Goal: Task Accomplishment & Management: Use online tool/utility

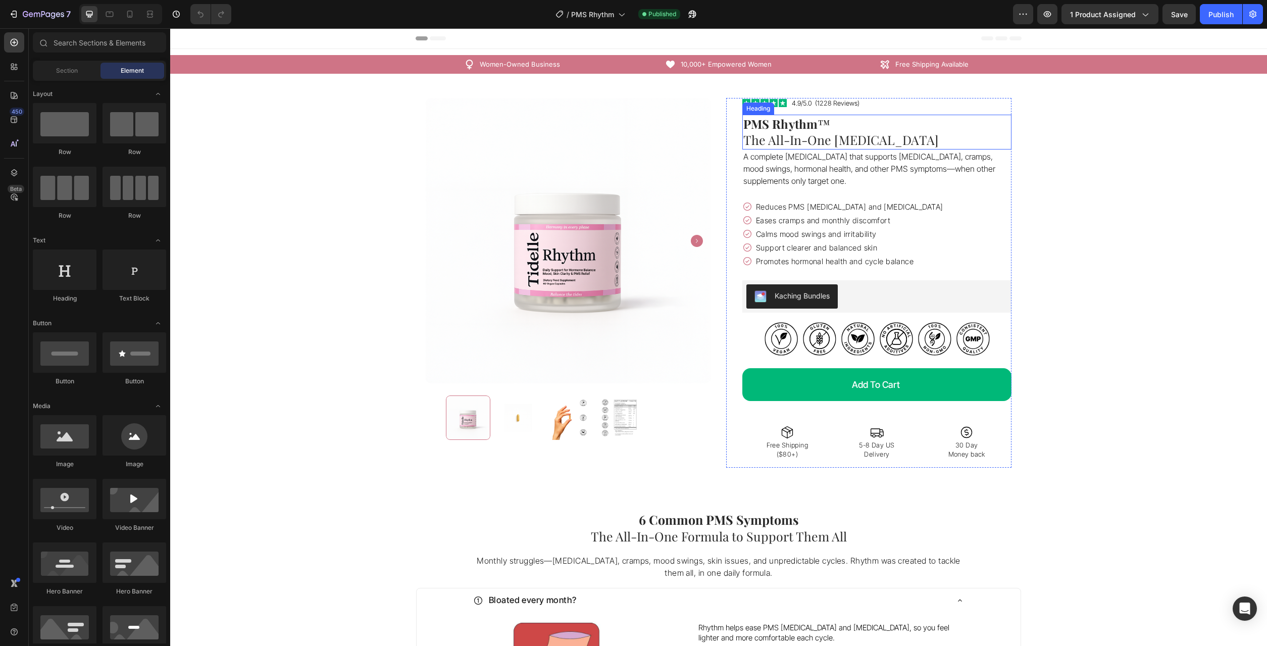
click at [832, 143] on h1 "PMS Rhythm ™ The All-In-One [MEDICAL_DATA]" at bounding box center [876, 132] width 269 height 35
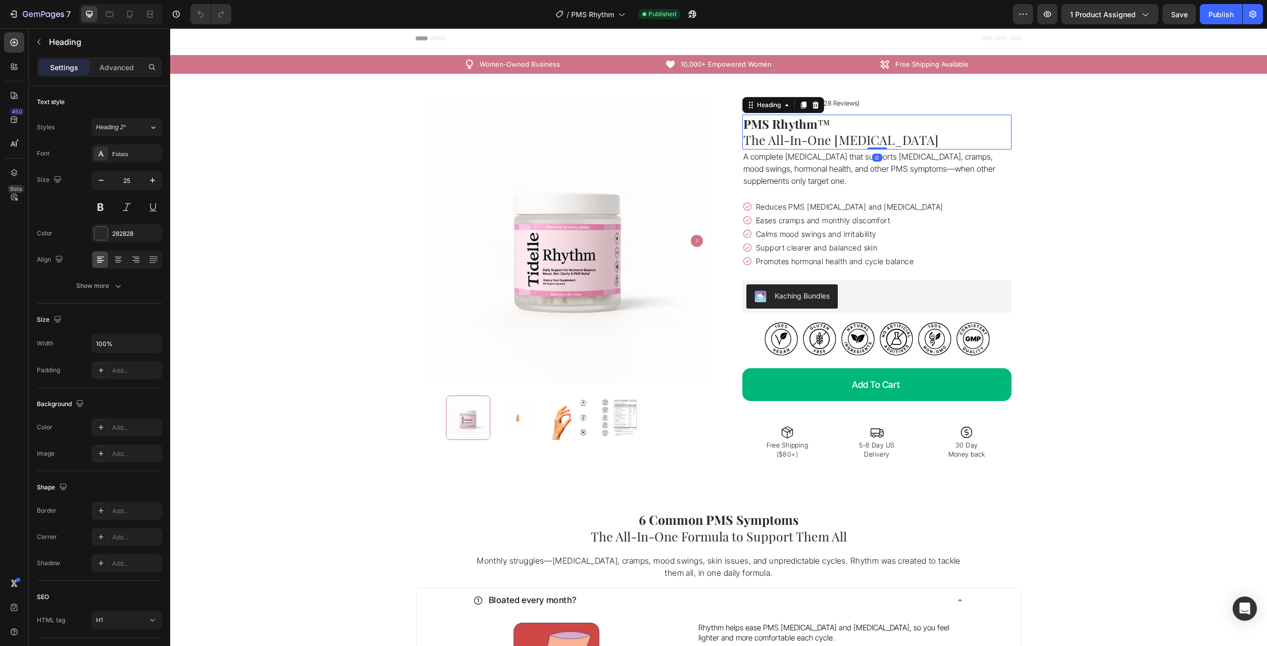
click at [832, 143] on h1 "PMS Rhythm ™ The All-In-One [MEDICAL_DATA]" at bounding box center [876, 132] width 269 height 35
click at [832, 143] on p "PMS Rhythm ™ The All-In-One [MEDICAL_DATA]" at bounding box center [876, 132] width 267 height 33
click at [958, 144] on p "PMS Rhythm ™ The Complete [MEDICAL_DATA]" at bounding box center [876, 132] width 267 height 33
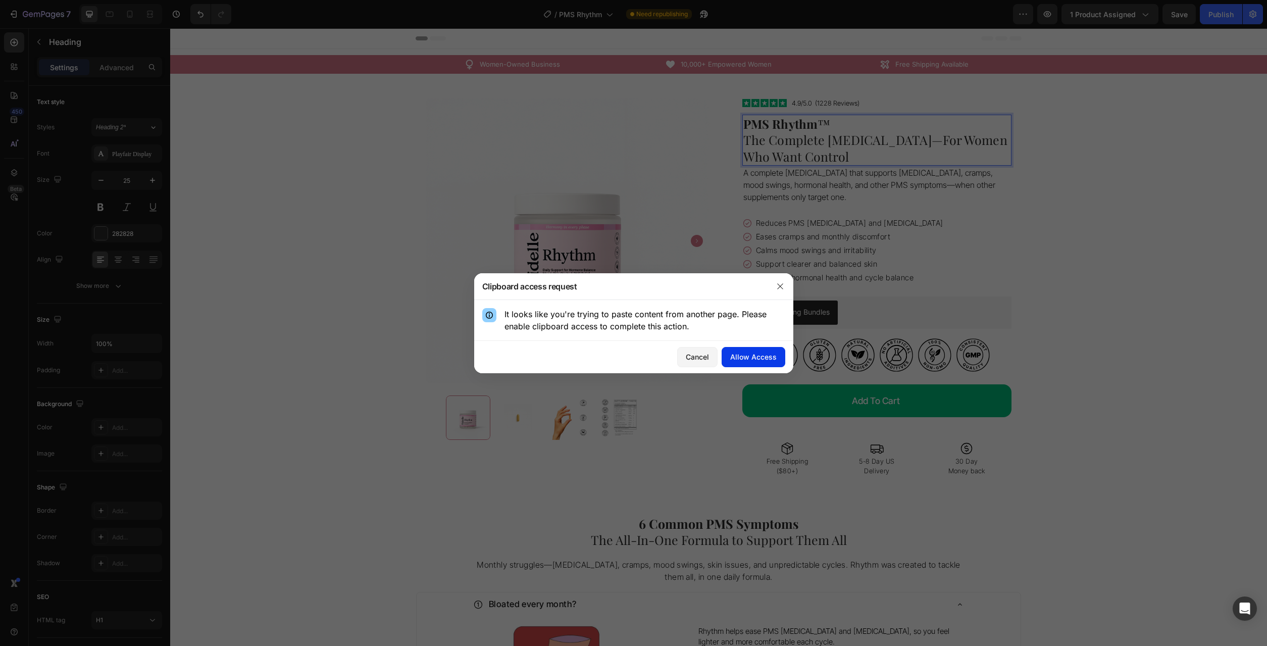
click at [755, 361] on div "Allow Access" at bounding box center [753, 356] width 46 height 11
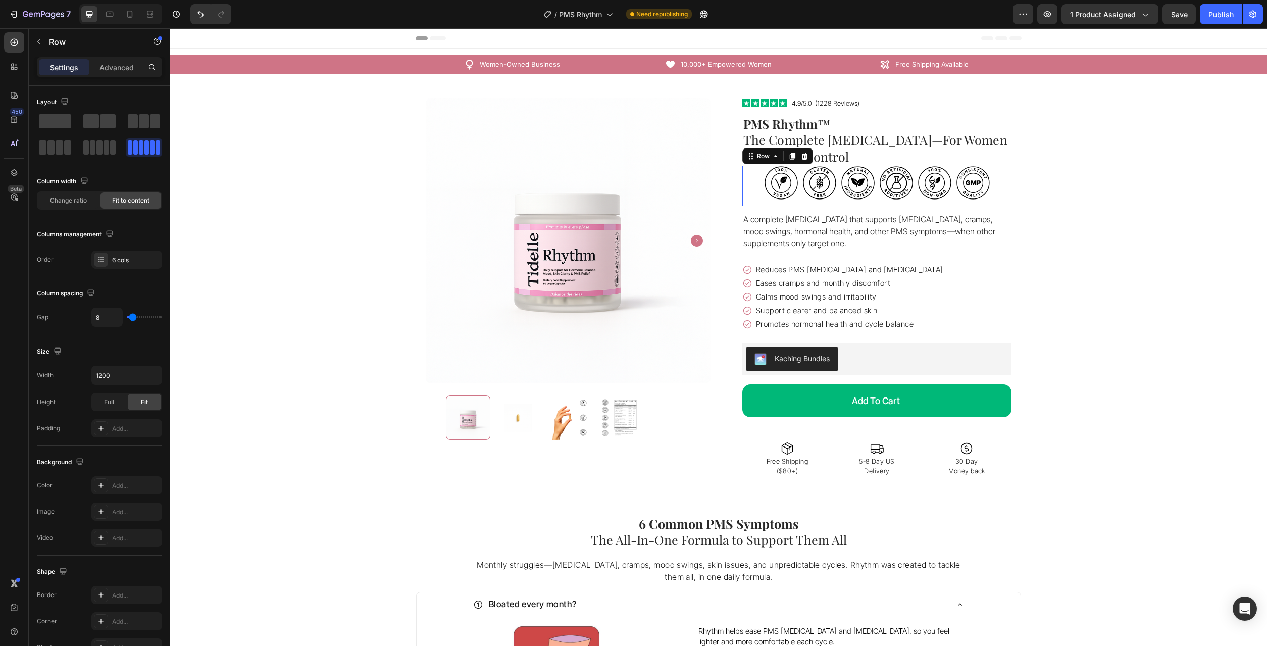
click at [861, 161] on p "⁠⁠⁠⁠⁠⁠⁠ PMS Rhythm ™ The Complete [MEDICAL_DATA]—For Women Who Want Control" at bounding box center [876, 140] width 267 height 49
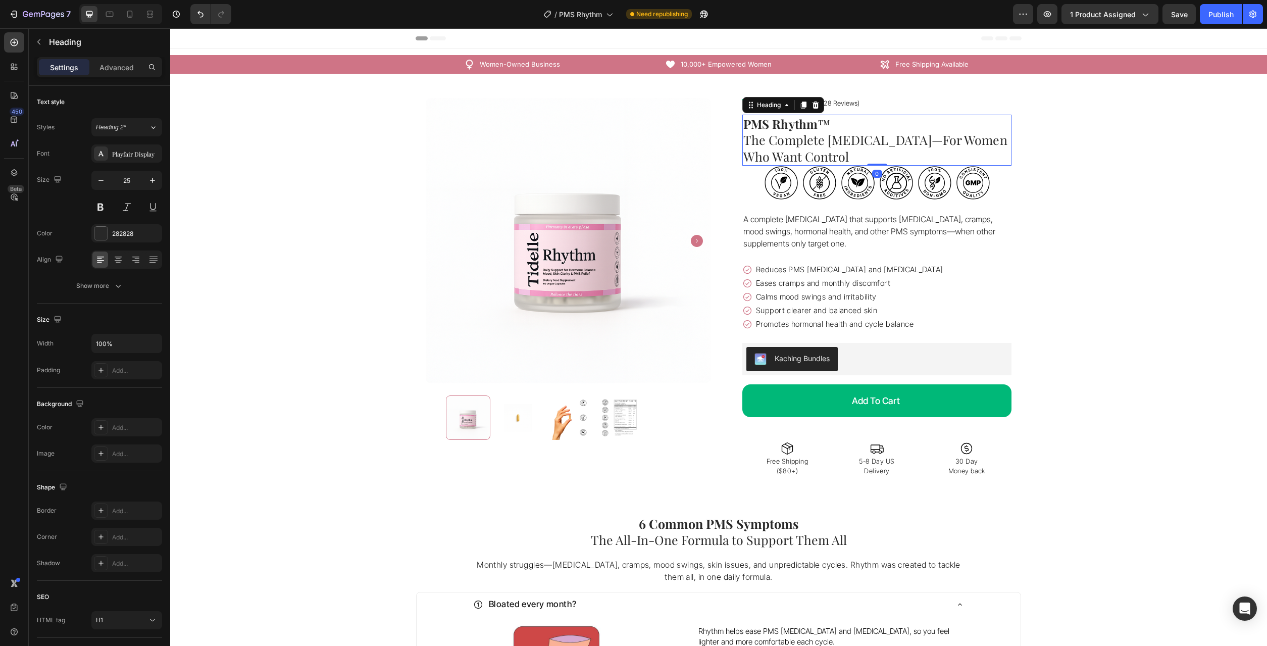
click at [815, 156] on p "PMS Rhythm ™ The Complete [MEDICAL_DATA]—For Women Who Want Control" at bounding box center [876, 140] width 267 height 49
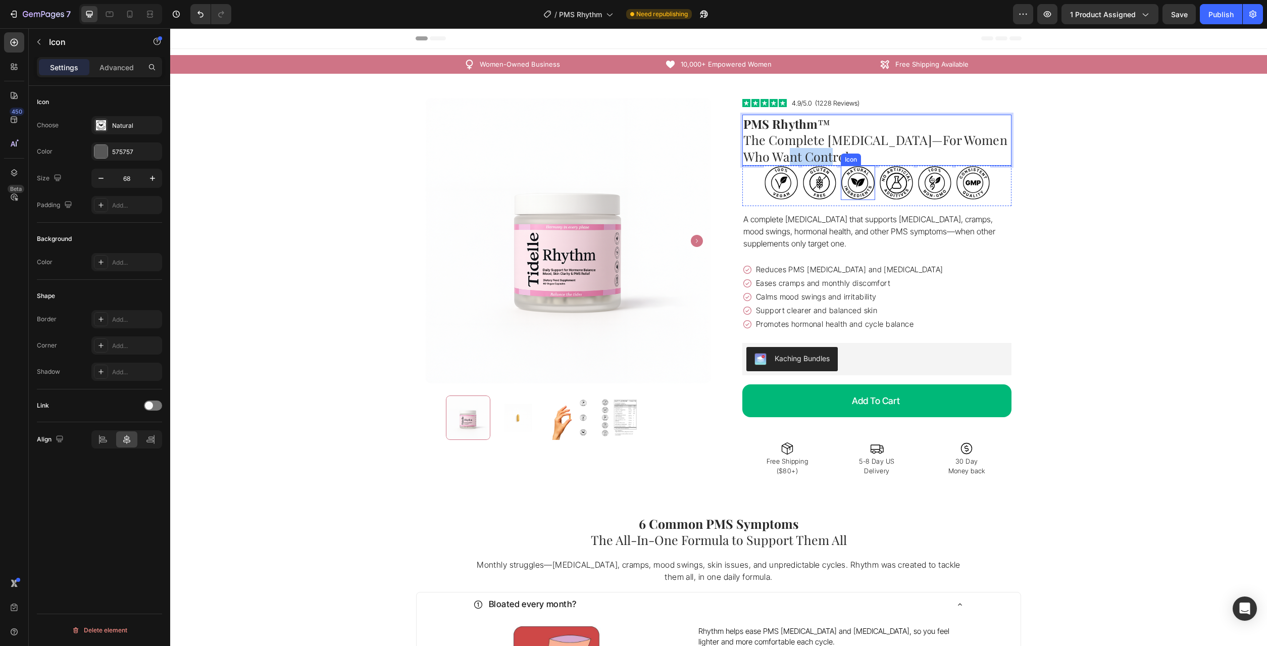
click at [844, 189] on rect at bounding box center [858, 183] width 34 height 34
click at [997, 215] on p "A complete [MEDICAL_DATA] that supports [MEDICAL_DATA], cramps, mood swings, ho…" at bounding box center [876, 231] width 267 height 36
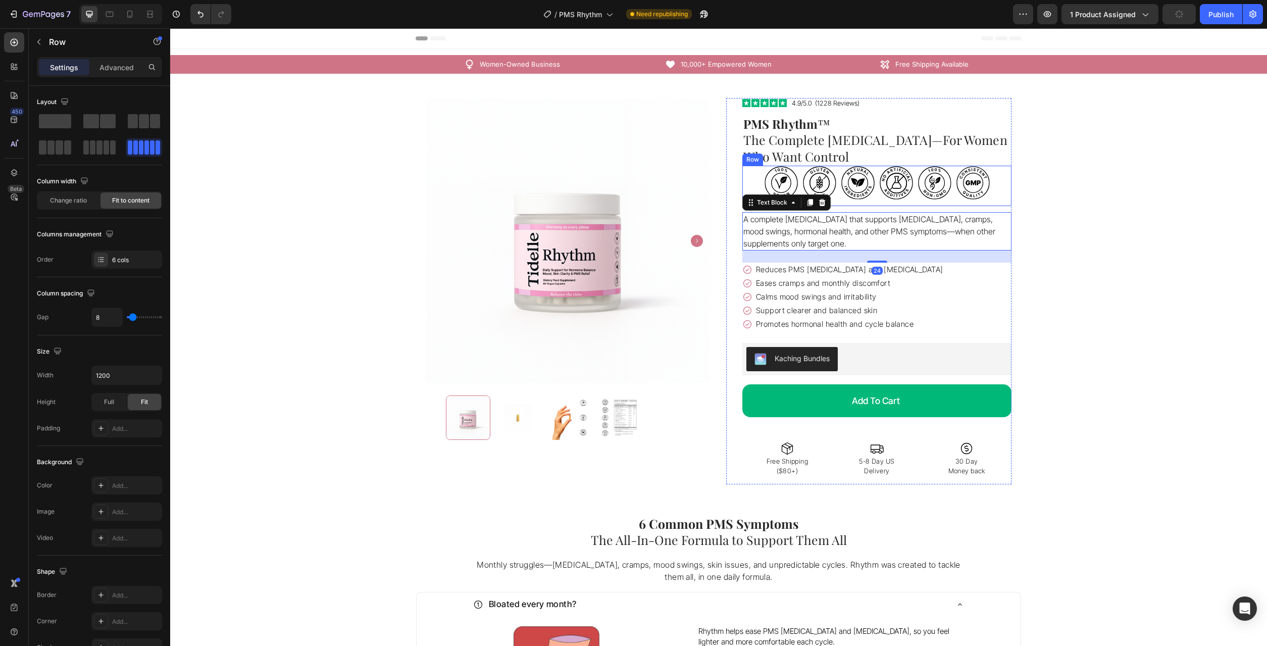
click at [998, 194] on div "Icon Icon Icon Icon Icon Icon Row" at bounding box center [876, 186] width 269 height 40
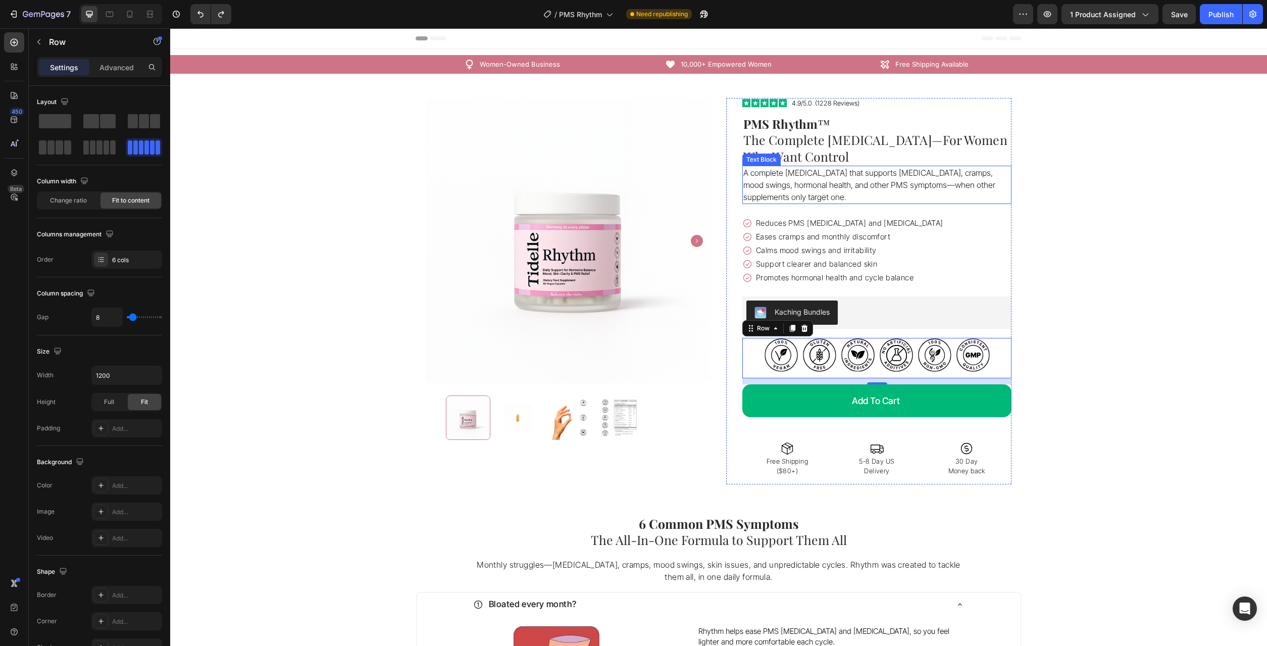
click at [896, 159] on p "⁠⁠⁠⁠⁠⁠⁠ PMS Rhythm ™ The Complete [MEDICAL_DATA]—For Women Who Want Control" at bounding box center [876, 140] width 267 height 49
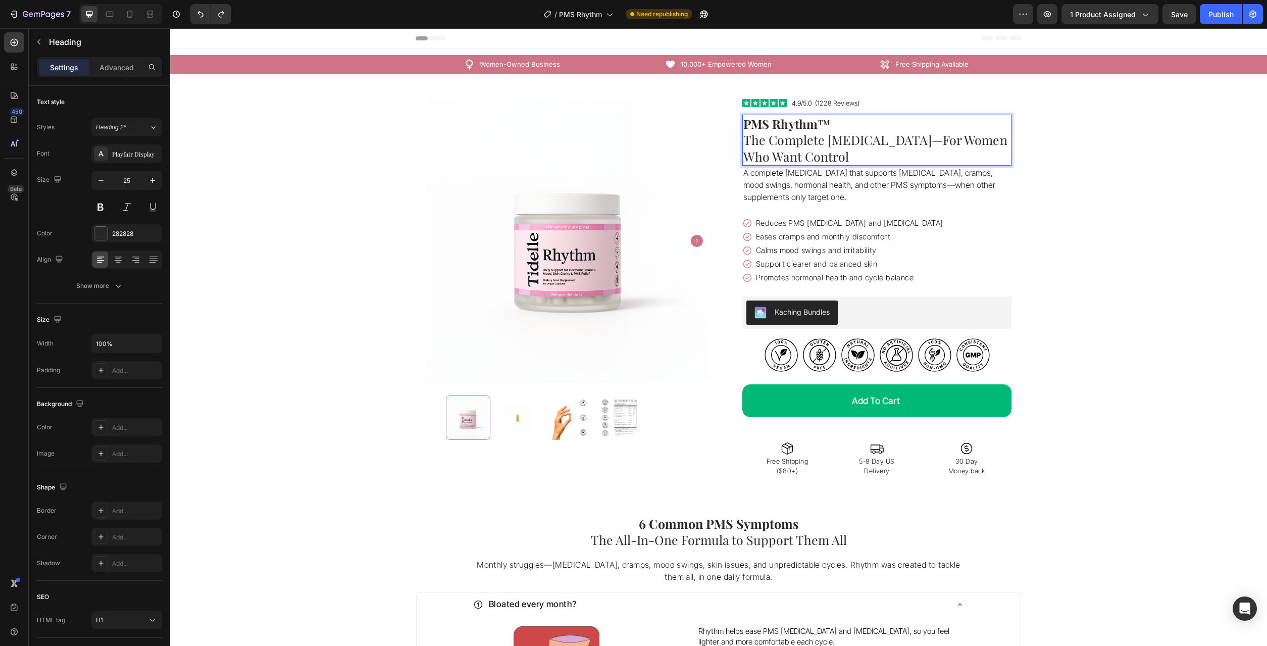
click at [802, 155] on p "PMS Rhythm ™ The Complete [MEDICAL_DATA]—For Women Who Want Control" at bounding box center [876, 140] width 267 height 49
click at [827, 155] on p "PMS Rhythm ™ The Complete [MEDICAL_DATA]—For Women Who Want Control" at bounding box center [876, 140] width 267 height 49
click at [760, 174] on p "A complete [MEDICAL_DATA] that supports [MEDICAL_DATA], cramps, mood swings, ho…" at bounding box center [876, 185] width 267 height 36
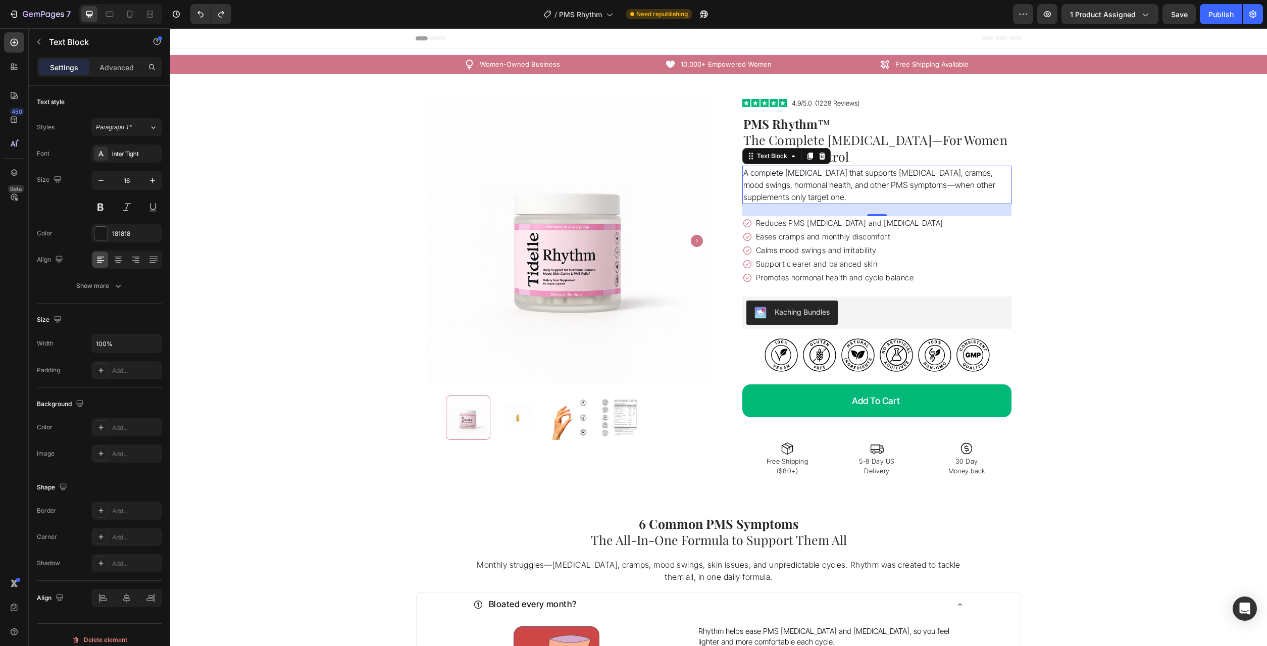
click at [821, 192] on p "A complete [MEDICAL_DATA] that supports [MEDICAL_DATA], cramps, mood swings, ho…" at bounding box center [876, 185] width 267 height 36
click at [893, 187] on p "A complete [MEDICAL_DATA] that supports [MEDICAL_DATA], cramps, mood swings, ho…" at bounding box center [876, 185] width 267 height 36
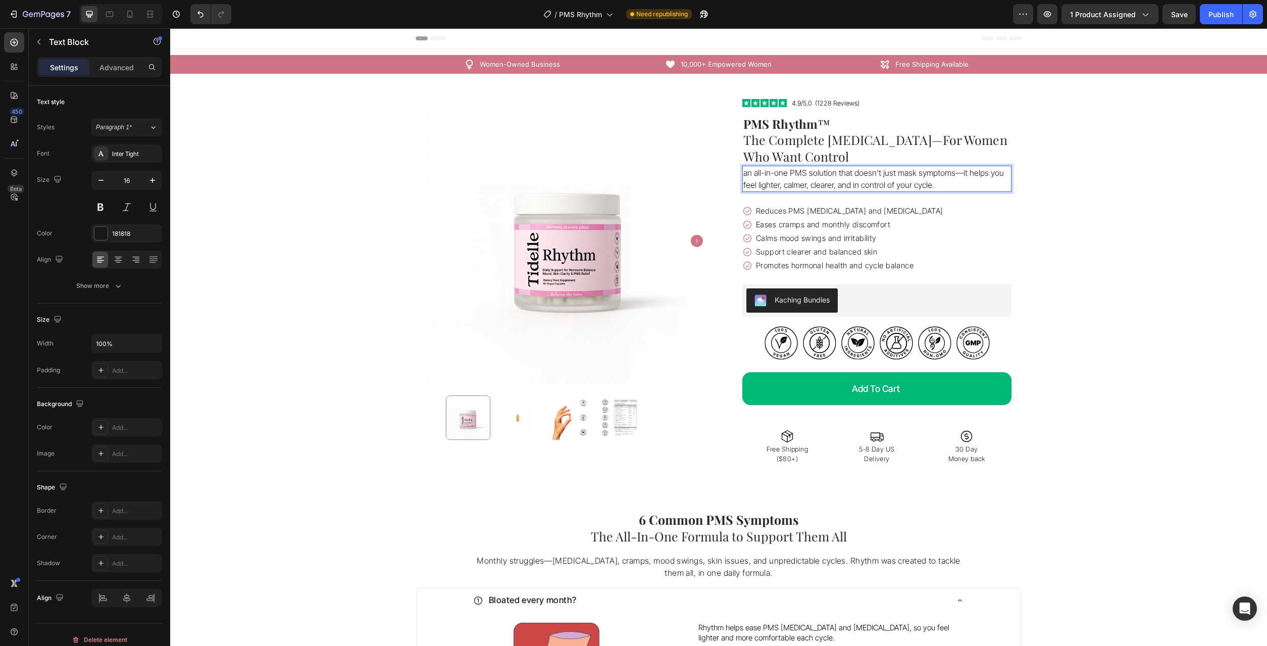
click at [749, 171] on p "an all-in-one PMS solution that doesn’t just mask symptoms—it helps you feel li…" at bounding box center [876, 179] width 267 height 24
click at [109, 74] on div "Advanced" at bounding box center [116, 67] width 50 height 16
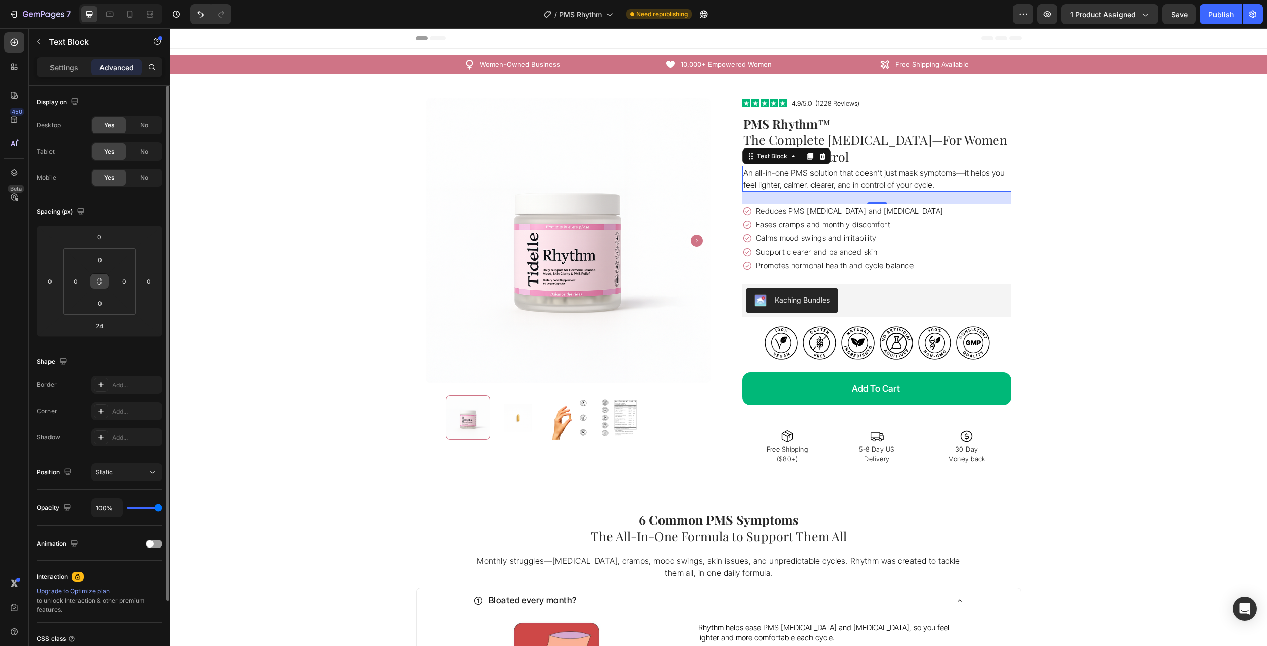
click at [100, 281] on icon at bounding box center [99, 281] width 8 height 8
click at [100, 283] on icon at bounding box center [99, 281] width 8 height 8
click at [70, 66] on p "Settings" at bounding box center [64, 67] width 28 height 11
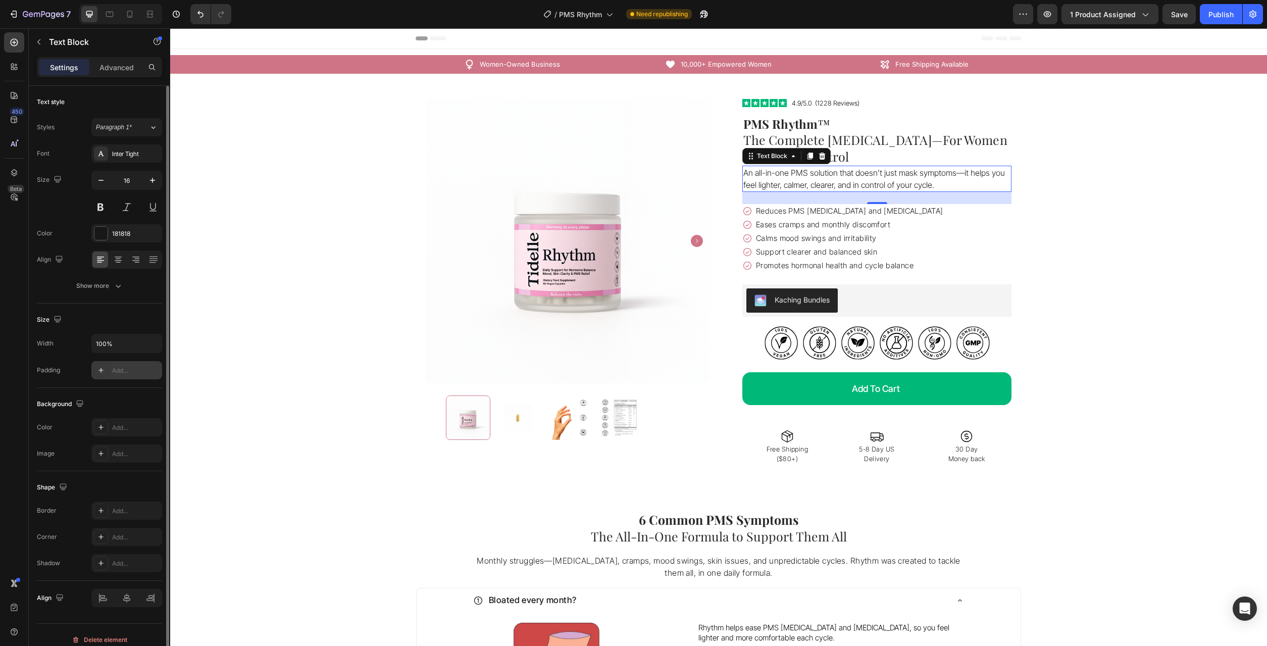
click at [126, 371] on div "Add..." at bounding box center [135, 370] width 47 height 9
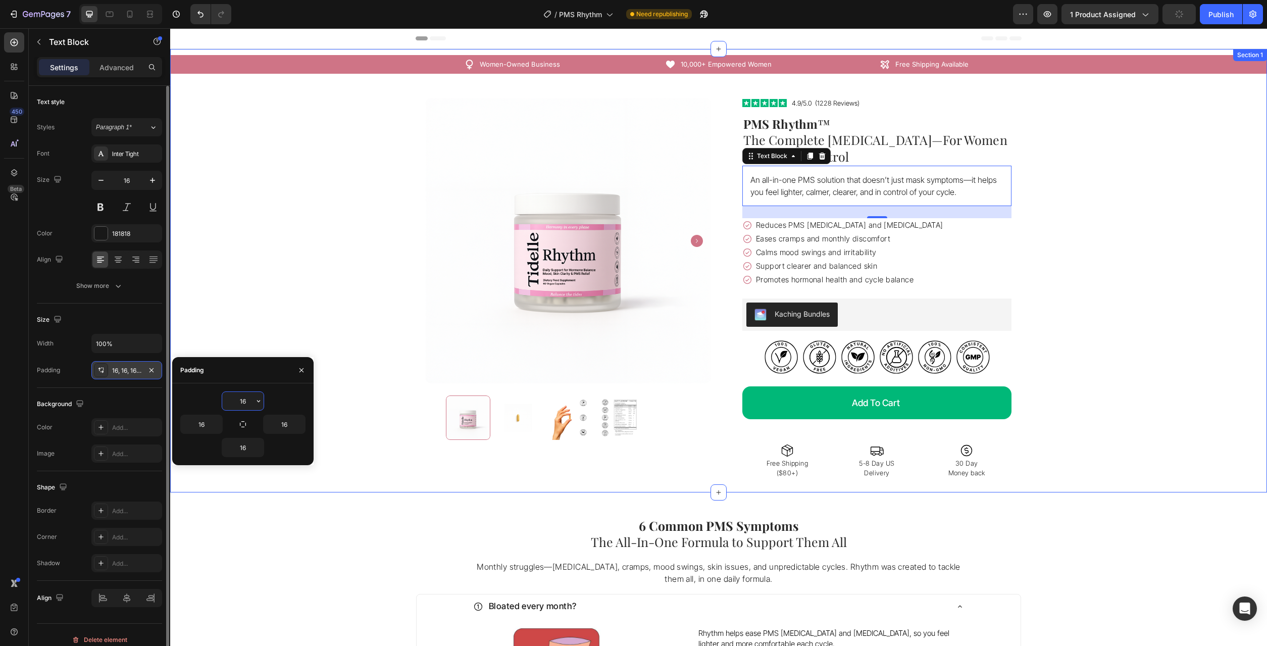
click at [1169, 249] on div "Icon Free Shipping Available Text Block Row Icon 10,000+ Empowered Women Text B…" at bounding box center [718, 270] width 1097 height 431
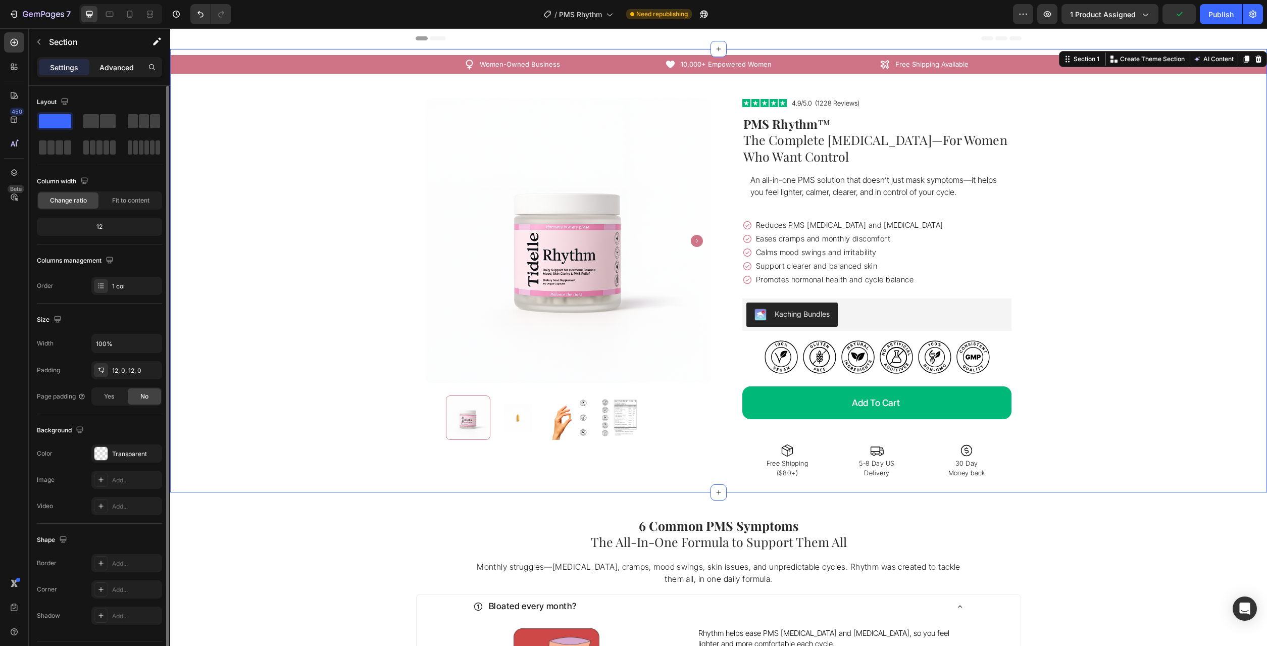
drag, startPoint x: 114, startPoint y: 60, endPoint x: 117, endPoint y: 66, distance: 6.6
click at [115, 61] on div "Advanced" at bounding box center [116, 67] width 50 height 16
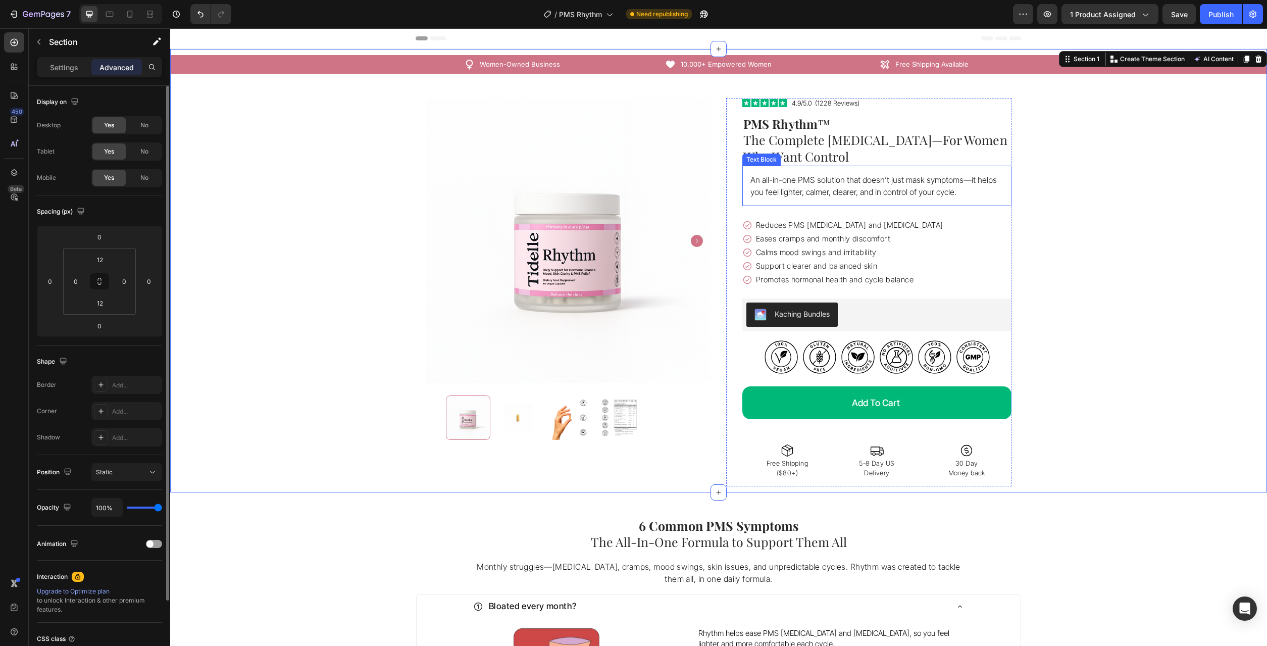
click at [855, 198] on div "An all-in-one PMS solution that doesn’t just mask symptoms—it helps you feel li…" at bounding box center [876, 186] width 269 height 40
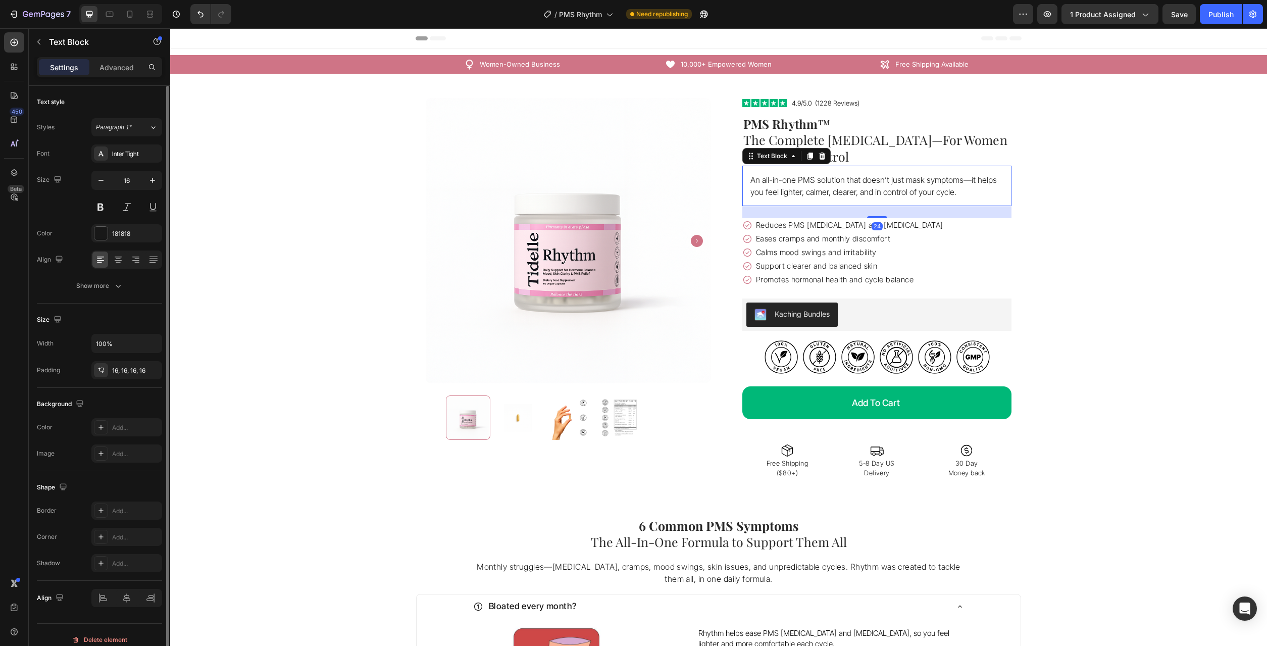
click at [113, 68] on p "Advanced" at bounding box center [116, 67] width 34 height 11
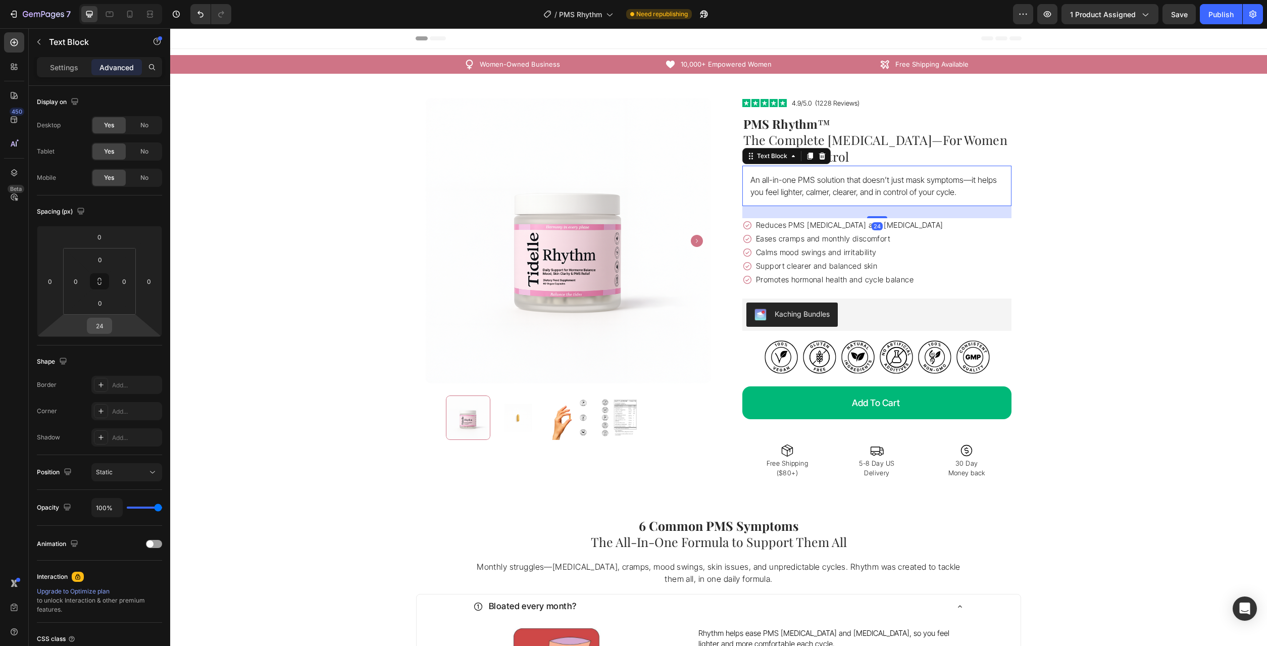
click at [106, 333] on div "24" at bounding box center [99, 326] width 25 height 16
click at [114, 342] on div "Auto" at bounding box center [121, 347] width 63 height 15
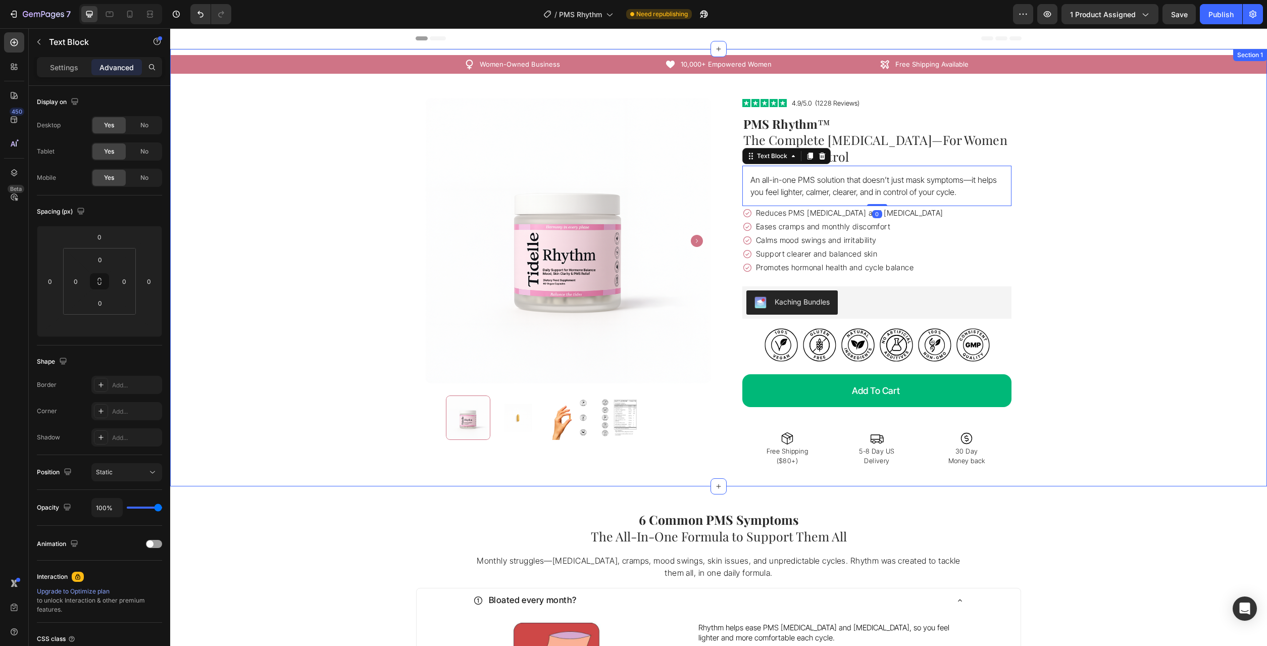
click at [1194, 274] on div "Icon Free Shipping Available Text Block Row Icon 10,000+ Empowered Women Text B…" at bounding box center [718, 267] width 1097 height 425
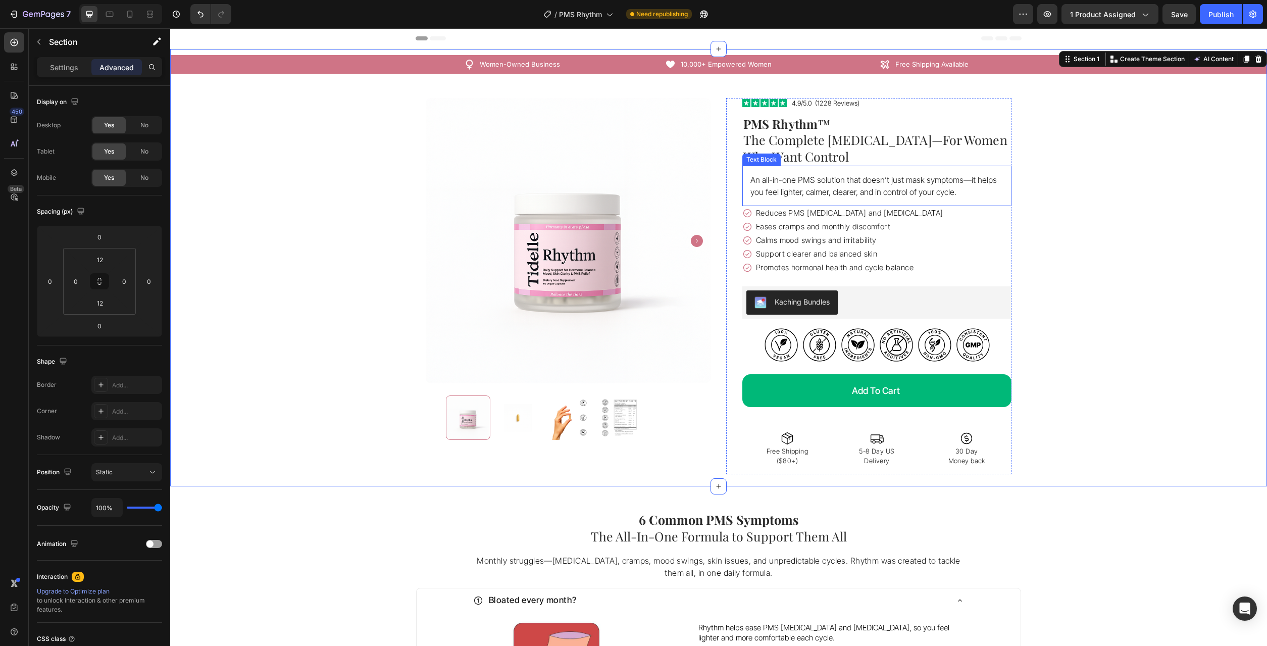
click at [955, 185] on p "An all-in-one PMS solution that doesn’t just mask symptoms—it helps you feel li…" at bounding box center [876, 186] width 253 height 24
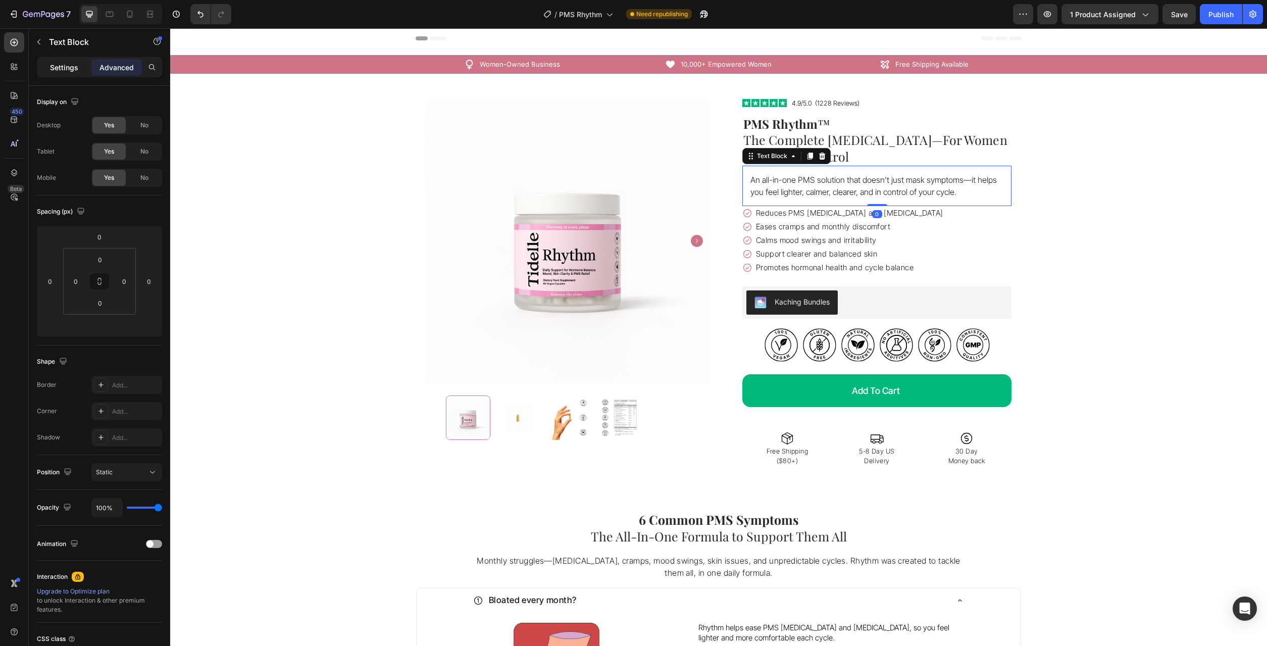
click at [74, 66] on p "Settings" at bounding box center [64, 67] width 28 height 11
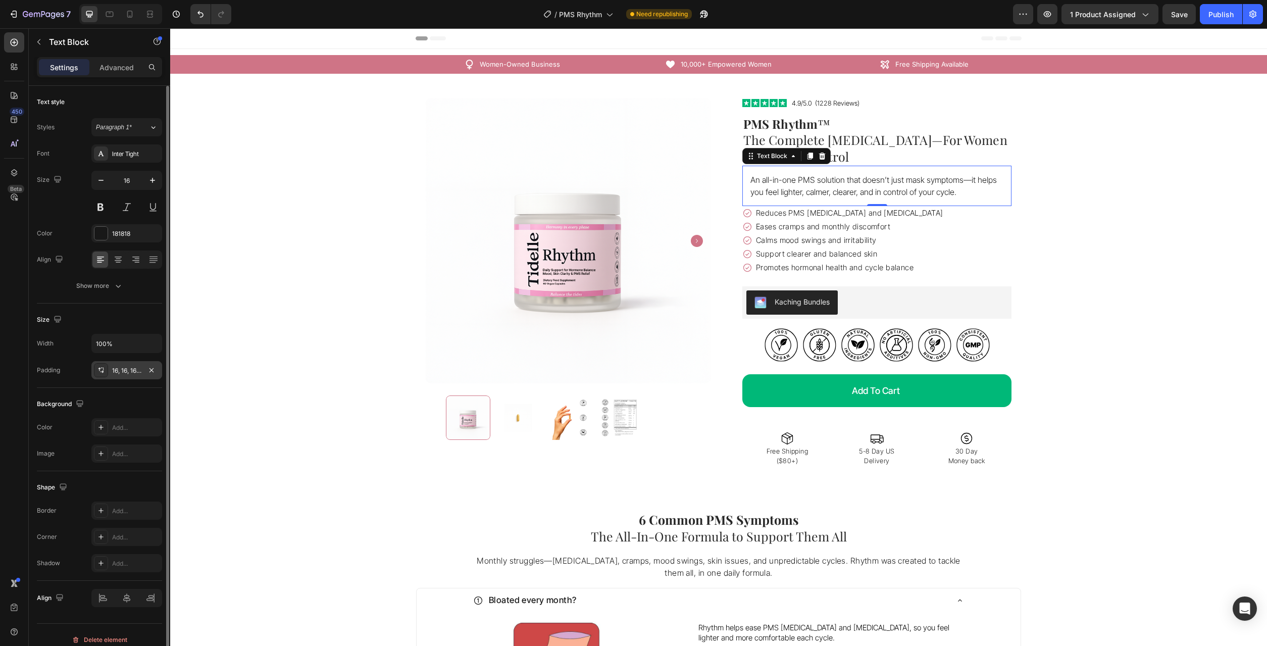
click at [129, 375] on div "16, 16, 16, 16" at bounding box center [126, 370] width 71 height 18
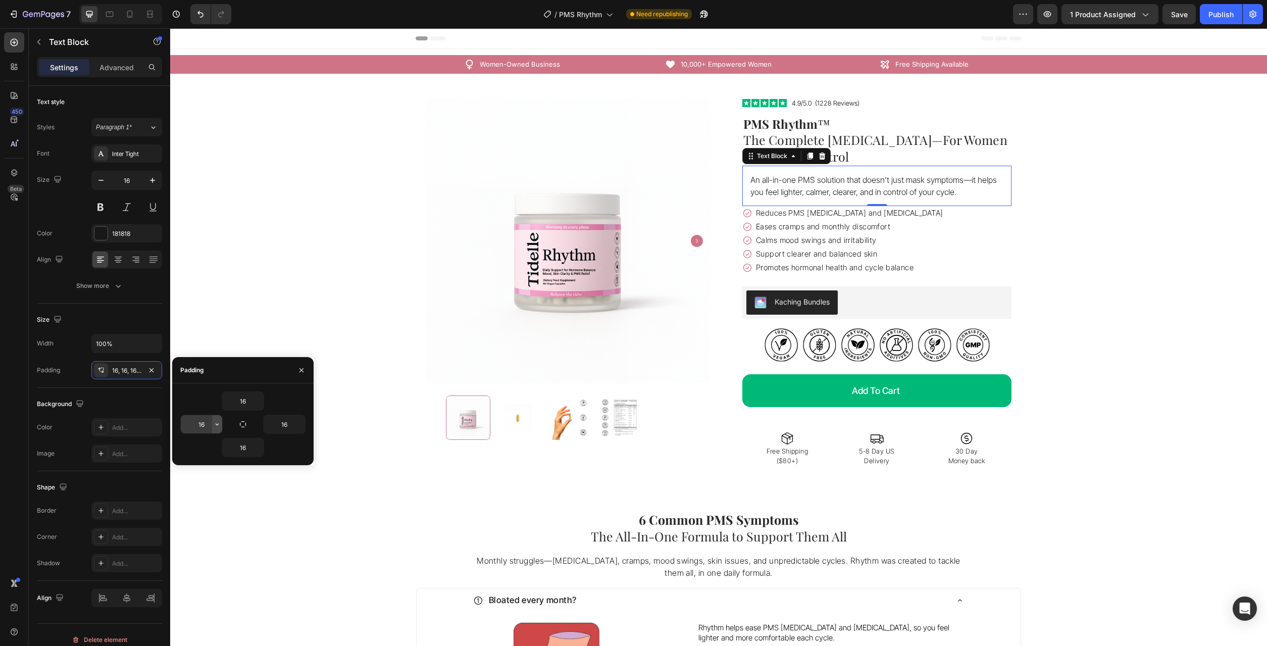
click at [212, 420] on button "button" at bounding box center [217, 424] width 10 height 18
click at [193, 459] on div "Auto Auto" at bounding box center [174, 468] width 79 height 19
type input "Auto"
click at [294, 431] on input "16" at bounding box center [284, 424] width 41 height 18
click at [299, 430] on button "button" at bounding box center [300, 424] width 10 height 18
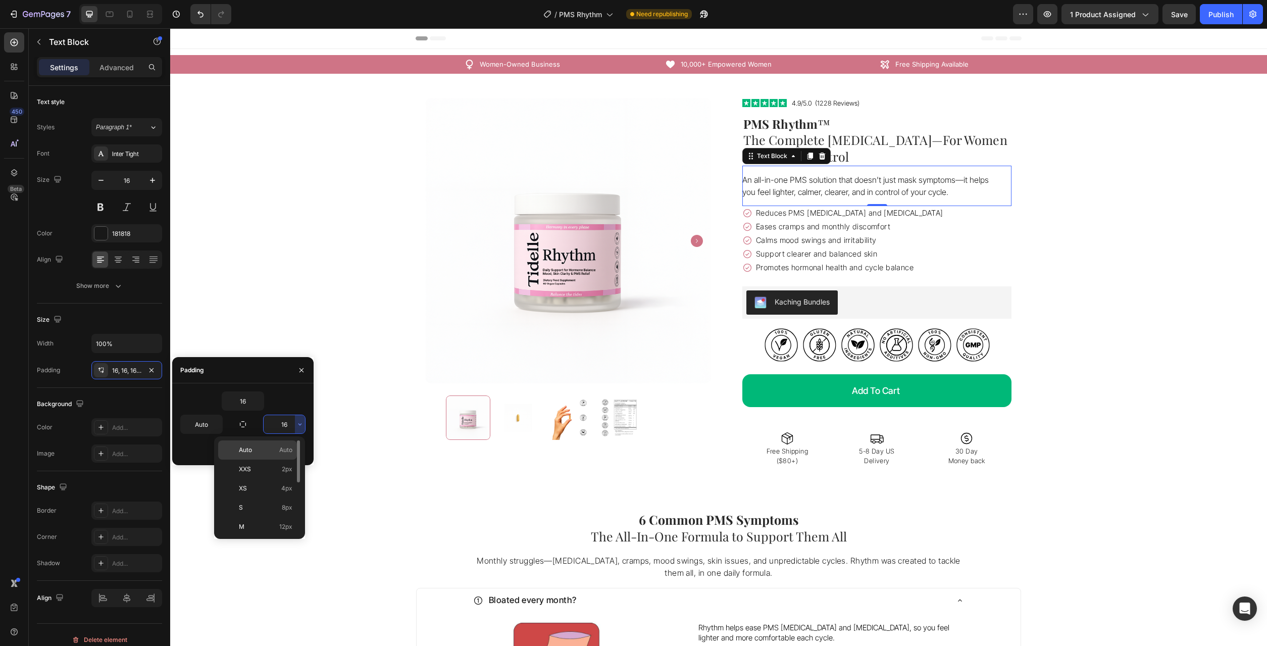
click at [289, 447] on span "Auto" at bounding box center [285, 449] width 13 height 9
type input "Auto"
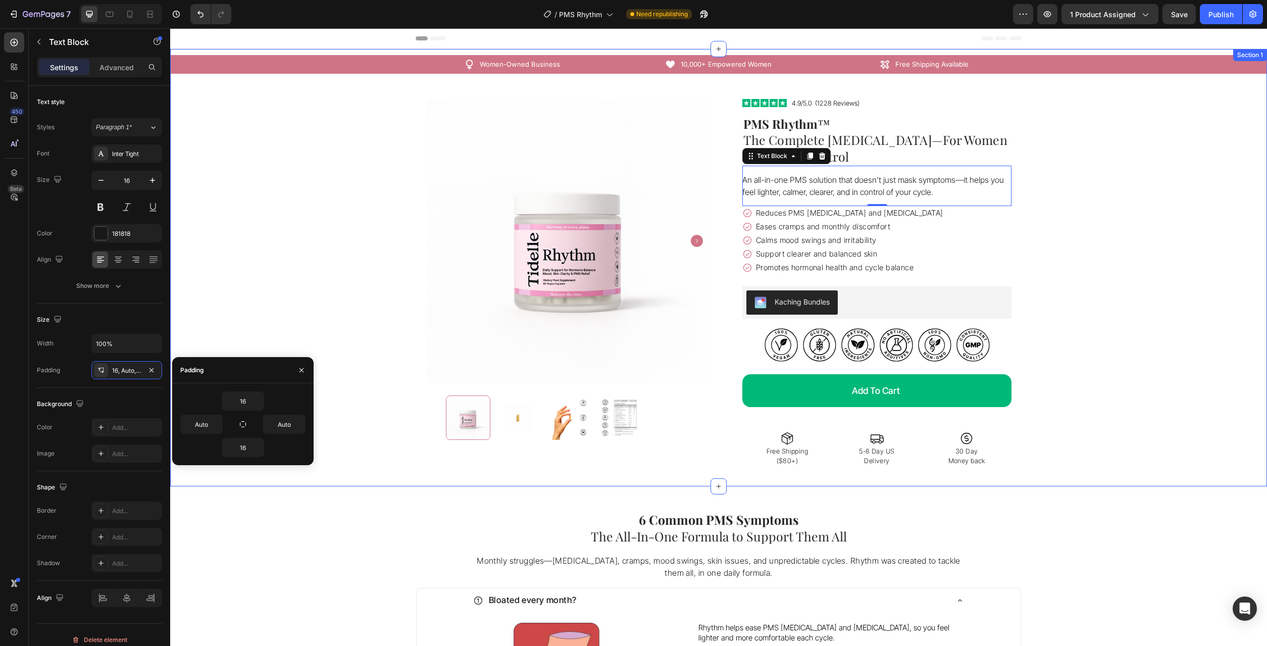
click at [1080, 318] on div "Icon Free Shipping Available Text Block Row Icon 10,000+ Empowered Women Text B…" at bounding box center [718, 267] width 1097 height 425
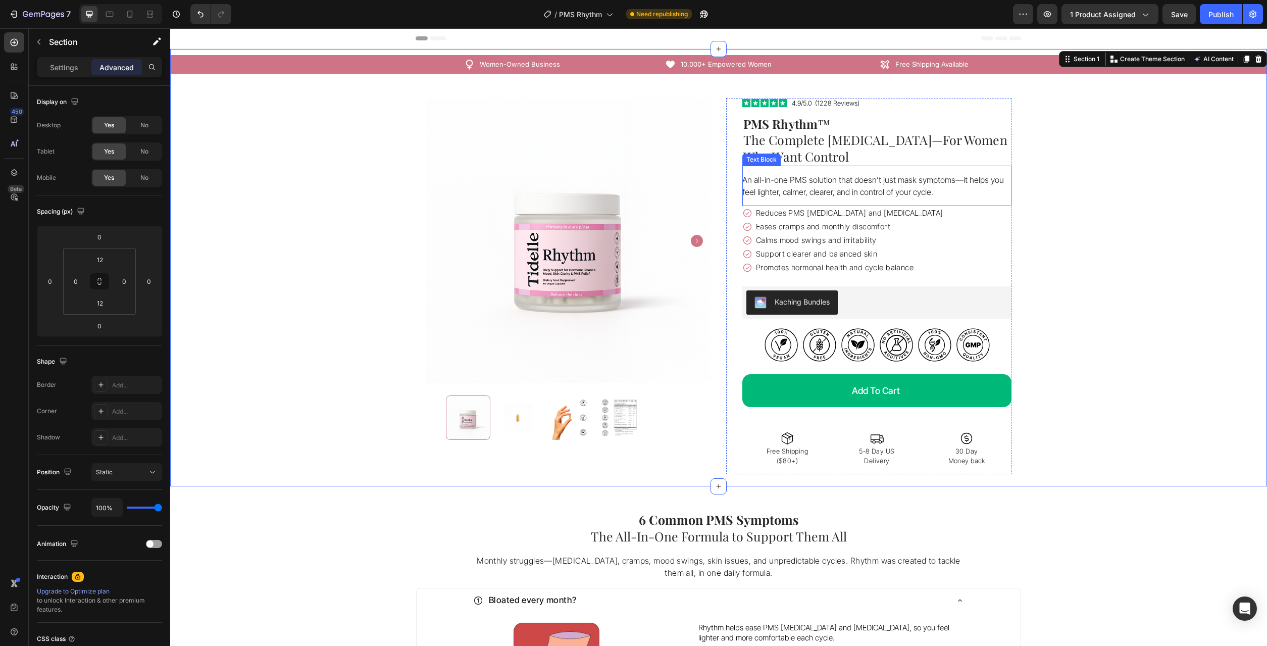
click at [921, 182] on p "An all-in-one PMS solution that doesn’t just mask symptoms—it helps you feel li…" at bounding box center [876, 186] width 269 height 24
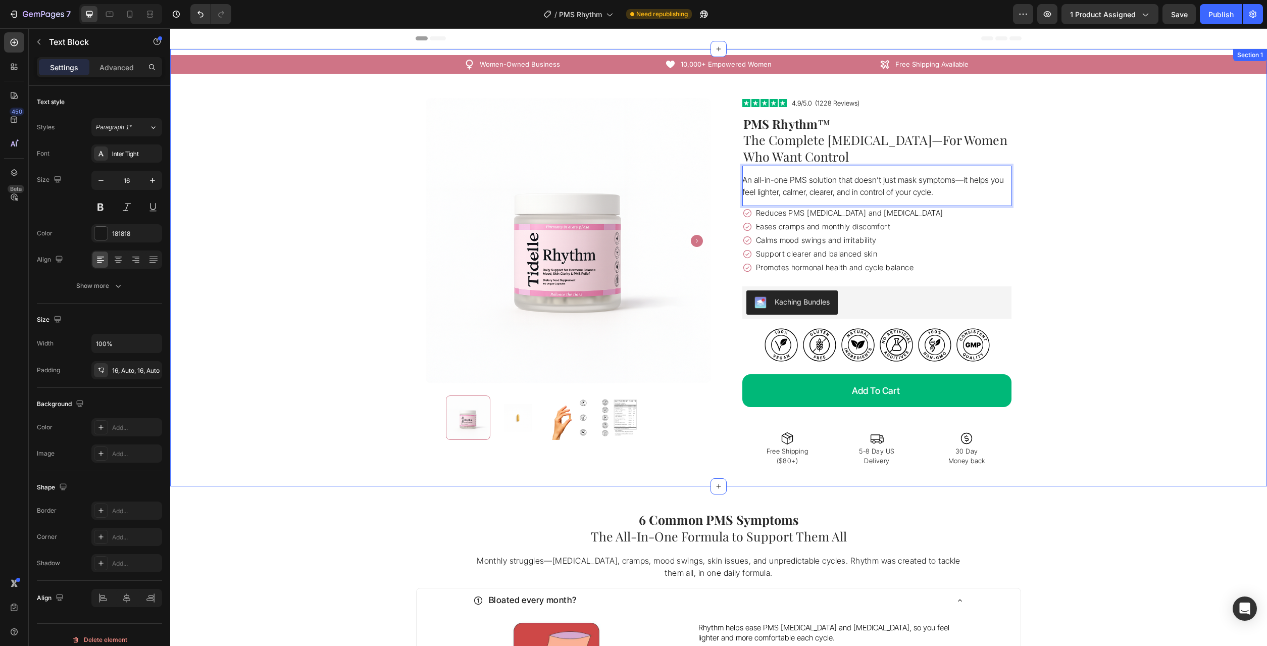
click at [1134, 217] on div "Icon Free Shipping Available Text Block Row Icon 10,000+ Empowered Women Text B…" at bounding box center [718, 267] width 1097 height 425
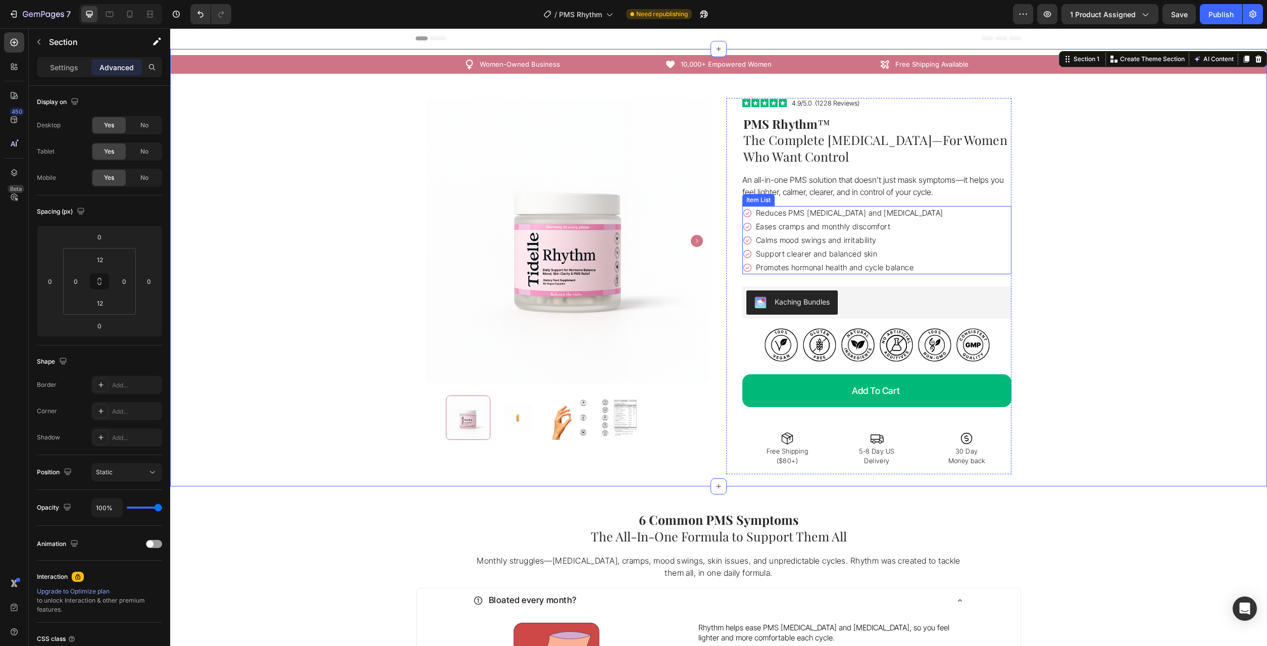
click at [840, 214] on p "Reduces PMS [MEDICAL_DATA] and [MEDICAL_DATA]" at bounding box center [849, 212] width 187 height 11
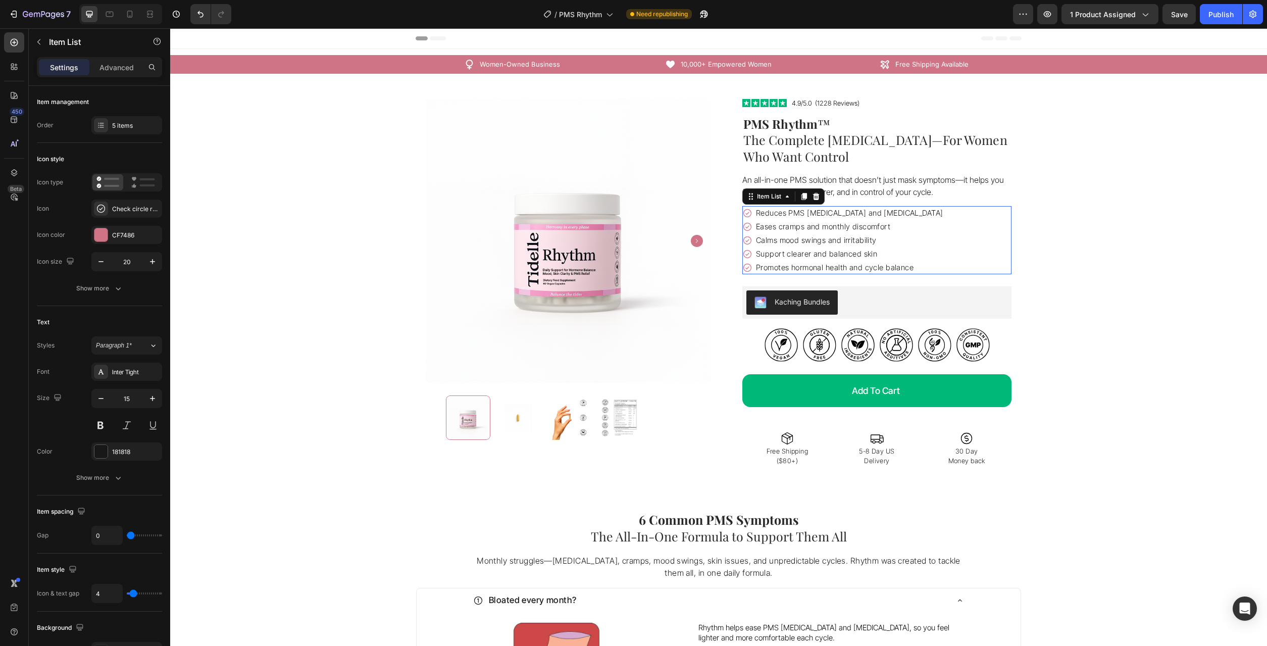
click at [840, 214] on p "Reduces PMS [MEDICAL_DATA] and [MEDICAL_DATA]" at bounding box center [849, 212] width 187 height 11
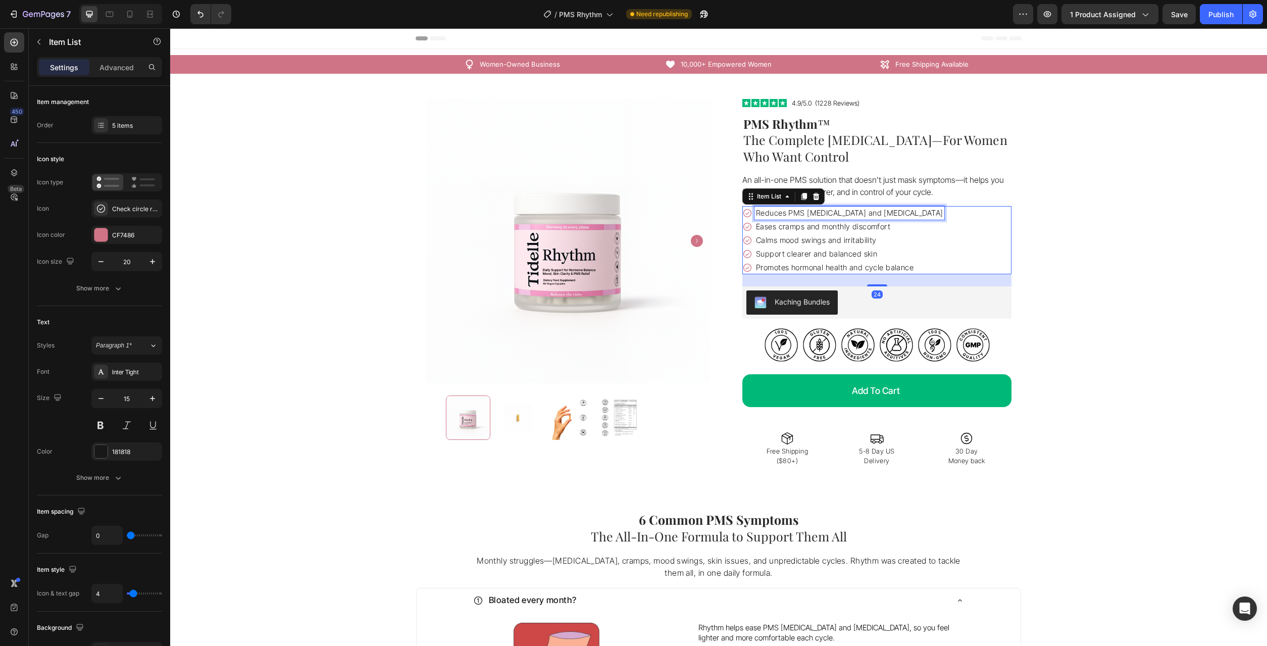
click at [840, 214] on p "Reduces PMS [MEDICAL_DATA] and [MEDICAL_DATA]" at bounding box center [849, 212] width 187 height 11
click at [818, 229] on p "Eases cramps and monthly discomfort" at bounding box center [869, 226] width 226 height 11
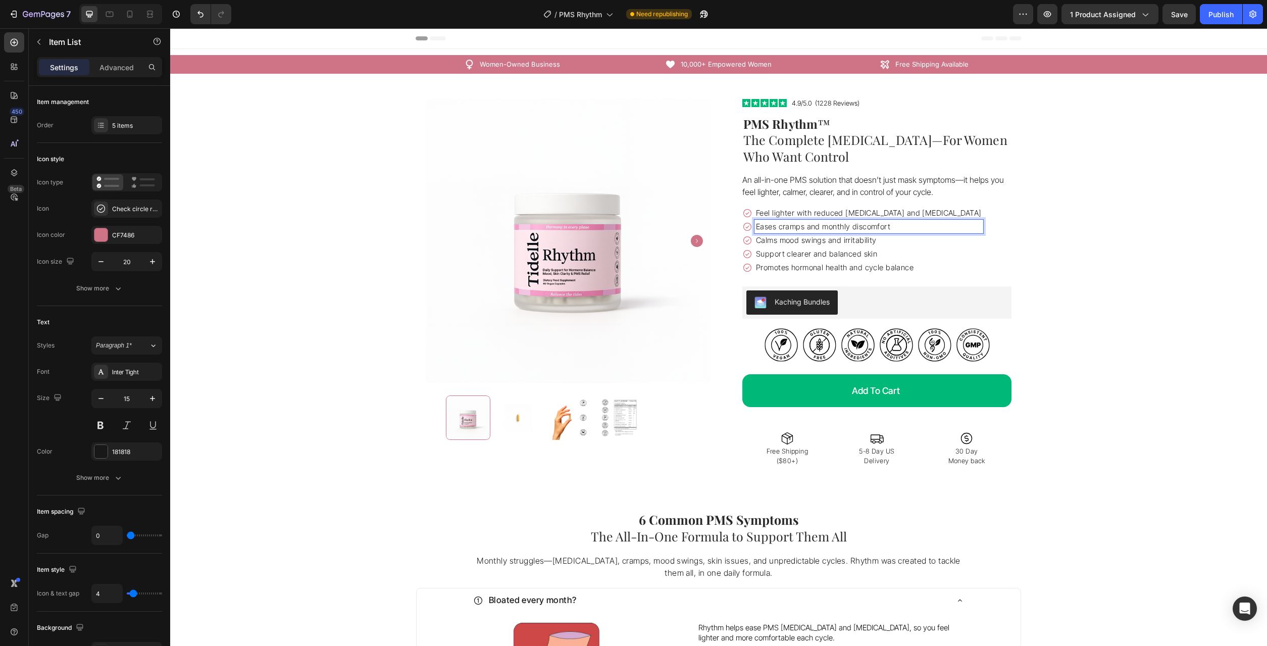
click at [818, 229] on p "Eases cramps and monthly discomfort" at bounding box center [869, 226] width 226 height 11
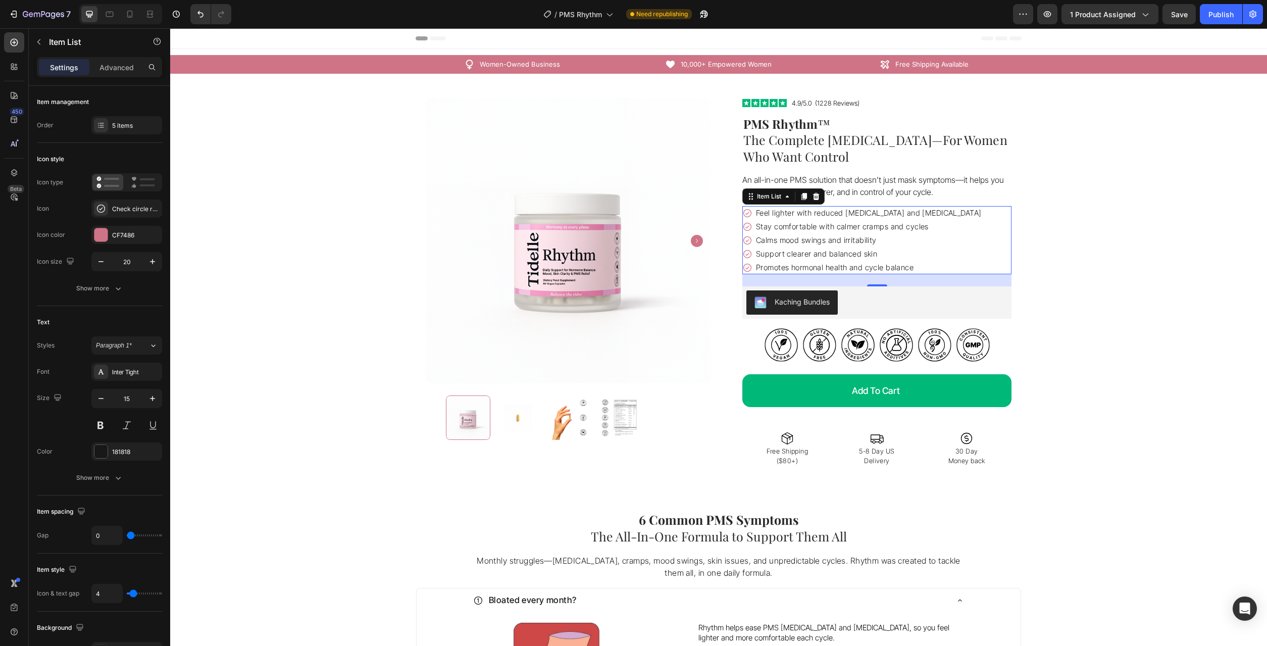
click at [784, 238] on p "Calms mood swings and irritability" at bounding box center [869, 240] width 226 height 11
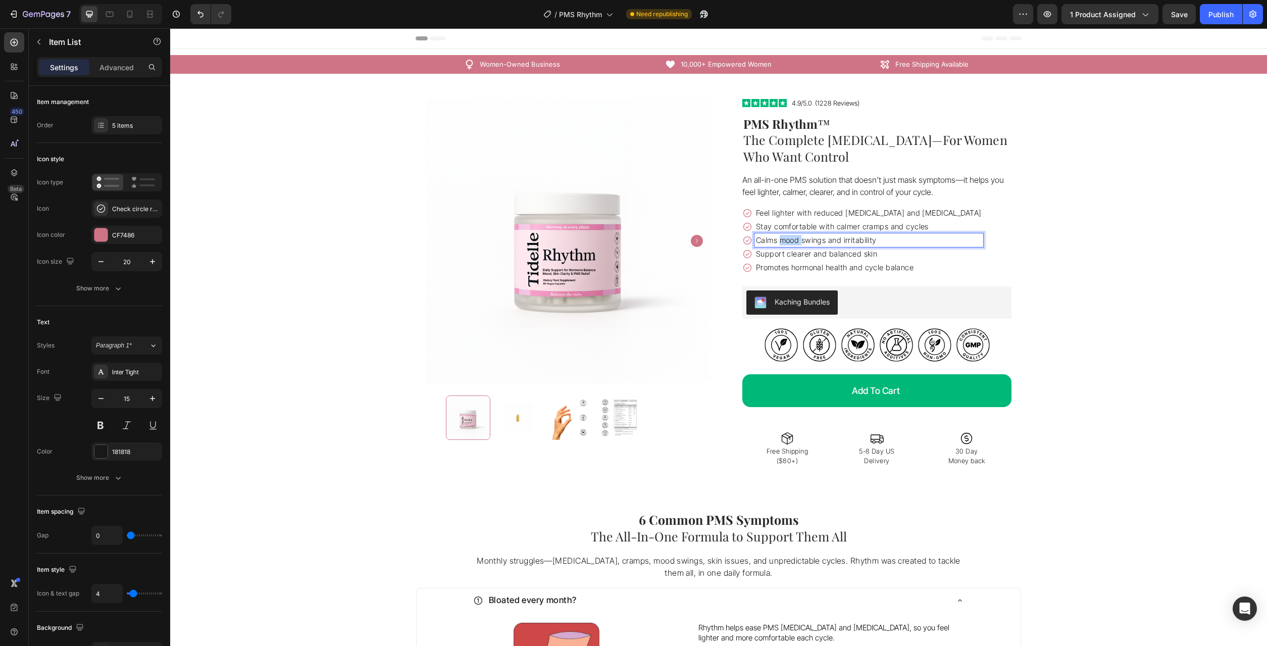
click at [784, 238] on p "Calms mood swings and irritability" at bounding box center [869, 240] width 226 height 11
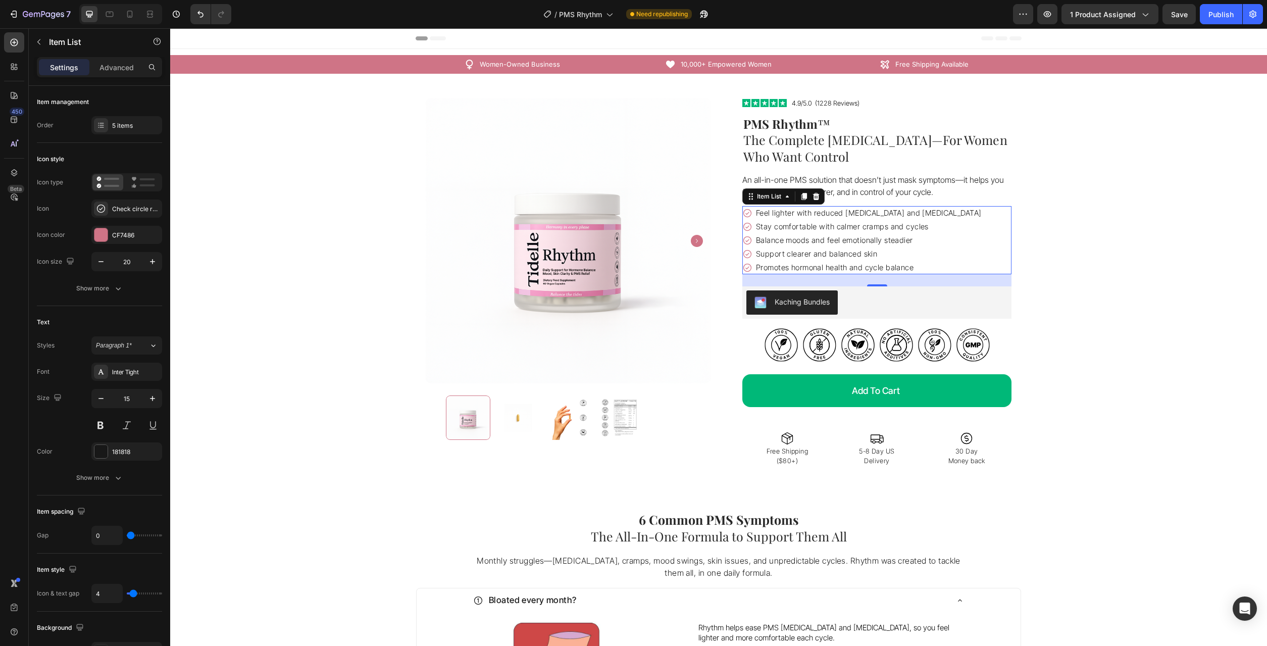
click at [790, 253] on p "Support clearer and balanced skin" at bounding box center [869, 253] width 226 height 11
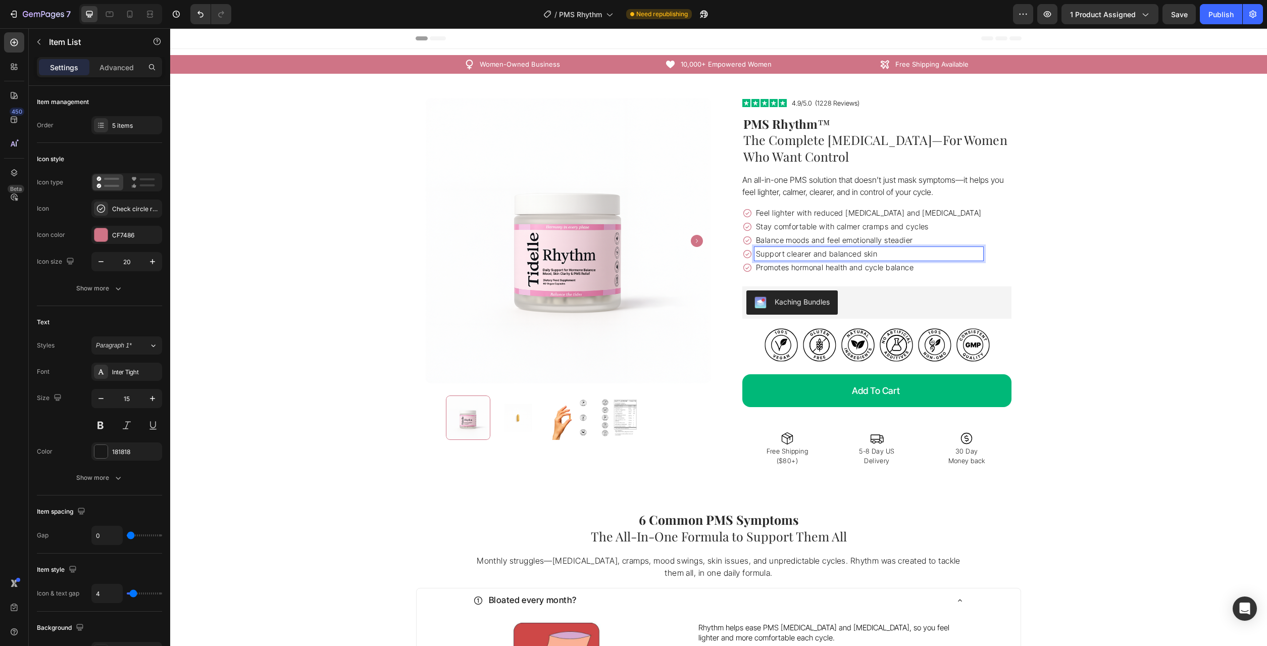
click at [790, 253] on p "Support clearer and balanced skin" at bounding box center [869, 253] width 226 height 11
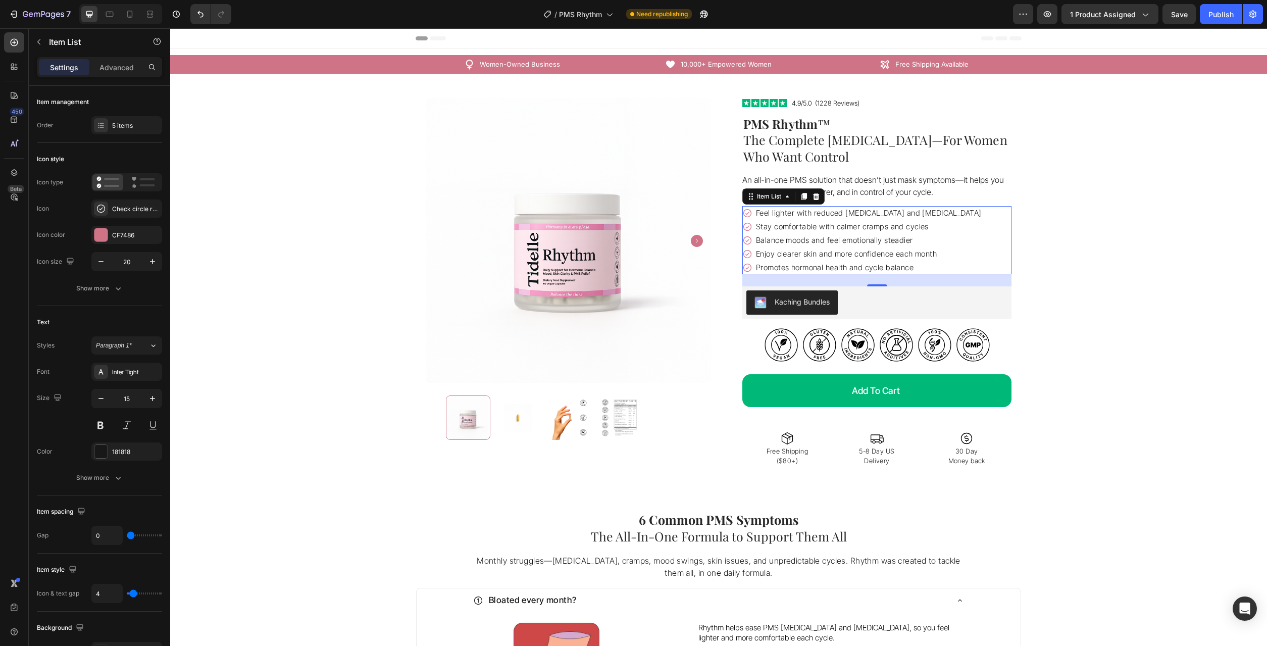
click at [850, 270] on p "Promotes hormonal health and cycle balance" at bounding box center [869, 267] width 226 height 11
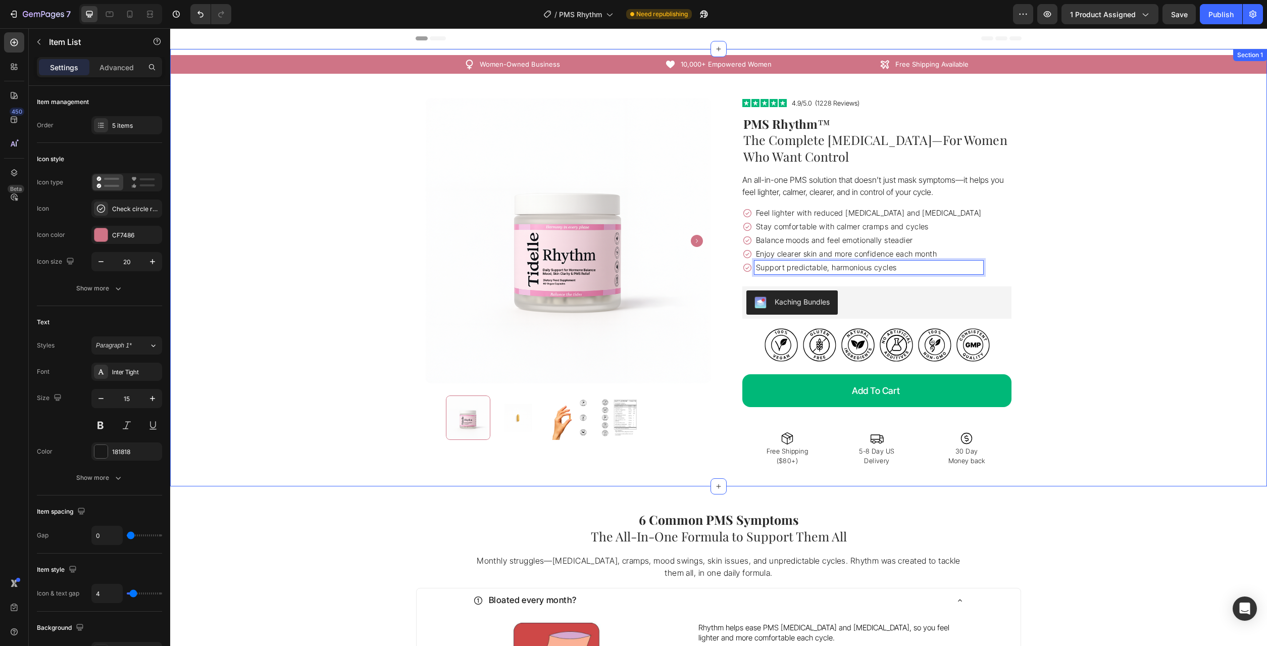
click at [1153, 290] on div "Icon Free Shipping Available Text Block Row Icon 10,000+ Empowered Women Text B…" at bounding box center [718, 267] width 1097 height 425
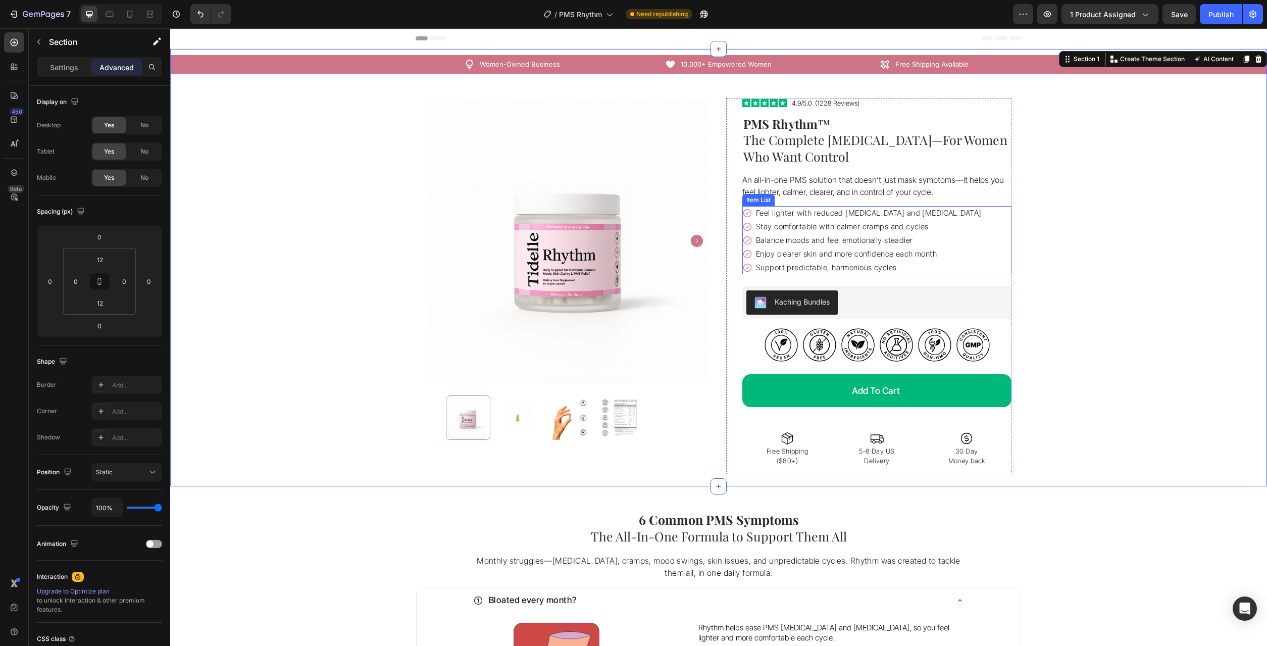
click at [823, 245] on p "Balance moods and feel emotionally steadier" at bounding box center [869, 240] width 226 height 11
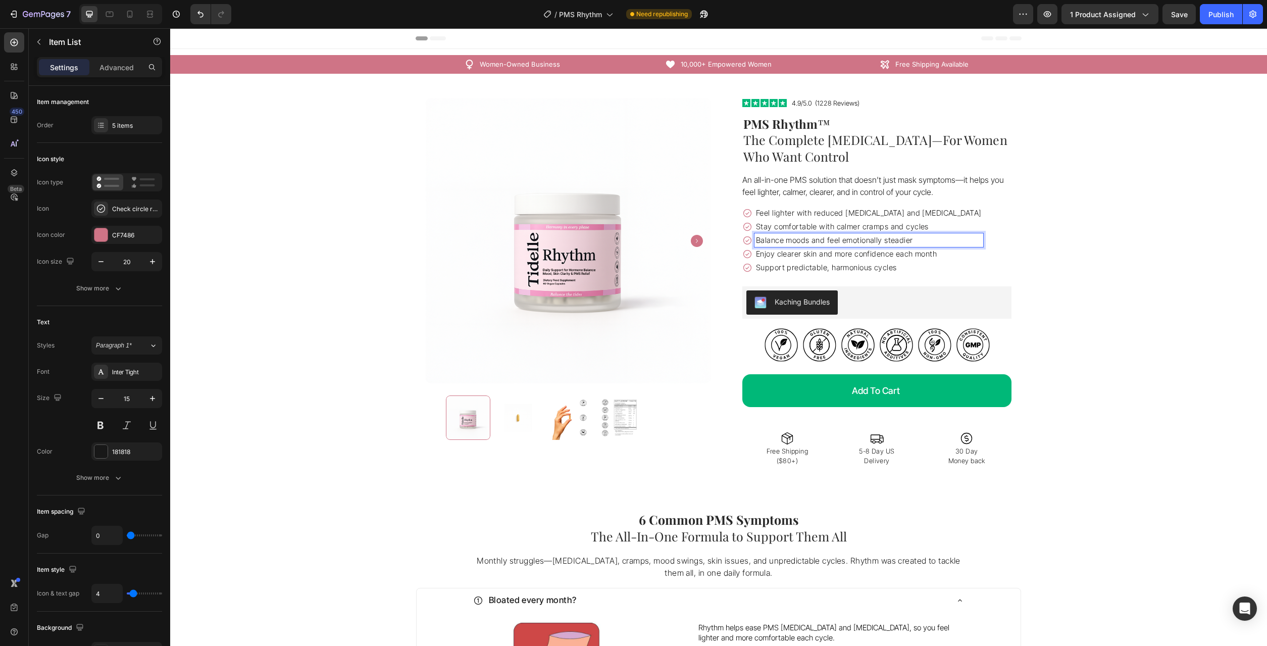
click at [825, 244] on p "Balance moods and feel emotionally steadier" at bounding box center [869, 240] width 226 height 11
click at [826, 244] on p "Balance moods and feel emotionally steadier" at bounding box center [869, 240] width 226 height 11
click at [827, 243] on p "Balance moods and feel emotionally steadier" at bounding box center [869, 240] width 226 height 11
click at [929, 245] on p "Balance moods and hormones to feel emotionally steadier" at bounding box center [869, 240] width 226 height 11
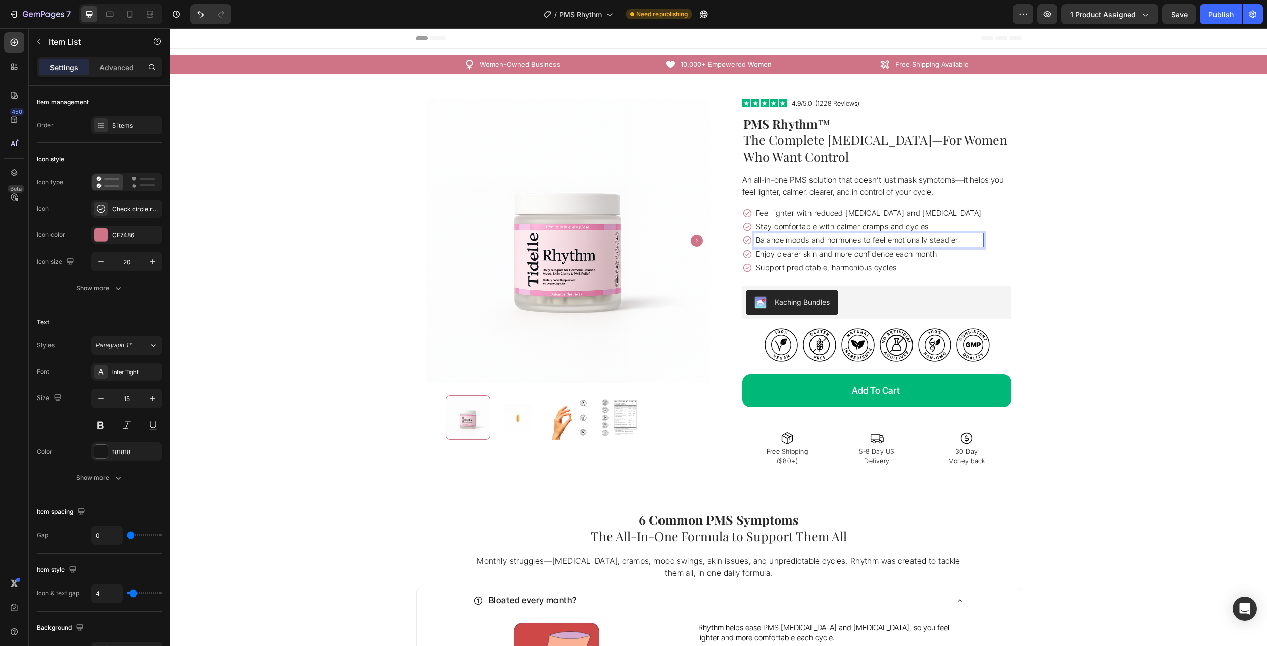
click at [929, 245] on p "Balance moods and hormones to feel emotionally steadier" at bounding box center [869, 240] width 226 height 11
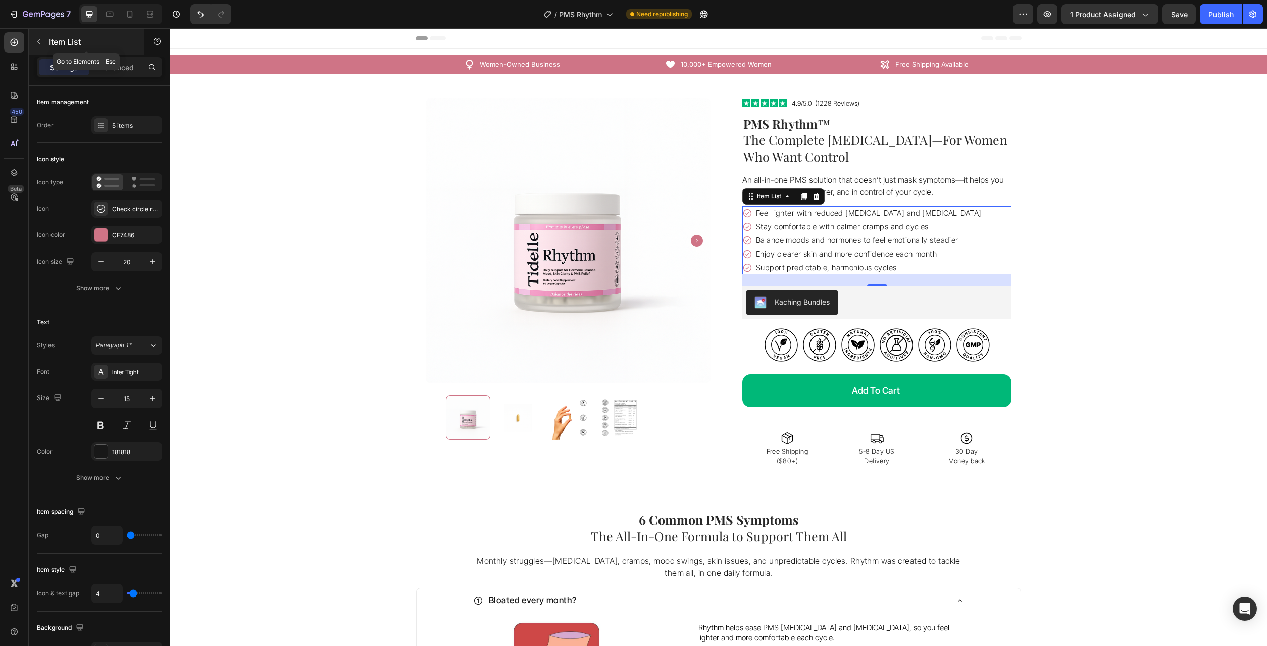
click at [38, 43] on icon "button" at bounding box center [38, 42] width 3 height 6
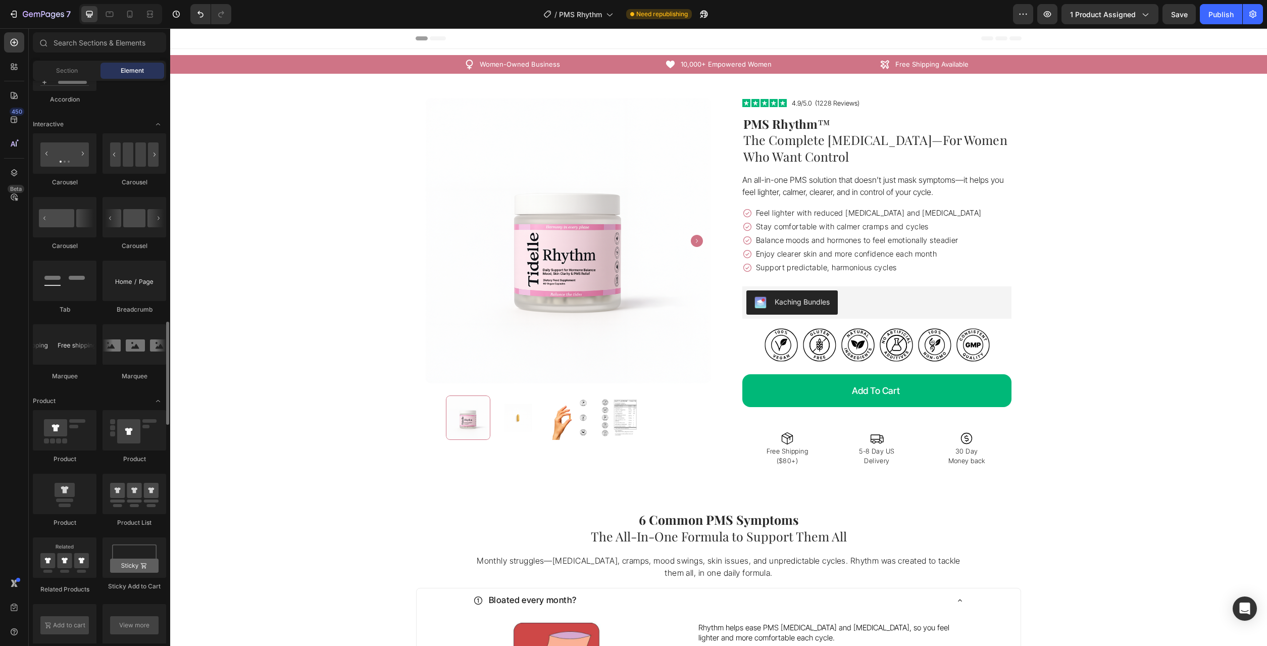
scroll to position [1030, 0]
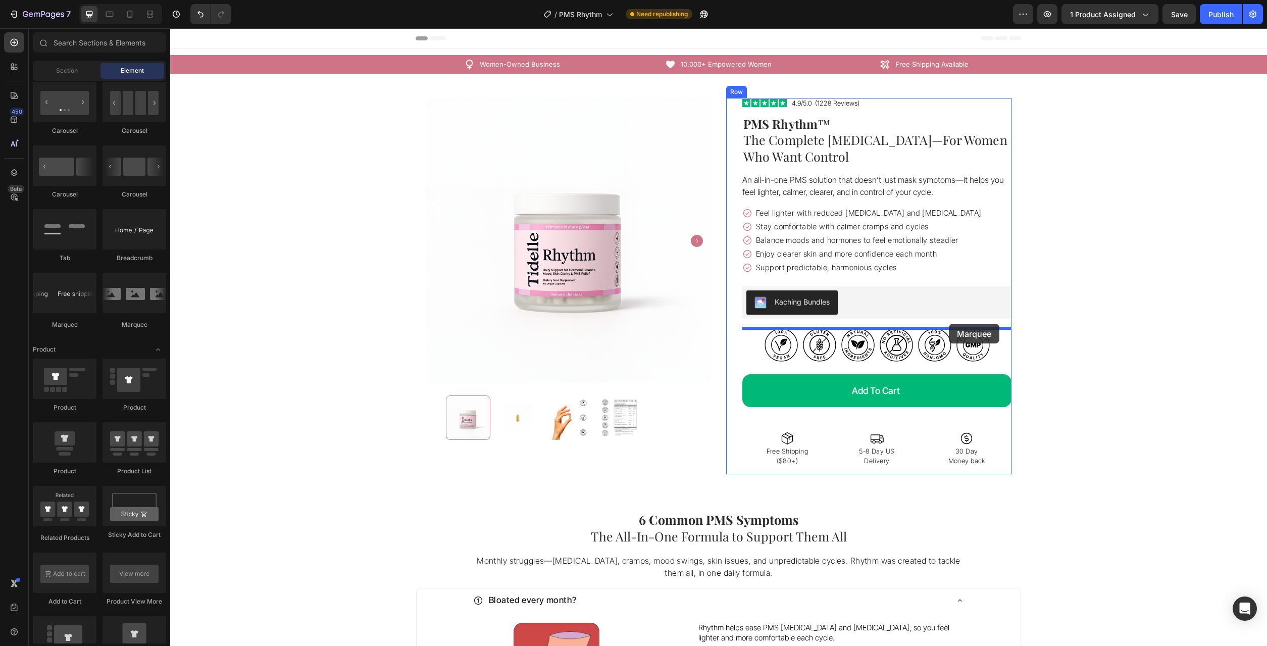
drag, startPoint x: 231, startPoint y: 335, endPoint x: 949, endPoint y: 324, distance: 718.0
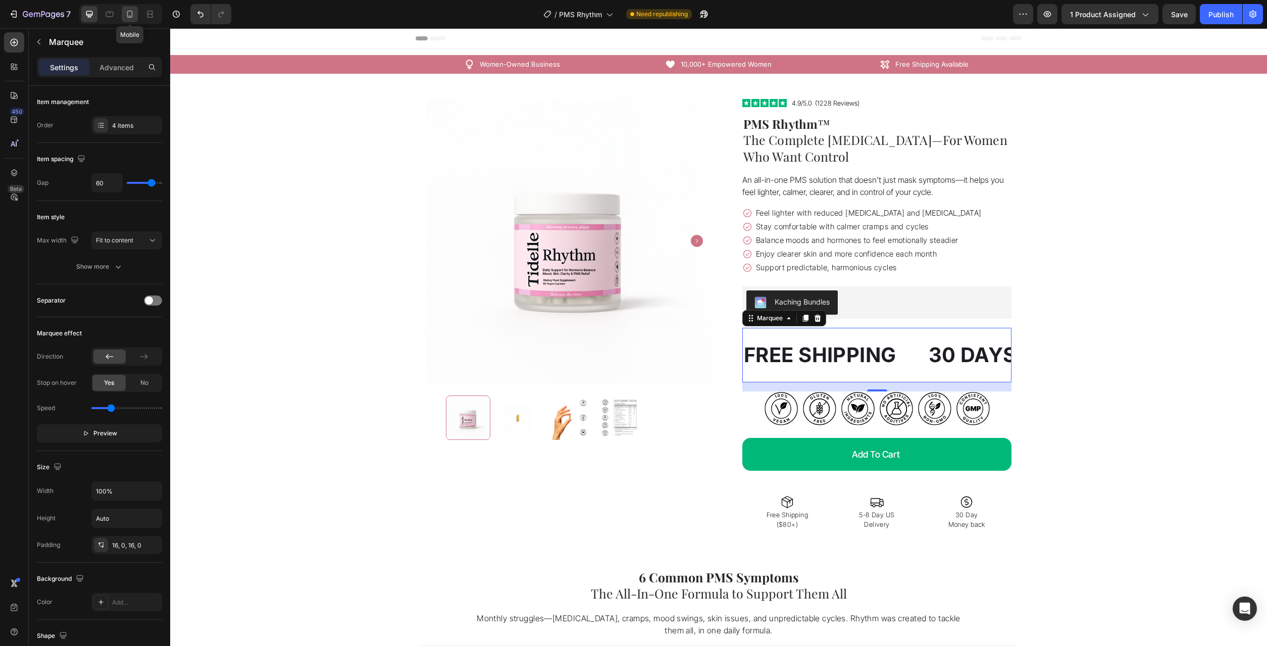
click at [125, 9] on div at bounding box center [130, 14] width 16 height 16
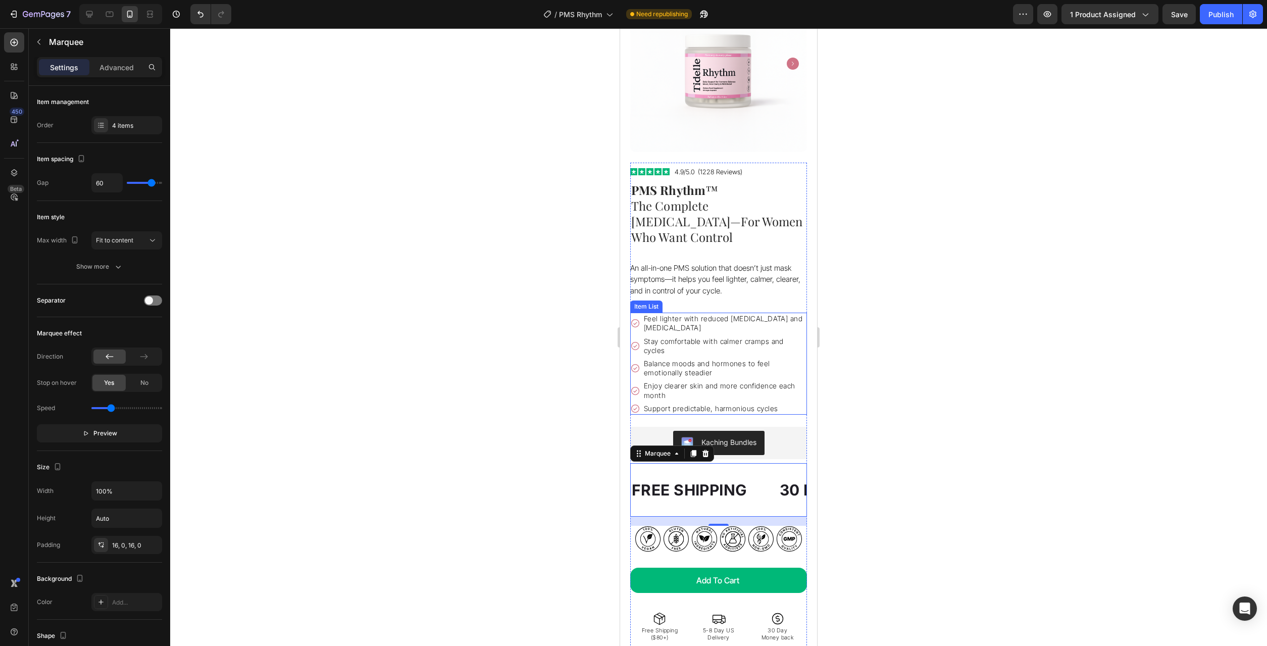
scroll to position [102, 0]
click at [667, 359] on p "Balance moods and hormones to feel emotionally steadier" at bounding box center [725, 368] width 162 height 18
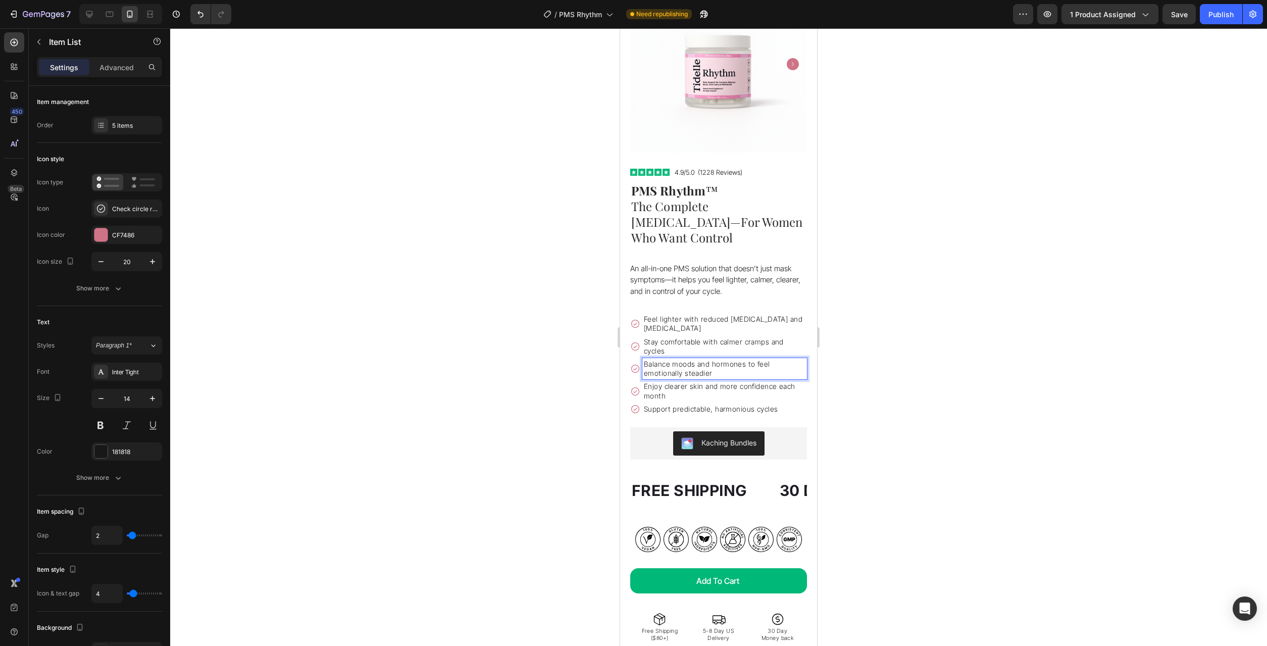
click at [695, 359] on p "Balance moods and hormones to feel emotionally steadier" at bounding box center [725, 368] width 162 height 18
click at [730, 359] on p "Balance moods and hormones to feel emotionally steadier" at bounding box center [725, 368] width 162 height 18
click at [723, 359] on p "Balance moods and hormones to feel emotionally steadier" at bounding box center [725, 368] width 162 height 18
click at [722, 359] on p "Balance moods and hormones to feel emotionally steadier" at bounding box center [725, 368] width 162 height 18
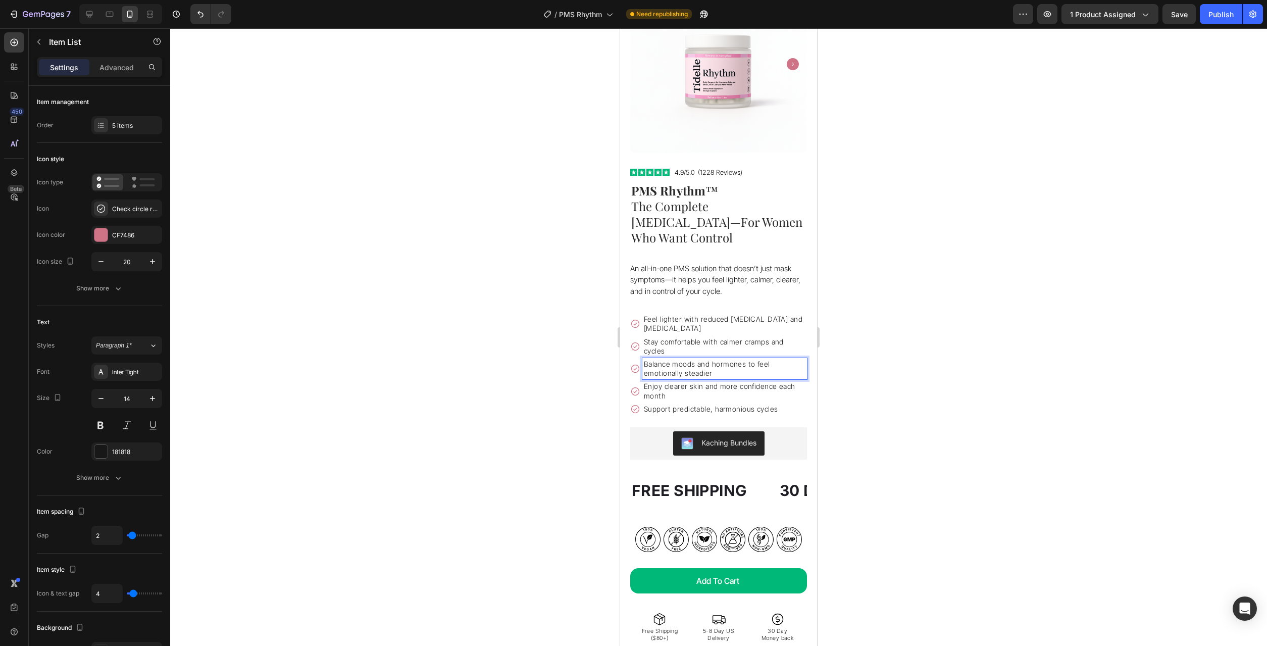
click at [722, 359] on p "Balance moods and hormones to feel emotionally steadier" at bounding box center [725, 368] width 162 height 18
click at [711, 359] on p "Balance moods and hormones to feel emotionally steadier" at bounding box center [725, 368] width 162 height 18
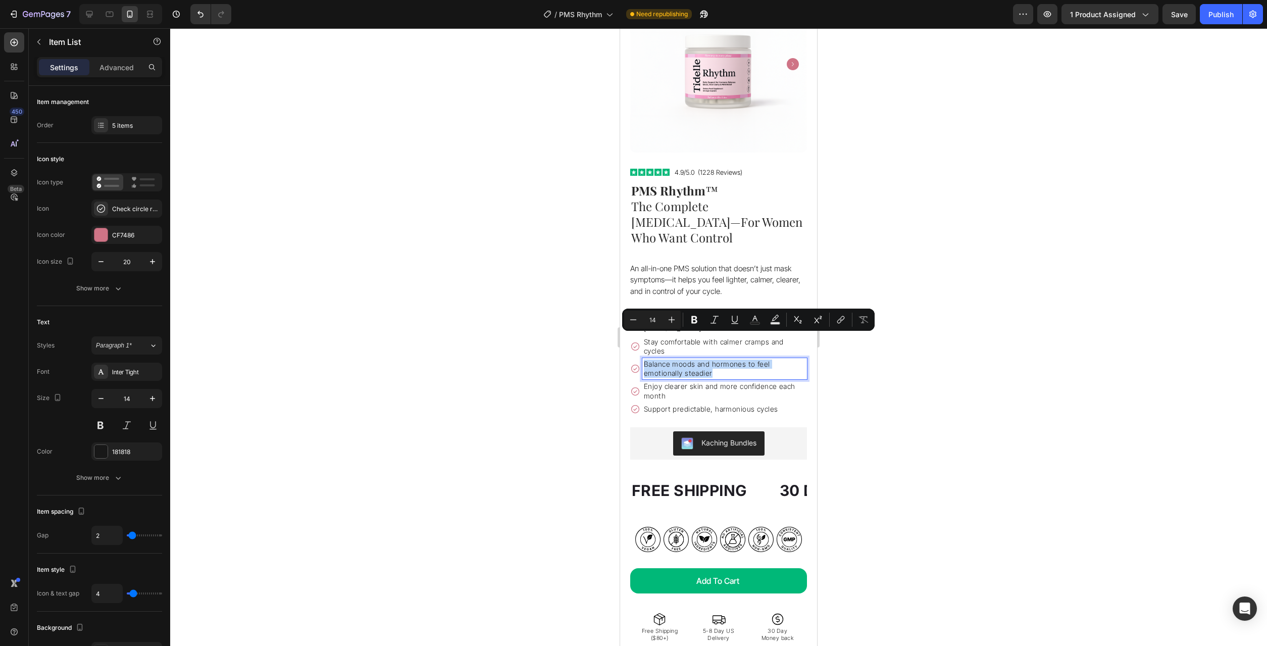
click at [711, 359] on p "Balance moods and hormones to feel emotionally steadier" at bounding box center [725, 368] width 162 height 18
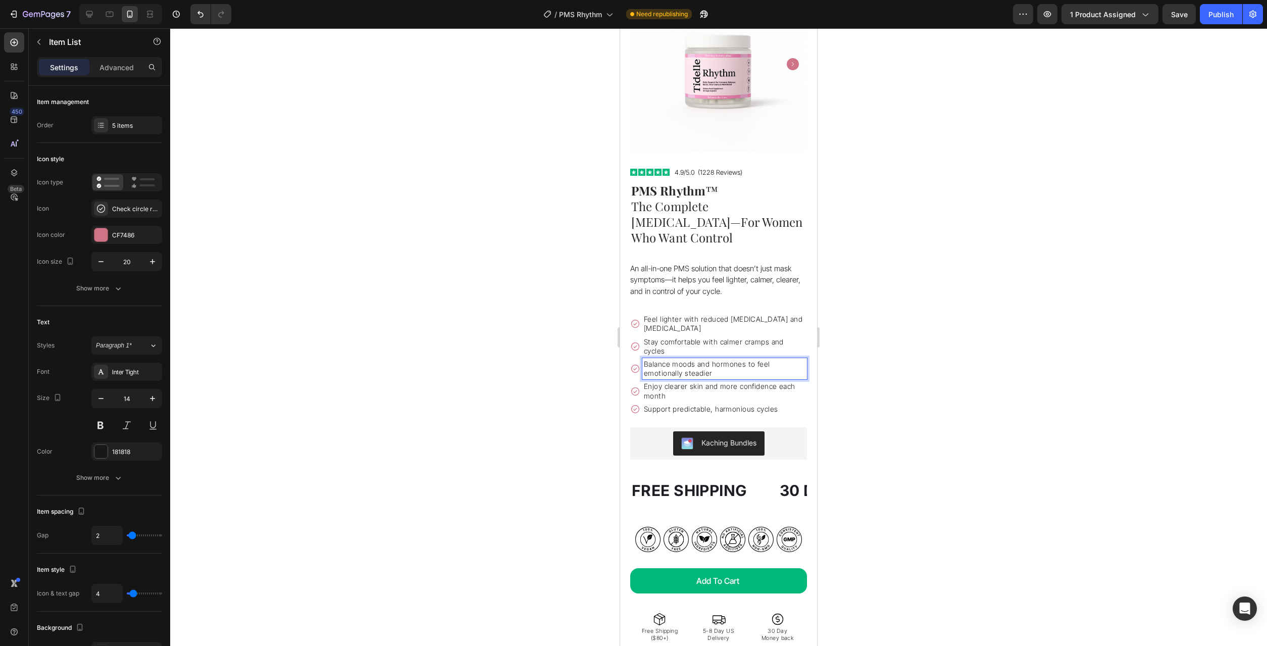
click at [711, 359] on p "Balance moods and hormones to feel emotionally steadier" at bounding box center [725, 368] width 162 height 18
click at [911, 361] on div at bounding box center [718, 336] width 1097 height 617
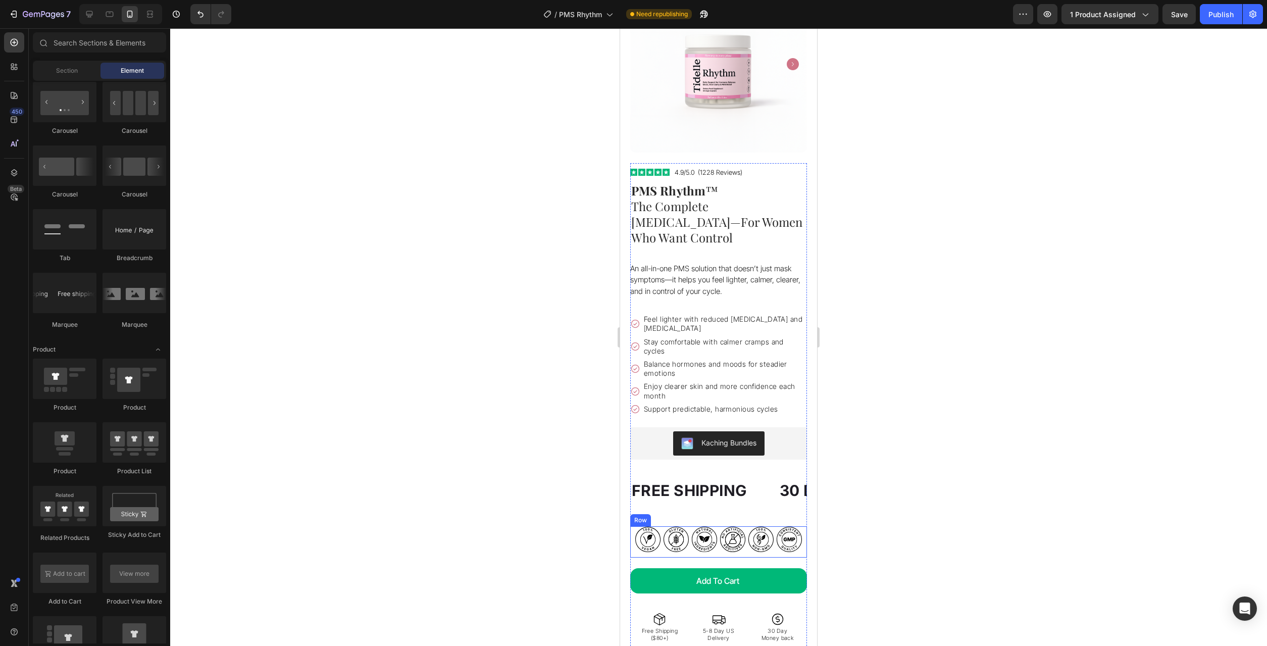
click at [765, 530] on div "Icon" at bounding box center [761, 541] width 26 height 31
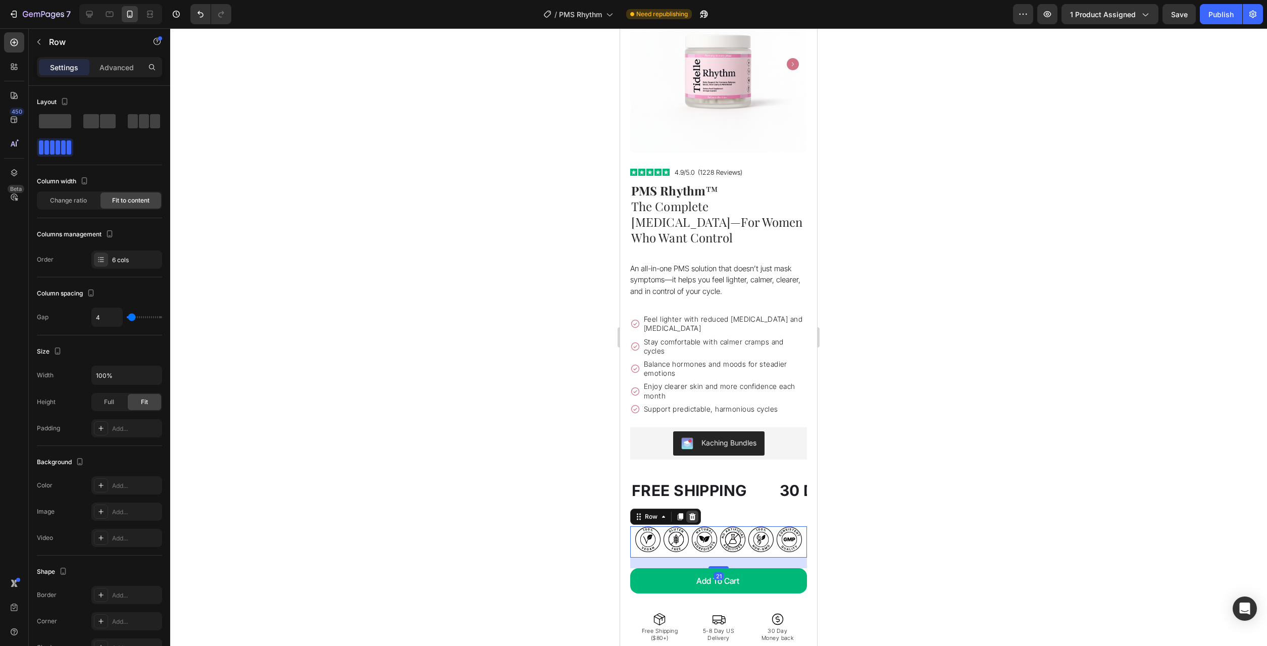
click at [694, 513] on icon at bounding box center [692, 516] width 7 height 7
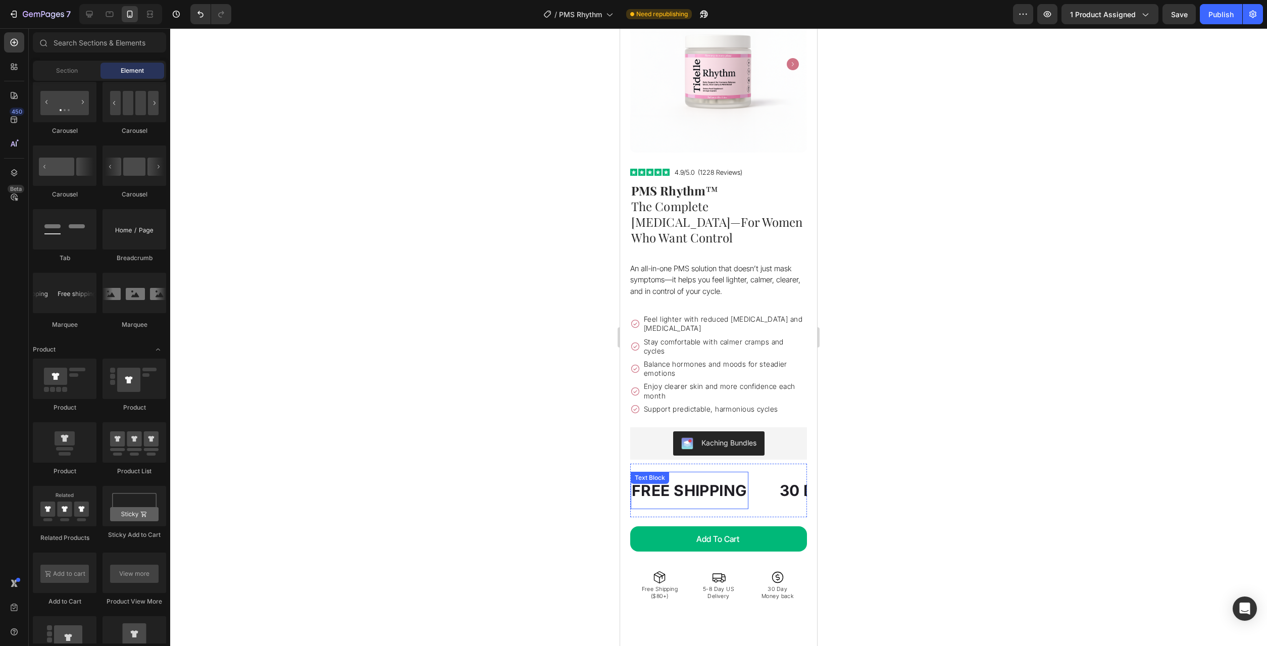
click at [693, 476] on div "FREE SHIPPING" at bounding box center [690, 490] width 118 height 29
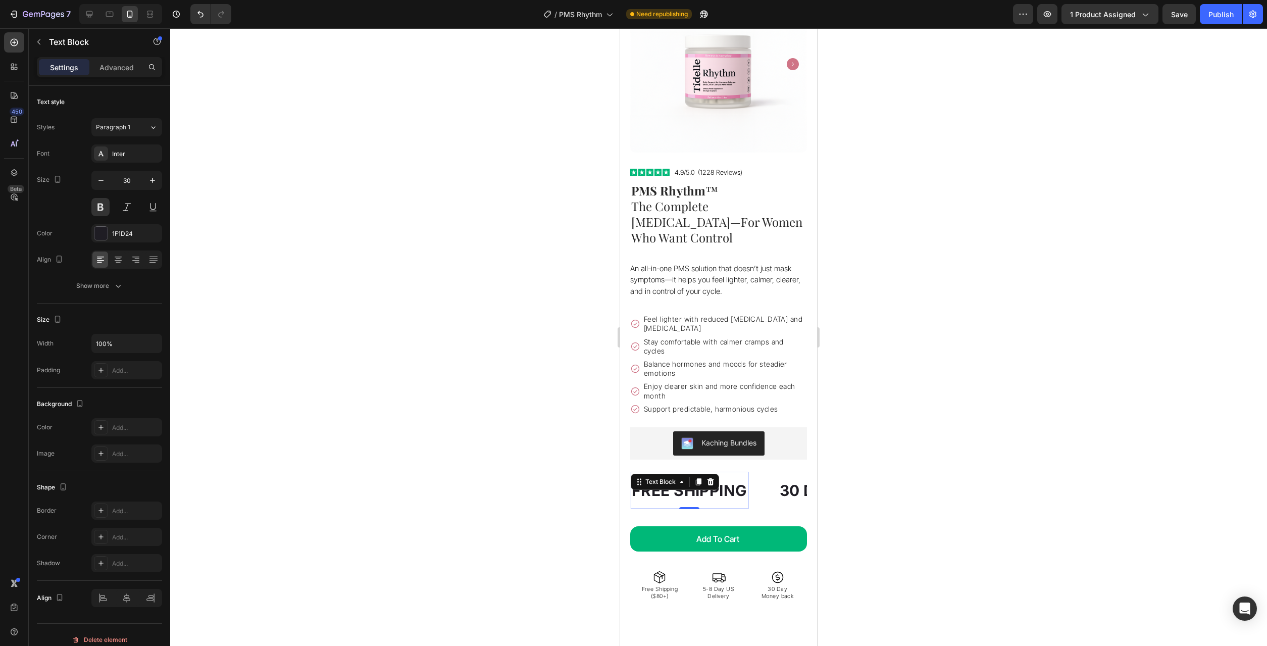
click at [721, 476] on div "FREE SHIPPING" at bounding box center [690, 490] width 118 height 29
click at [721, 477] on p "FREE SHIPPING" at bounding box center [690, 490] width 116 height 27
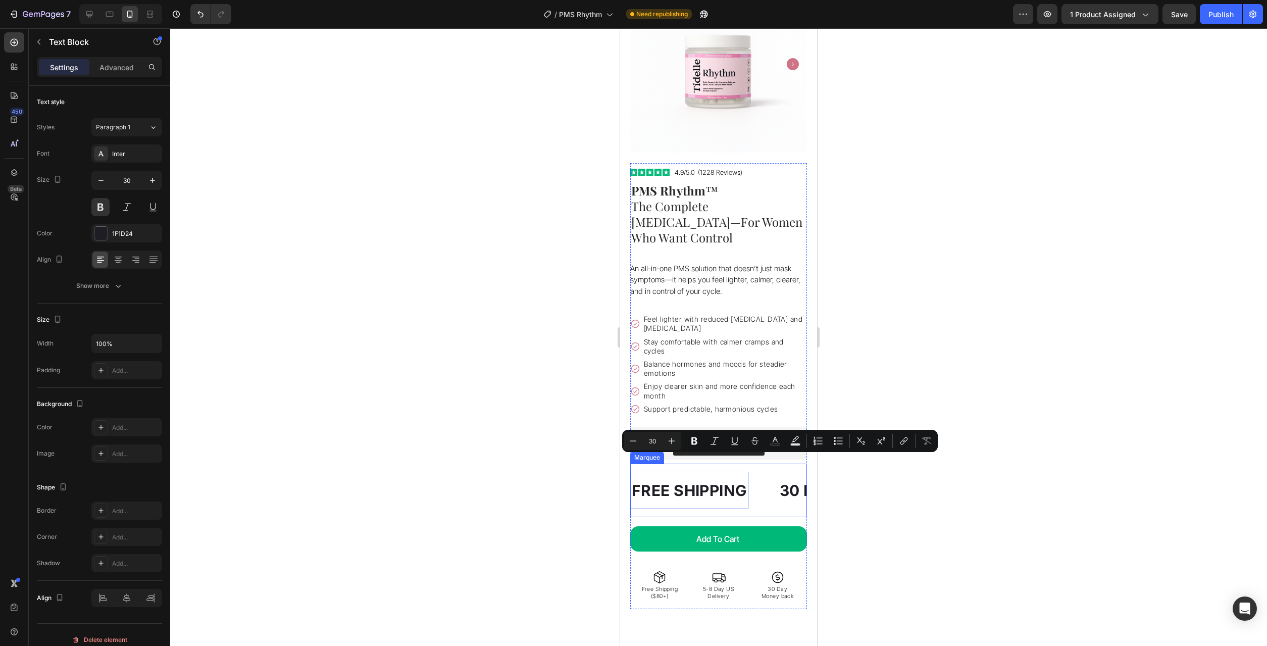
click at [761, 484] on div "FREE SHIPPING Text Block 0" at bounding box center [705, 490] width 148 height 37
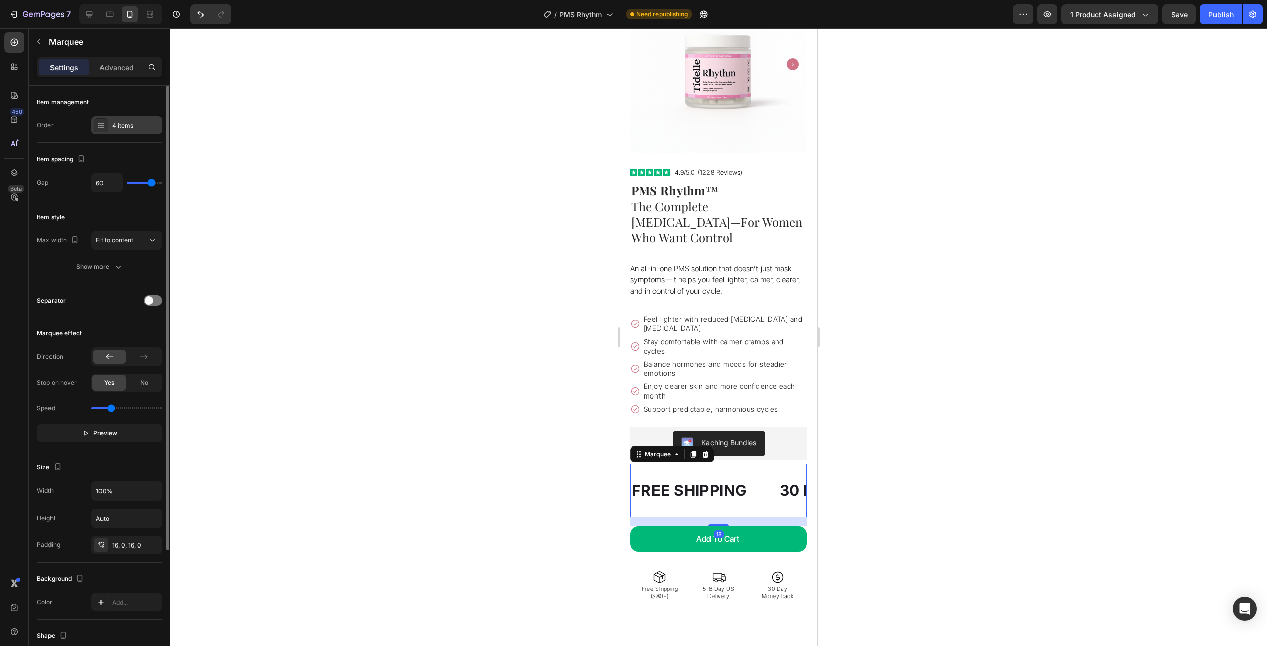
click at [138, 128] on div "4 items" at bounding box center [135, 125] width 47 height 9
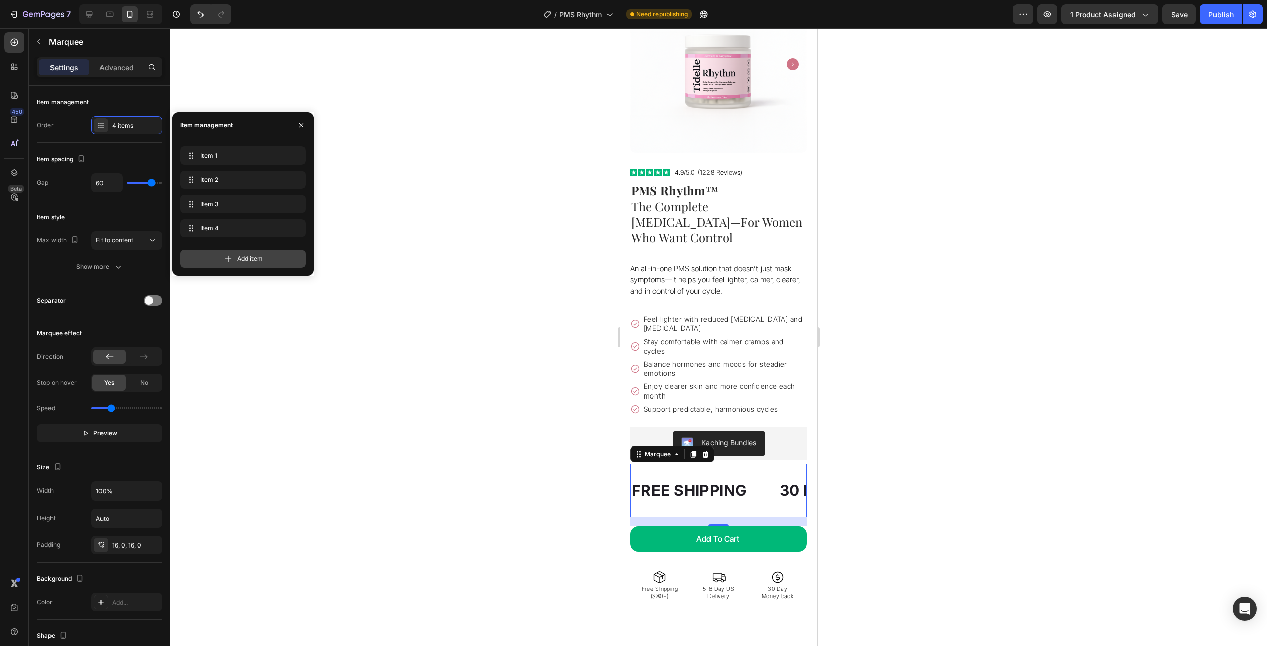
click at [229, 259] on icon at bounding box center [228, 258] width 10 height 10
click at [234, 279] on div "Add item" at bounding box center [242, 283] width 125 height 18
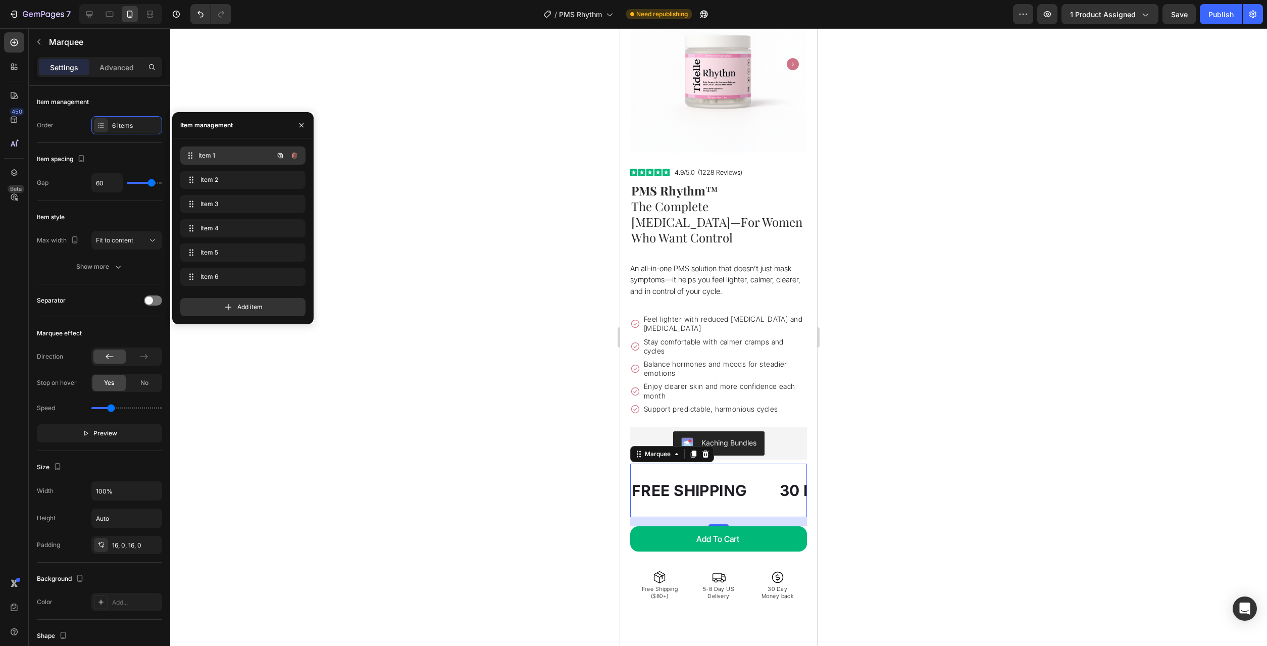
click at [218, 158] on span "Item 1" at bounding box center [235, 155] width 75 height 9
click at [796, 476] on div "FREE SHIPPING" at bounding box center [847, 490] width 118 height 29
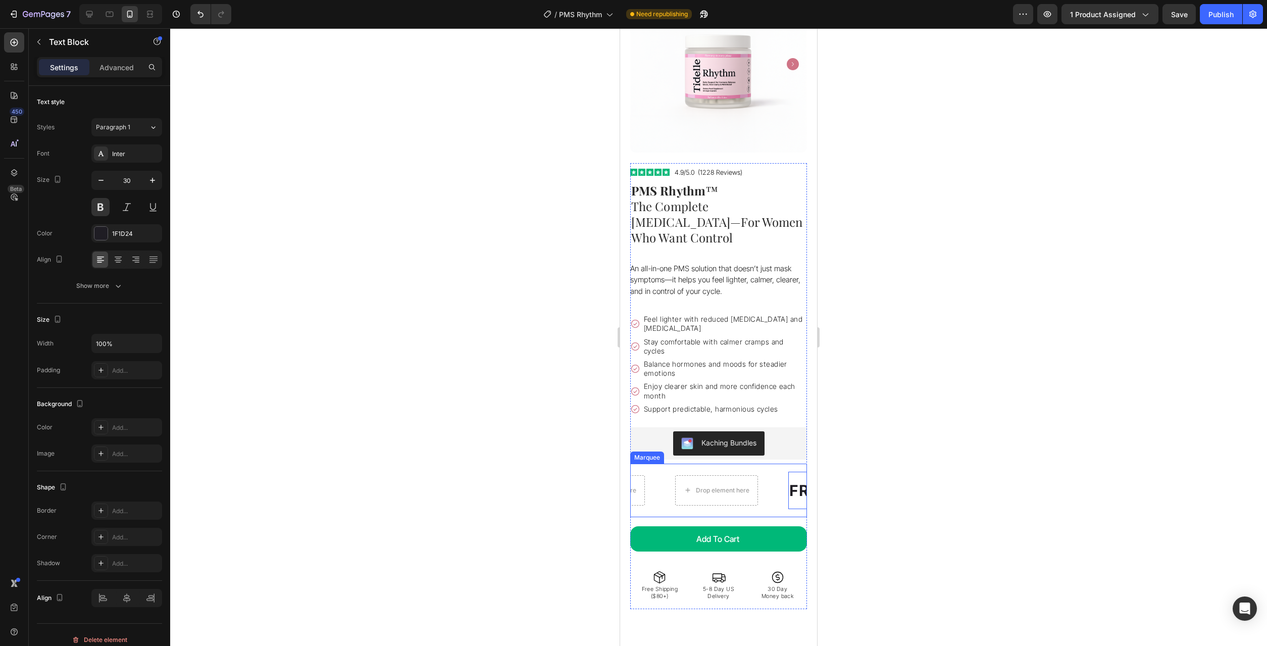
click at [778, 488] on div "FREE SHIPPING Text Block 0 30 DAYS MONEY BACK GUARANTEE Text Block LIMITED TIME…" at bounding box center [718, 490] width 177 height 54
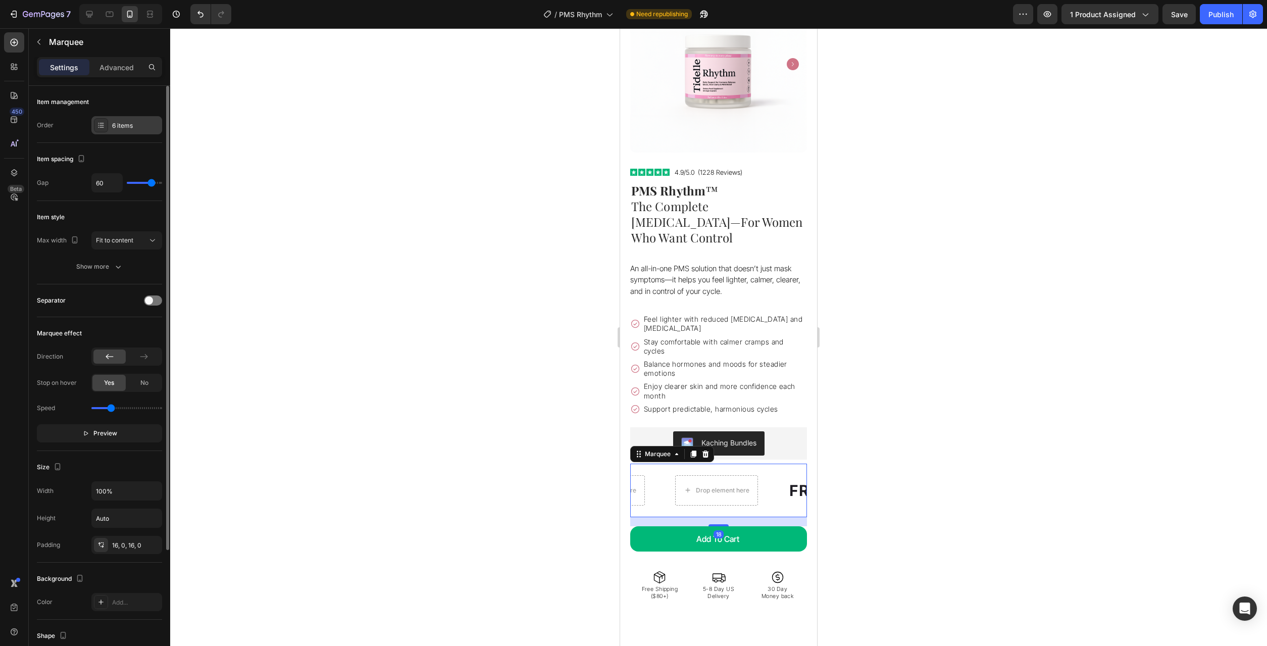
click at [125, 126] on div "6 items" at bounding box center [135, 125] width 47 height 9
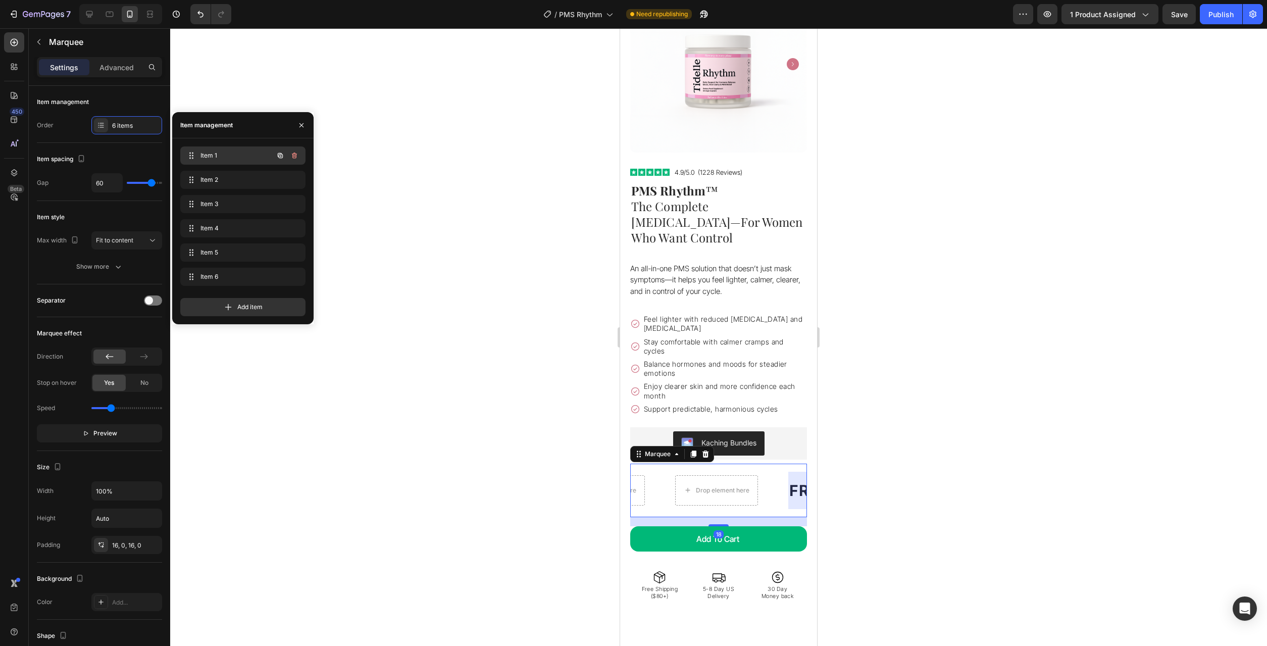
click at [201, 157] on span "Item 1" at bounding box center [228, 155] width 57 height 9
click at [656, 473] on div "Text Block" at bounding box center [650, 477] width 34 height 9
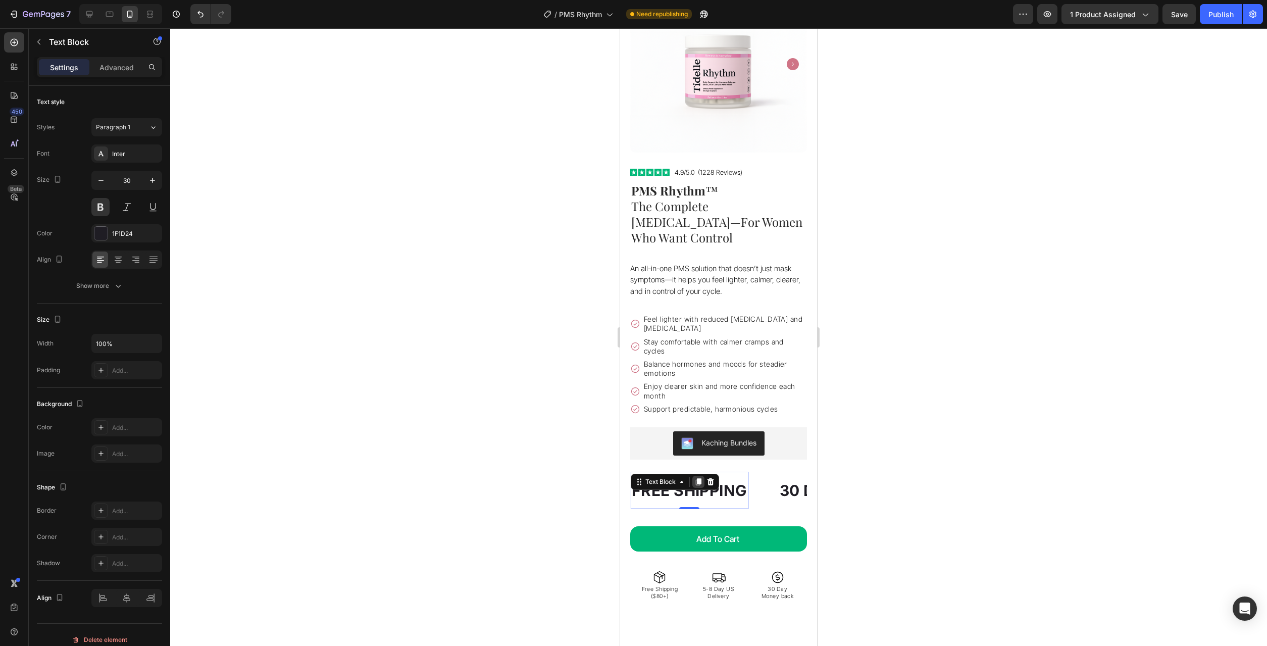
click at [699, 478] on icon at bounding box center [699, 481] width 6 height 7
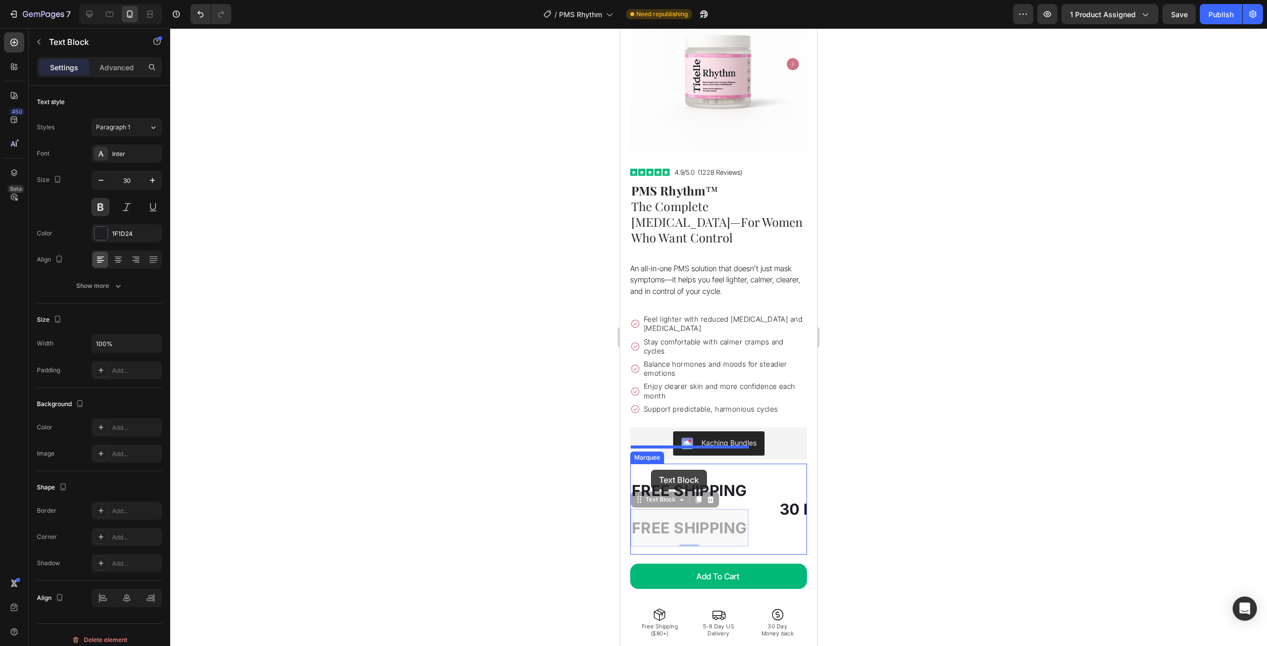
drag, startPoint x: 664, startPoint y: 477, endPoint x: 651, endPoint y: 470, distance: 14.9
click at [711, 515] on icon at bounding box center [710, 518] width 7 height 7
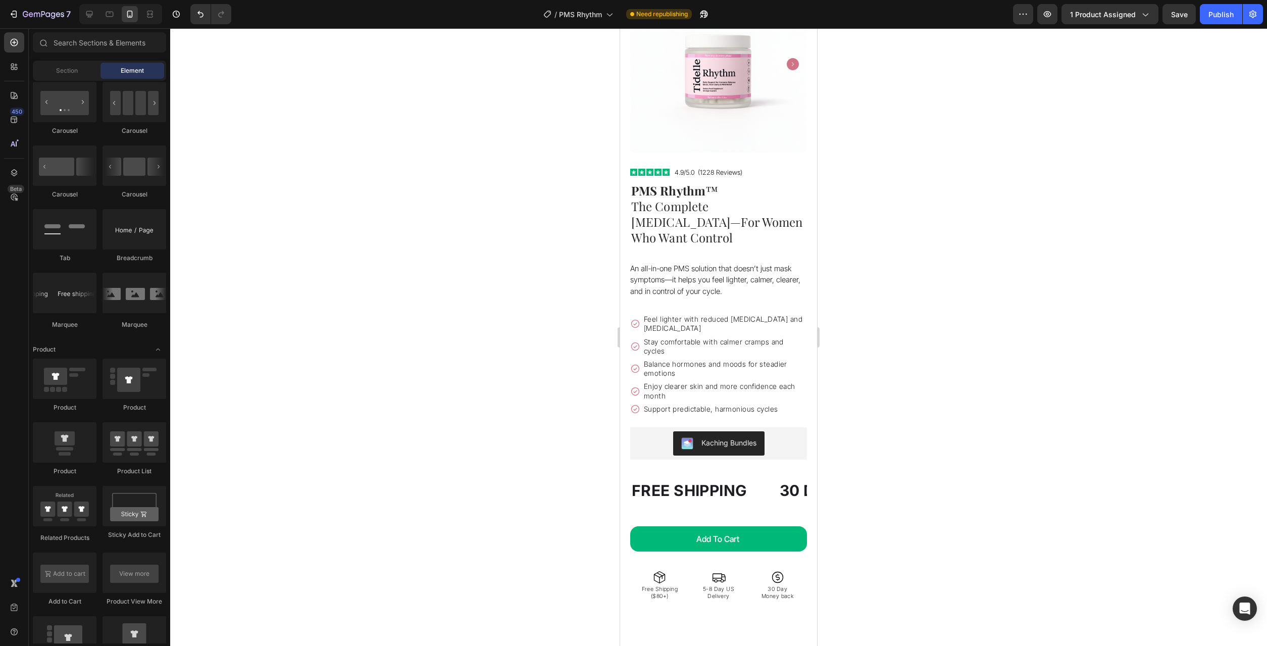
scroll to position [1030, 0]
click at [713, 477] on p "FREE SHIPPING" at bounding box center [690, 490] width 116 height 27
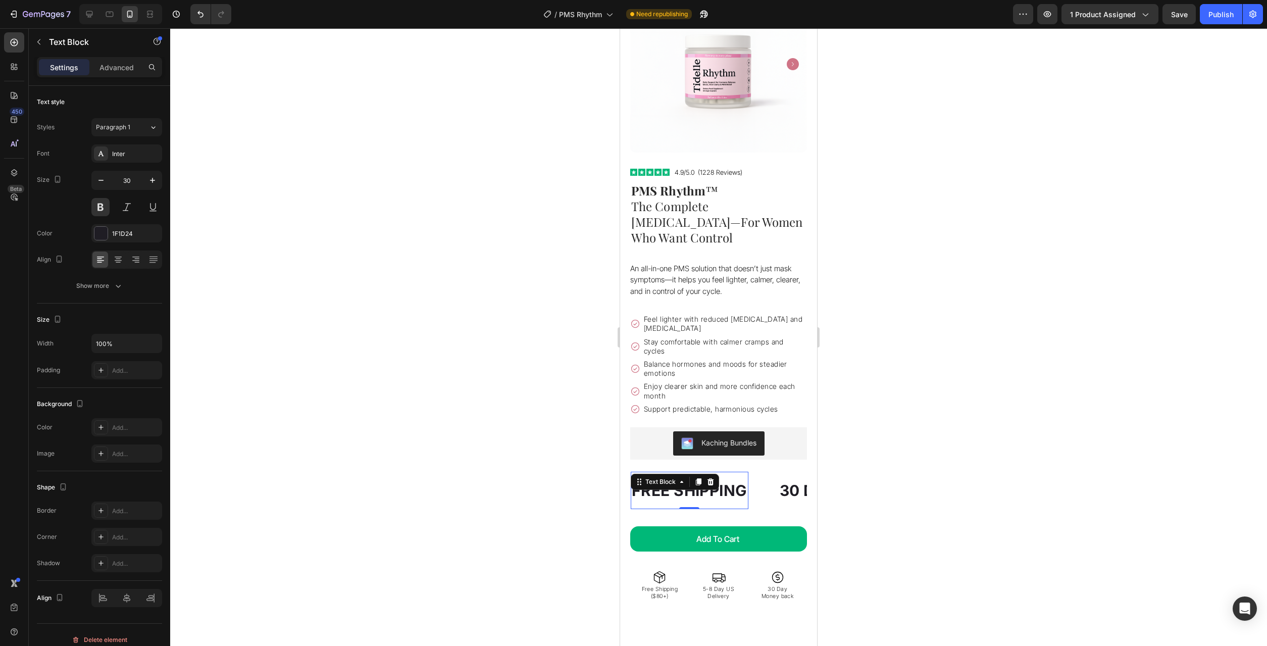
click at [711, 477] on p "FREE SHIPPING" at bounding box center [690, 490] width 116 height 27
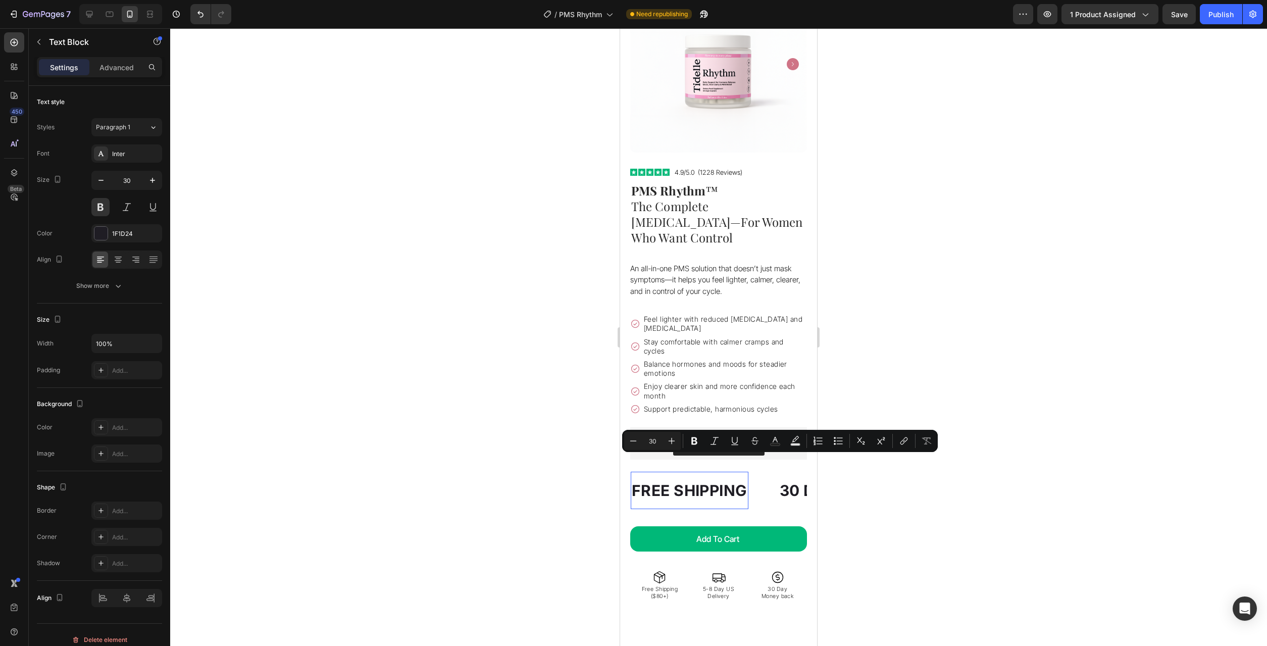
click at [707, 477] on p "FREE SHIPPING" at bounding box center [690, 490] width 116 height 27
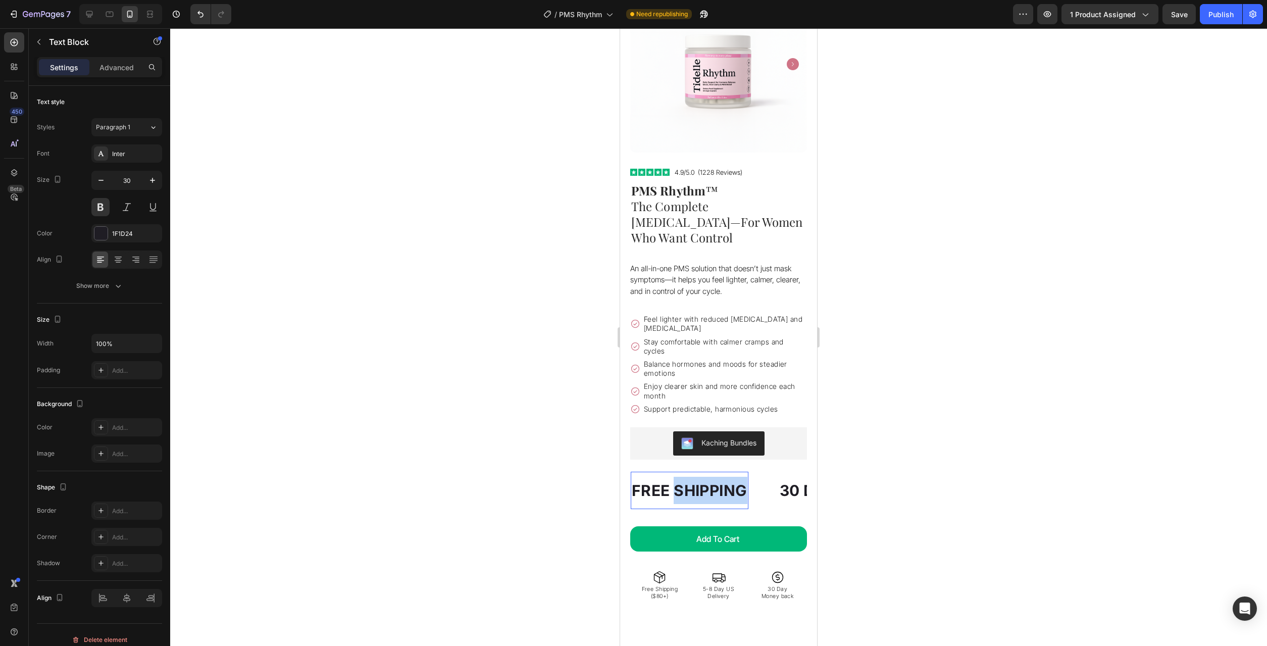
click at [707, 477] on p "FREE SHIPPING" at bounding box center [690, 490] width 116 height 27
click at [758, 476] on div "30 DAYS MONEY BACK GUARANTEE" at bounding box center [850, 490] width 279 height 29
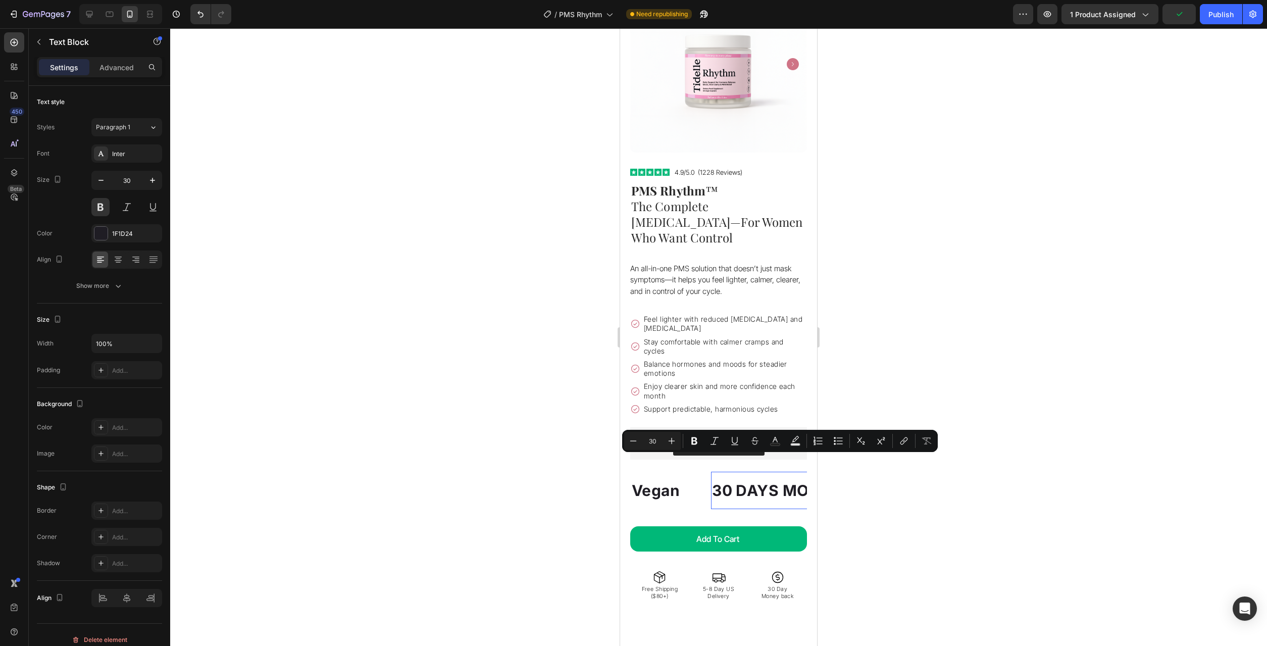
click at [758, 477] on p "30 DAYS MONEY BACK GUARANTEE" at bounding box center [850, 490] width 277 height 27
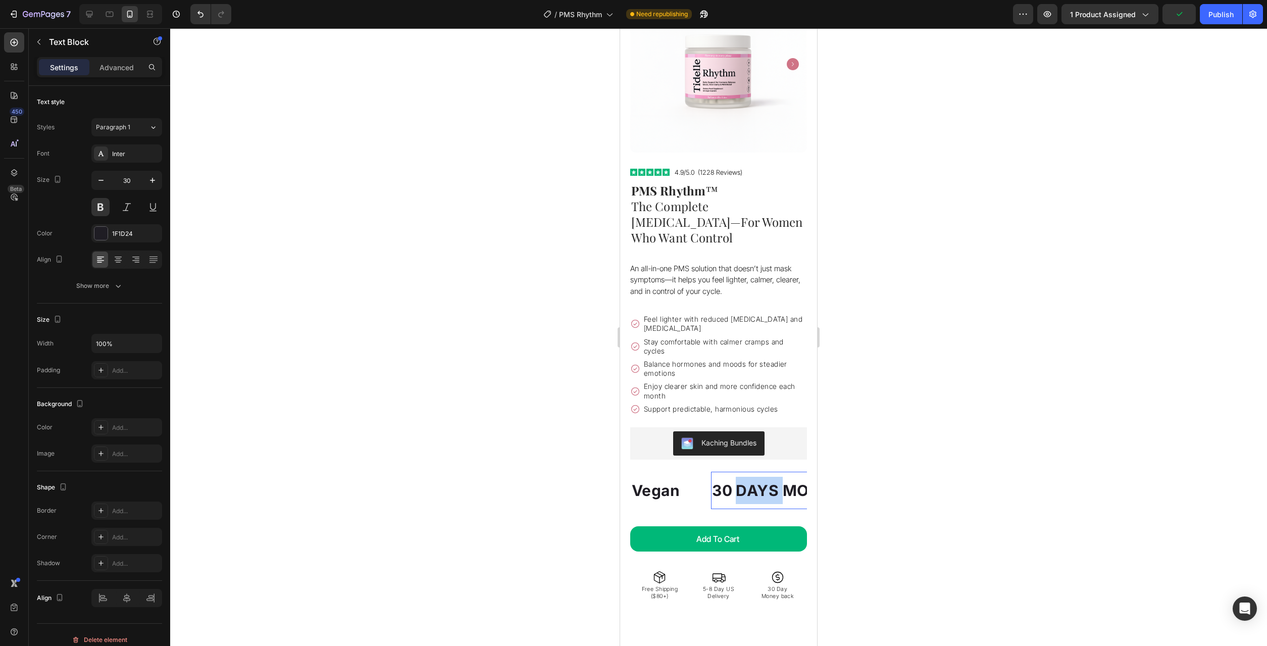
click at [758, 477] on p "30 DAYS MONEY BACK GUARANTEE" at bounding box center [850, 490] width 277 height 27
click at [793, 488] on div "Vegan Text Block Non-GMO Text Block 0 LIMITED TIME 50% OFF SALE Text Block LIFE…" at bounding box center [718, 490] width 177 height 54
drag, startPoint x: 757, startPoint y: 467, endPoint x: 744, endPoint y: 467, distance: 13.1
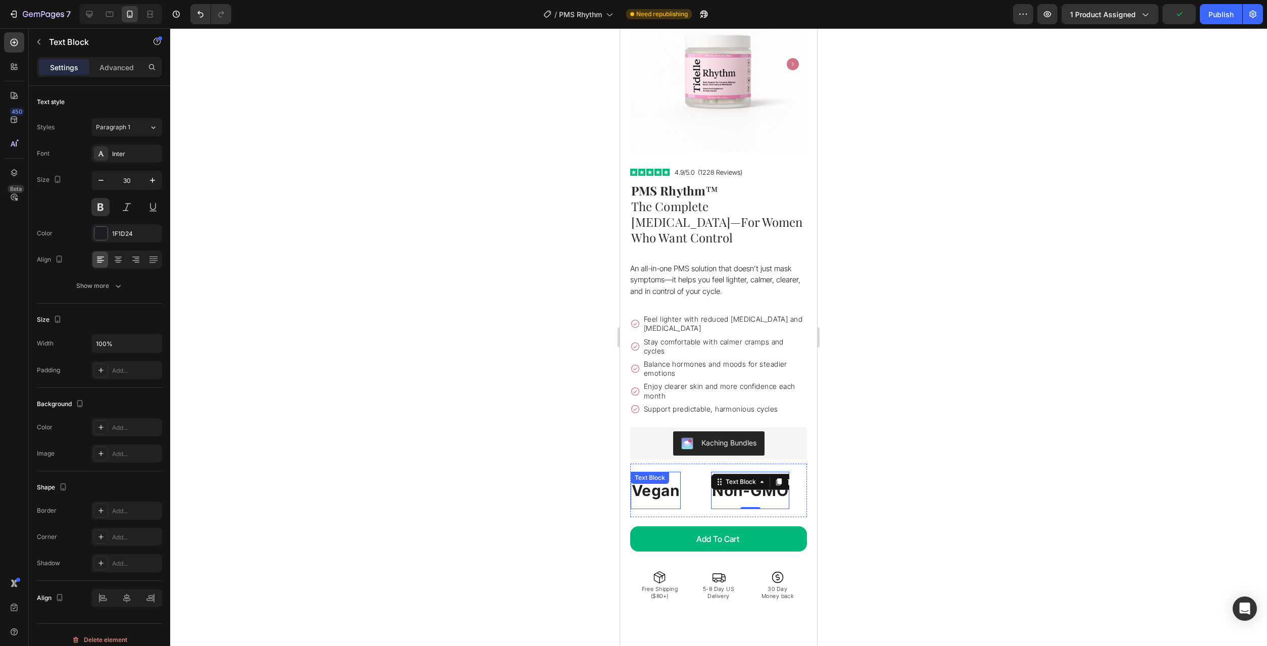
click at [663, 477] on p "Vegan" at bounding box center [656, 490] width 48 height 27
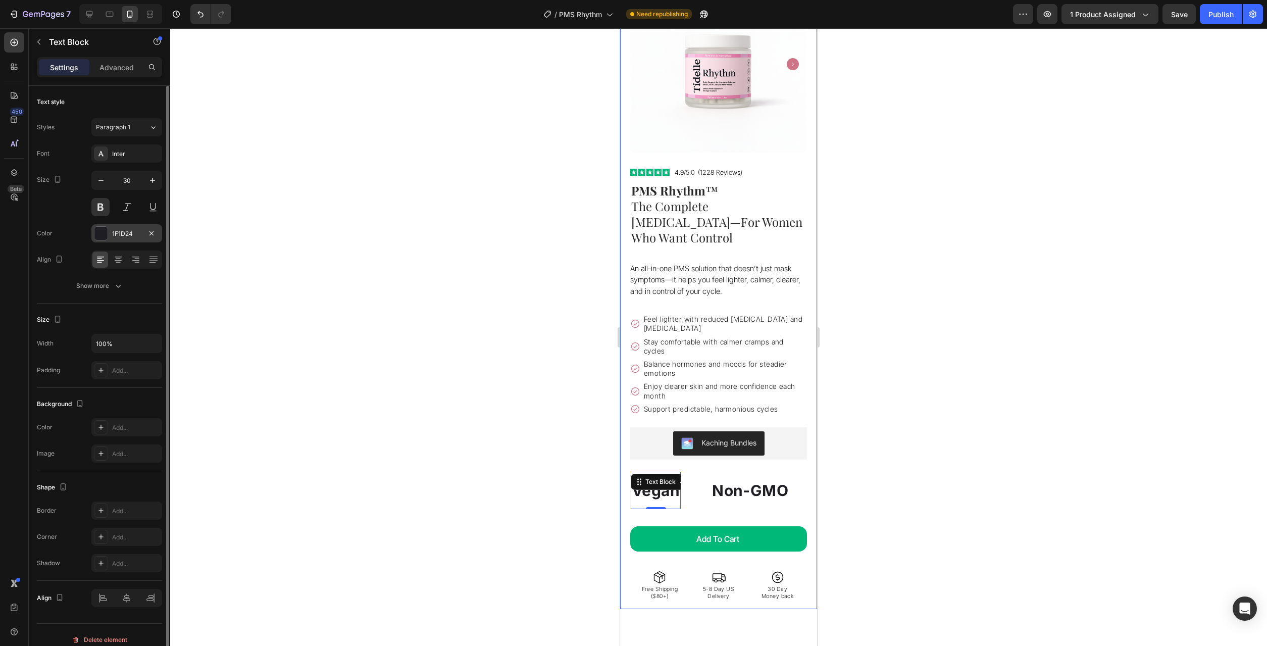
click at [101, 235] on div at bounding box center [100, 233] width 13 height 13
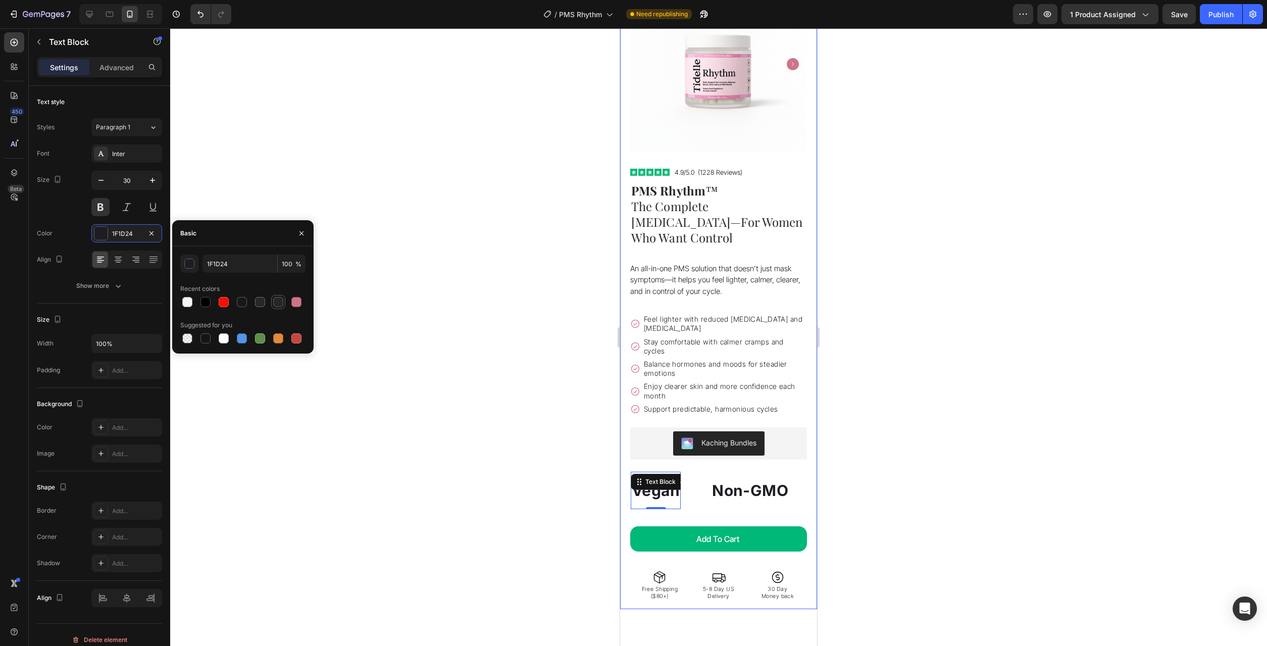
click at [278, 301] on div at bounding box center [278, 302] width 10 height 10
click at [266, 305] on div at bounding box center [260, 302] width 14 height 14
type input "282828"
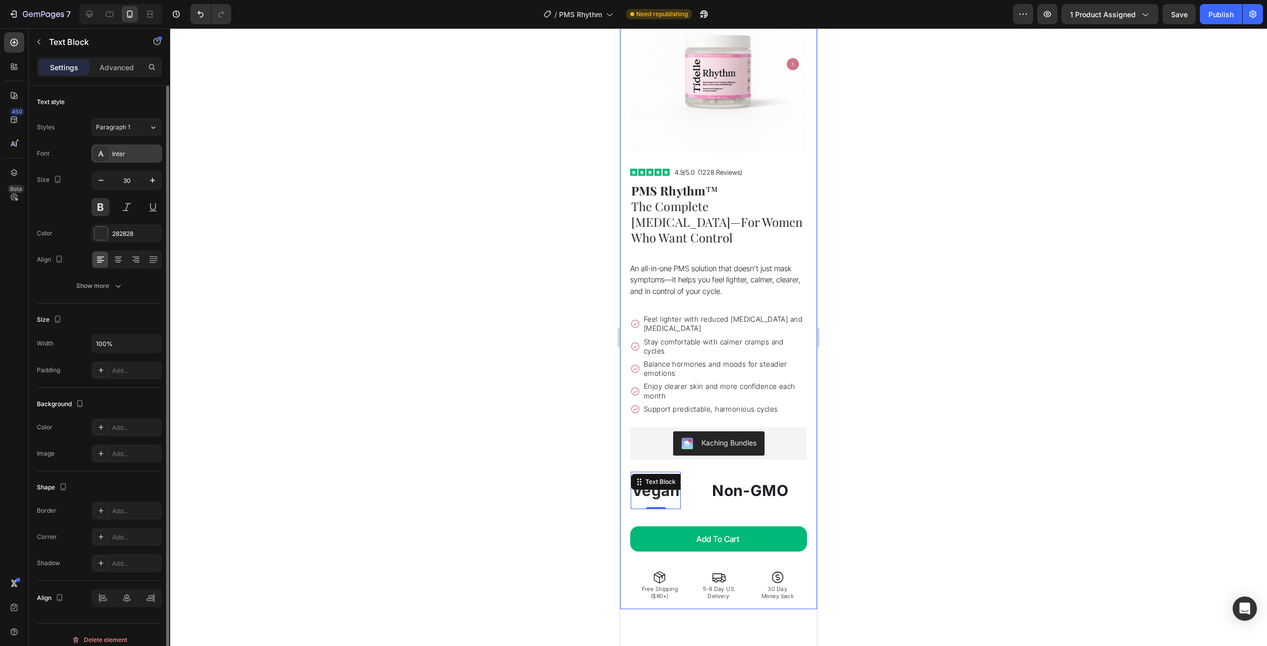
click at [127, 159] on div "Inter" at bounding box center [126, 153] width 71 height 18
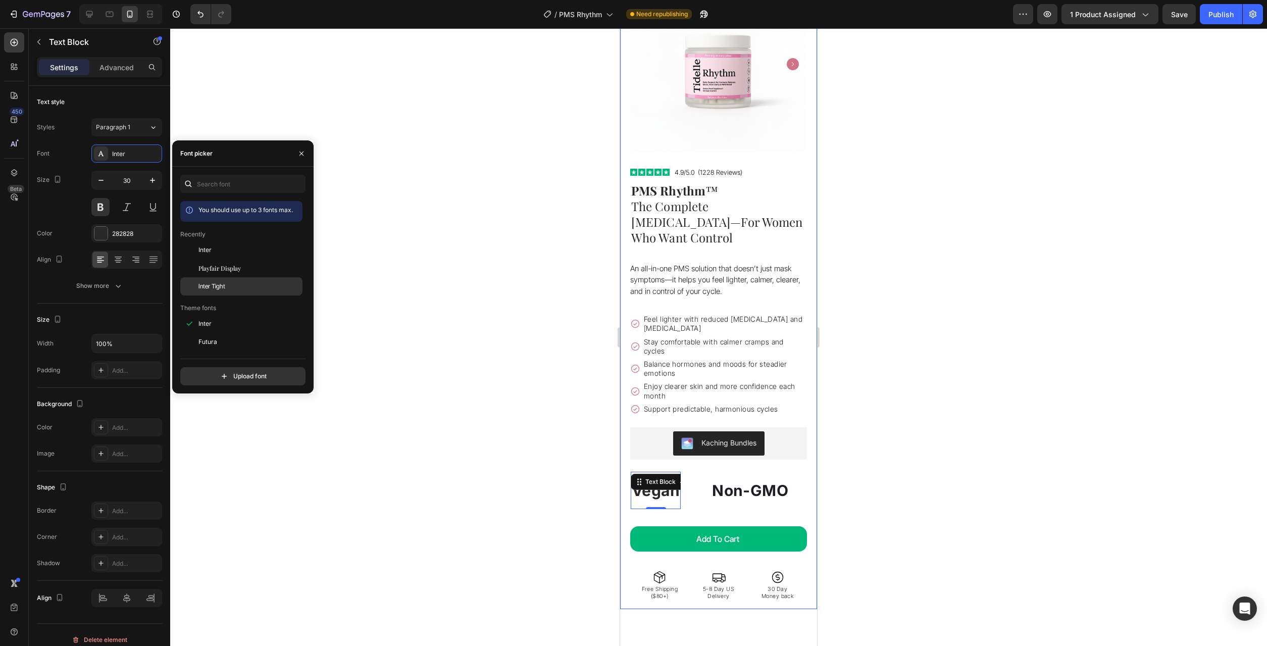
click at [217, 428] on div "Inter Tight" at bounding box center [241, 437] width 122 height 18
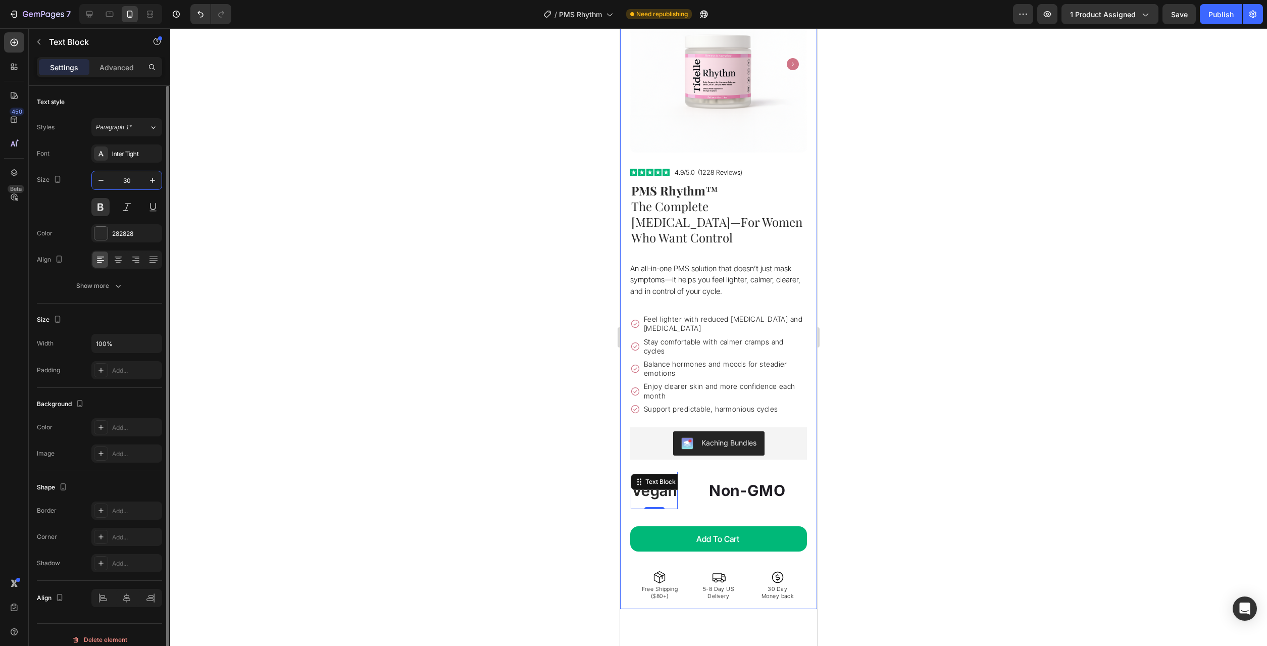
click at [133, 188] on input "30" at bounding box center [126, 180] width 33 height 18
type input "14"
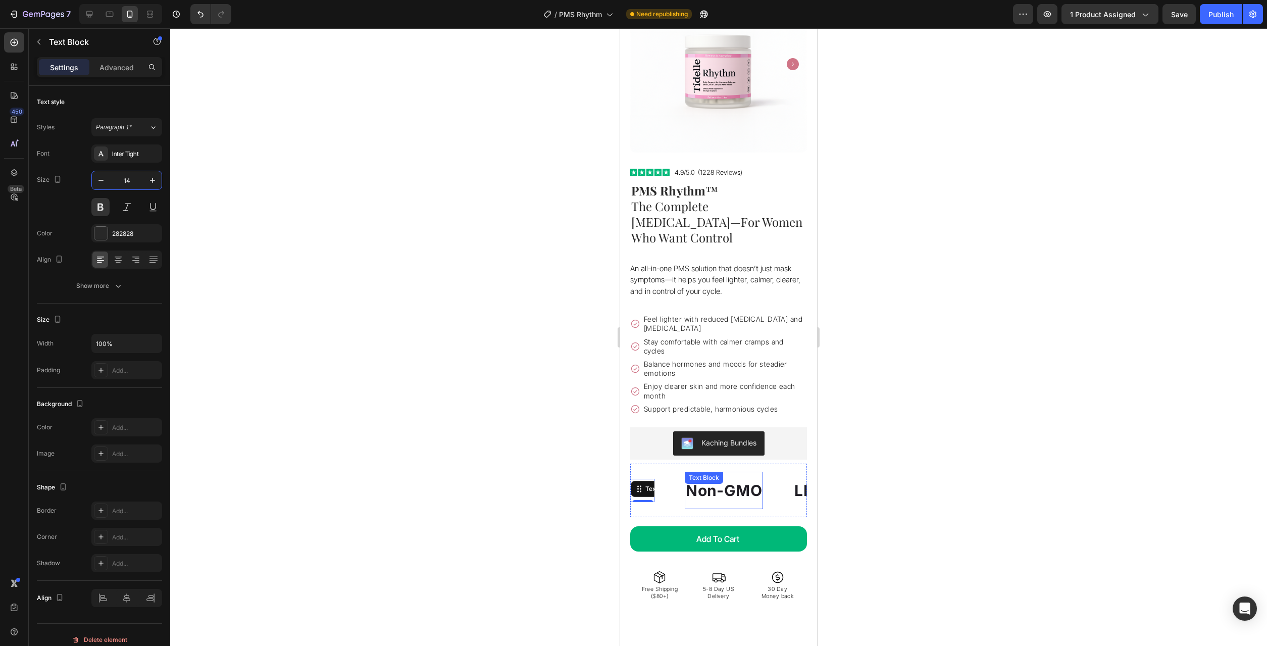
click at [699, 477] on p "Non-GMO" at bounding box center [724, 490] width 76 height 27
click at [650, 484] on p "Vegan" at bounding box center [643, 490] width 22 height 13
click at [710, 477] on p "Non-GMO" at bounding box center [724, 490] width 76 height 27
click at [753, 478] on icon at bounding box center [753, 481] width 6 height 7
click at [753, 472] on div "Non-GMO Text Block 0" at bounding box center [724, 490] width 78 height 37
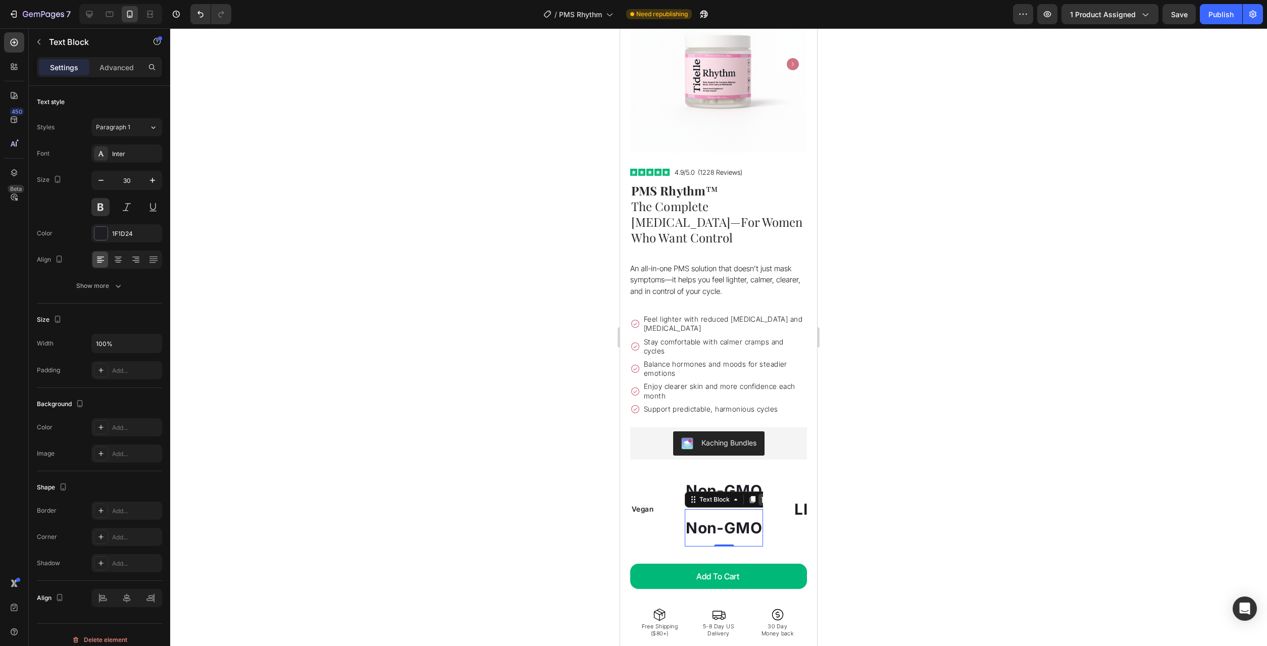
click at [761, 495] on icon at bounding box center [764, 499] width 8 height 8
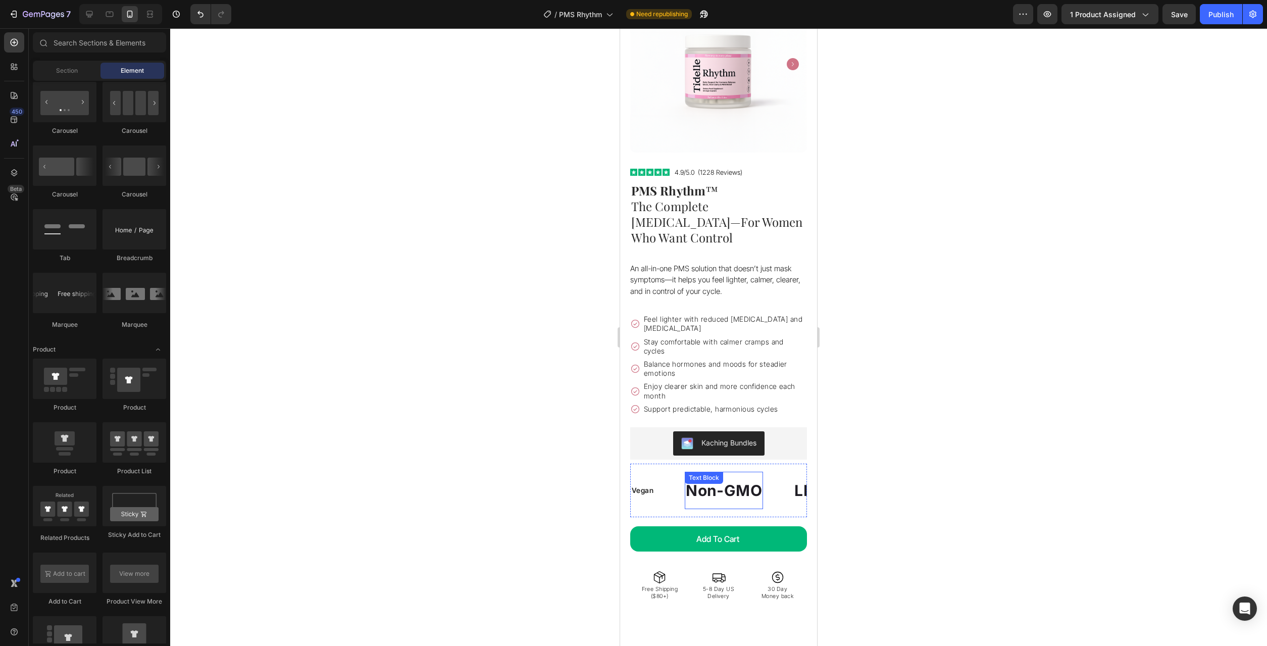
click at [753, 477] on p "Non-GMO" at bounding box center [724, 490] width 76 height 27
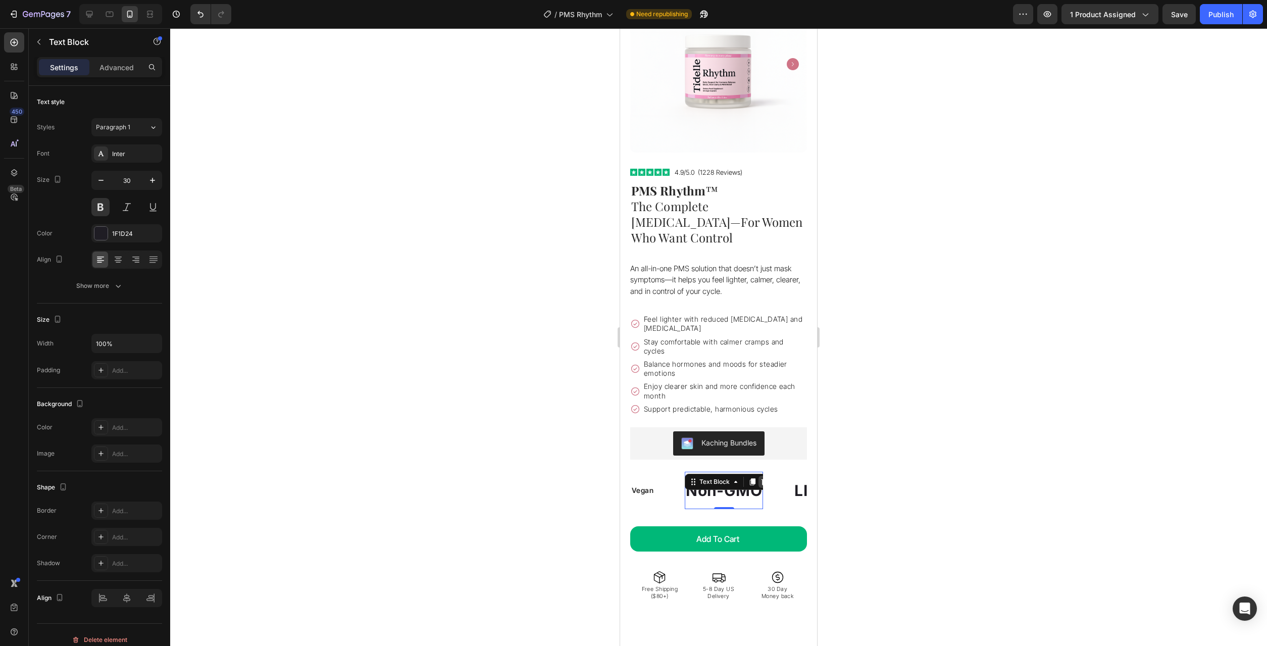
click at [761, 478] on icon at bounding box center [764, 482] width 8 height 8
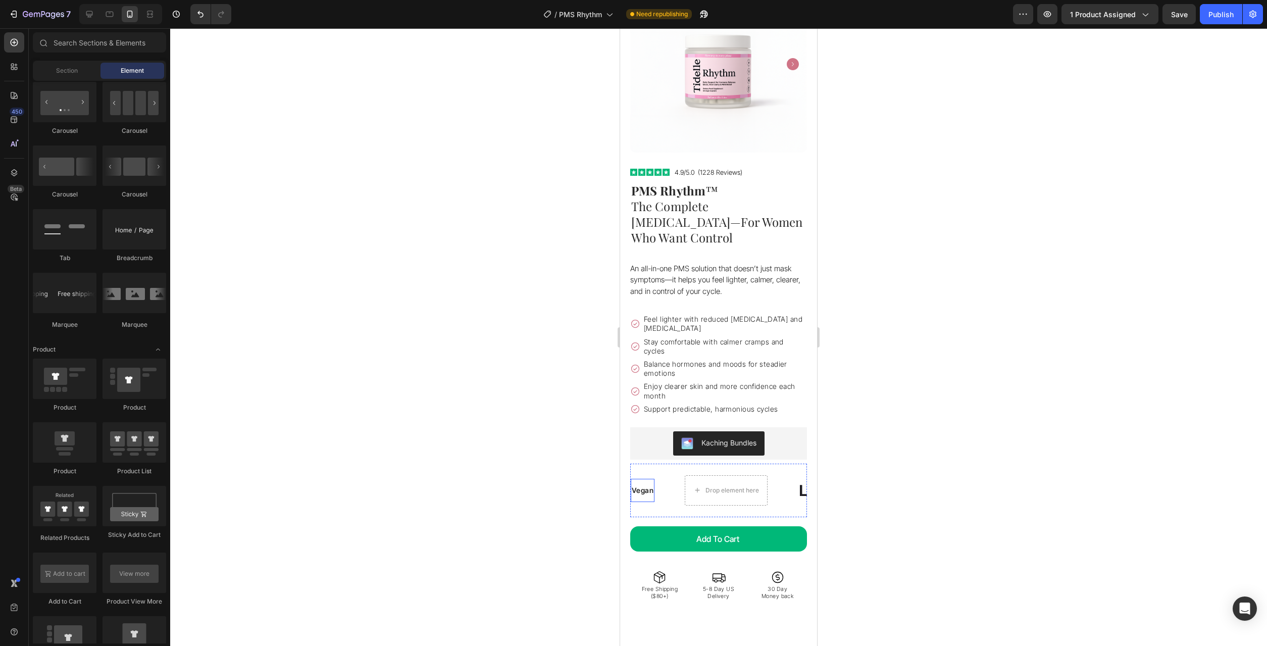
click at [647, 484] on p "Vegan" at bounding box center [643, 490] width 22 height 13
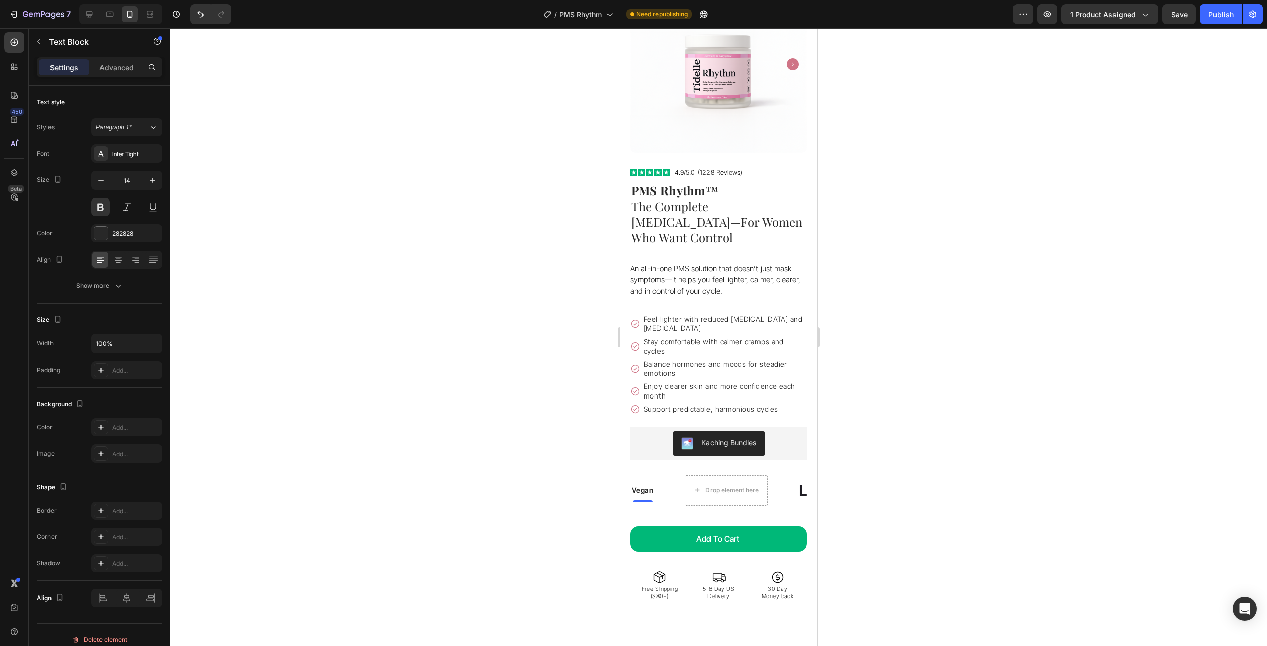
click at [722, 486] on div "Drop element here" at bounding box center [732, 490] width 54 height 8
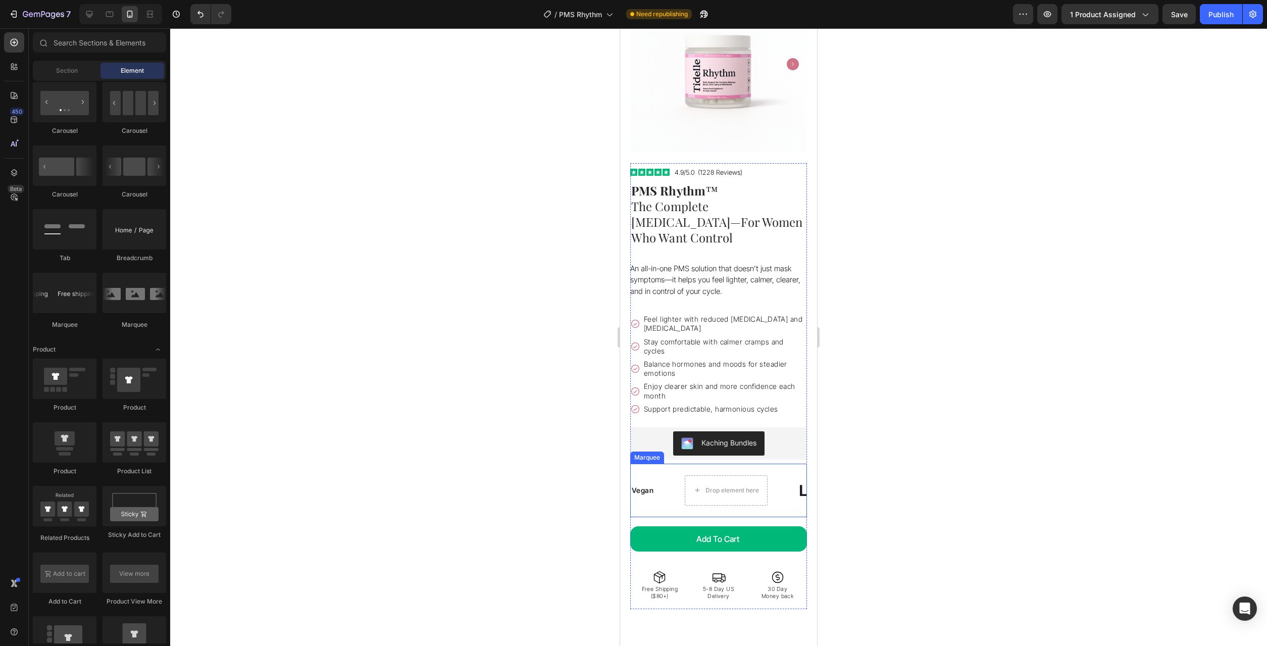
click at [641, 484] on p "Vegan" at bounding box center [643, 490] width 22 height 13
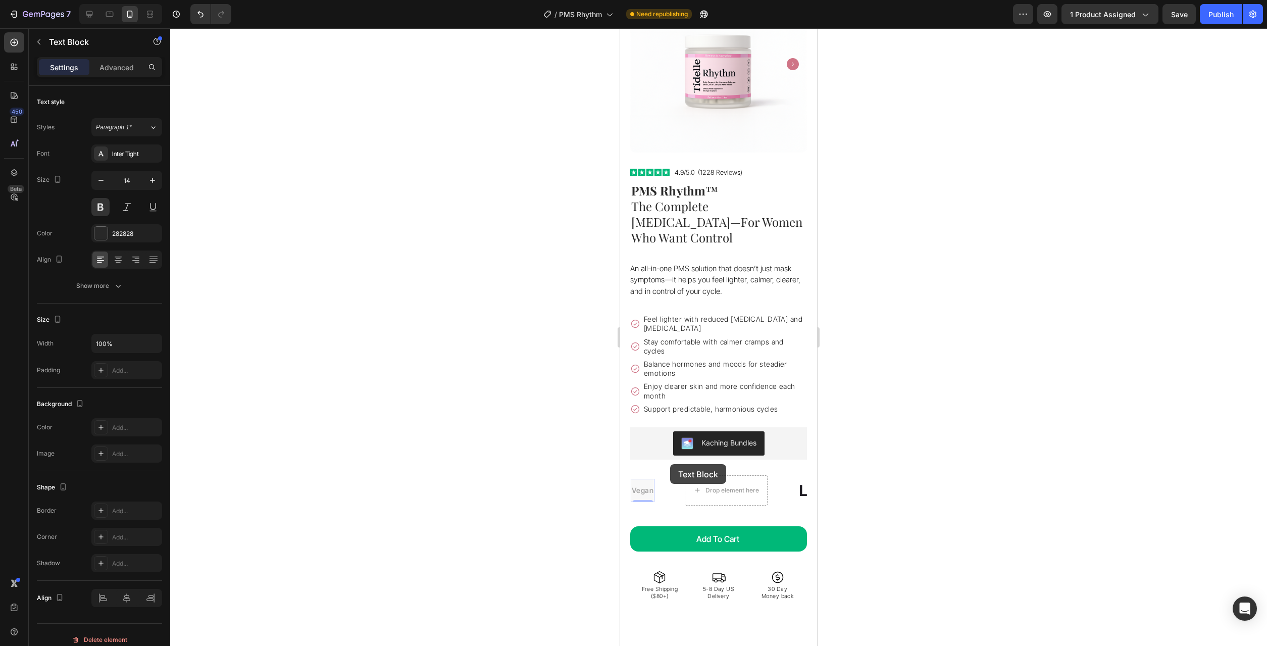
drag, startPoint x: 639, startPoint y: 457, endPoint x: 672, endPoint y: 473, distance: 36.8
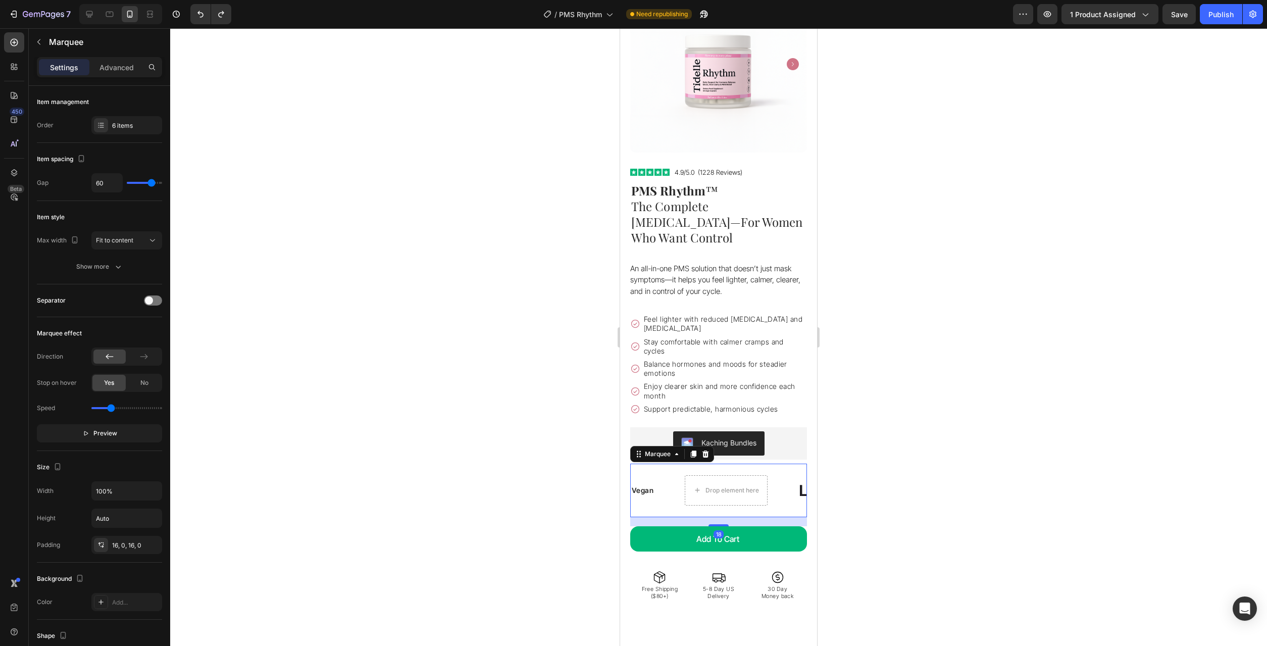
drag, startPoint x: 670, startPoint y: 488, endPoint x: 729, endPoint y: 490, distance: 58.6
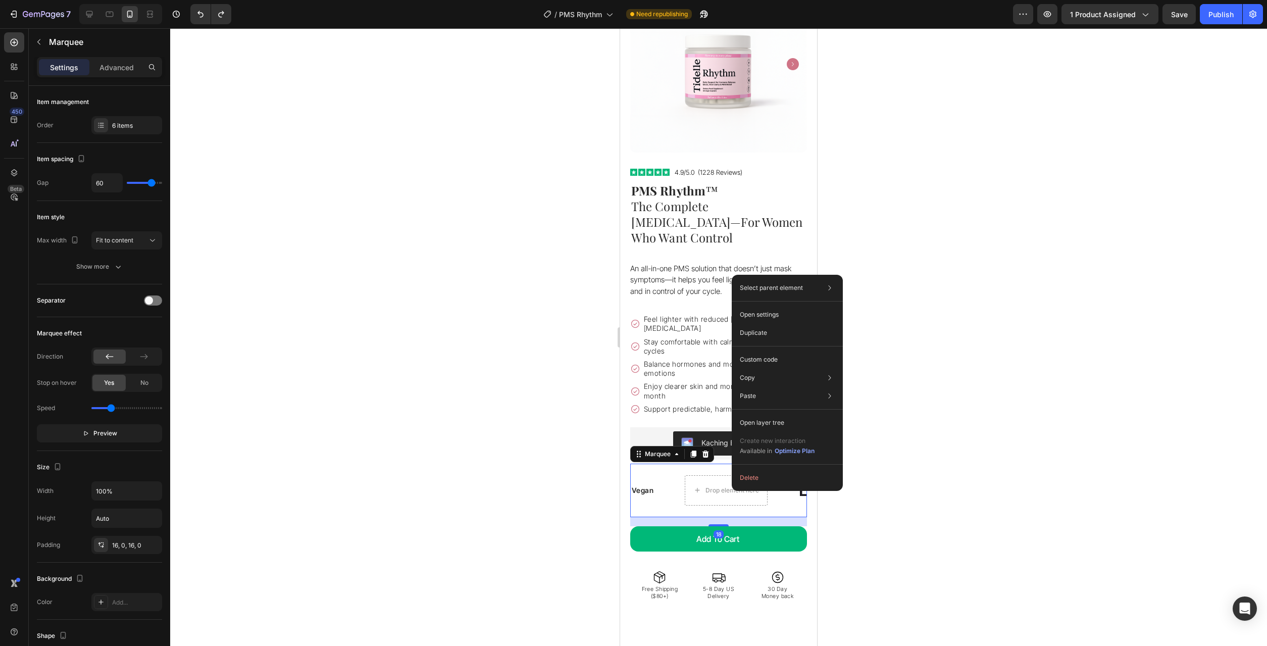
click at [679, 484] on div "Vegan Text Block Drop element here LIMITED TIME 50% OFF SALE Text Block LIFE TI…" at bounding box center [1055, 490] width 849 height 37
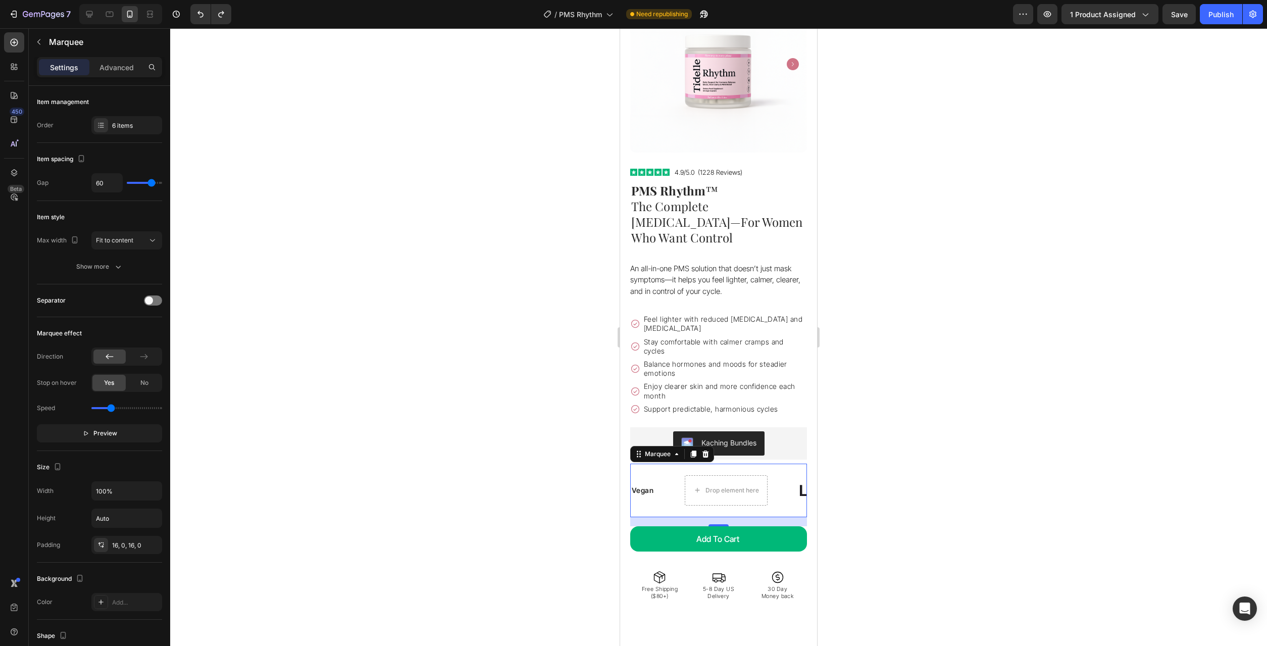
click at [678, 491] on div "Vegan Text Block Drop element here LIMITED TIME 50% OFF SALE Text Block LIFE TI…" at bounding box center [718, 490] width 177 height 54
click at [115, 440] on button "Preview" at bounding box center [99, 433] width 125 height 18
click at [107, 438] on span "Pause" at bounding box center [105, 433] width 18 height 10
click at [646, 484] on p "Vegan" at bounding box center [640, 490] width 22 height 13
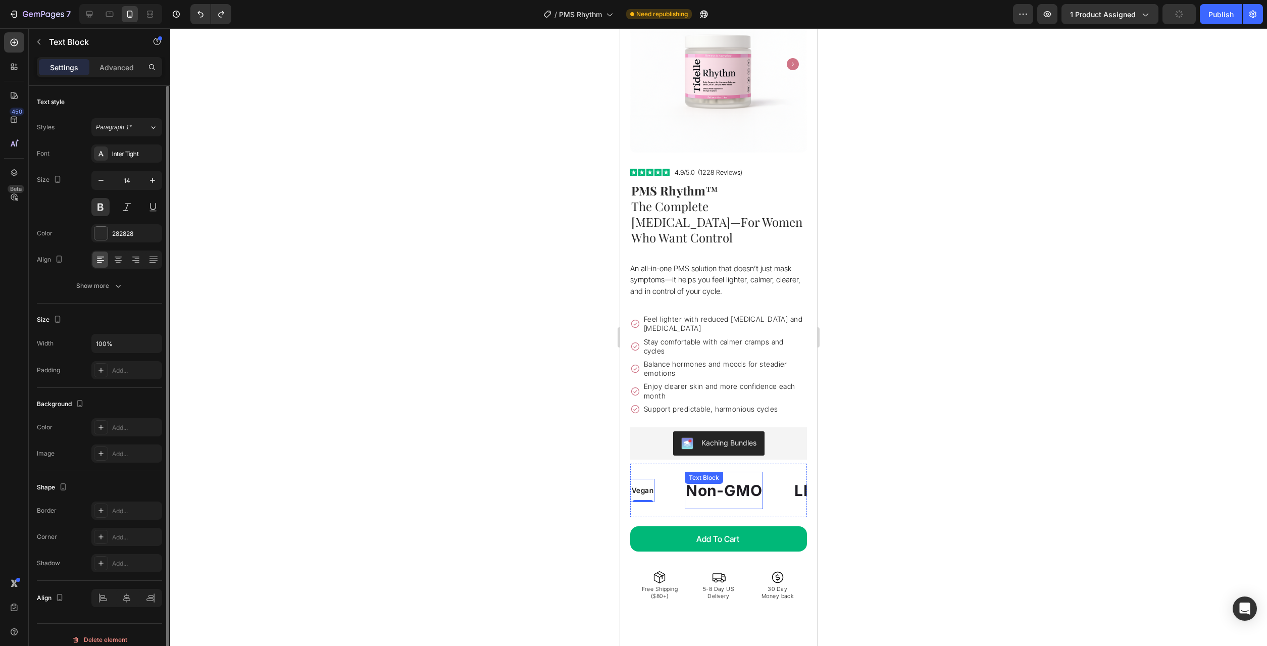
click at [724, 477] on p "Non-GMO" at bounding box center [723, 490] width 76 height 27
click at [726, 477] on p "Non-GMO" at bounding box center [723, 490] width 76 height 27
click at [726, 477] on p "Non-GMO" at bounding box center [724, 490] width 76 height 27
click at [726, 477] on p "Non-GMO" at bounding box center [722, 490] width 76 height 27
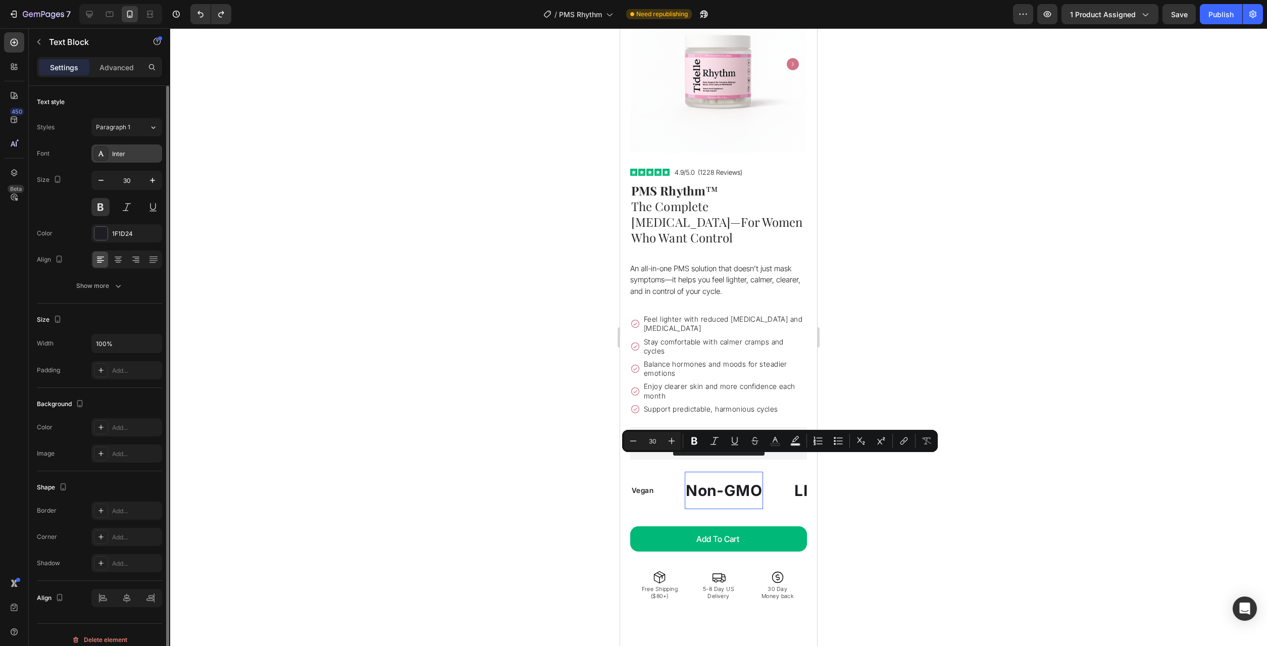
click at [130, 154] on div "Inter" at bounding box center [135, 153] width 47 height 9
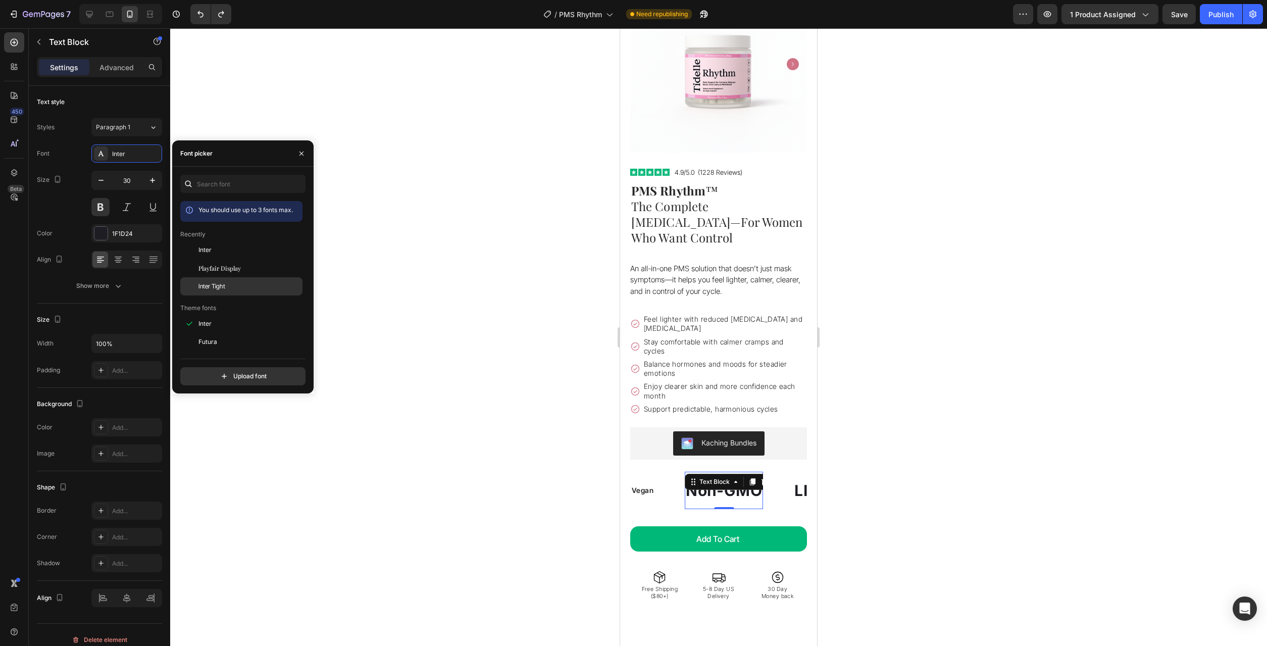
click at [246, 282] on div "Inter Tight" at bounding box center [249, 286] width 102 height 9
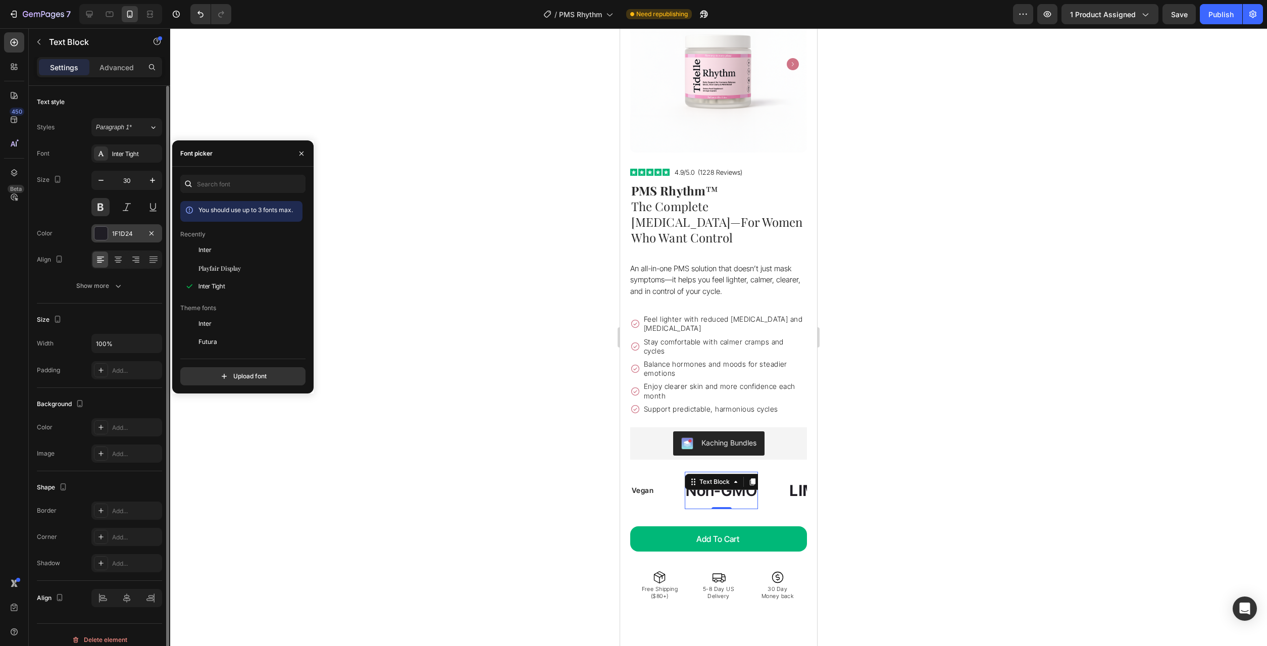
click at [119, 237] on div "1F1D24" at bounding box center [126, 233] width 29 height 9
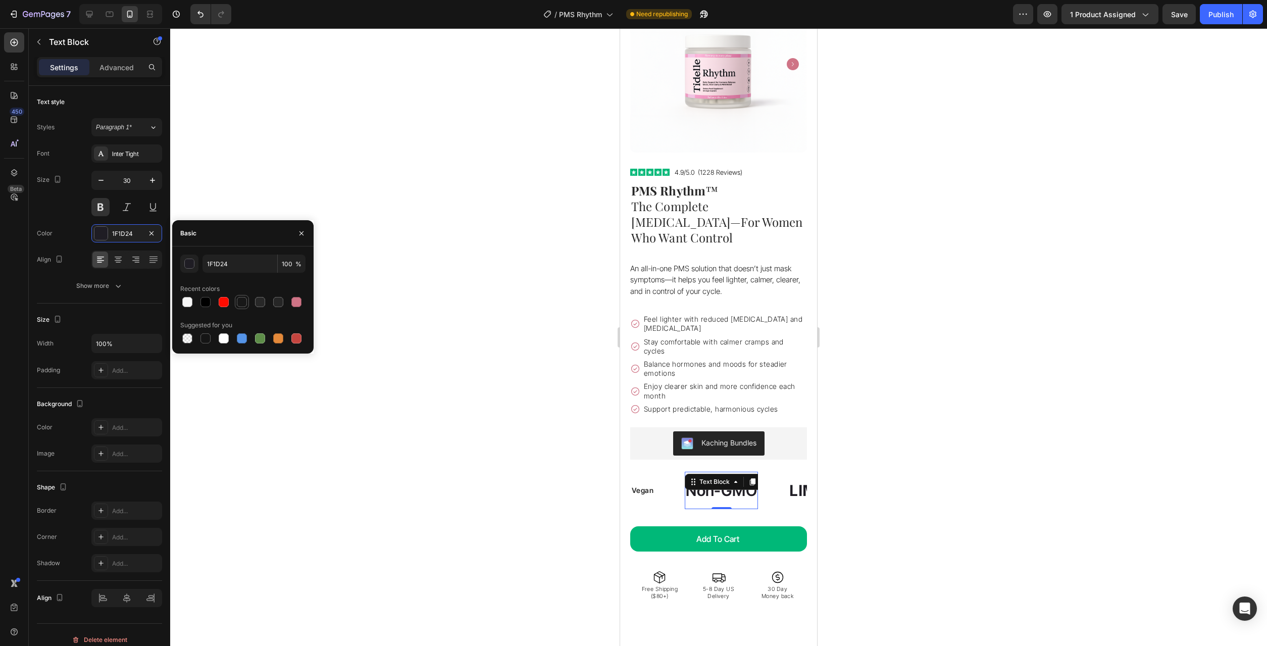
click at [240, 303] on div at bounding box center [242, 302] width 10 height 10
click at [204, 302] on div at bounding box center [205, 302] width 10 height 10
click at [250, 306] on div at bounding box center [242, 302] width 125 height 14
click at [260, 305] on div at bounding box center [260, 302] width 10 height 10
type input "282828"
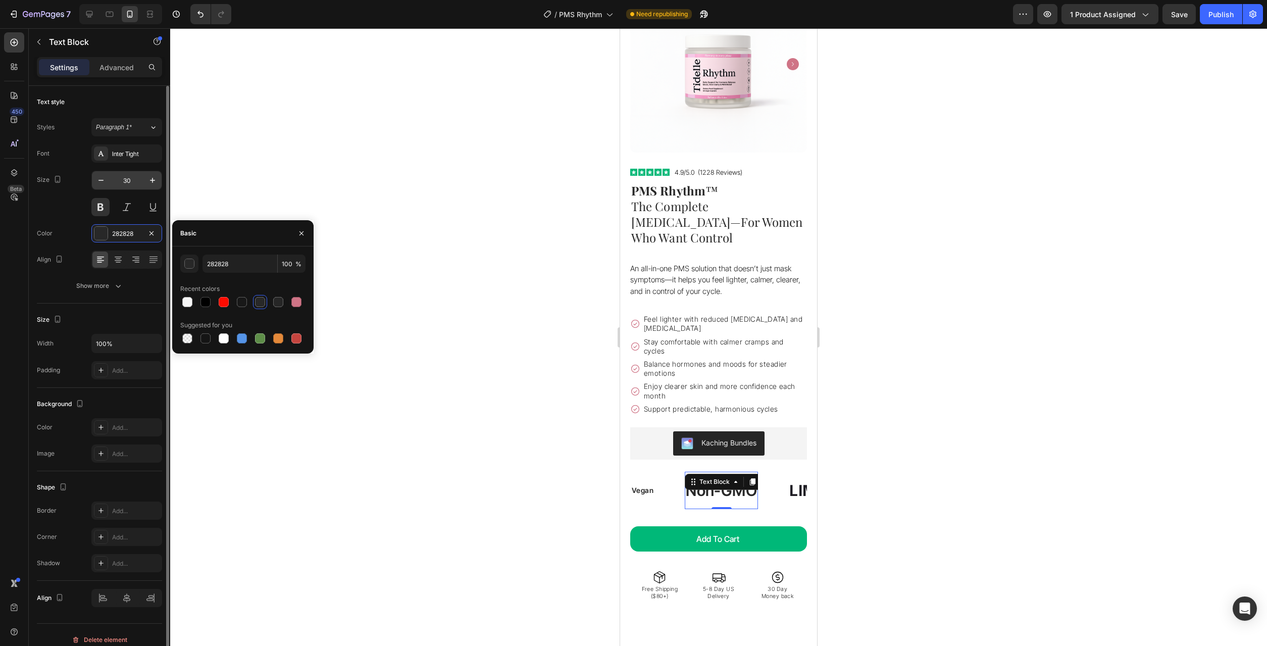
click at [127, 184] on input "30" at bounding box center [126, 180] width 33 height 18
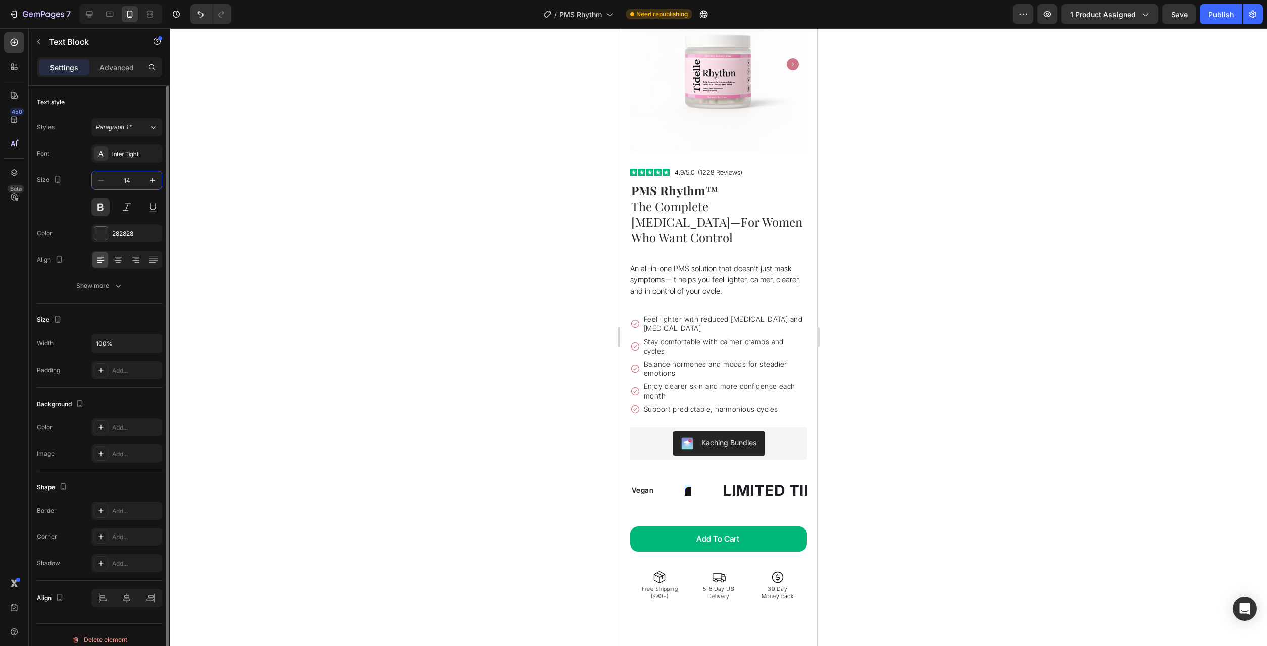
type input "14"
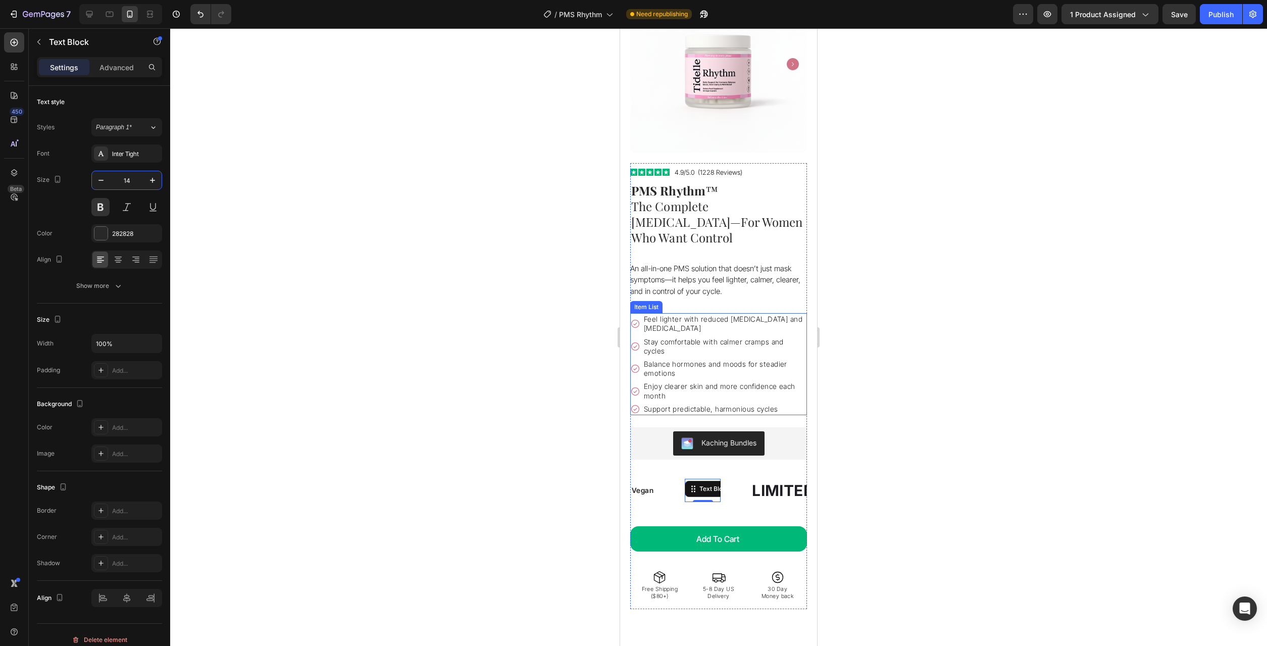
click at [948, 443] on div at bounding box center [718, 336] width 1097 height 617
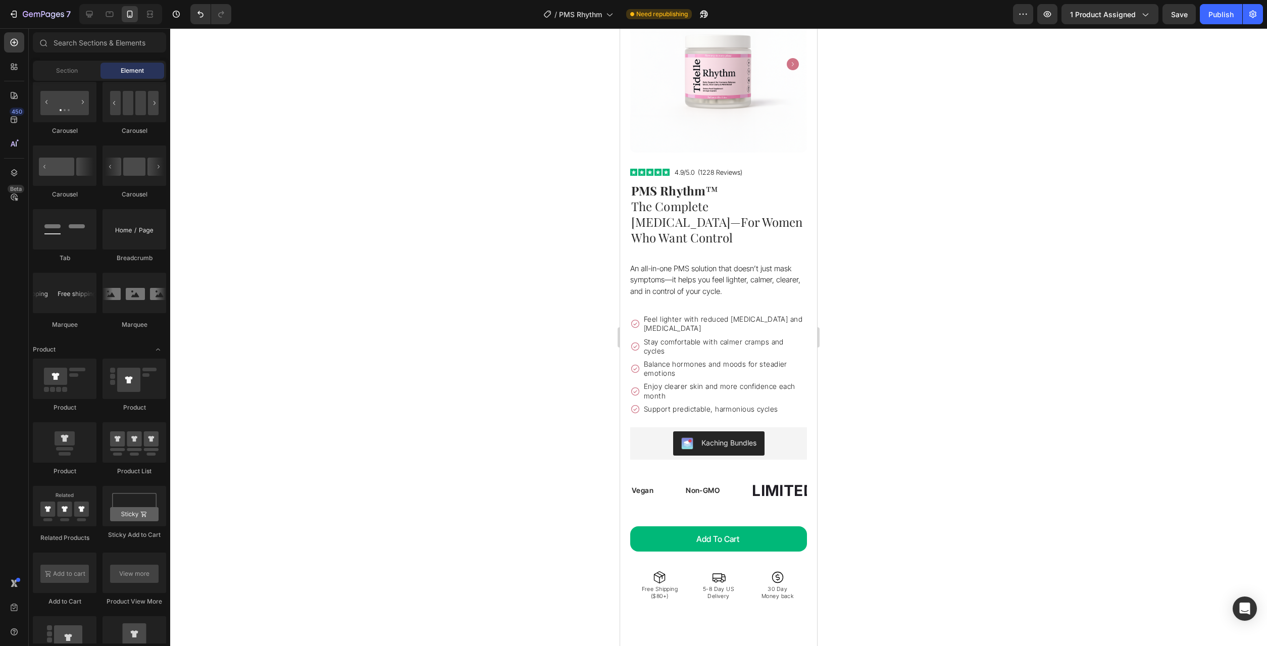
click at [936, 470] on div at bounding box center [718, 336] width 1097 height 617
click at [704, 484] on p "Non-GMO" at bounding box center [701, 490] width 34 height 13
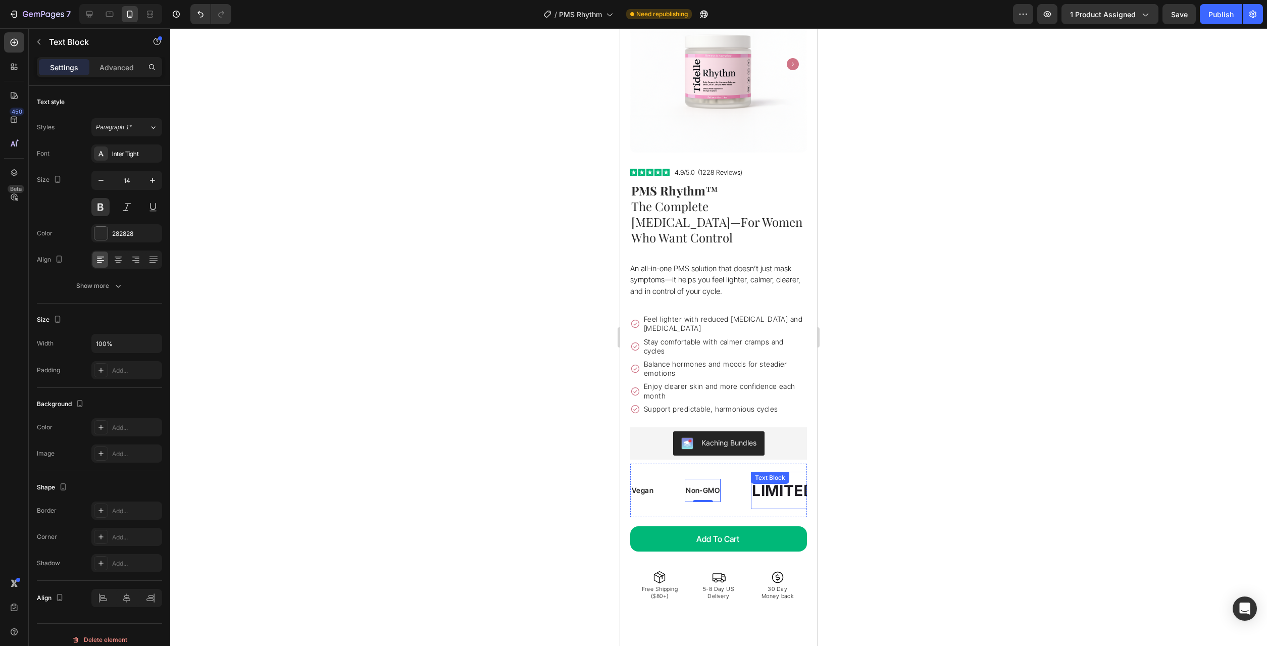
click at [766, 476] on div "LIMITED TIME 50% OFF SALE" at bounding box center [840, 490] width 224 height 29
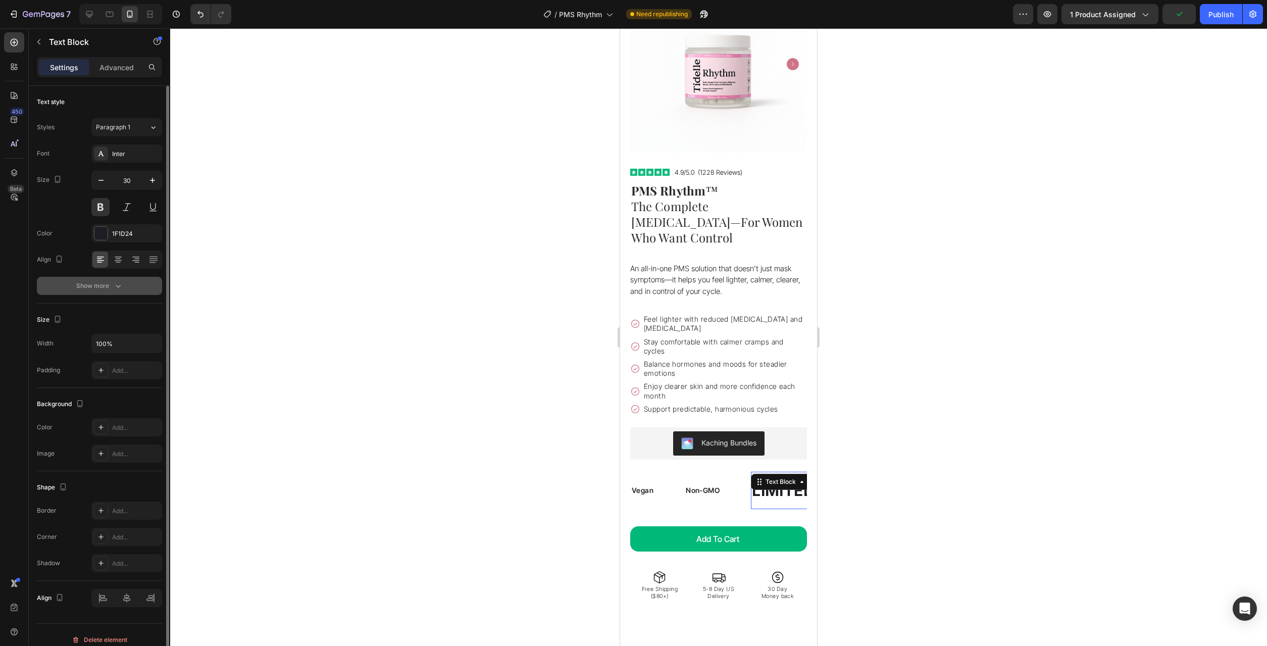
click at [108, 290] on div "Show more" at bounding box center [99, 286] width 47 height 10
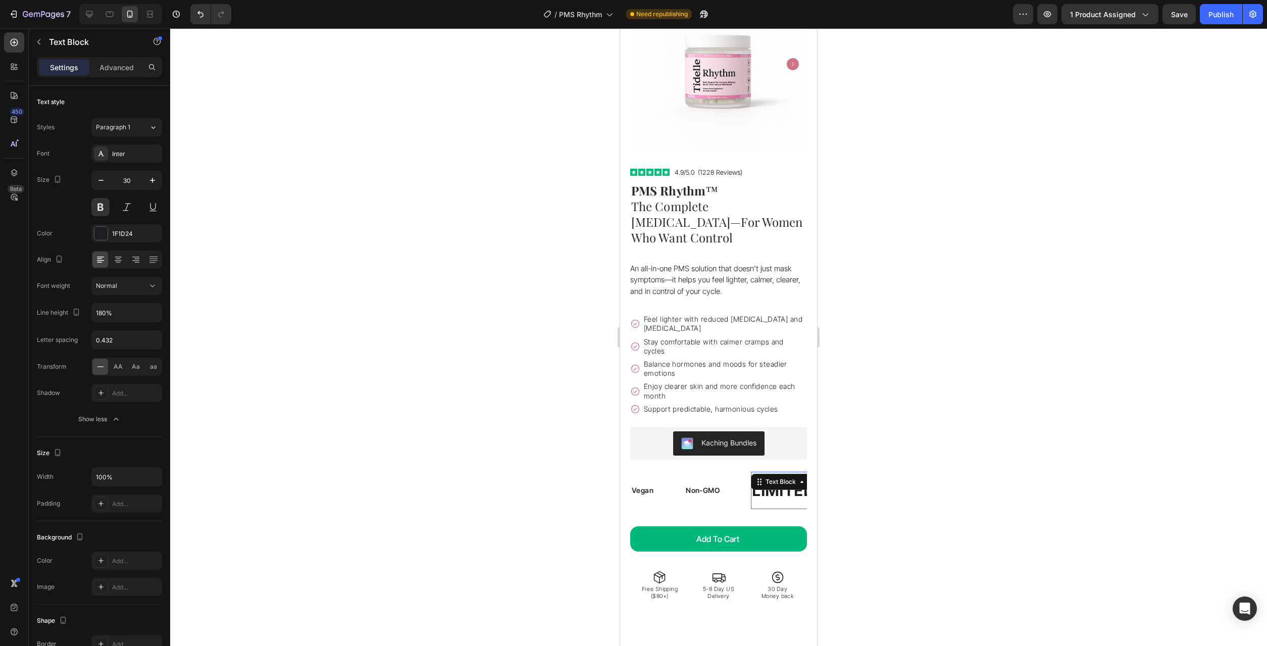
click at [788, 477] on div "LIMITED TIME 50% OFF SALE" at bounding box center [863, 490] width 224 height 29
click at [788, 477] on p "LIMITED TIME 50% OFF SALE" at bounding box center [862, 490] width 222 height 27
click at [783, 477] on p "Filler-Free" at bounding box center [791, 490] width 78 height 27
click at [783, 477] on p "Filler-Free" at bounding box center [790, 490] width 78 height 27
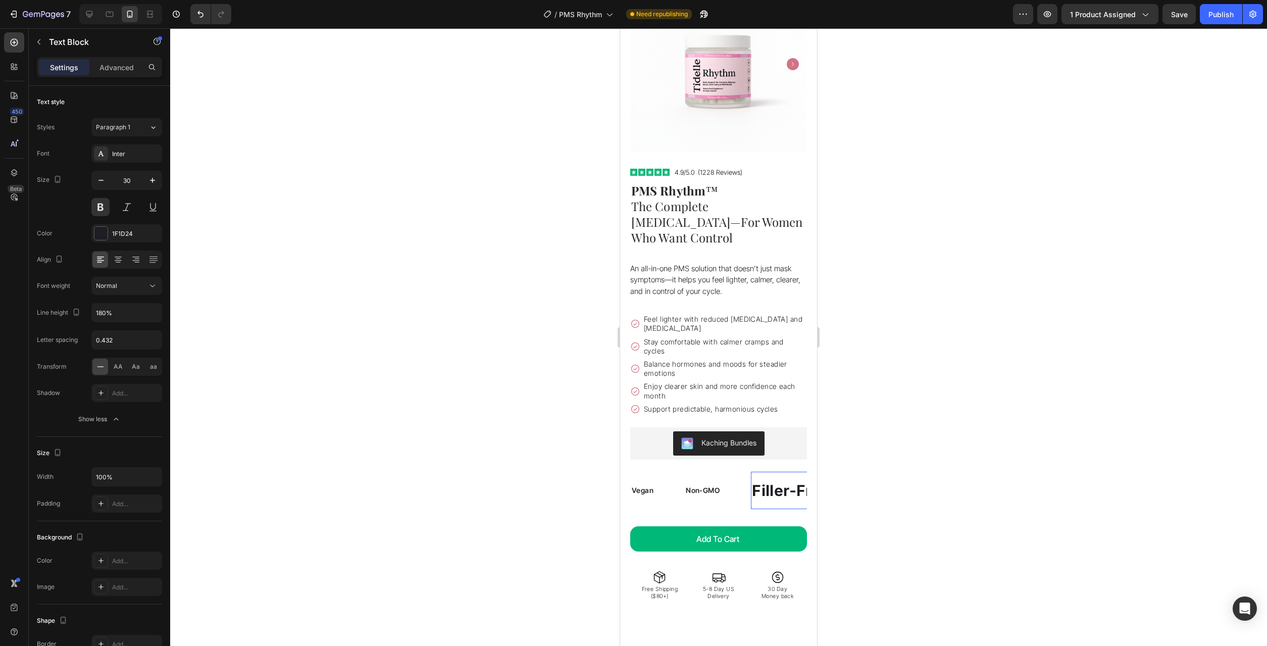
click at [783, 477] on p "Filler-Free" at bounding box center [790, 490] width 78 height 27
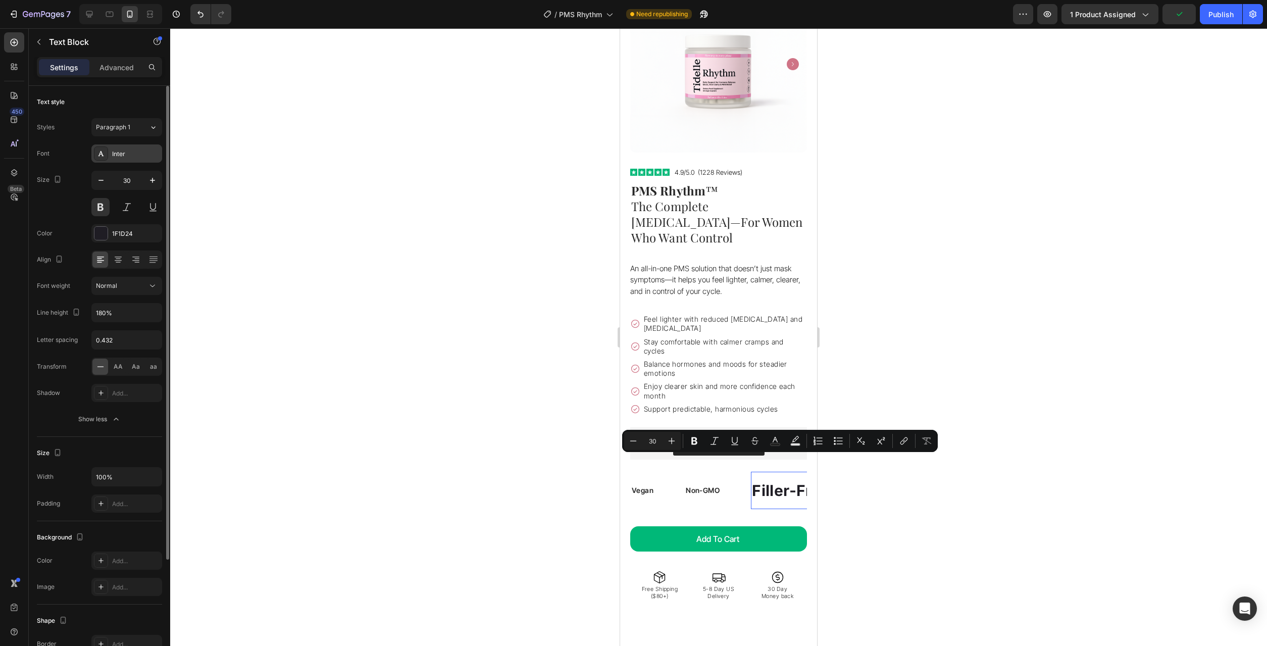
click at [109, 157] on div "Inter" at bounding box center [126, 153] width 71 height 18
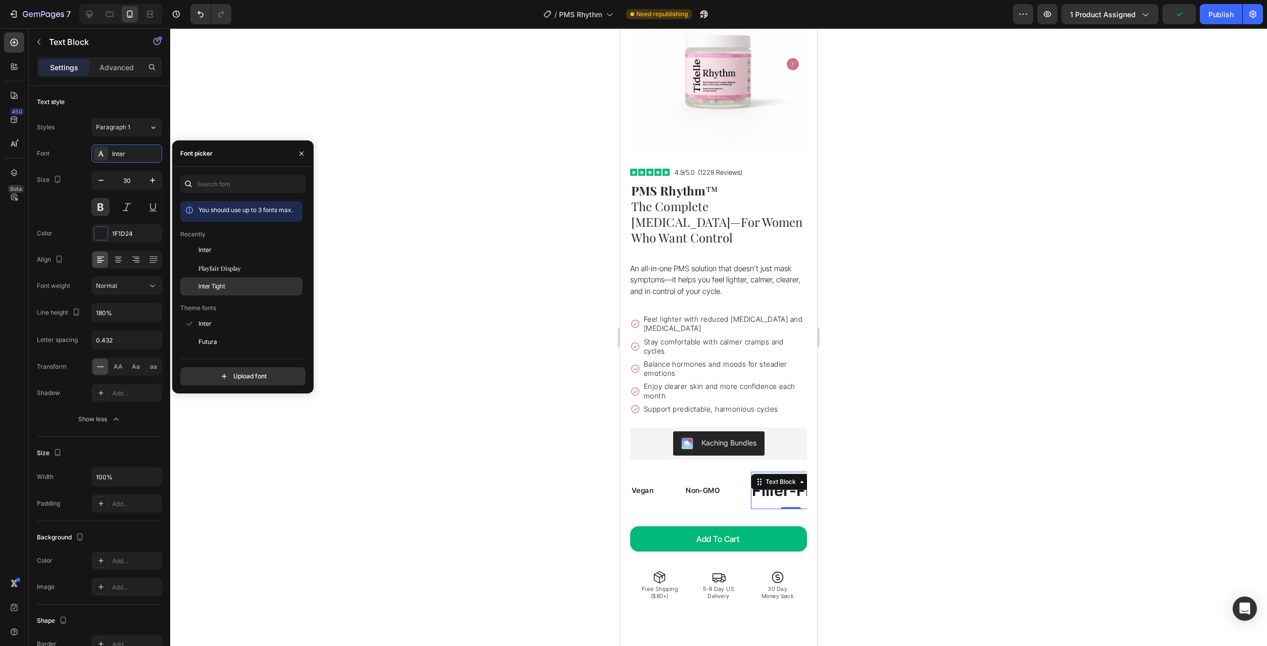
click at [216, 288] on span "Inter Tight" at bounding box center [211, 286] width 27 height 9
click at [120, 237] on div "1F1D24" at bounding box center [126, 233] width 29 height 9
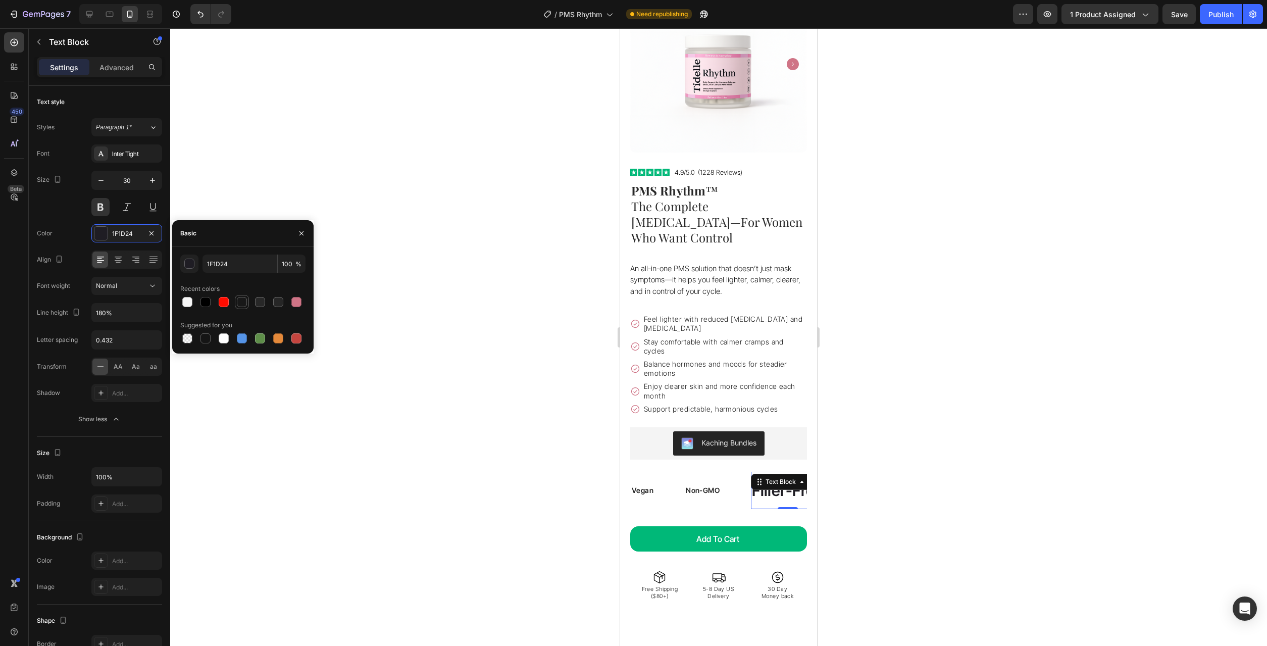
click at [240, 303] on div at bounding box center [242, 302] width 10 height 10
click at [251, 303] on div at bounding box center [242, 302] width 125 height 14
click at [261, 303] on div at bounding box center [260, 302] width 10 height 10
type input "282828"
click at [131, 186] on input "30" at bounding box center [126, 180] width 33 height 18
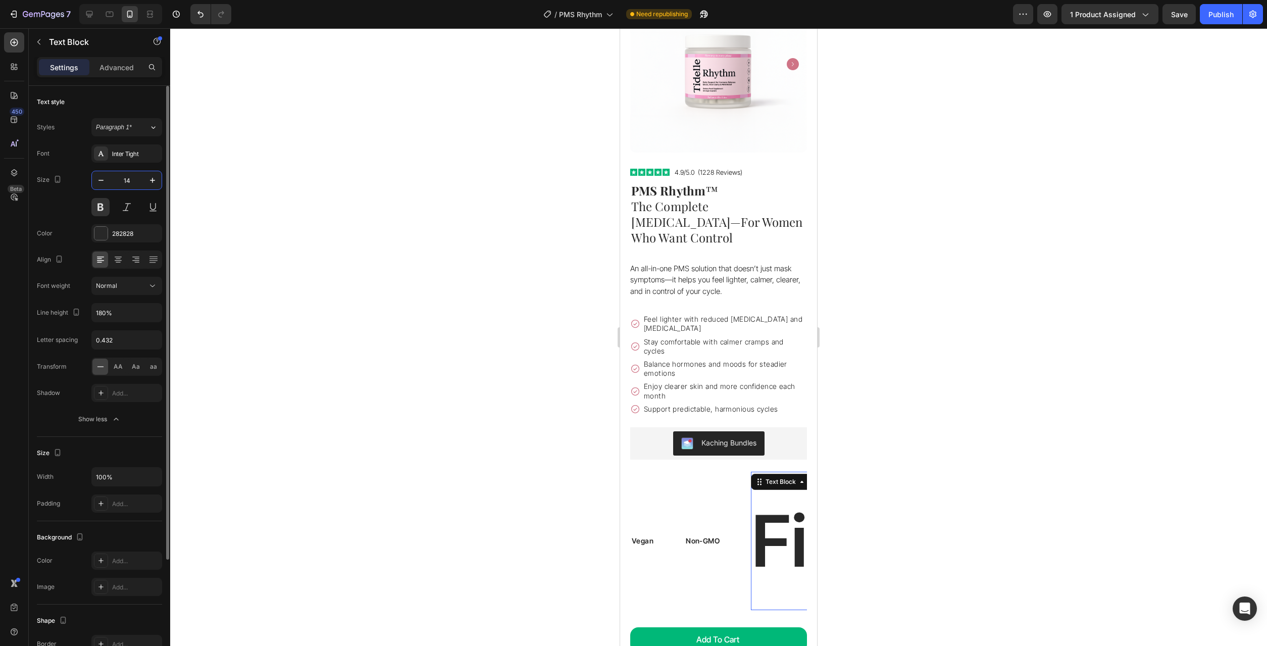
type input "14"
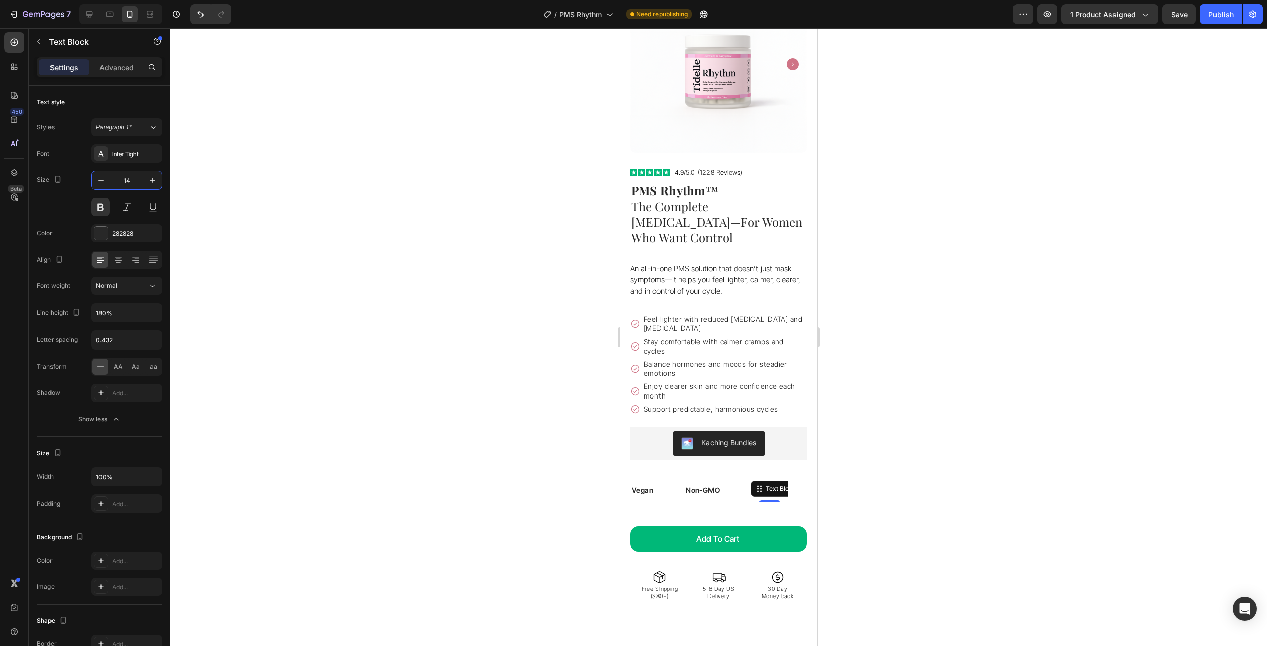
click at [896, 476] on div at bounding box center [718, 336] width 1097 height 617
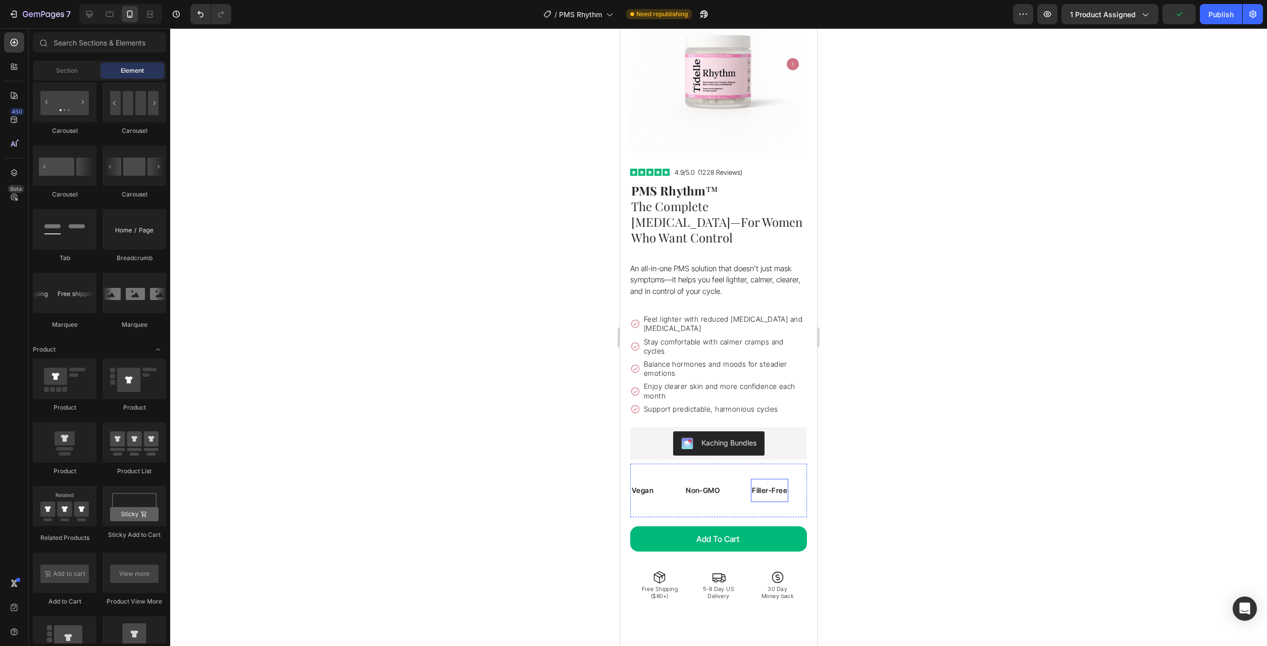
click at [778, 484] on p "Filler-Free" at bounding box center [769, 490] width 35 height 13
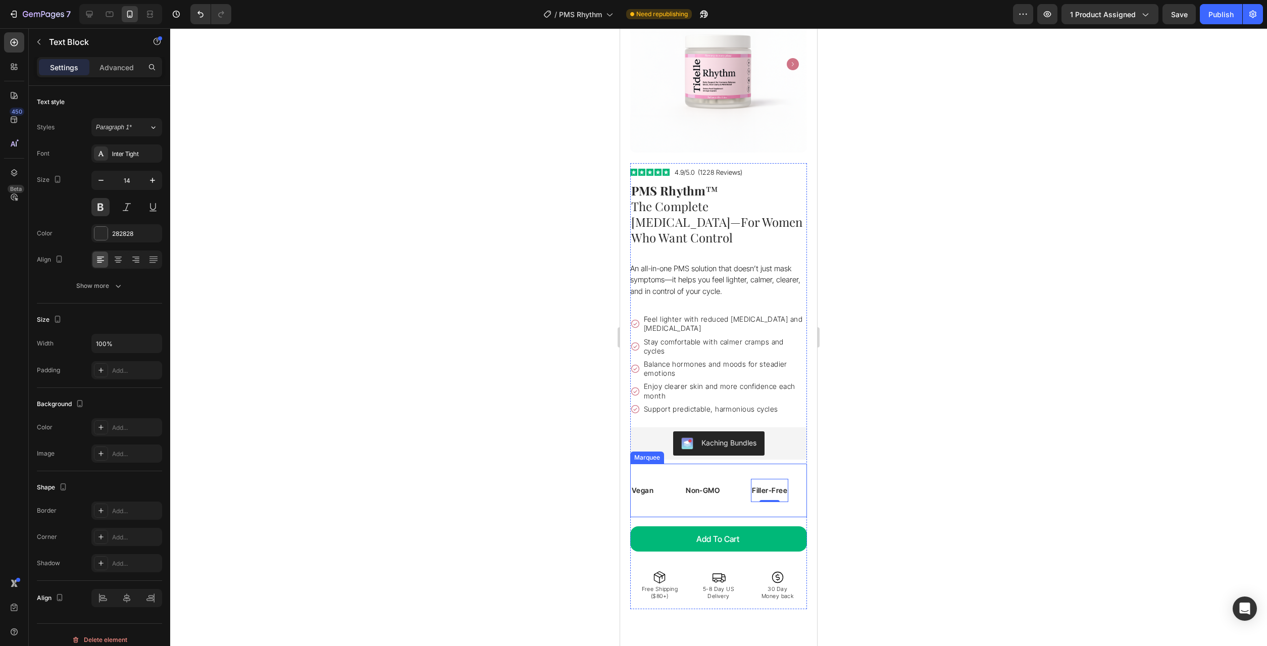
click at [654, 481] on div "Vegan Text Block Non-GMO Text Block Filler-Free Text Block 0 LIFE TIME WARRANTY…" at bounding box center [937, 490] width 615 height 37
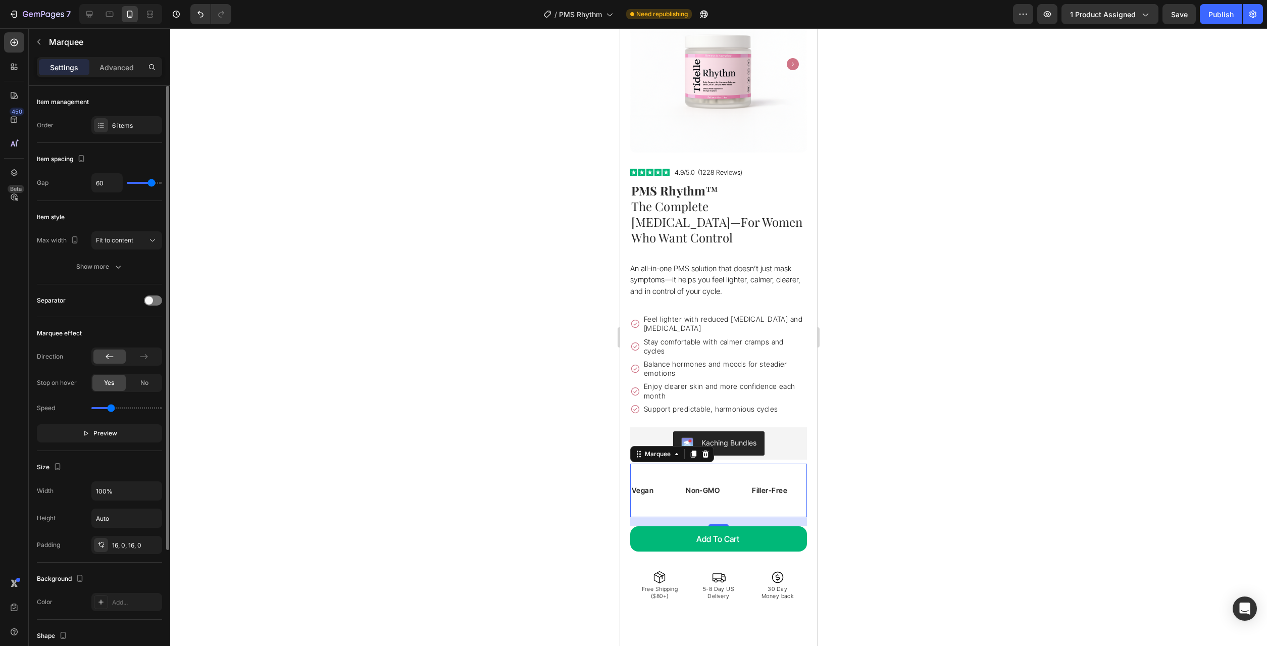
type input "55"
type input "54"
type input "49"
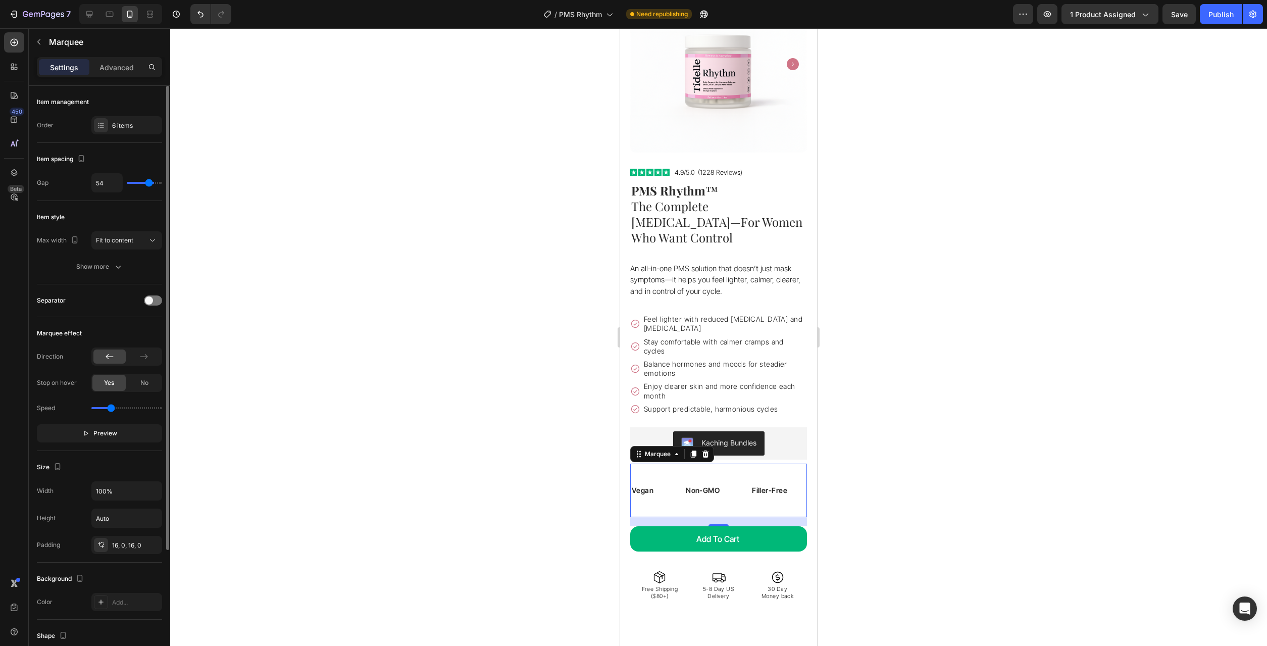
type input "49"
type input "34"
type input "29"
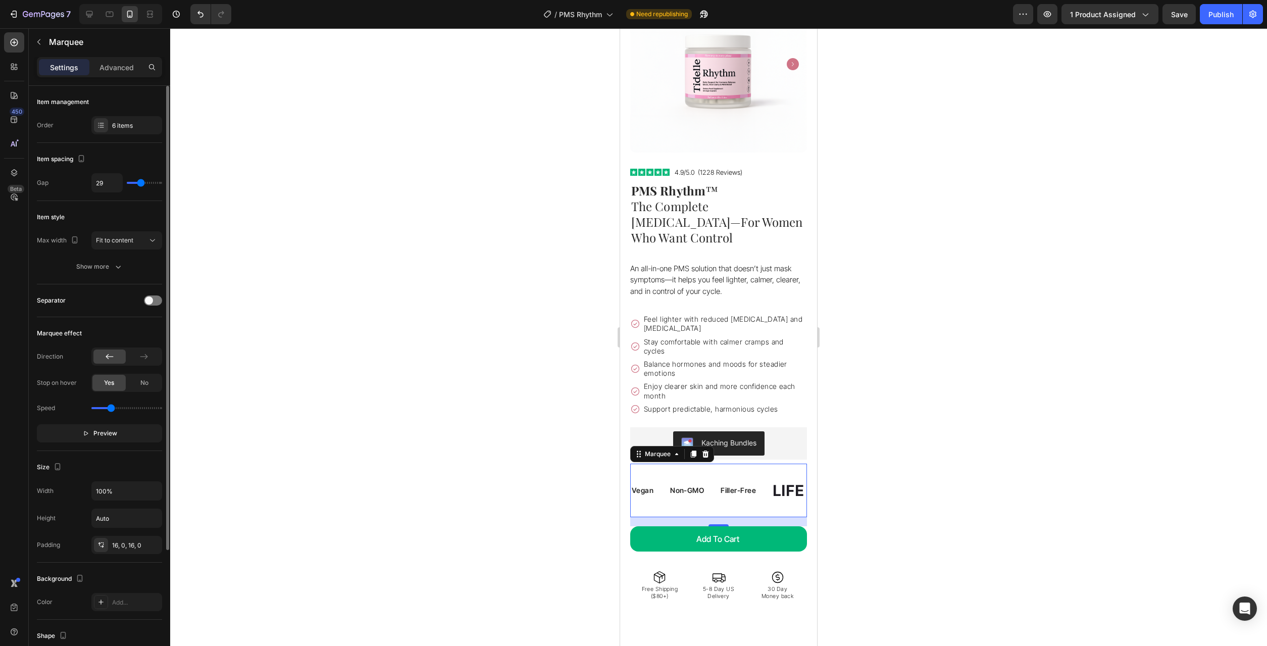
type input "25"
type input "15"
type input "8"
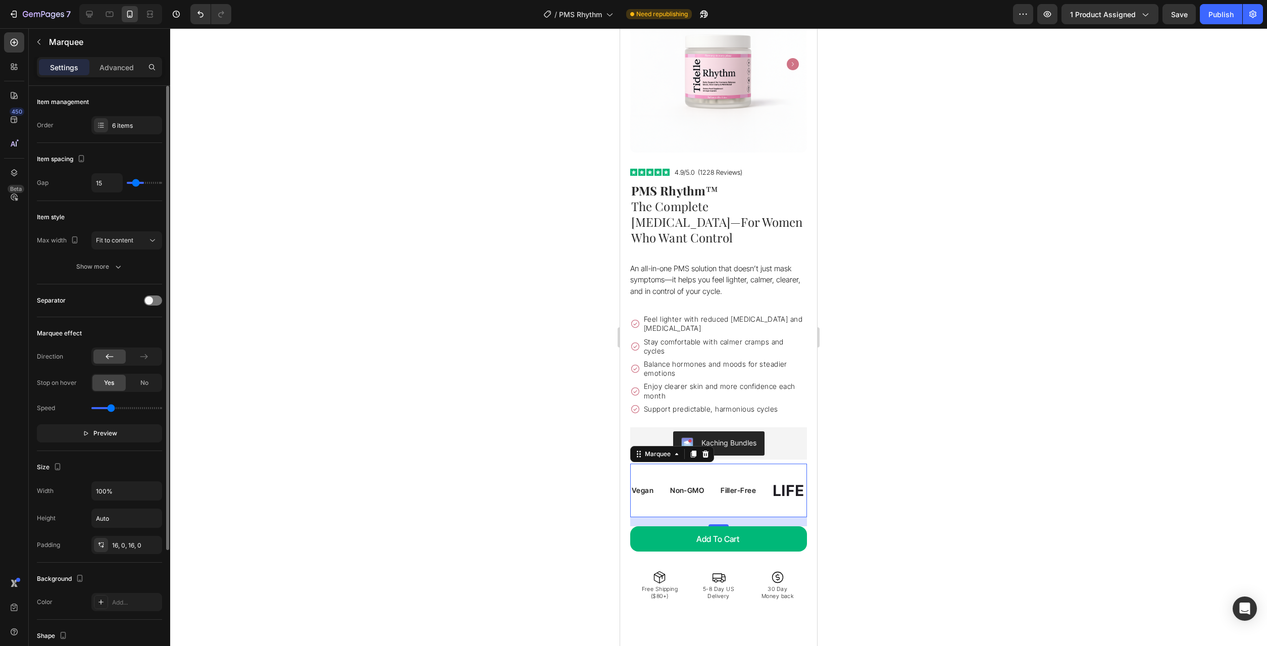
type input "8"
type input "3"
type input "2"
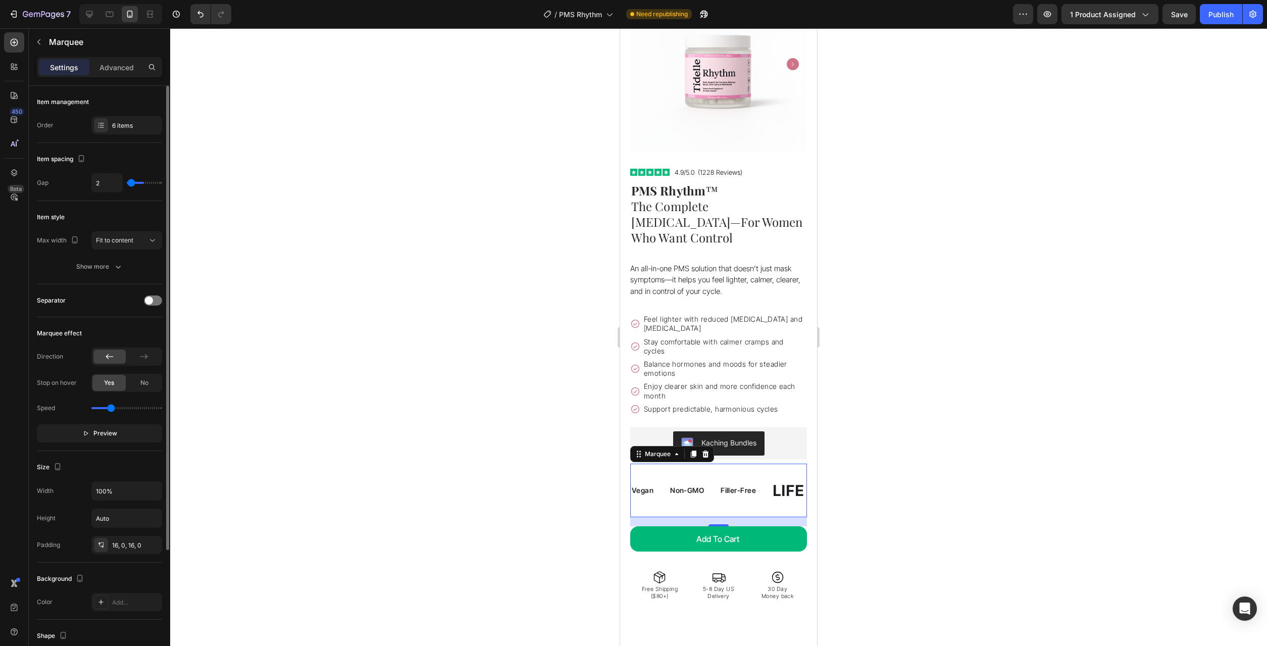
type input "0"
type input "6"
type input "9"
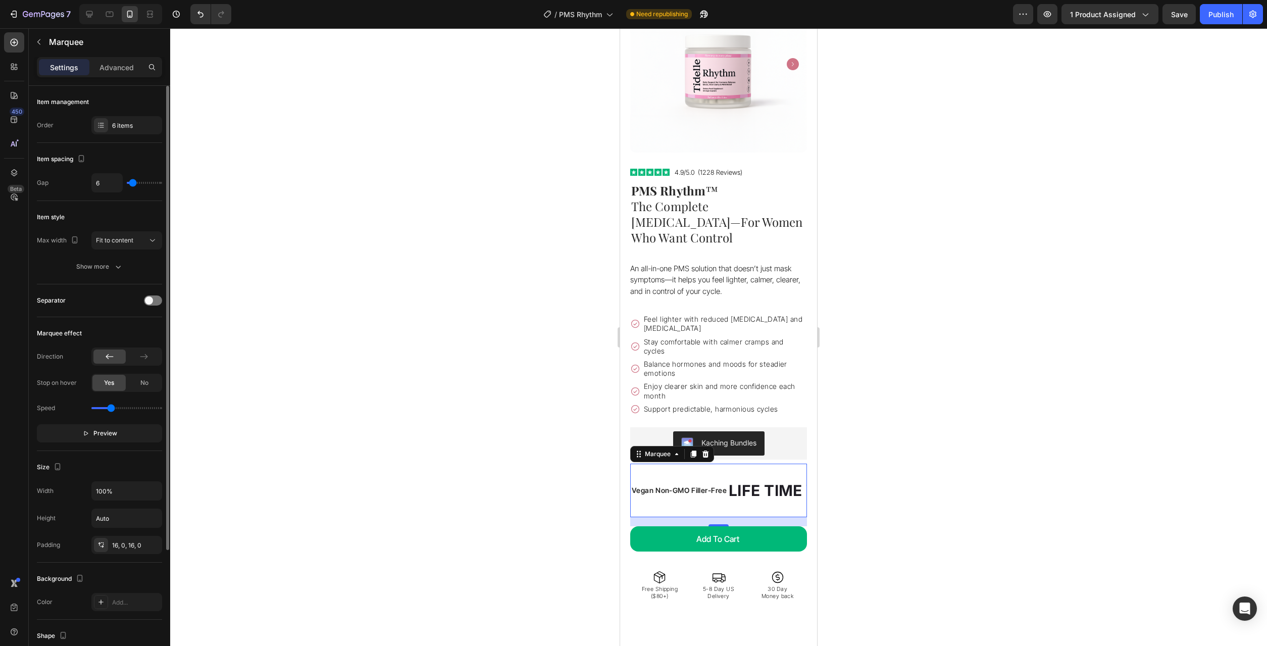
type input "9"
type input "11"
type input "12"
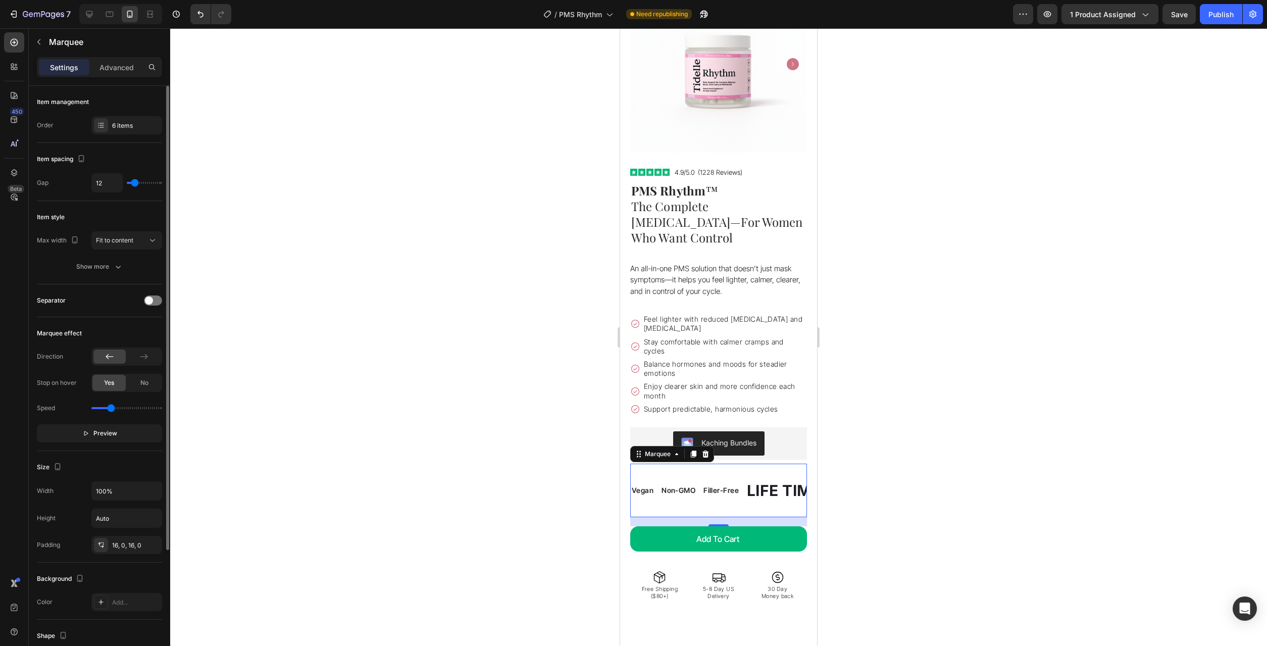
type input "14"
type input "15"
type input "17"
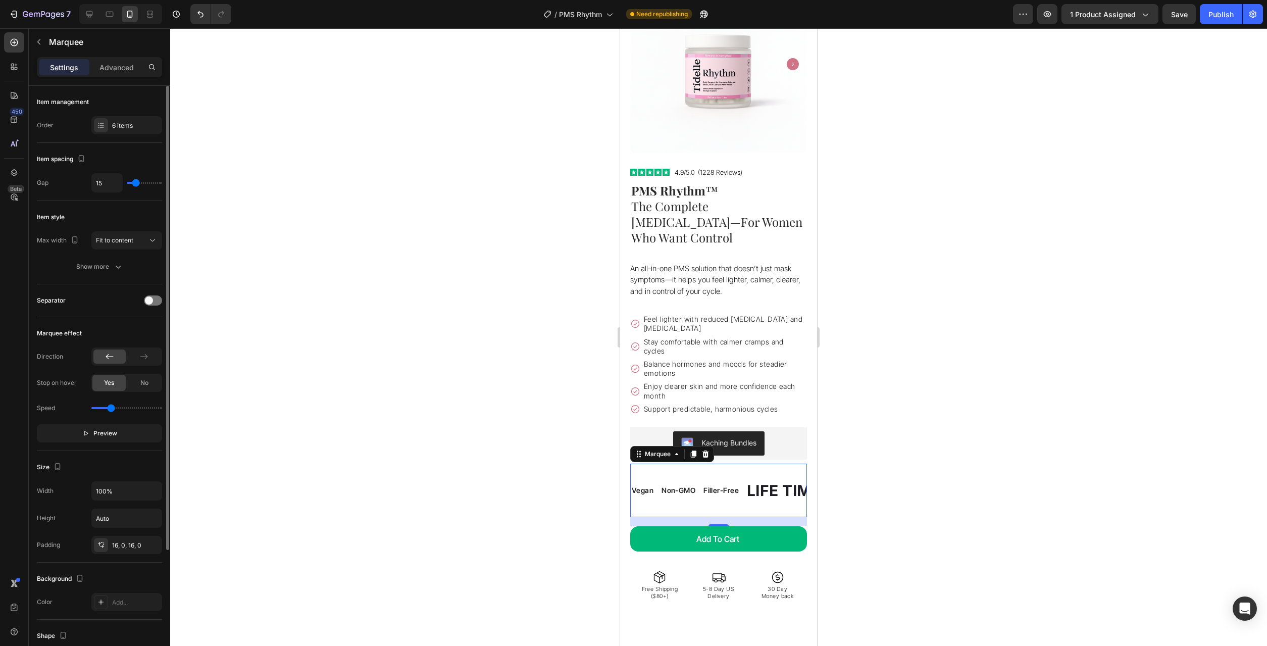
type input "17"
type input "18"
type input "20"
drag, startPoint x: 149, startPoint y: 182, endPoint x: 138, endPoint y: 183, distance: 11.7
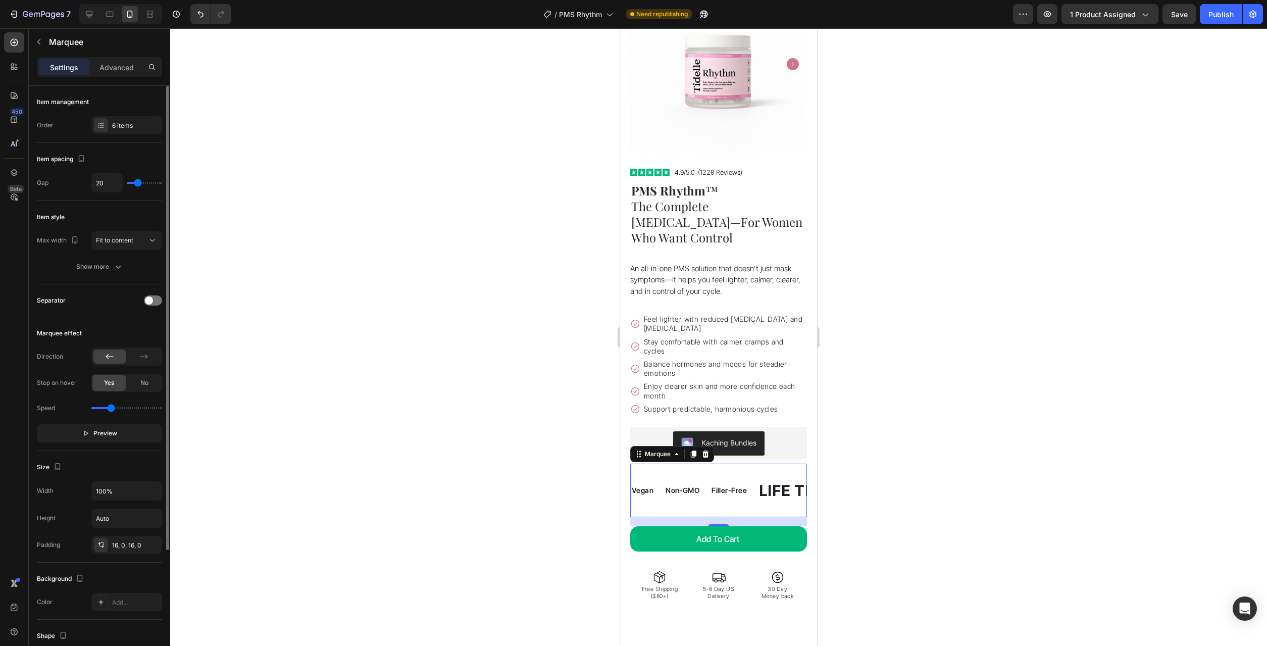
type input "20"
click at [138, 183] on input "range" at bounding box center [144, 183] width 35 height 2
click at [785, 476] on div "LIFE TIME WARRANTY" at bounding box center [840, 490] width 171 height 29
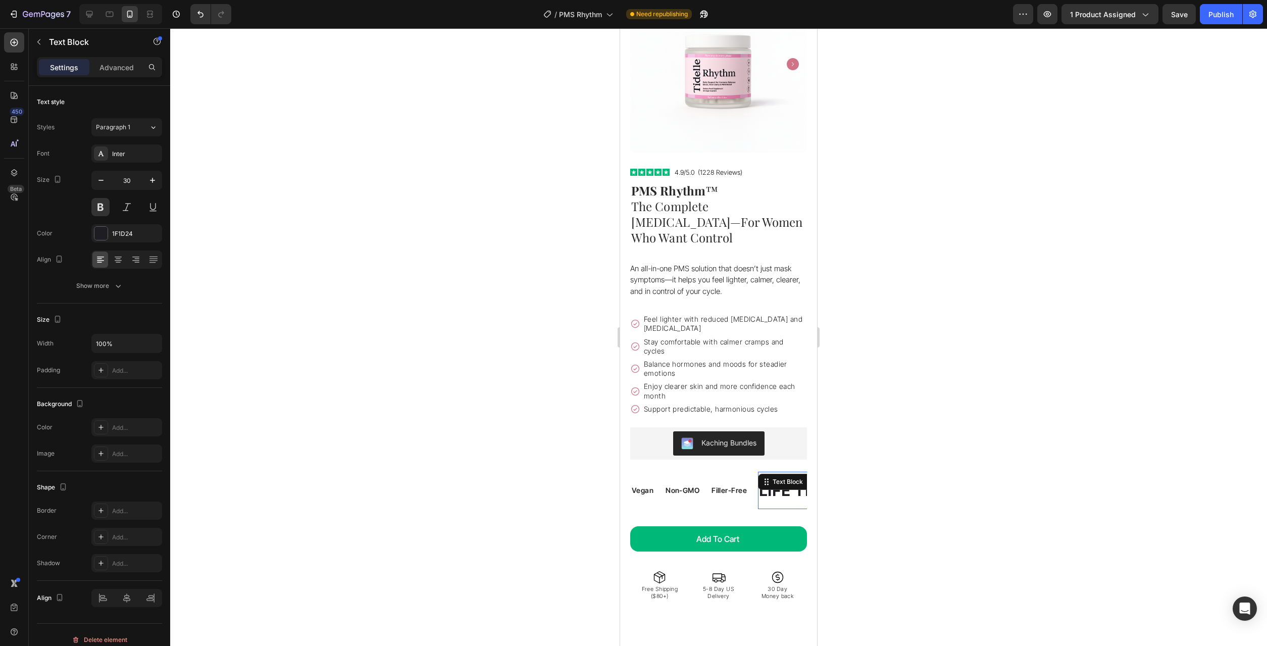
click at [785, 476] on div "LIFE TIME WARRANTY" at bounding box center [842, 490] width 171 height 29
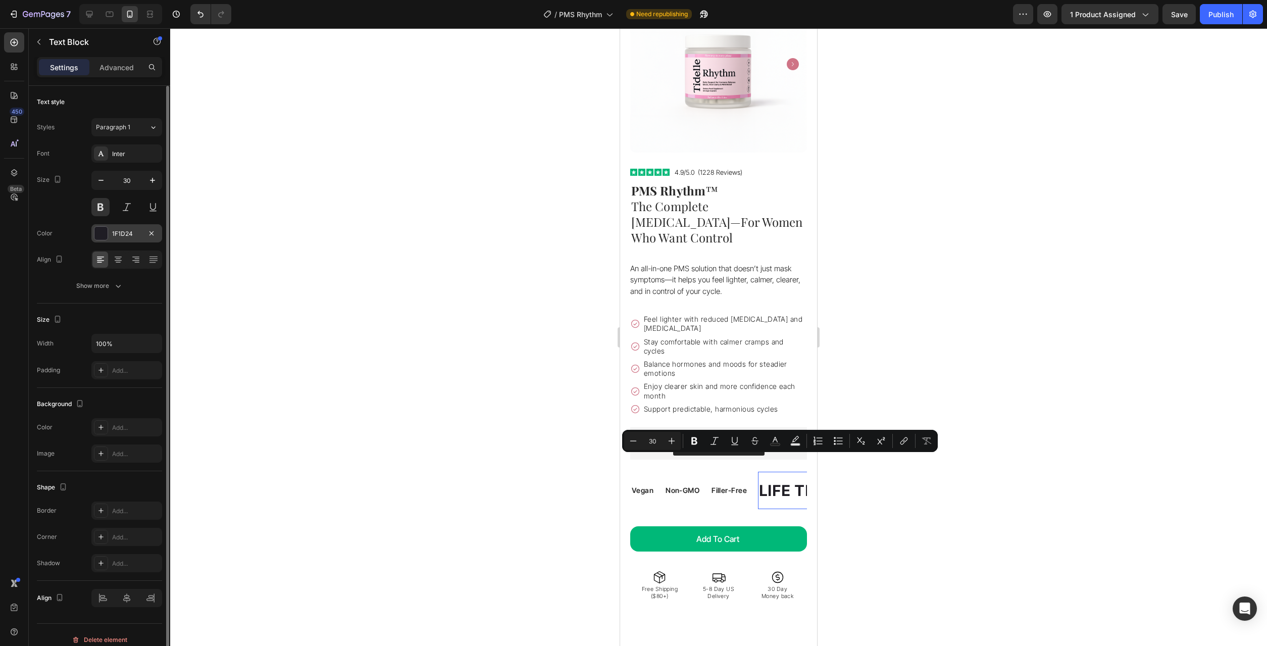
click at [114, 236] on div "1F1D24" at bounding box center [126, 233] width 29 height 9
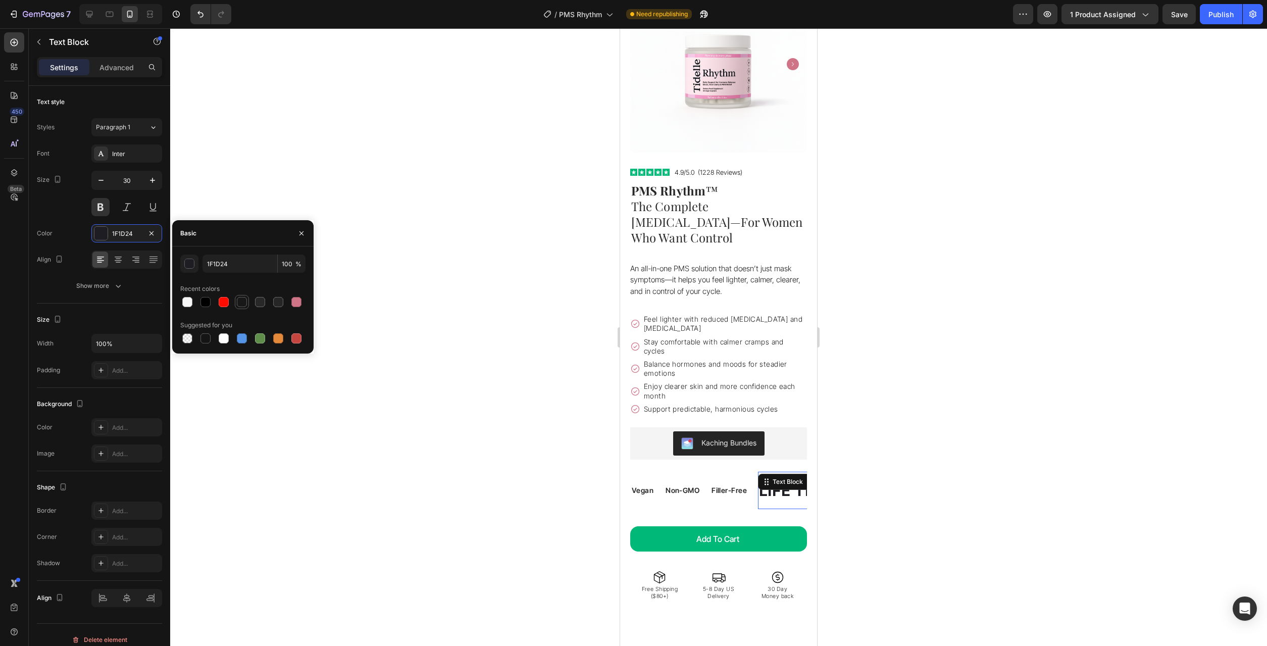
click at [236, 300] on div at bounding box center [242, 302] width 12 height 12
click at [262, 303] on div at bounding box center [260, 302] width 10 height 10
type input "282828"
click at [121, 160] on div "Inter" at bounding box center [126, 153] width 71 height 18
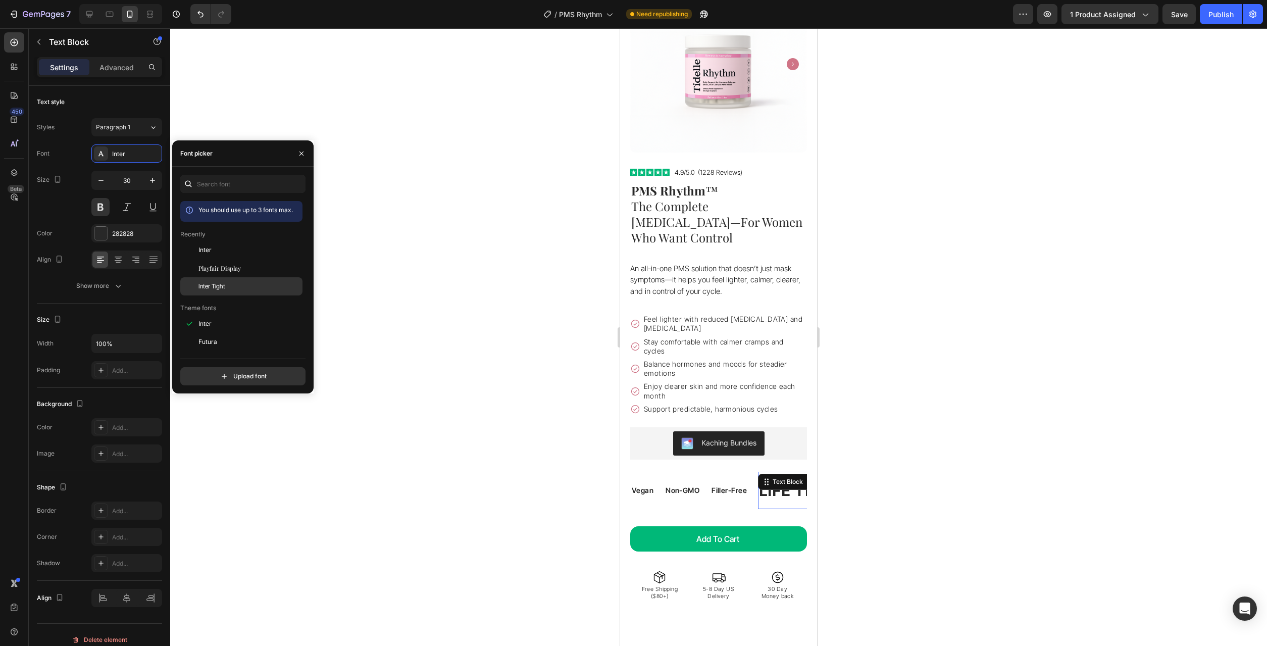
click at [251, 286] on div "Inter Tight" at bounding box center [249, 286] width 102 height 9
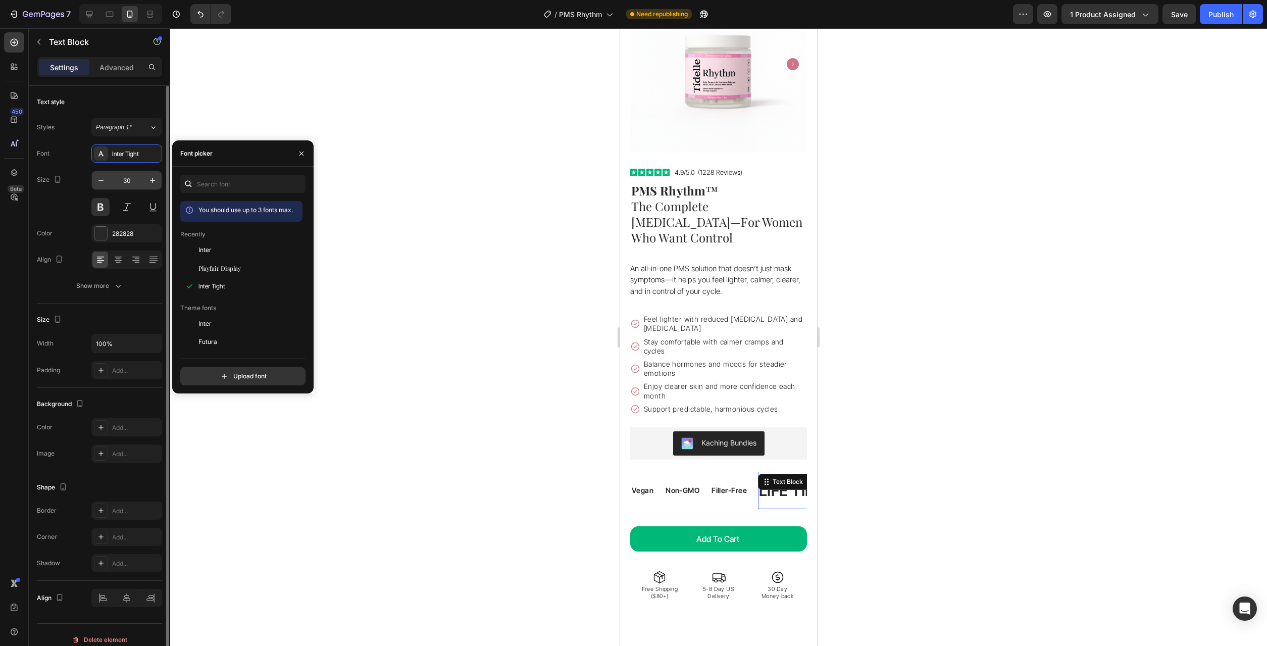
click at [130, 181] on input "30" at bounding box center [126, 180] width 33 height 18
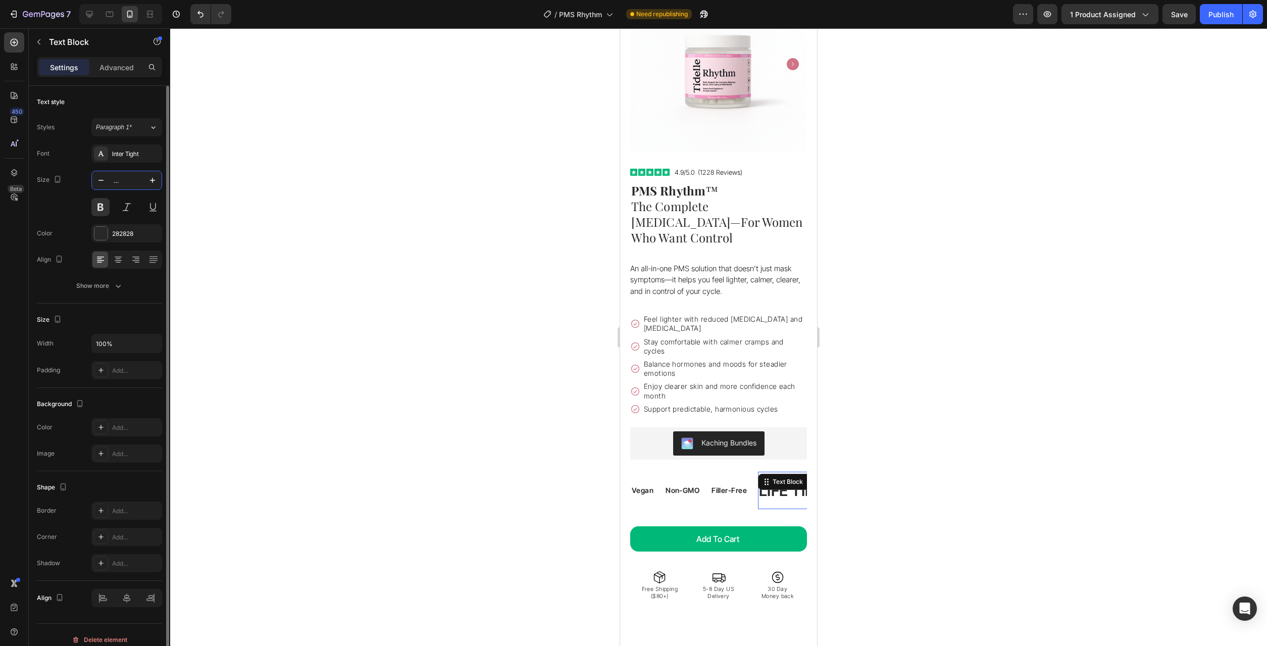
scroll to position [0, 25]
type input "14"
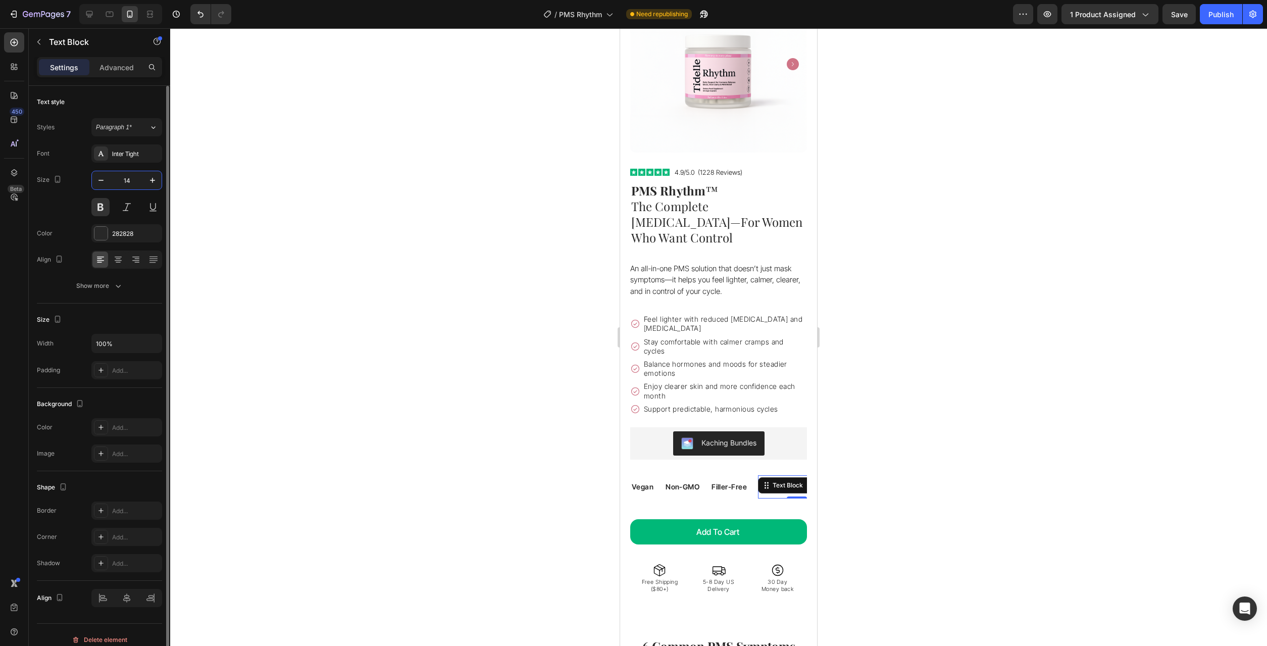
scroll to position [0, 0]
click at [377, 304] on div at bounding box center [718, 336] width 1097 height 617
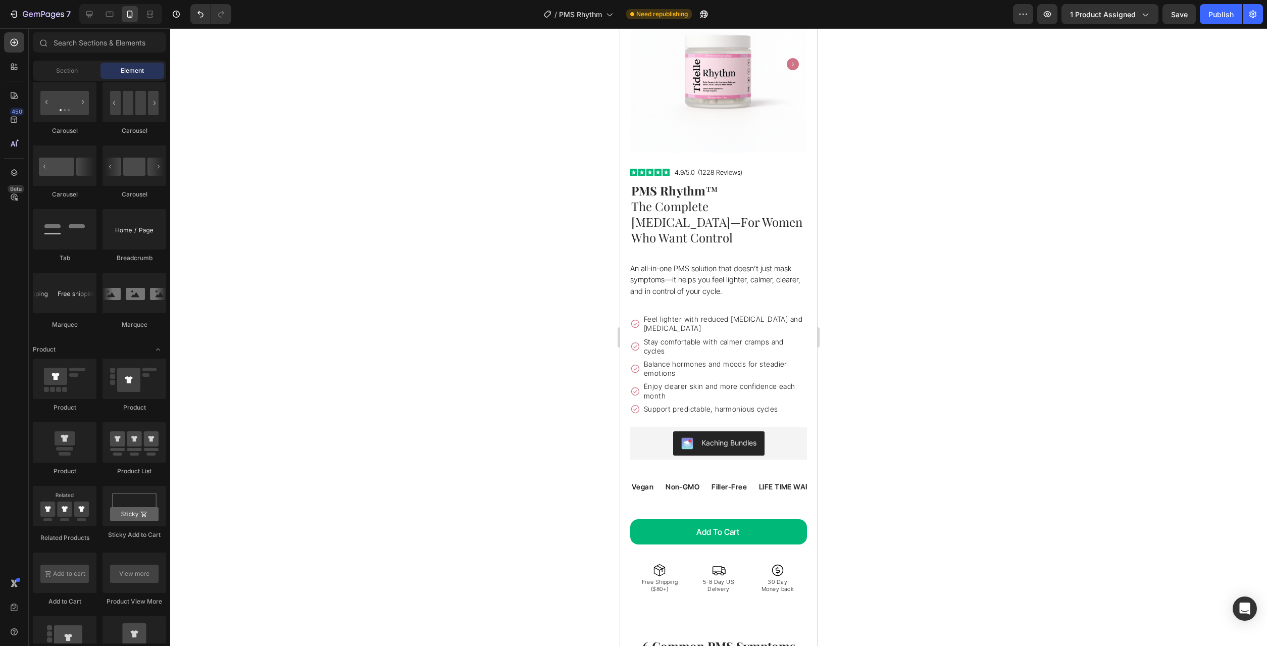
scroll to position [1030, 0]
click at [774, 480] on p "LIFE TIME WARRANTY" at bounding box center [796, 486] width 76 height 13
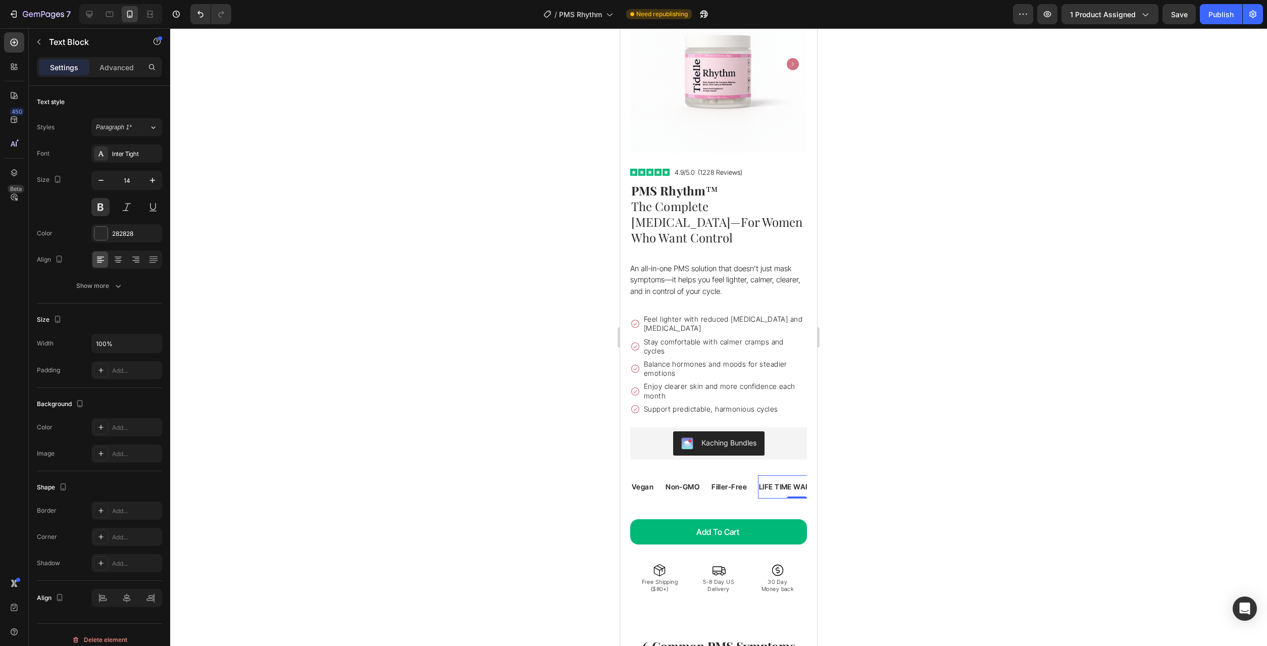
click at [774, 480] on p "LIFE TIME WARRANTY" at bounding box center [796, 486] width 76 height 13
click at [509, 485] on div at bounding box center [718, 336] width 1097 height 617
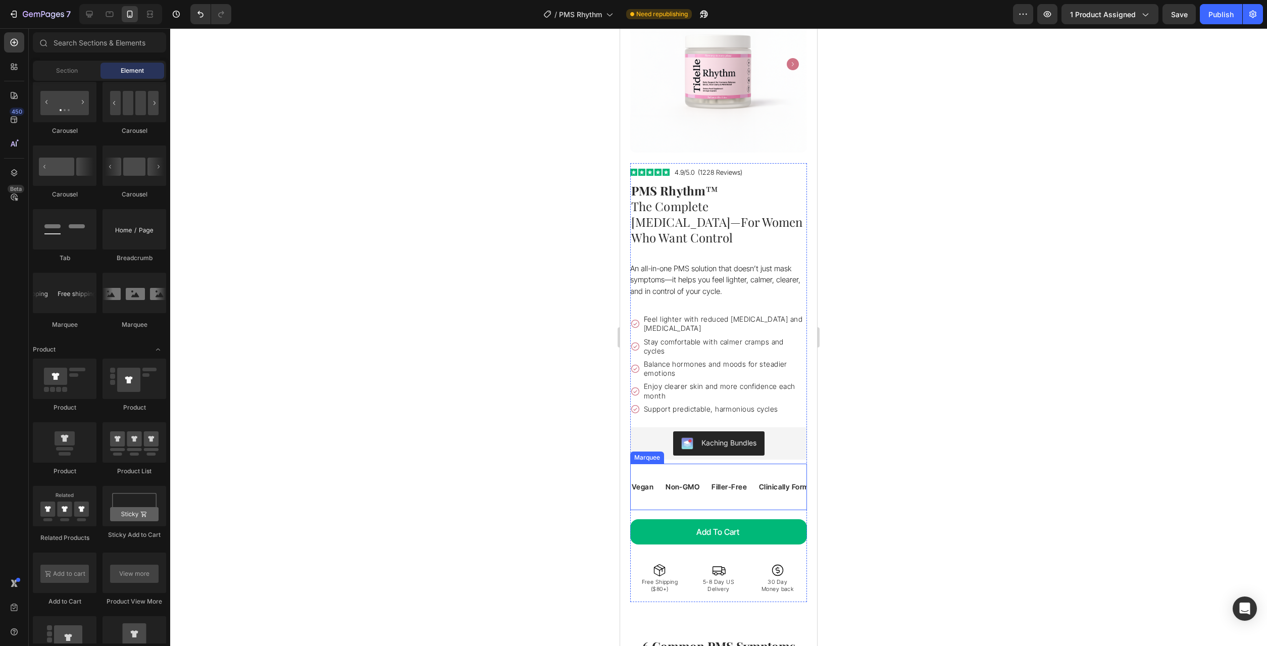
click at [786, 474] on div "Vegan Text Block Non-GMO Text Block Filler-Free Text Block Clinically Formulate…" at bounding box center [829, 487] width 396 height 30
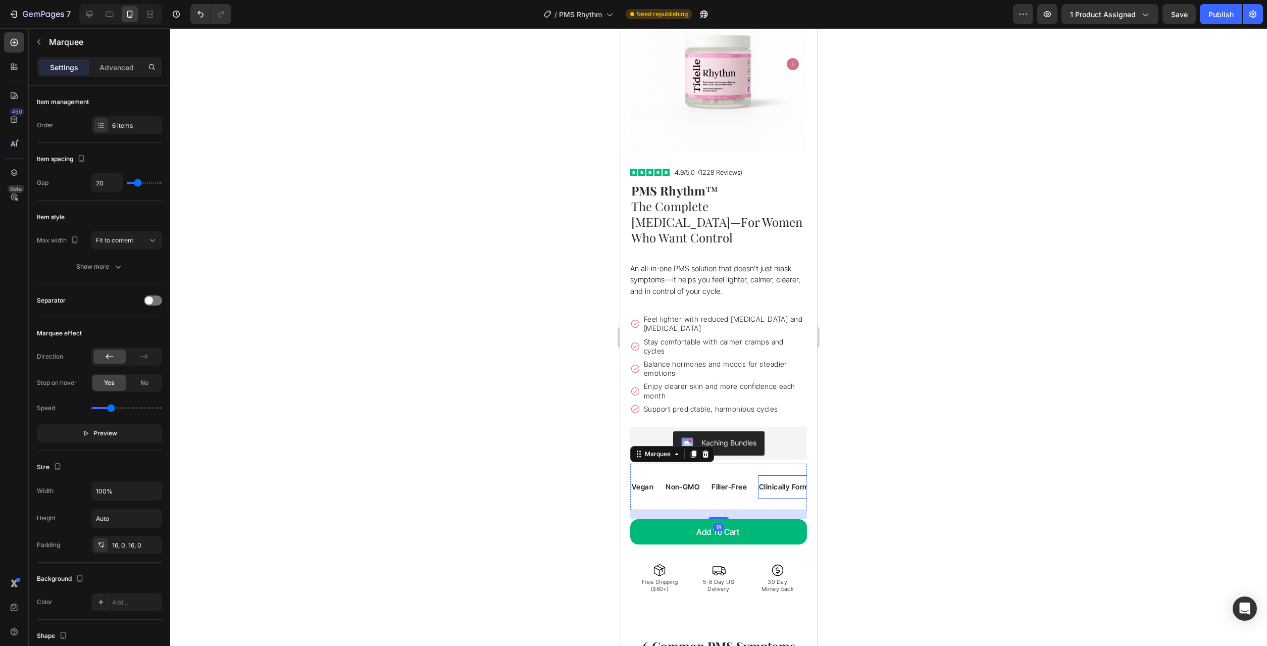
click at [785, 480] on p "Clinically Formulated" at bounding box center [793, 486] width 71 height 13
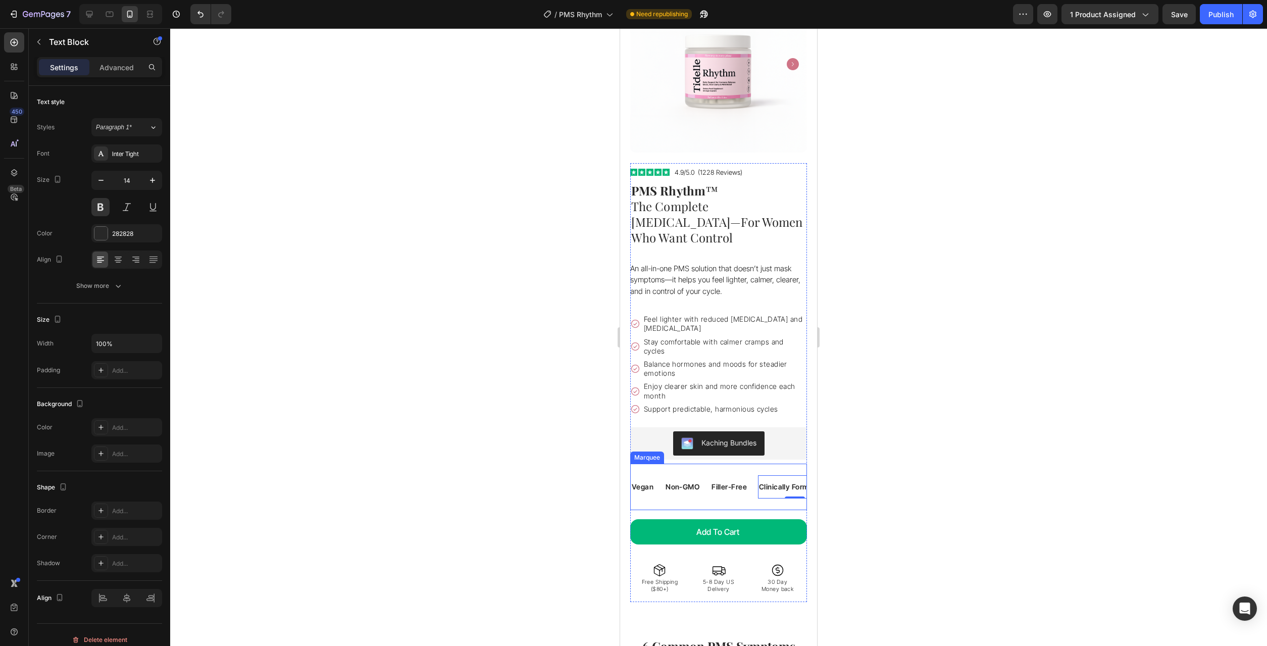
click at [658, 480] on div "Vegan Text Block Non-GMO Text Block Filler-Free Text Block Clinically Formulate…" at bounding box center [718, 486] width 177 height 46
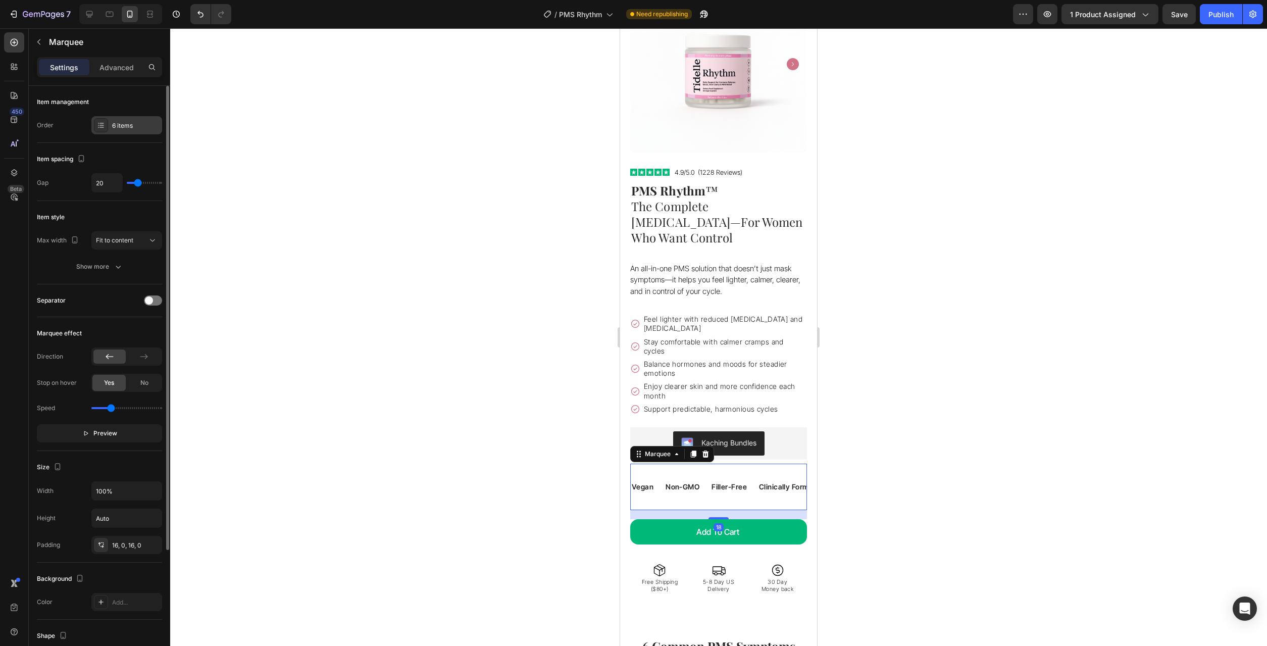
click at [127, 125] on div "6 items" at bounding box center [135, 125] width 47 height 9
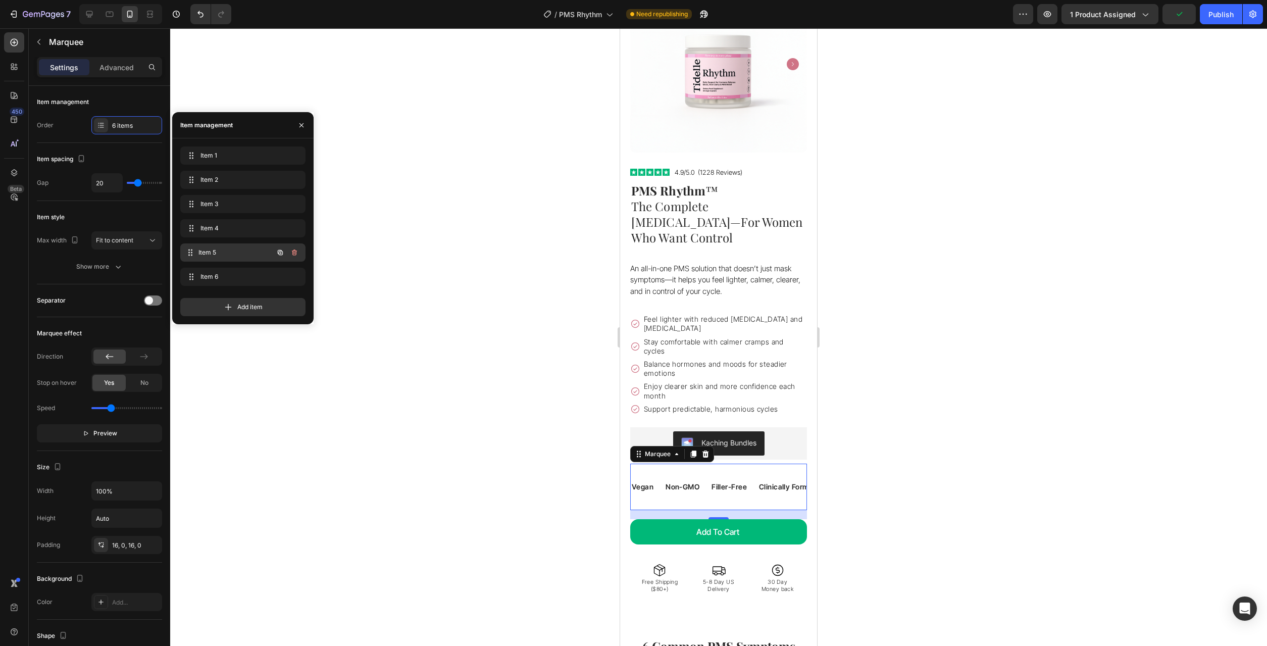
click at [235, 253] on span "Item 5" at bounding box center [235, 252] width 75 height 9
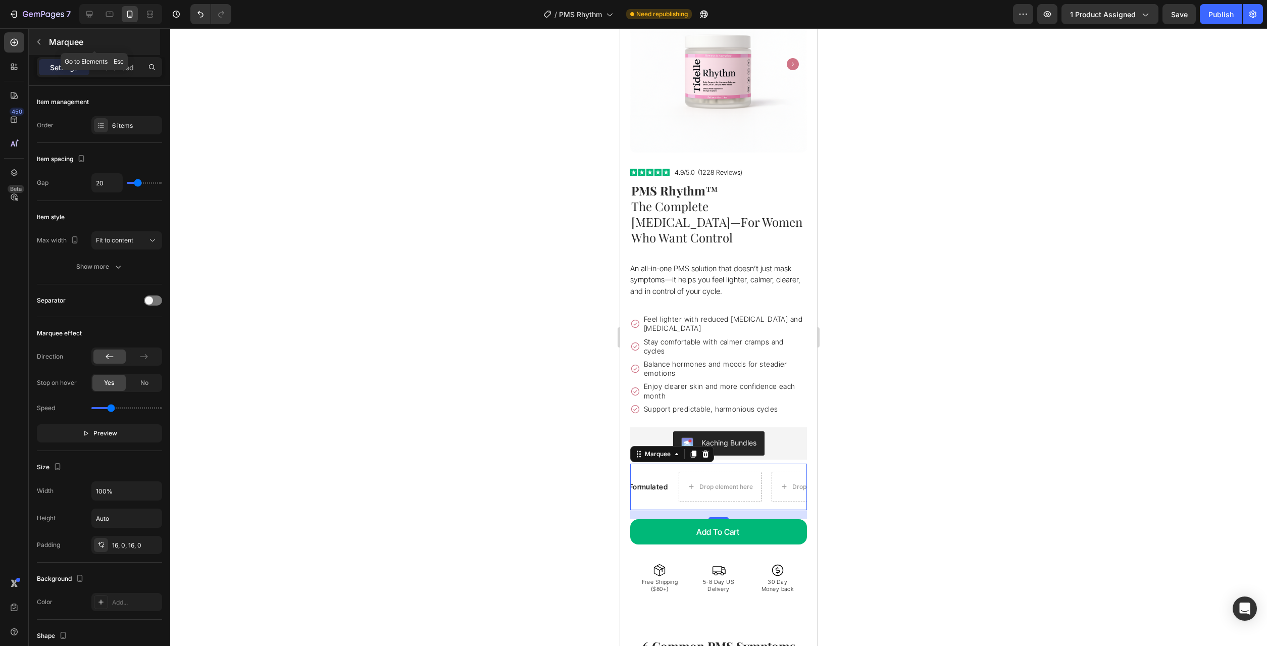
click at [40, 42] on icon "button" at bounding box center [39, 42] width 8 height 8
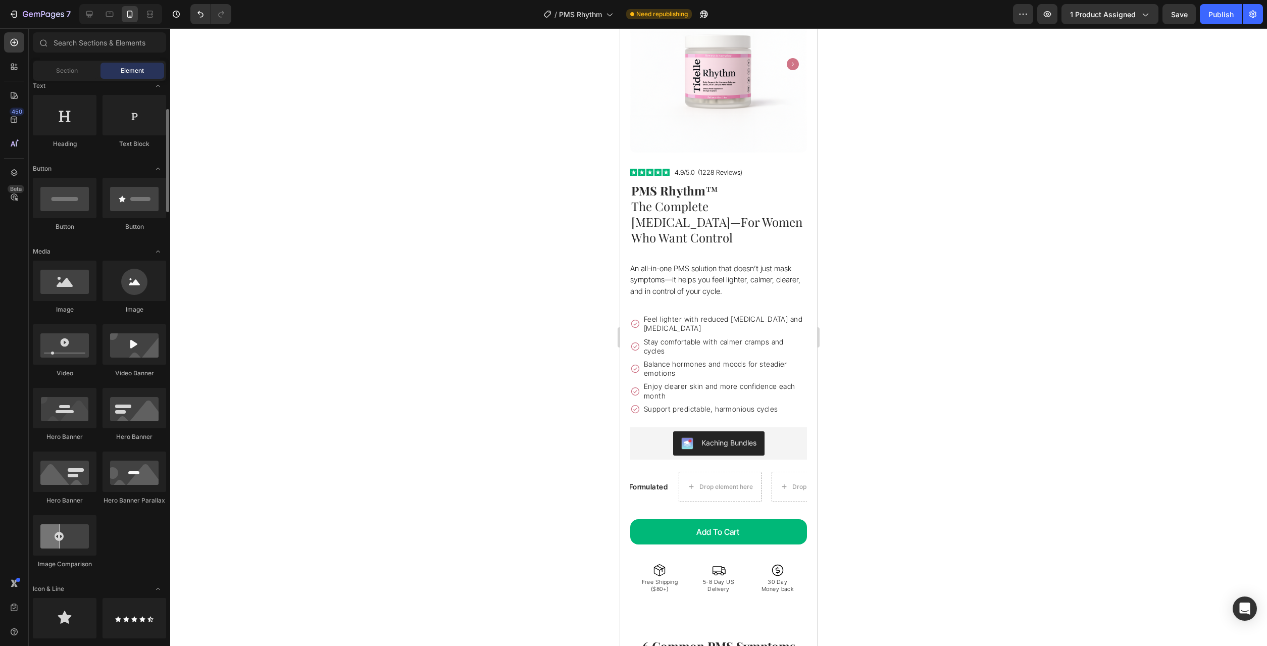
scroll to position [0, 0]
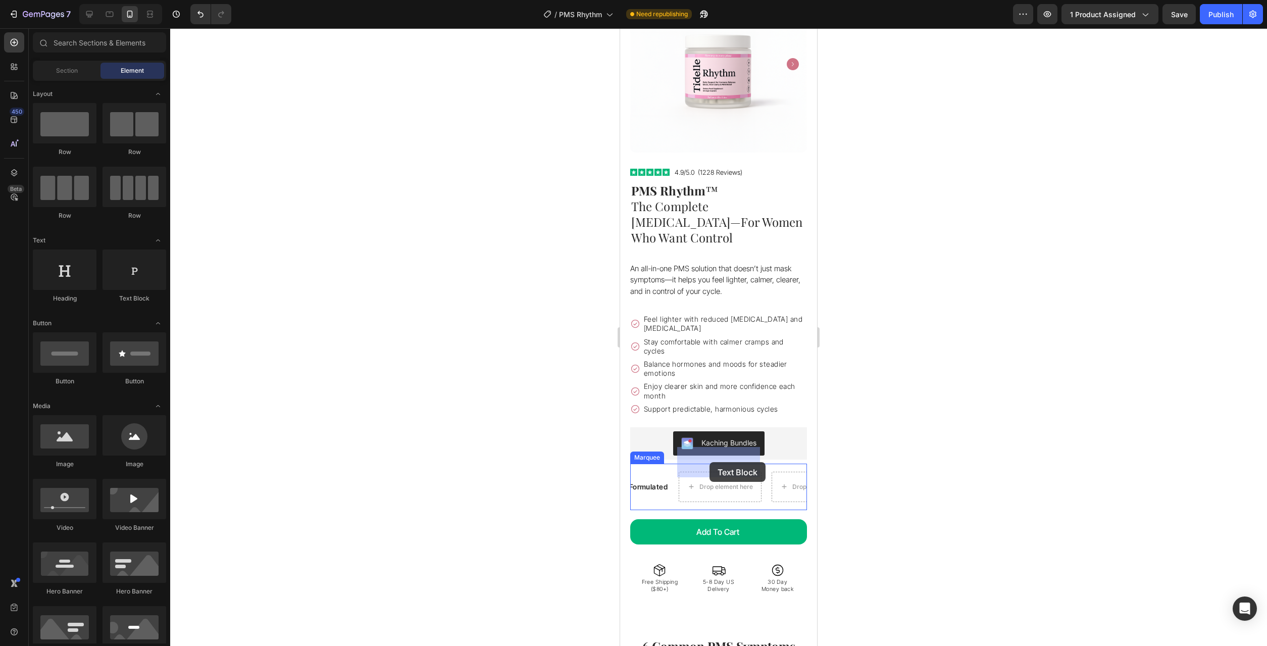
drag, startPoint x: 754, startPoint y: 298, endPoint x: 709, endPoint y: 462, distance: 169.6
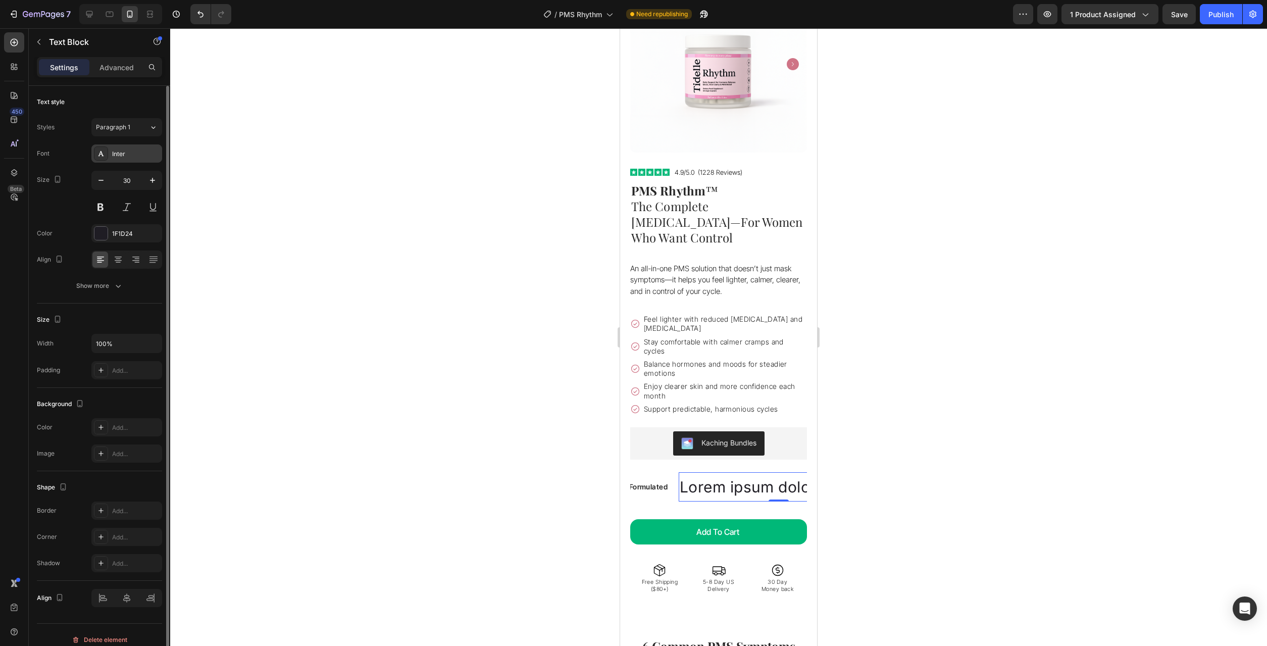
click at [134, 158] on div "Inter" at bounding box center [135, 153] width 47 height 9
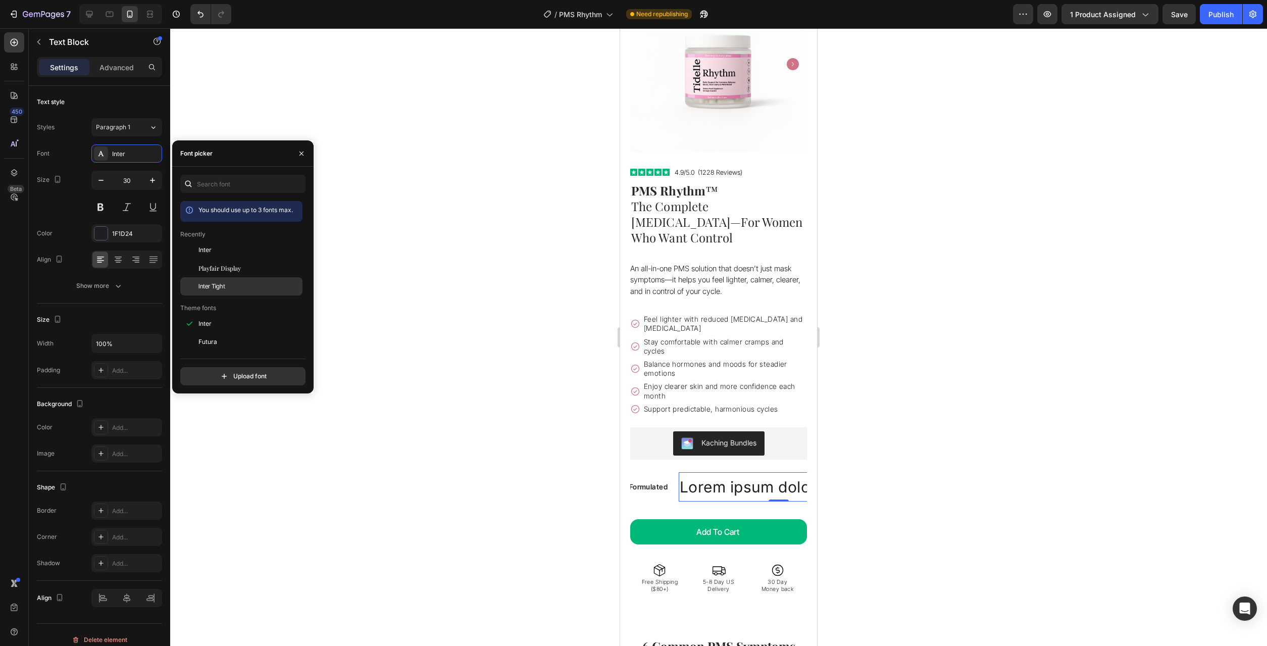
click at [214, 286] on span "Inter Tight" at bounding box center [211, 286] width 27 height 9
click at [117, 232] on div "1F1D24" at bounding box center [126, 233] width 29 height 9
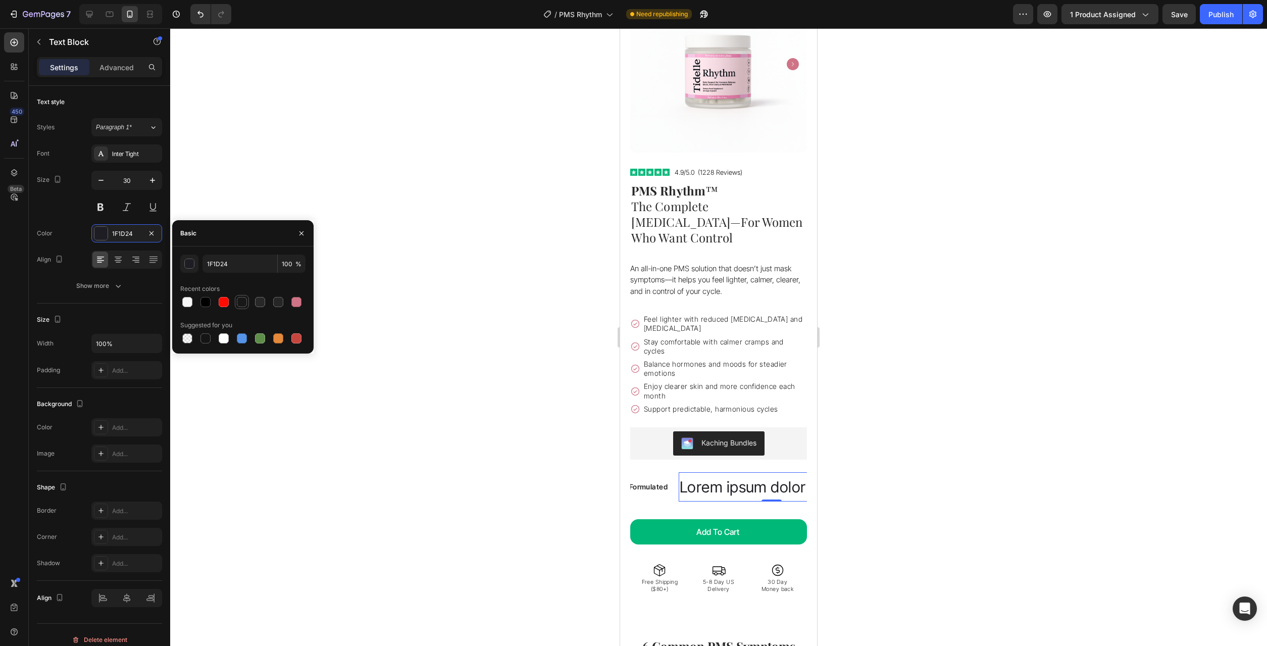
click at [244, 304] on div at bounding box center [242, 302] width 10 height 10
click at [257, 305] on div at bounding box center [260, 302] width 10 height 10
type input "282828"
click at [128, 185] on input "30" at bounding box center [126, 180] width 33 height 18
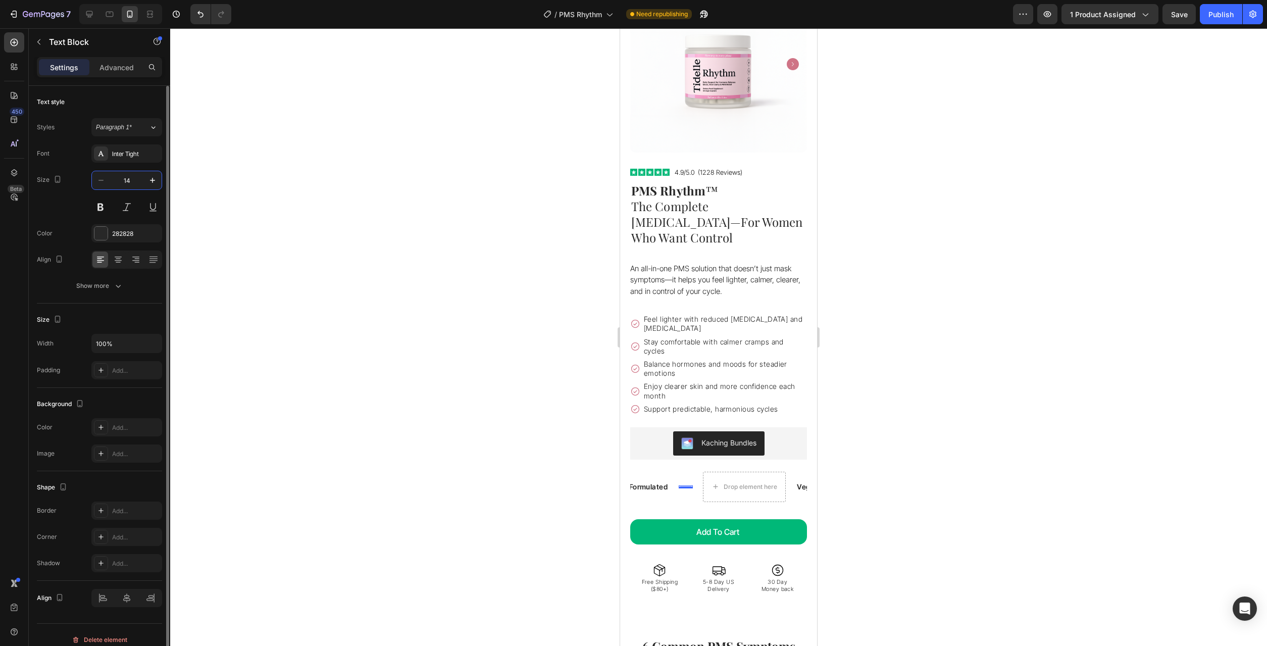
type input "14"
click at [710, 479] on div "Lorem ipsum dolor sit amet" at bounding box center [723, 486] width 90 height 15
click at [710, 480] on p "Lorem ipsum dolor sit amet" at bounding box center [724, 486] width 88 height 13
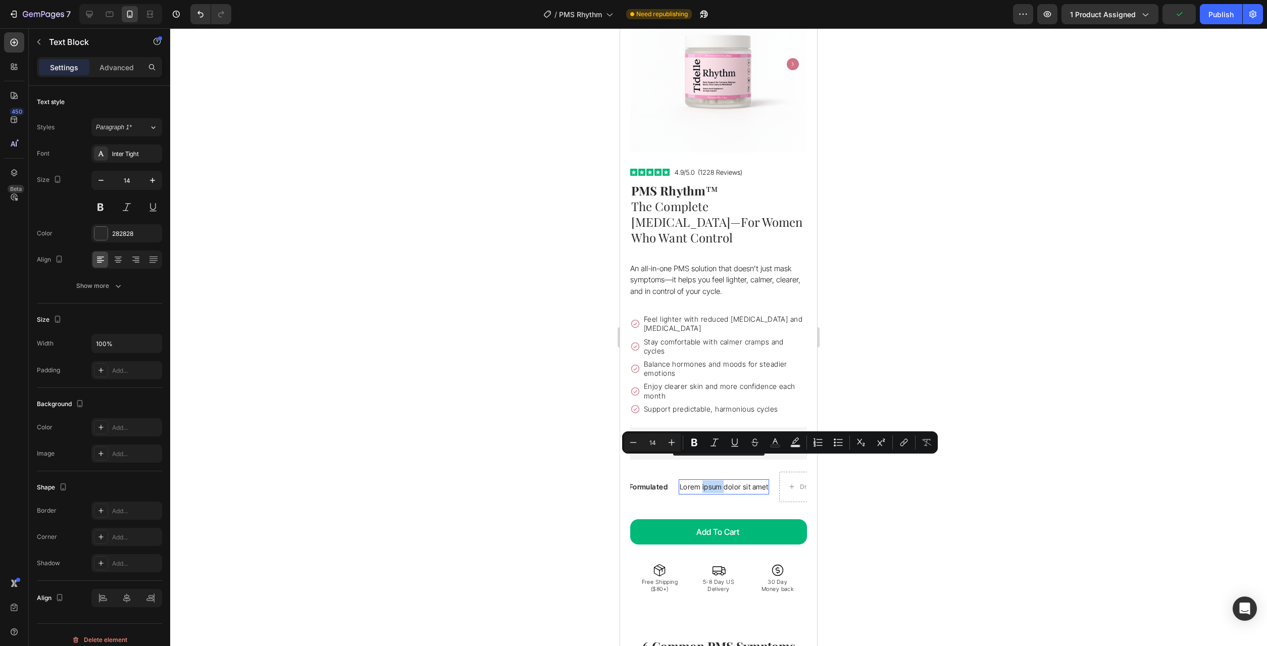
click at [712, 480] on p "Lorem ipsum dolor sit amet" at bounding box center [721, 486] width 88 height 13
click at [712, 480] on p "Lorem ipsum dolor sit amet" at bounding box center [723, 486] width 88 height 13
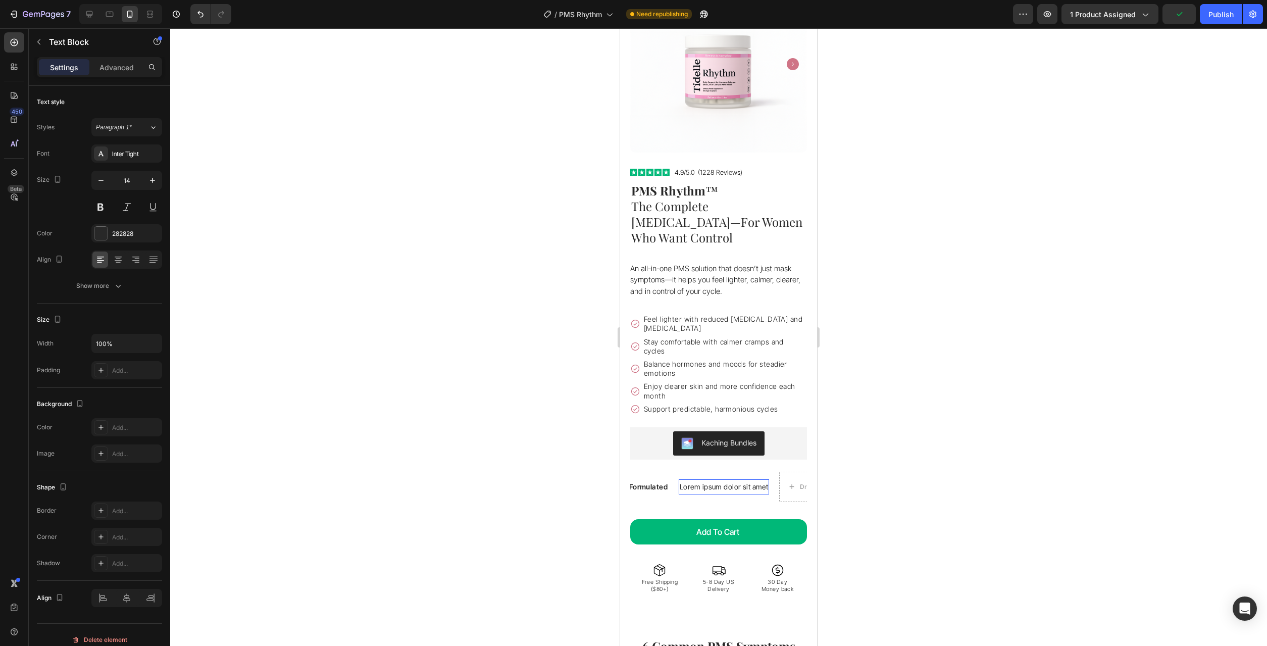
click at [712, 480] on p "Lorem ipsum dolor sit amet" at bounding box center [723, 486] width 88 height 13
click at [1065, 489] on div at bounding box center [718, 336] width 1097 height 617
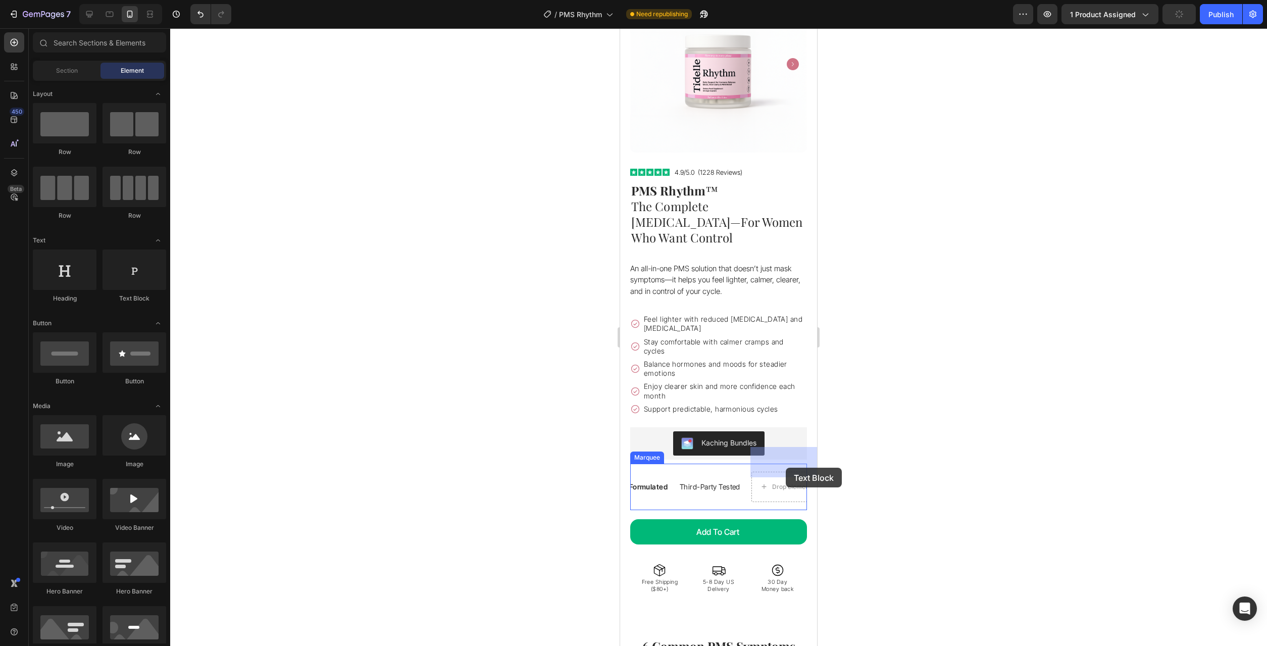
drag, startPoint x: 754, startPoint y: 301, endPoint x: 786, endPoint y: 467, distance: 169.0
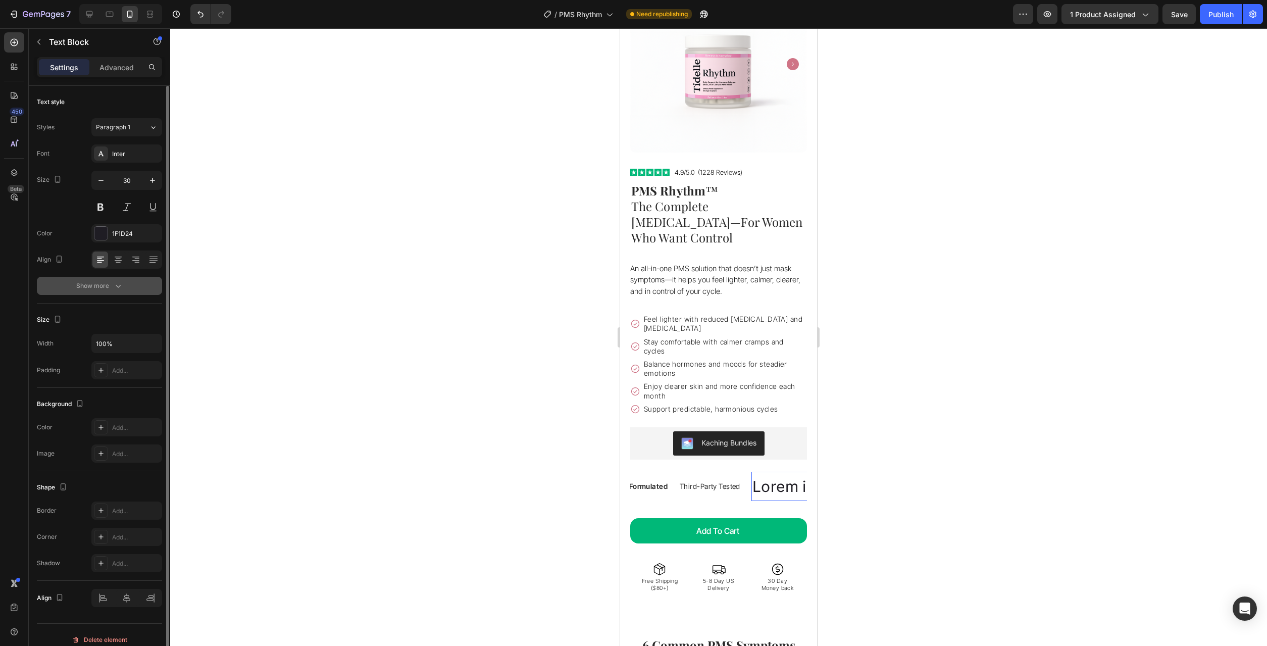
click at [123, 285] on icon "button" at bounding box center [118, 286] width 10 height 10
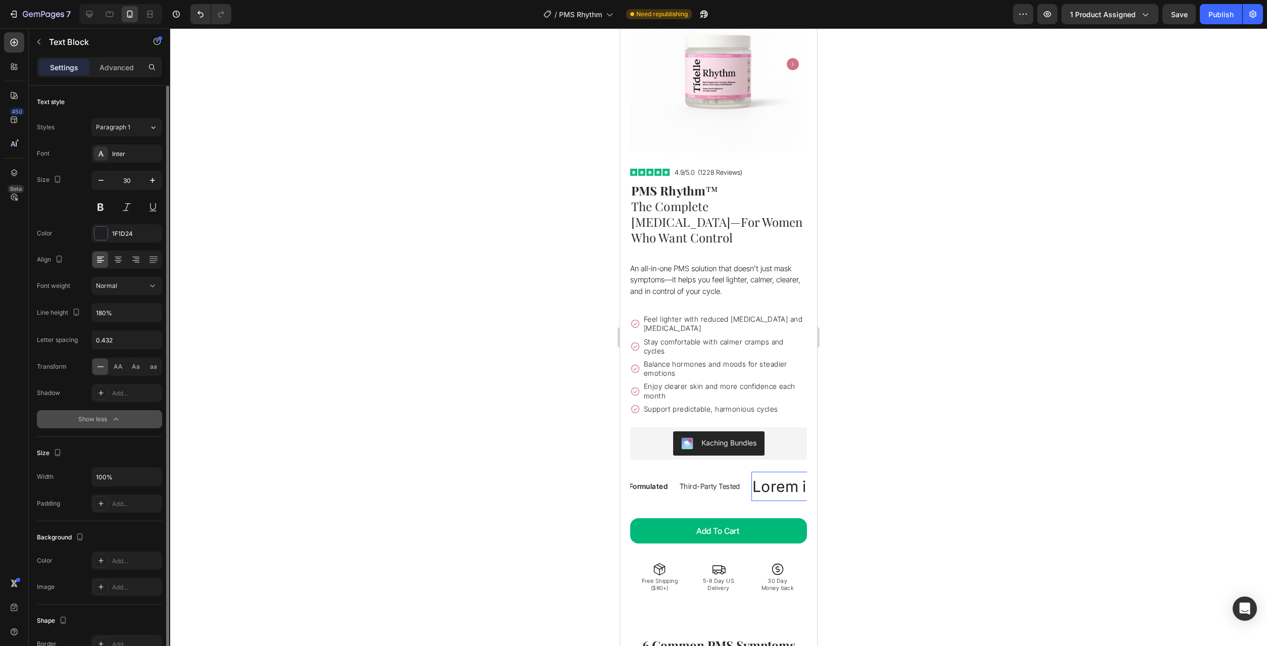
click at [777, 472] on div "Lorem ipsum dolor sit amet" at bounding box center [848, 486] width 200 height 29
click at [777, 473] on p "Lorem ipsum dolor sit amet" at bounding box center [851, 486] width 198 height 27
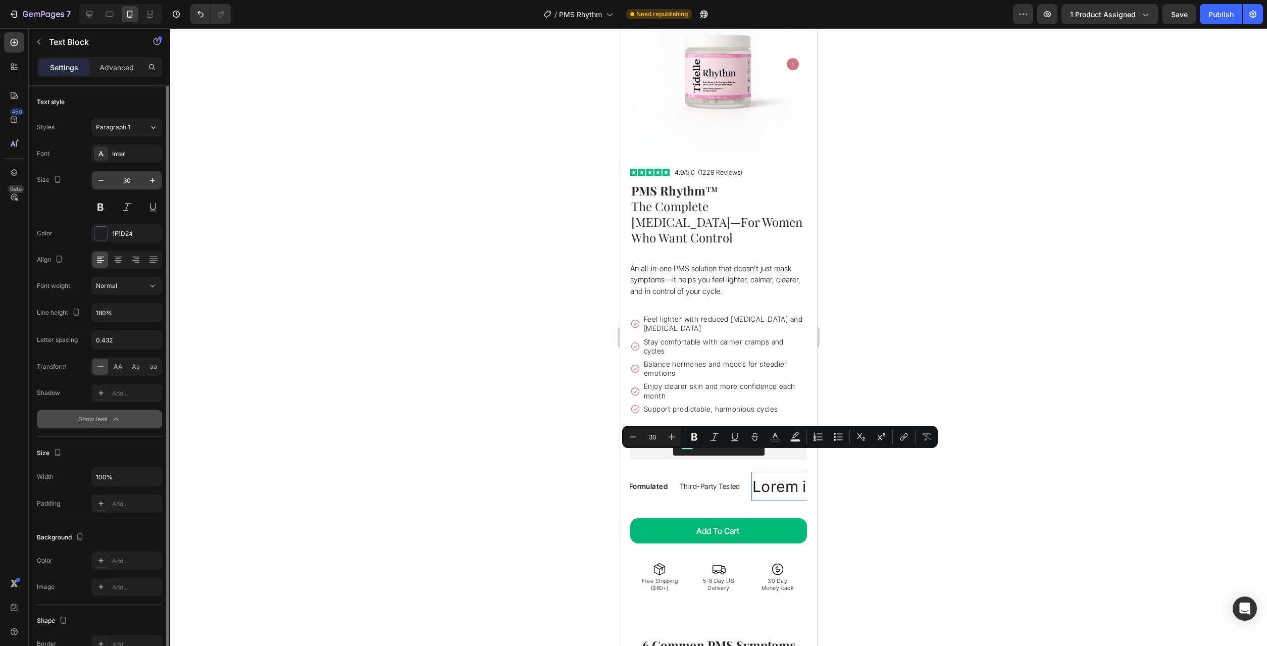
click at [115, 181] on input "30" at bounding box center [126, 180] width 33 height 18
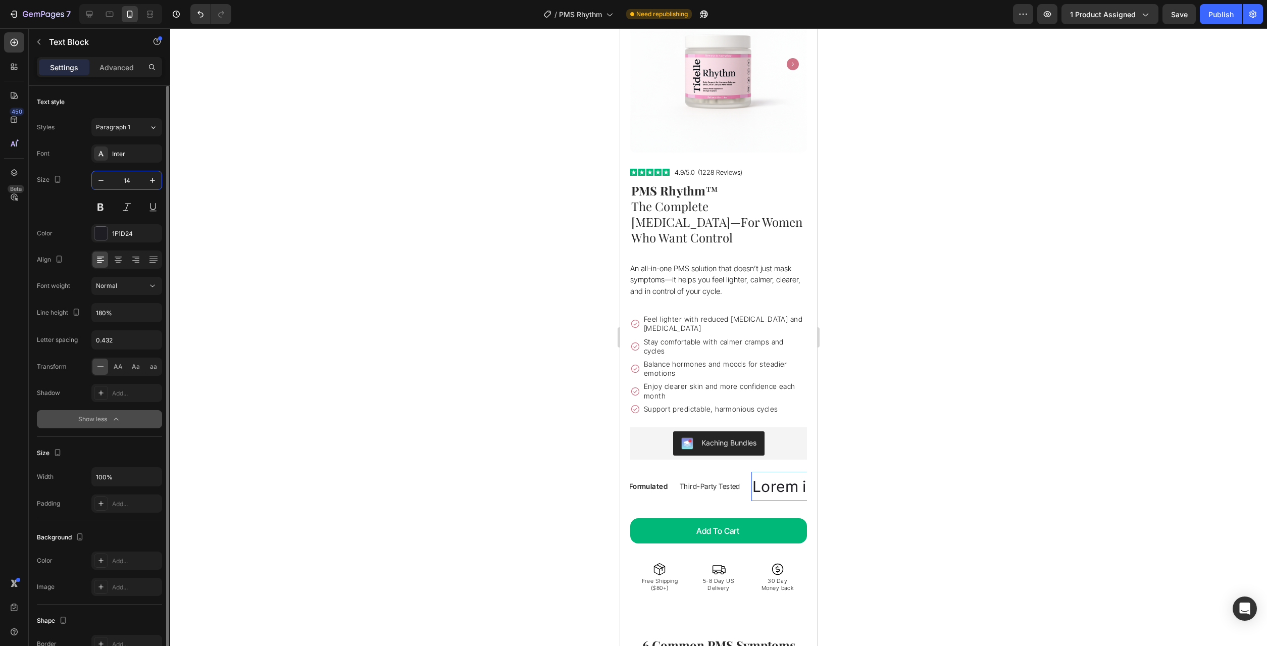
type input "14"
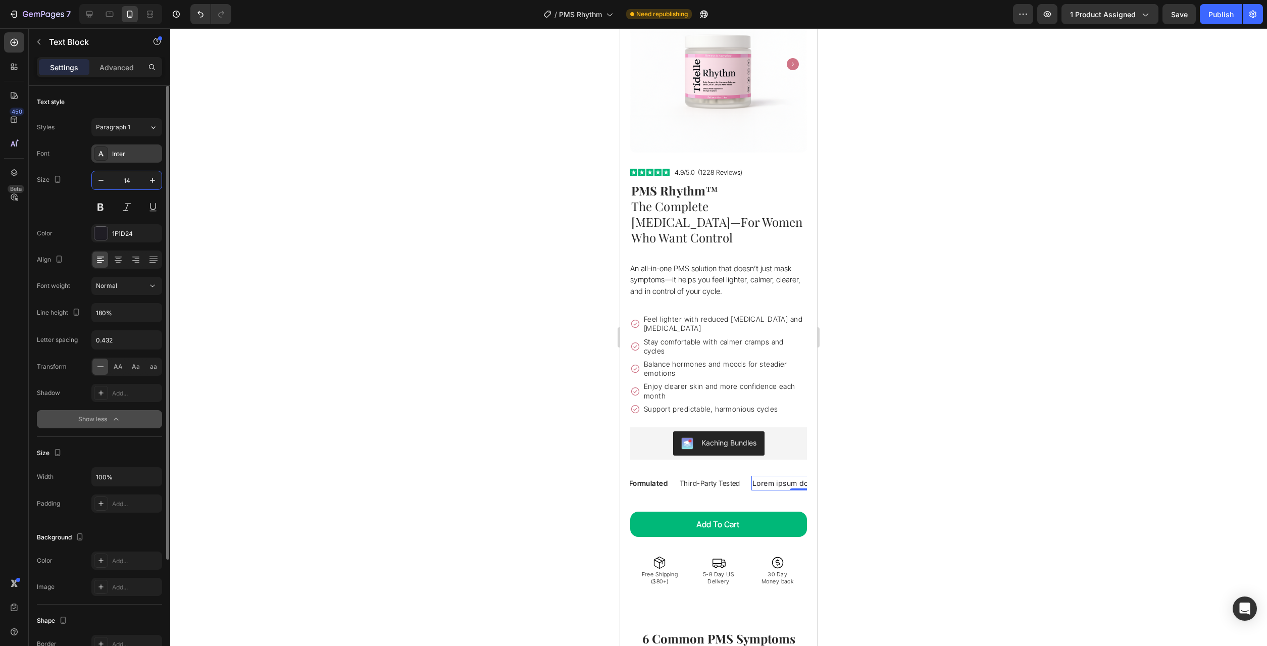
click at [119, 154] on div "Inter" at bounding box center [135, 153] width 47 height 9
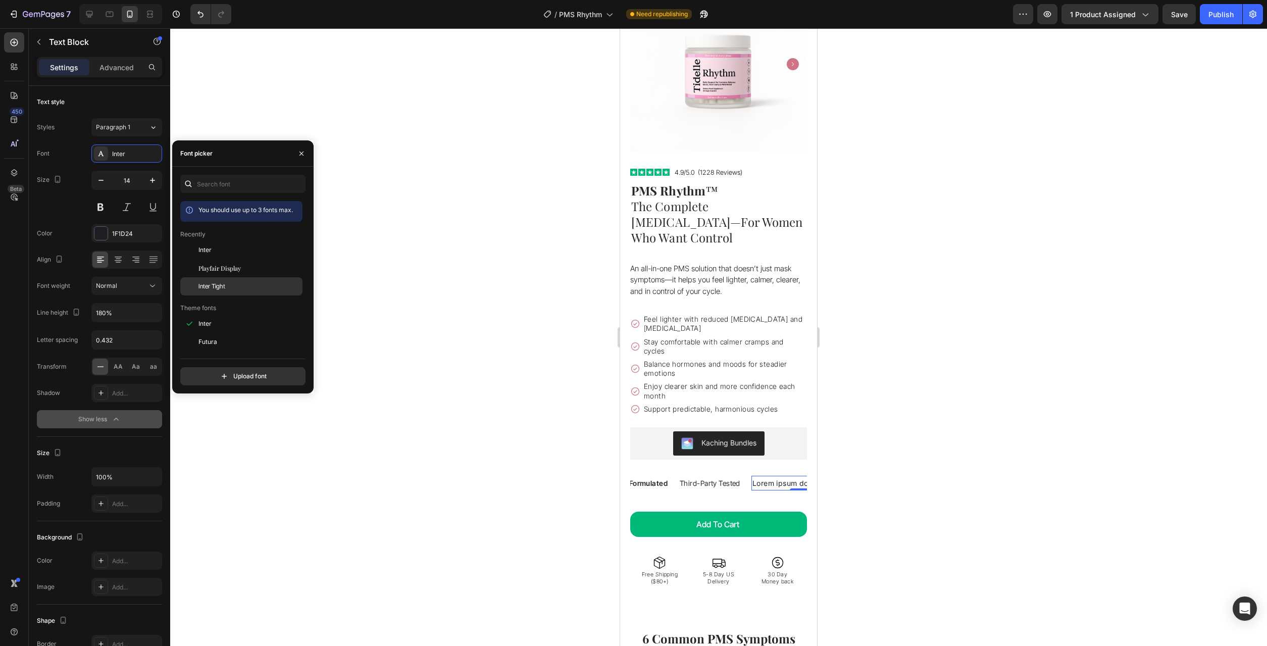
click at [215, 289] on span "Inter Tight" at bounding box center [211, 286] width 27 height 9
click at [120, 183] on input "14" at bounding box center [126, 180] width 33 height 18
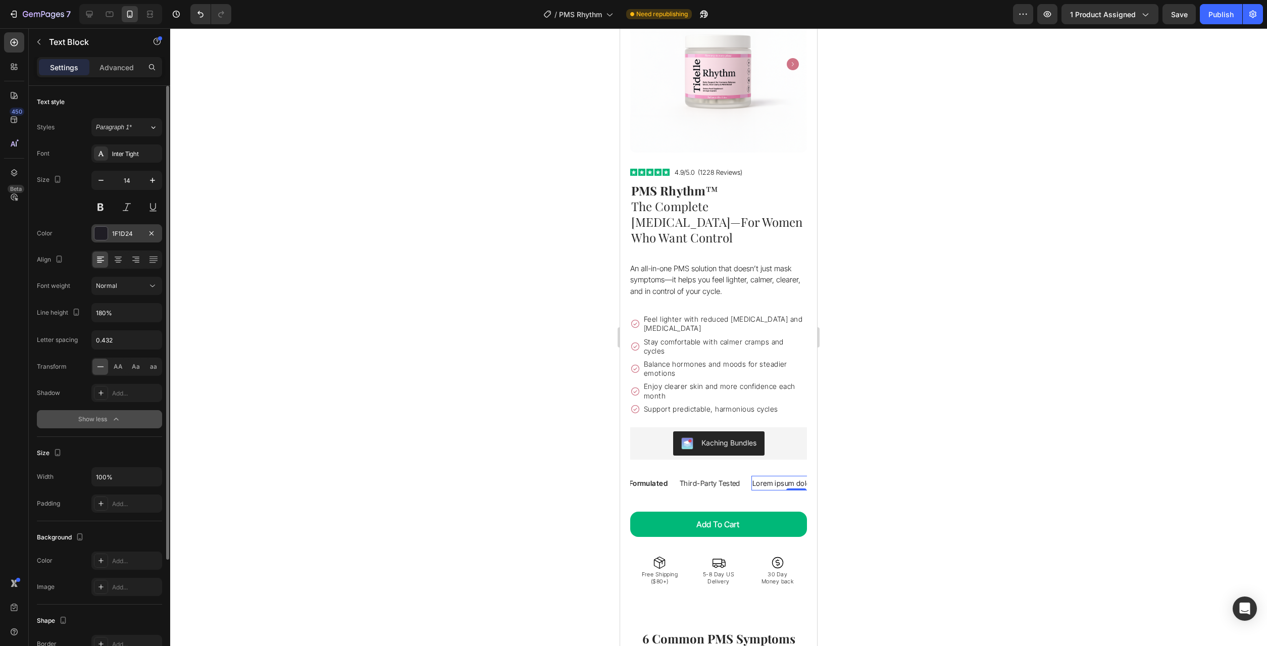
click at [106, 236] on div at bounding box center [100, 233] width 13 height 13
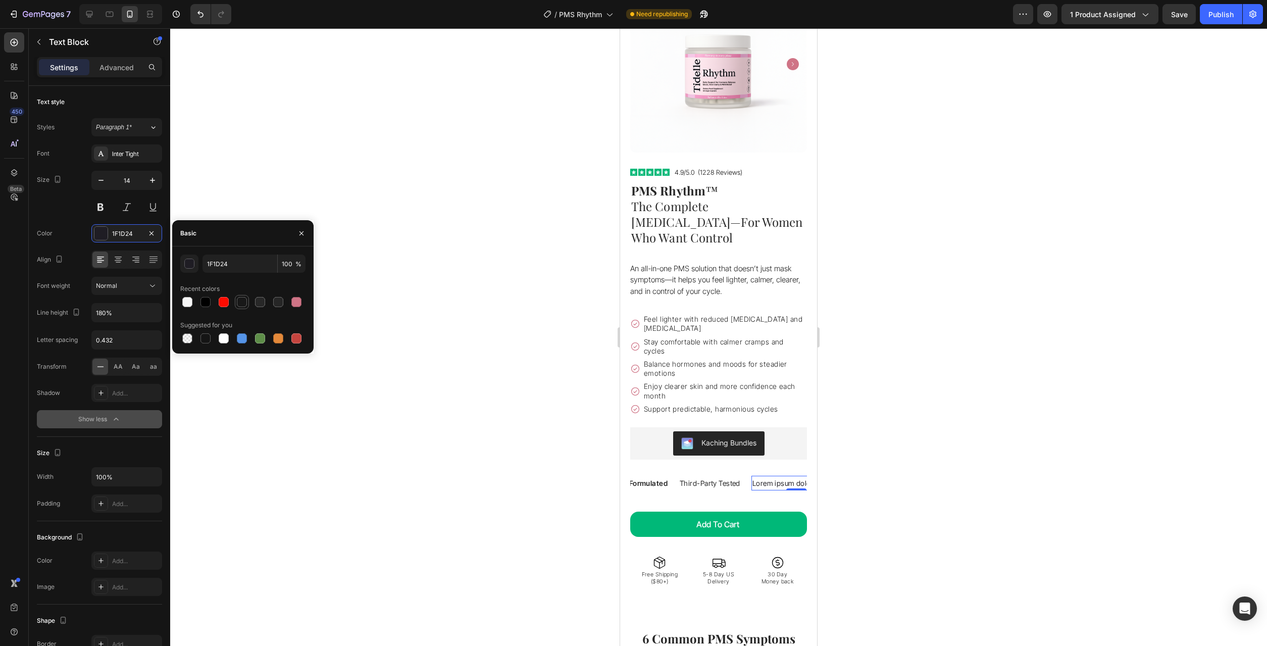
click at [245, 301] on div at bounding box center [242, 302] width 10 height 10
click at [261, 303] on div at bounding box center [260, 302] width 10 height 10
type input "282828"
click at [441, 326] on div at bounding box center [718, 336] width 1097 height 617
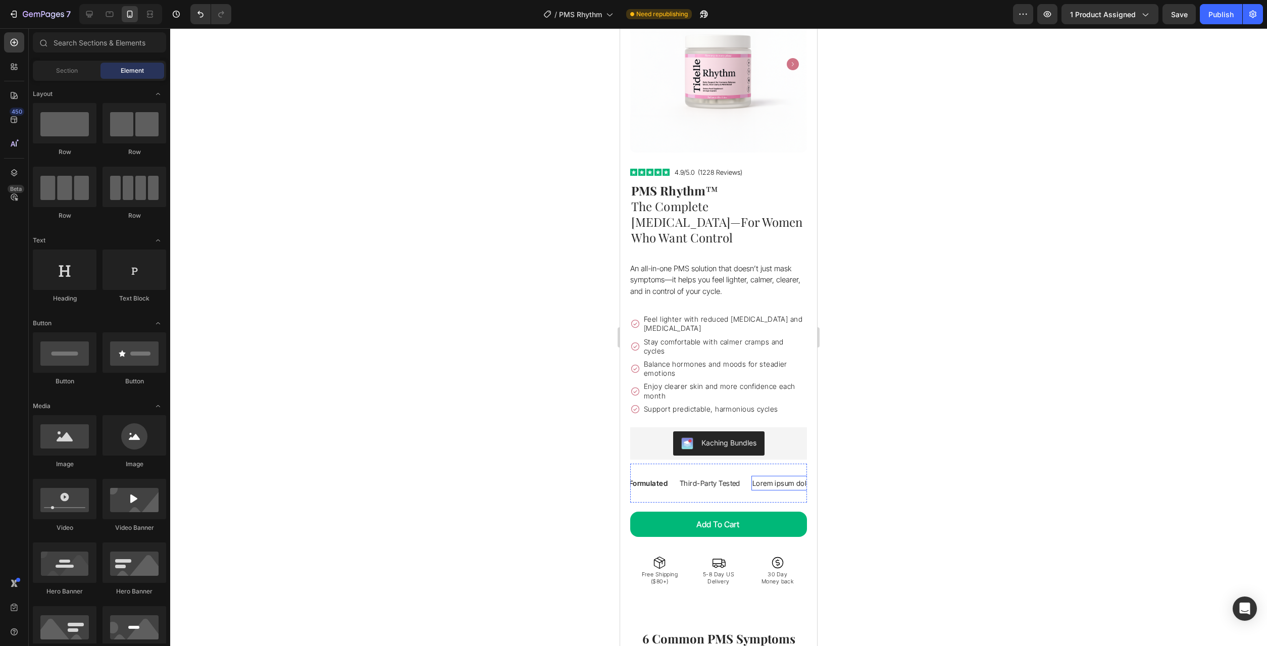
click at [776, 477] on p "Lorem ipsum dolor sit amet" at bounding box center [796, 483] width 88 height 13
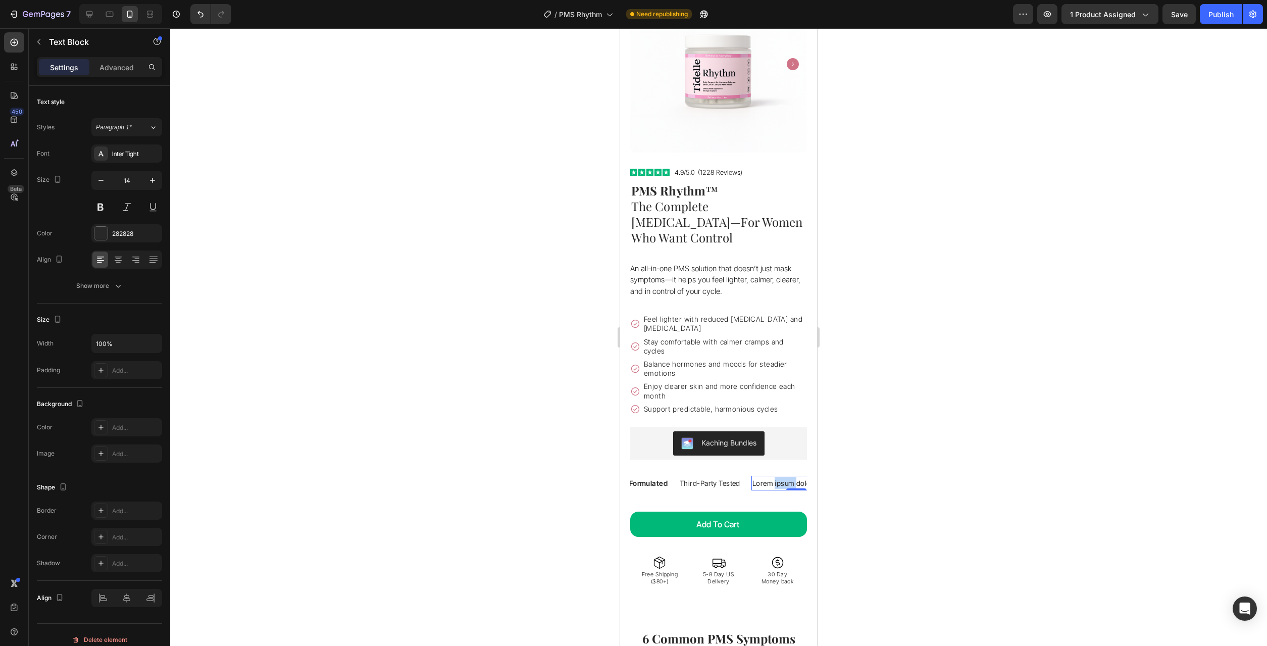
click at [778, 477] on p "Lorem ipsum dolor sit amet" at bounding box center [796, 483] width 88 height 13
click at [778, 477] on p "Lorem ipsum dolor sit amet" at bounding box center [793, 483] width 88 height 13
click at [908, 465] on div at bounding box center [718, 336] width 1097 height 617
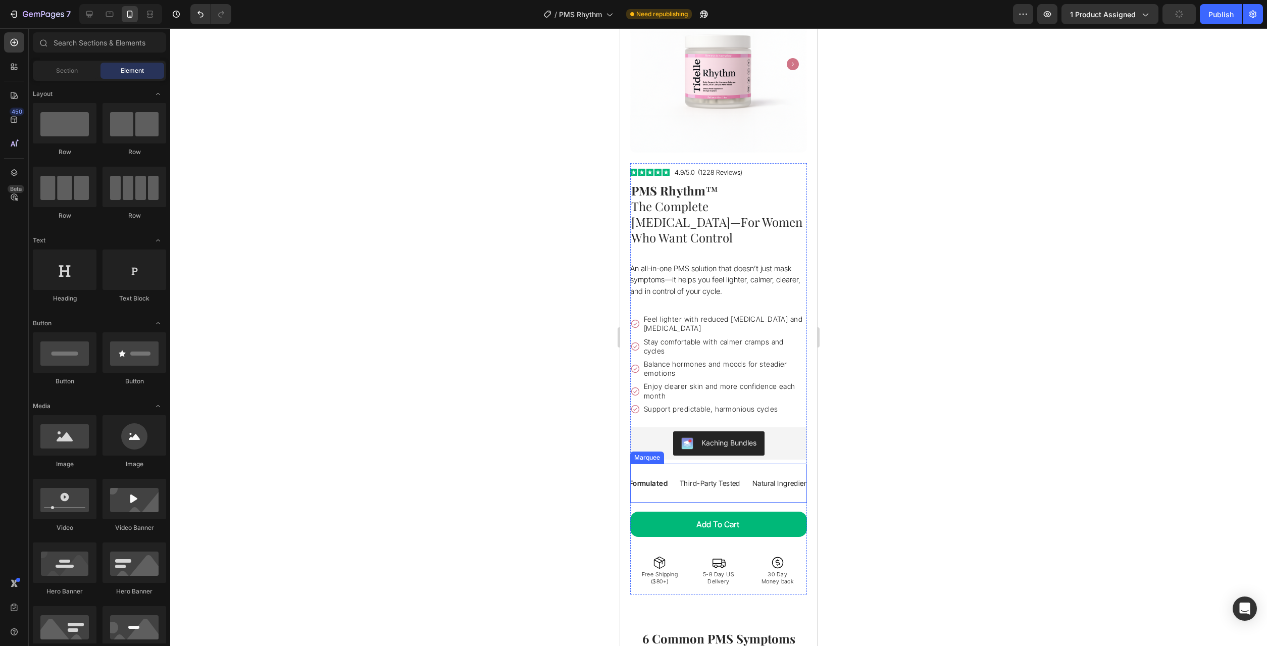
click at [766, 476] on div "Vegan Text Block Non-GMO Text Block Filler-Free Text Block Clinically Formulate…" at bounding box center [718, 482] width 177 height 39
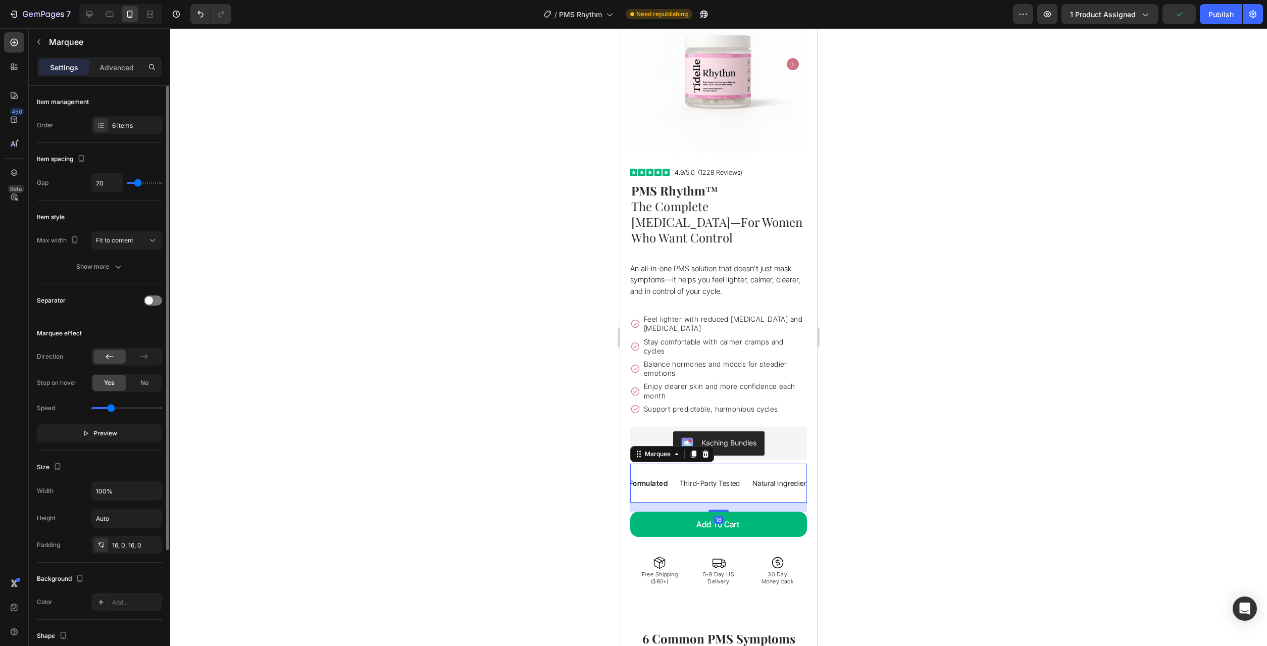
type input "37"
type input "49"
type input "54"
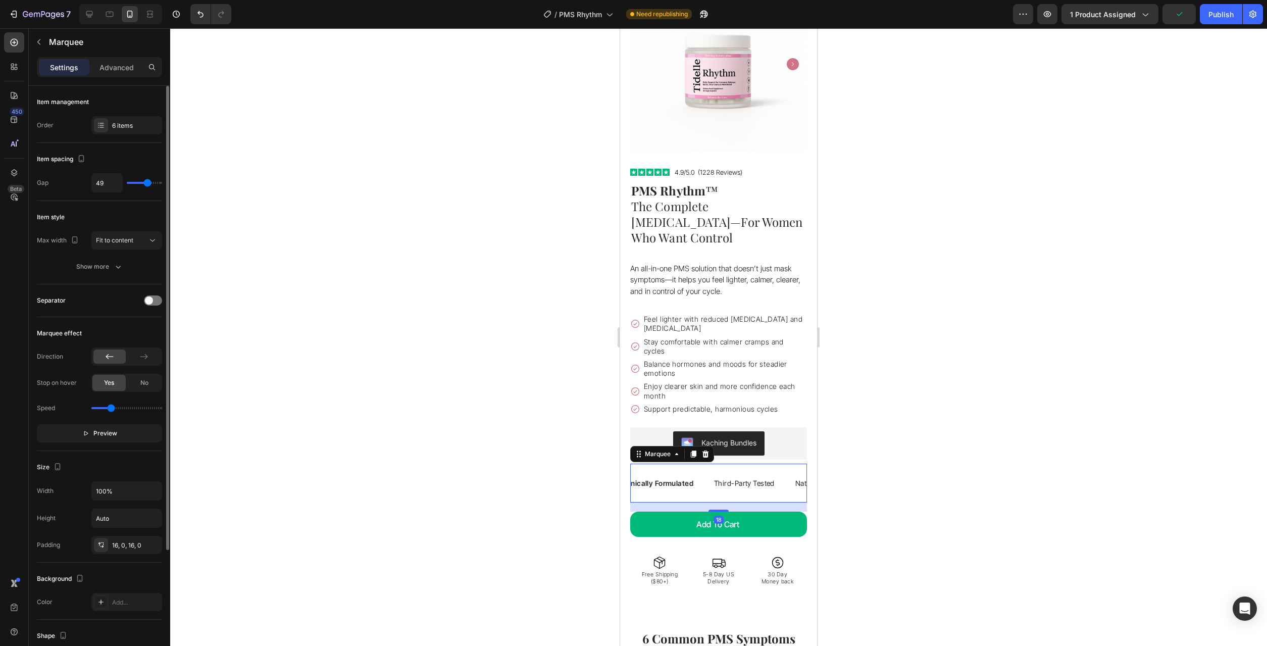
type input "54"
type input "52"
type input "51"
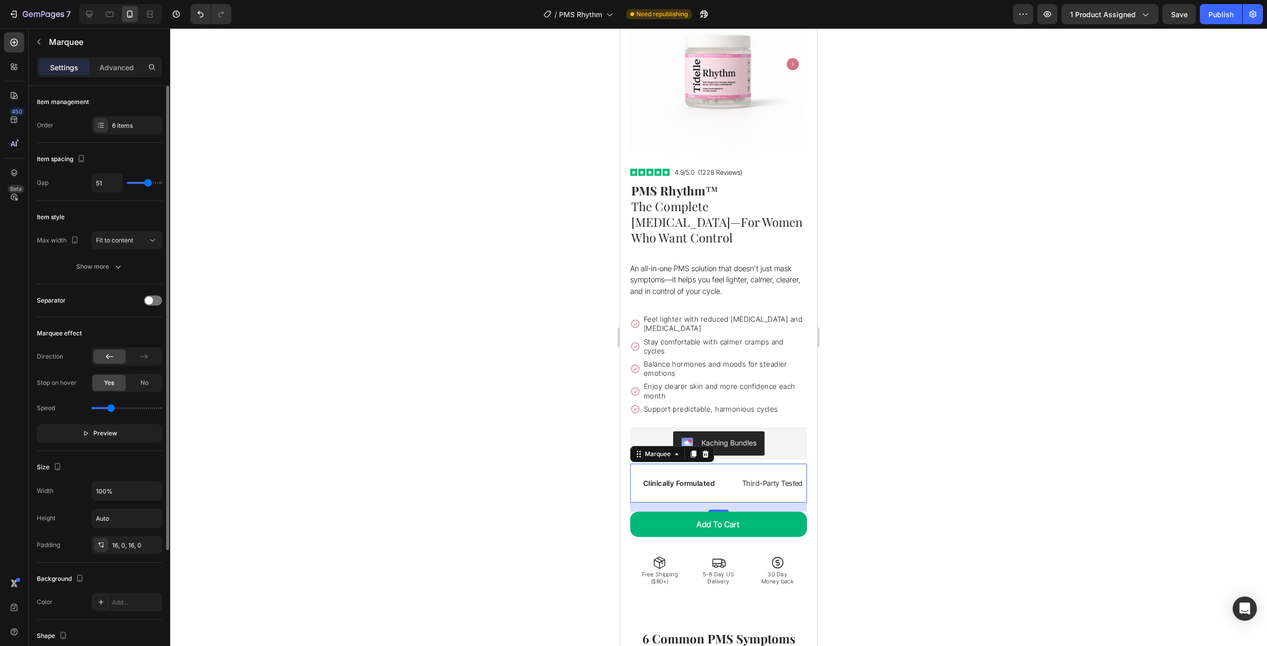
type input "49"
type input "48"
type input "45"
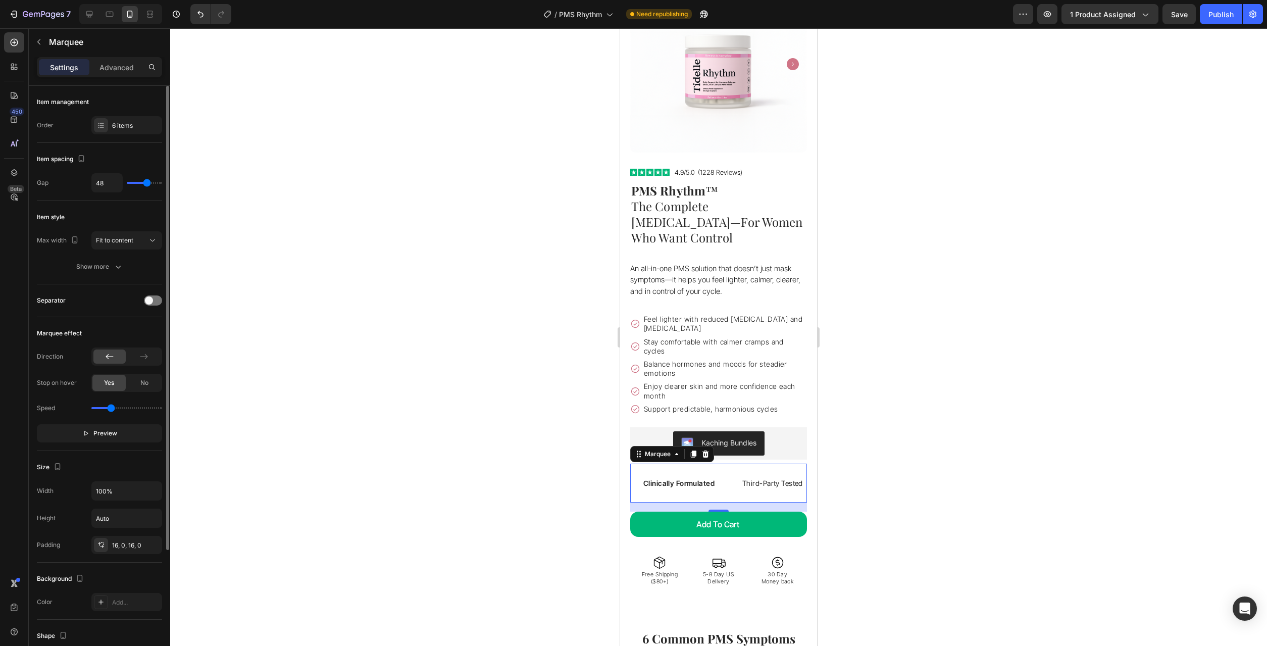
type input "45"
type input "42"
type input "35"
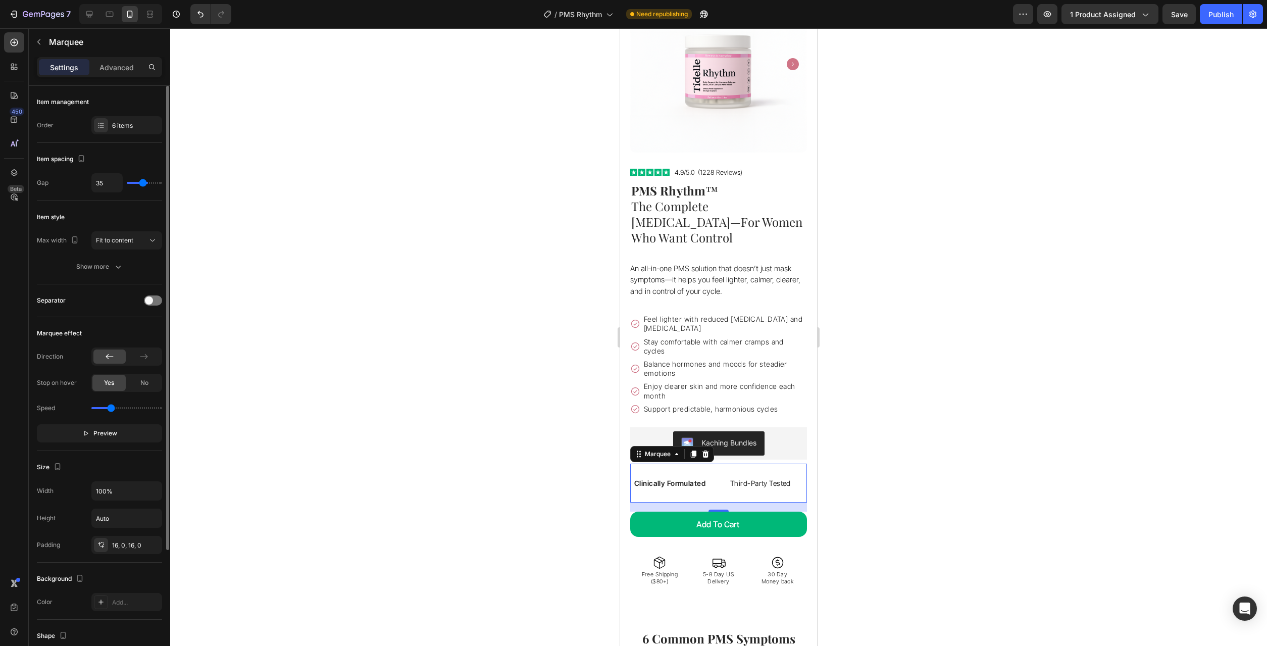
type input "34"
type input "35"
type input "37"
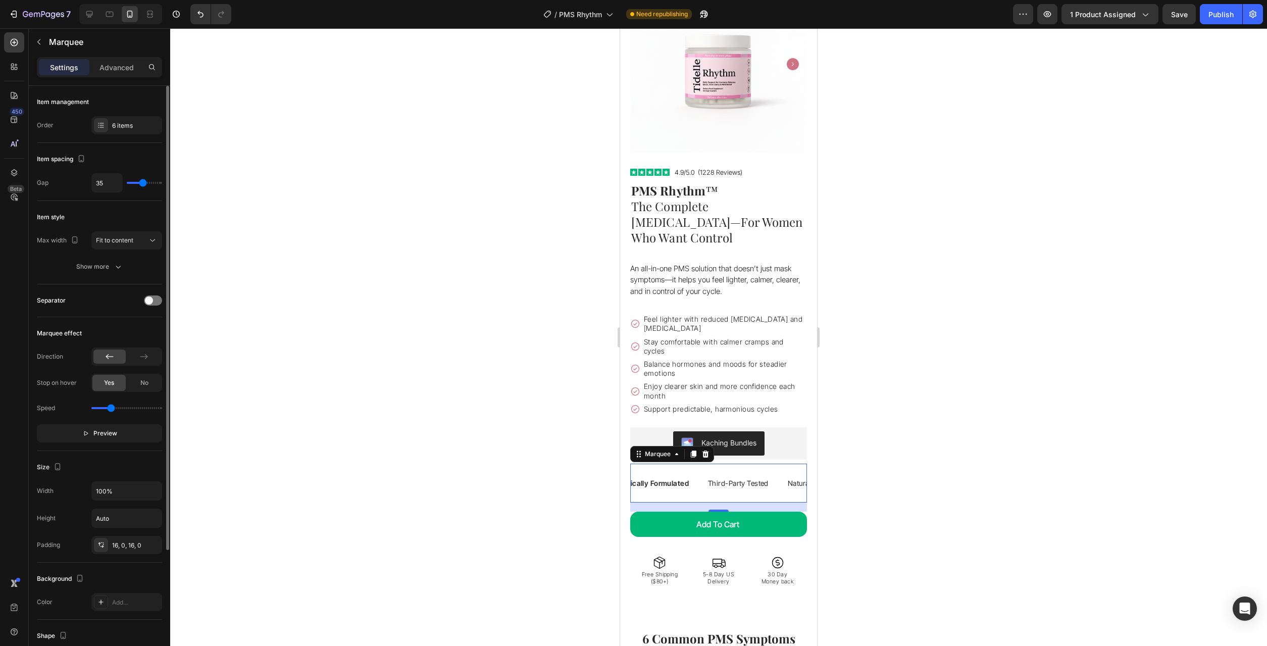
type input "37"
type input "38"
type input "40"
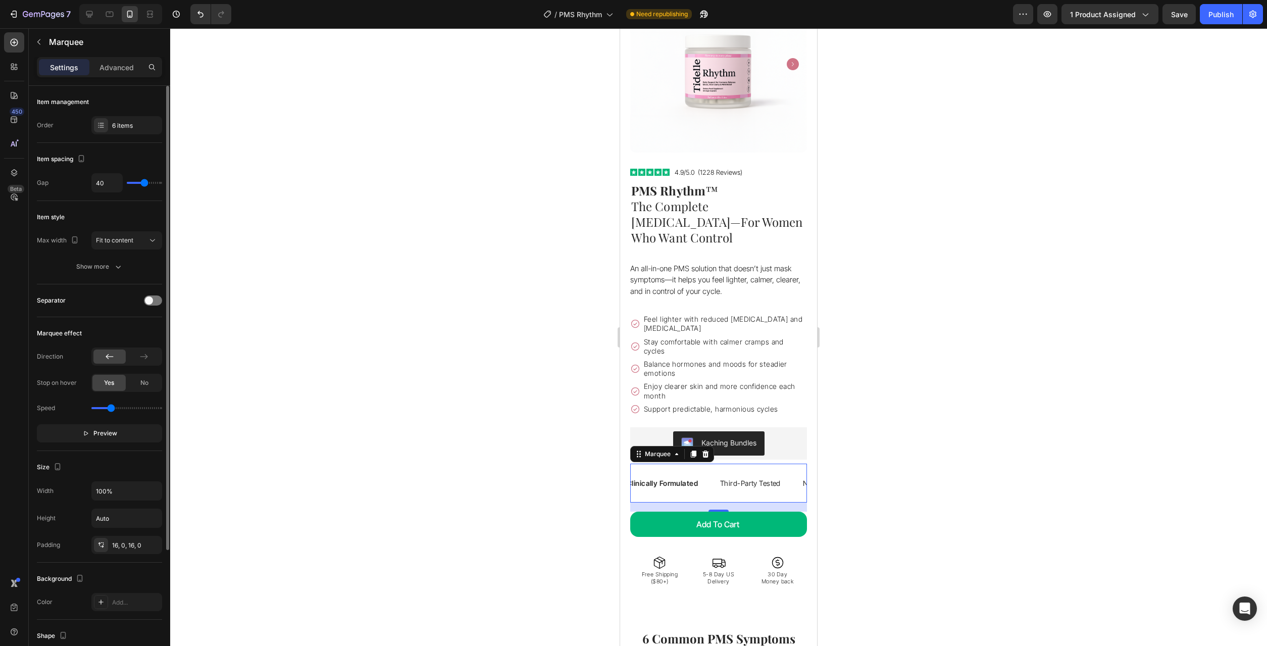
type input "42"
type input "43"
type input "40"
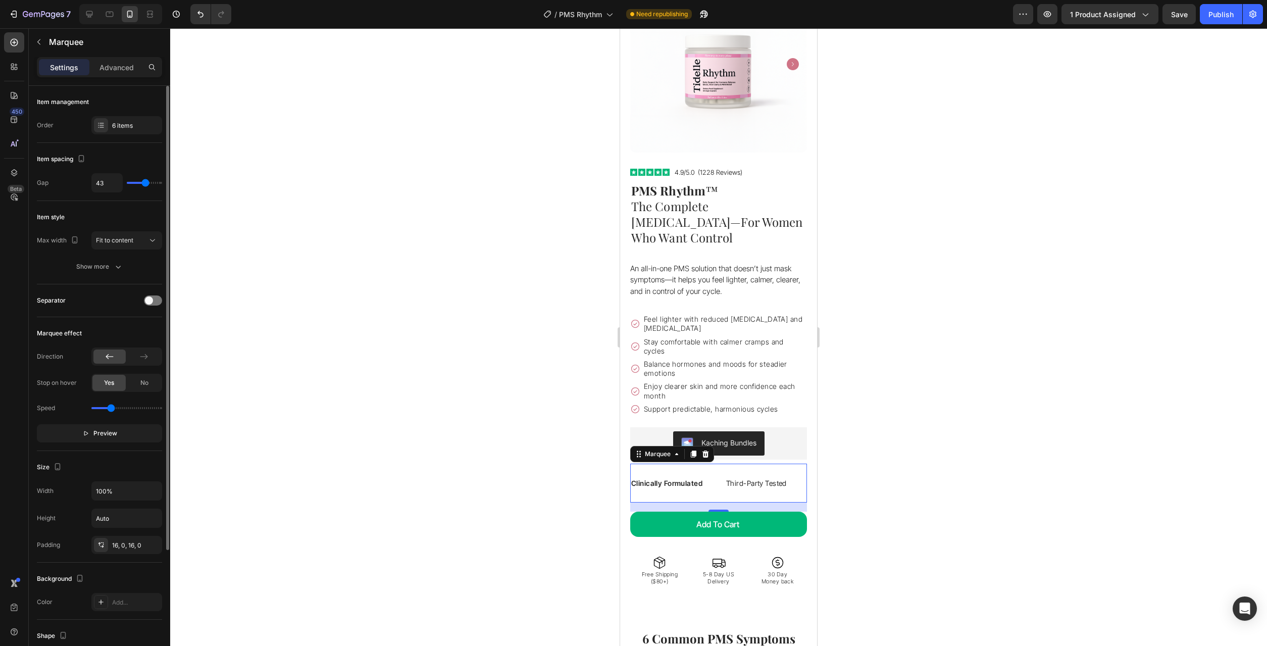
type input "40"
type input "38"
type input "37"
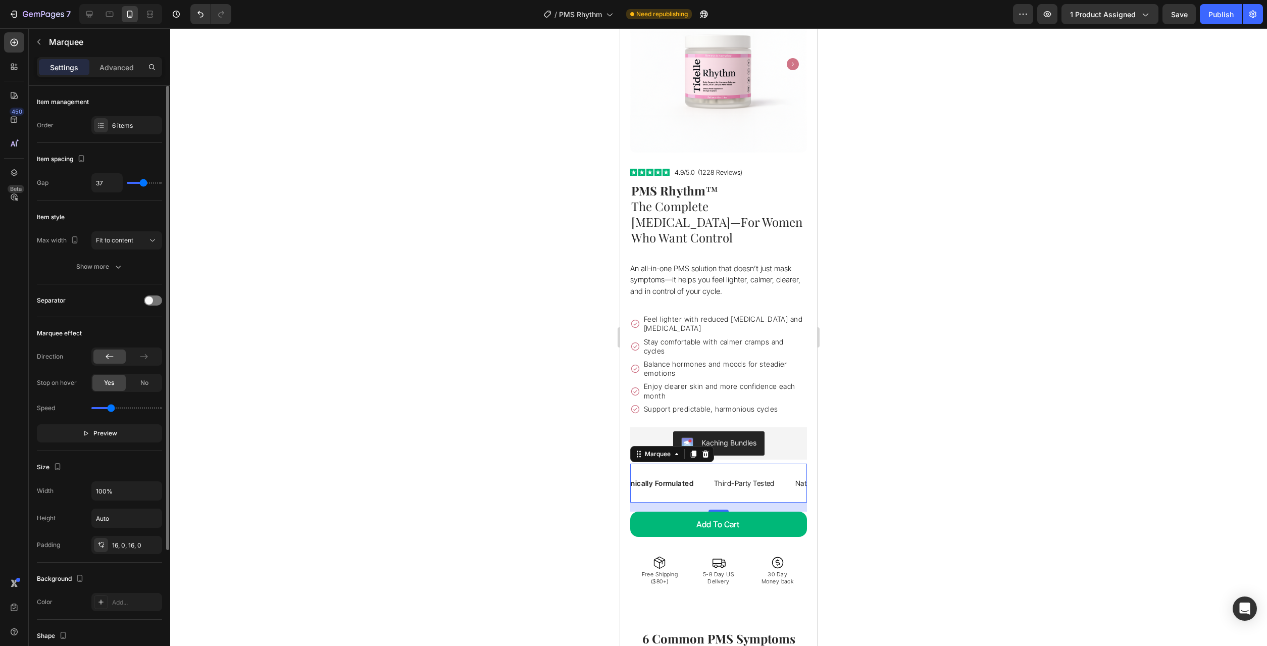
type input "40"
type input "38"
click at [144, 184] on input "range" at bounding box center [144, 183] width 35 height 2
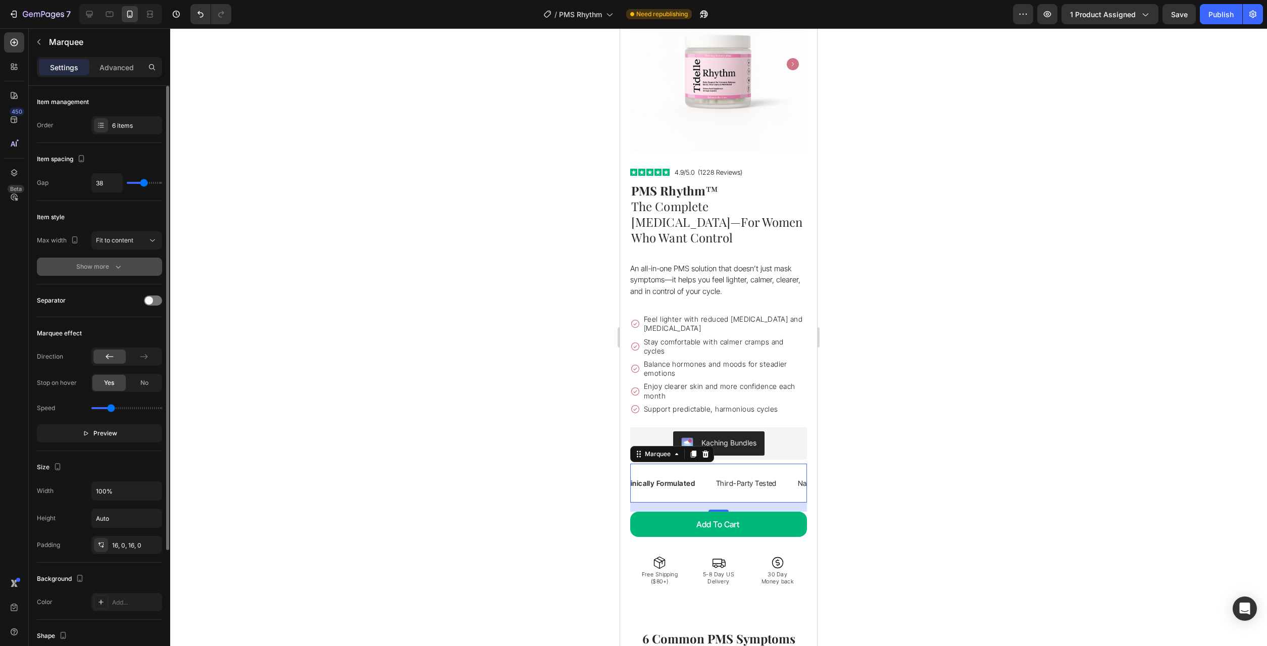
click at [127, 261] on button "Show more" at bounding box center [99, 266] width 125 height 18
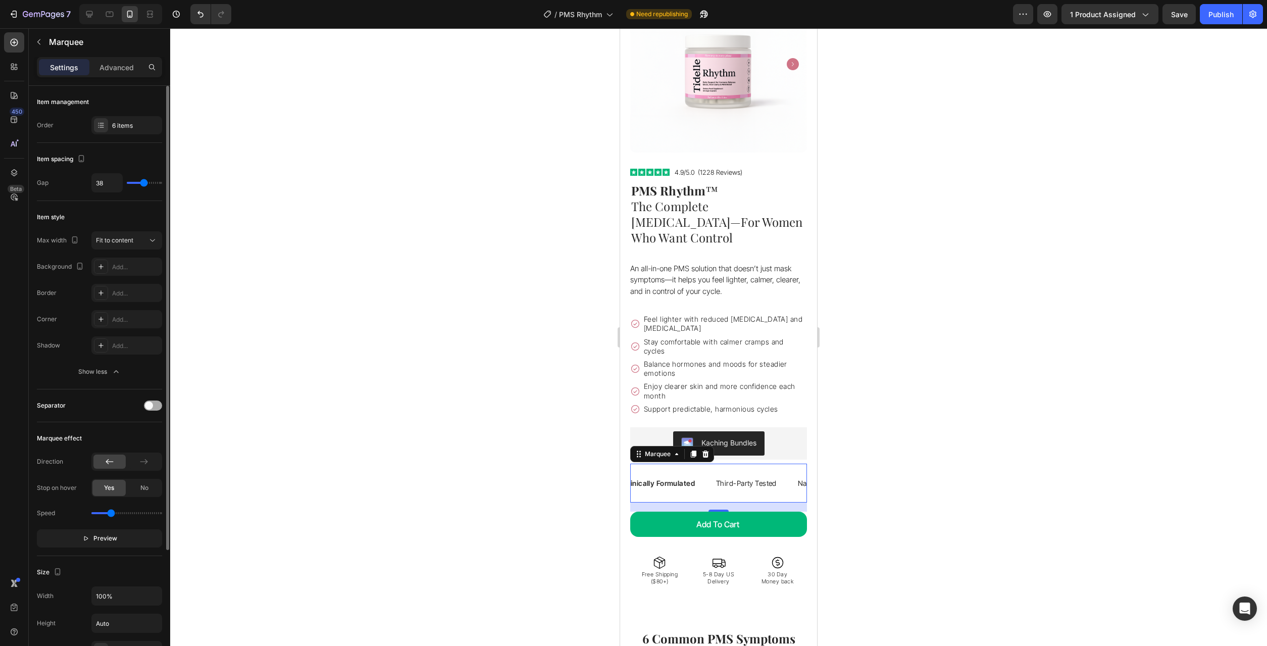
click at [160, 408] on div at bounding box center [153, 405] width 18 height 10
click at [102, 489] on div at bounding box center [100, 484] width 13 height 13
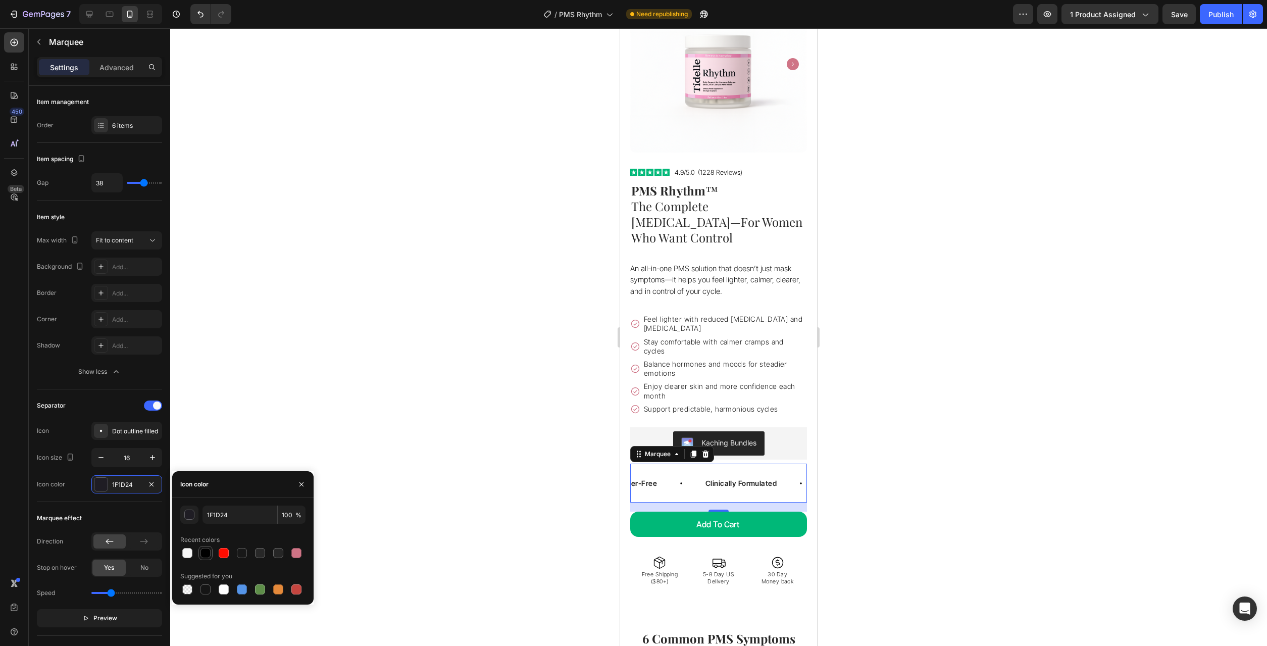
click at [210, 553] on div at bounding box center [205, 553] width 10 height 10
click at [256, 551] on div at bounding box center [260, 553] width 10 height 10
click at [243, 549] on div at bounding box center [242, 553] width 10 height 10
click at [263, 552] on div at bounding box center [260, 553] width 10 height 10
type input "282828"
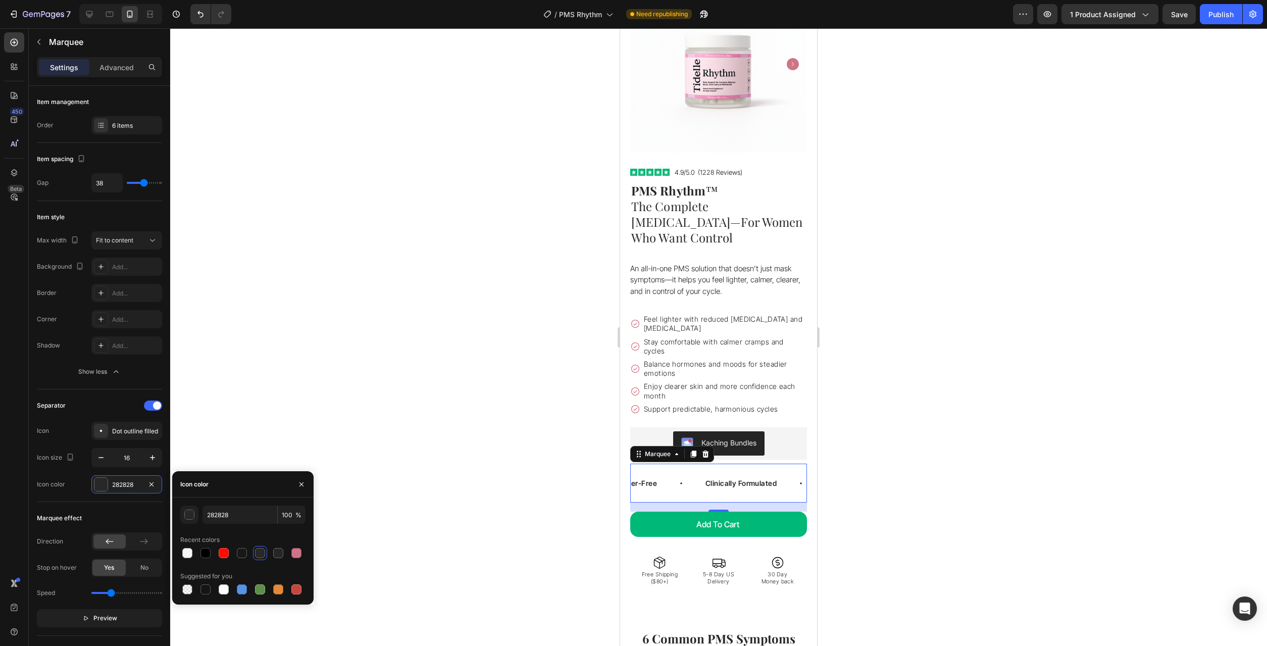
click at [440, 458] on div at bounding box center [718, 336] width 1097 height 617
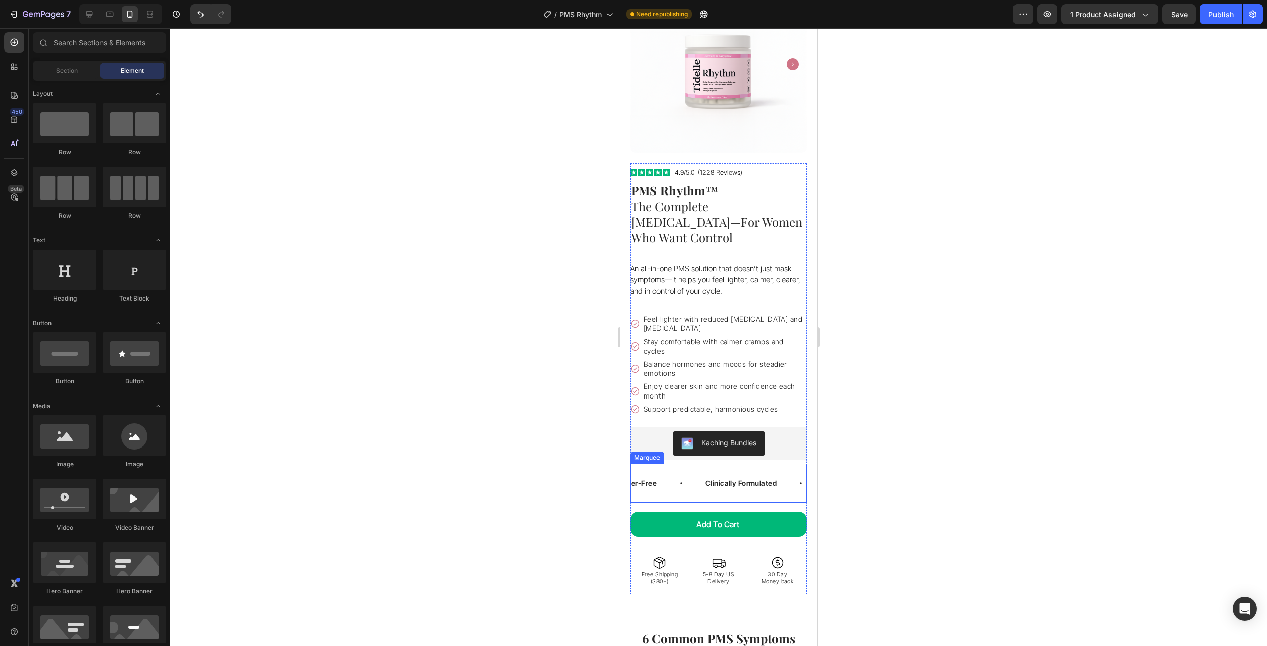
click at [765, 474] on div "Vegan Text Block Non-GMO Text Block Filler-Free Text Block Clinically Formulate…" at bounding box center [718, 482] width 177 height 39
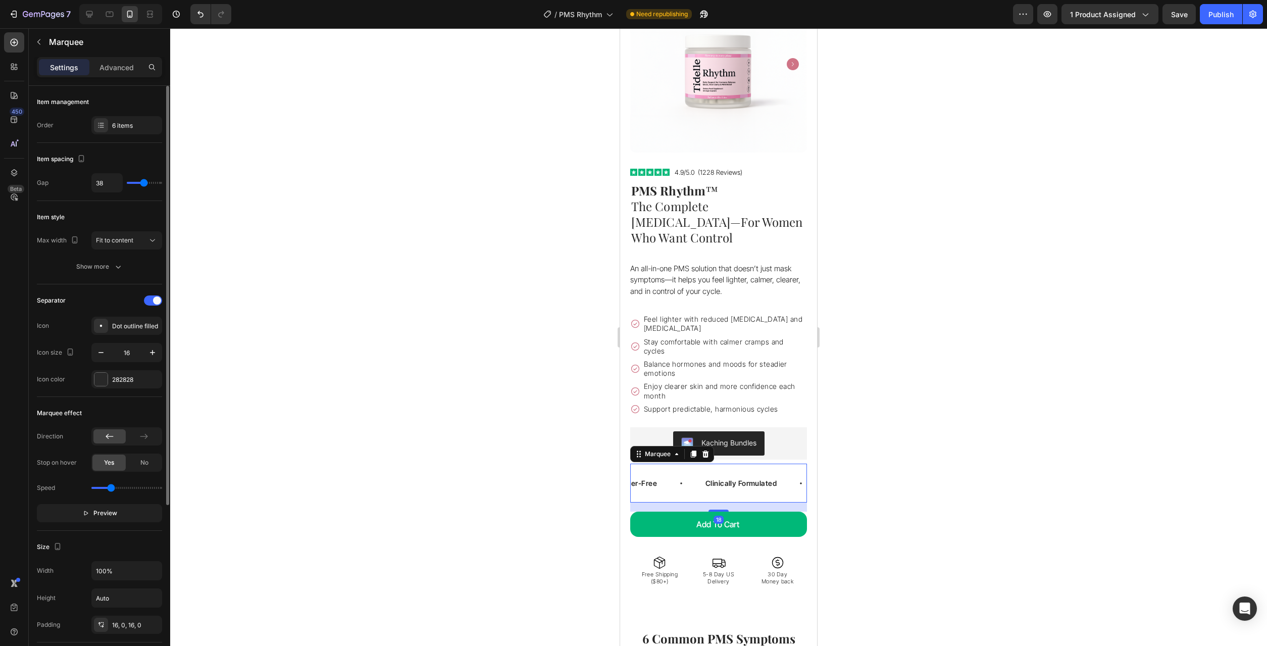
type input "46"
type input "52"
type input "55"
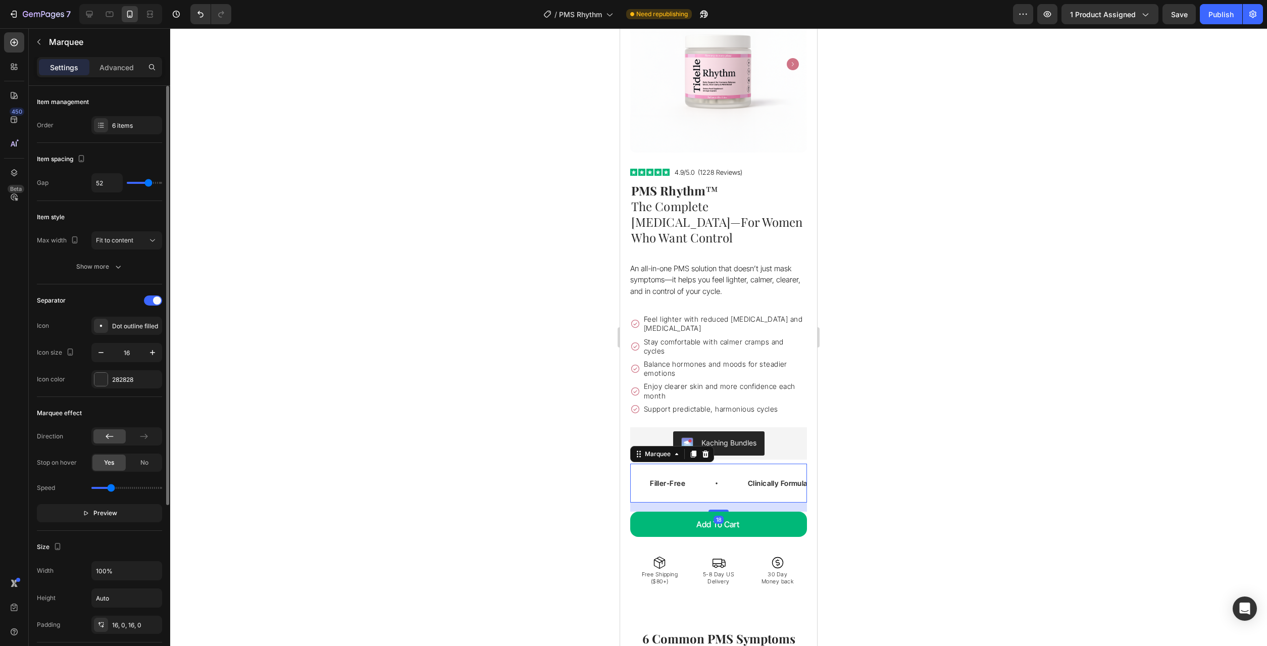
type input "55"
type input "57"
type input "60"
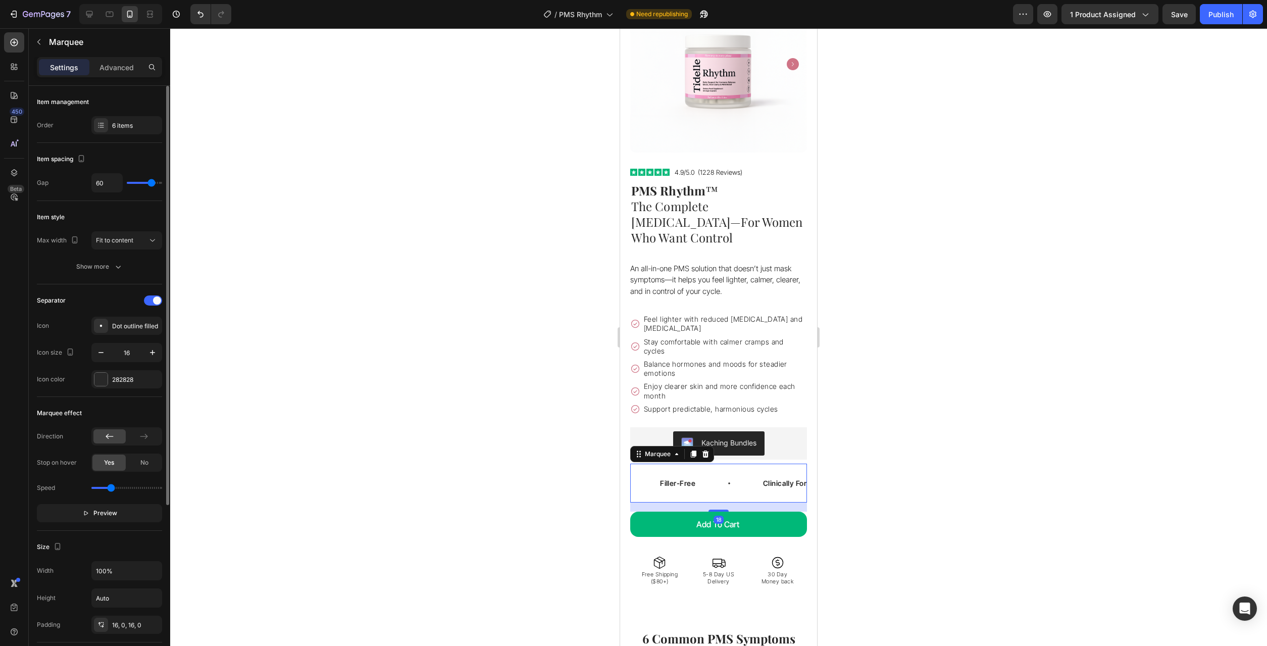
type input "62"
type input "66"
type input "68"
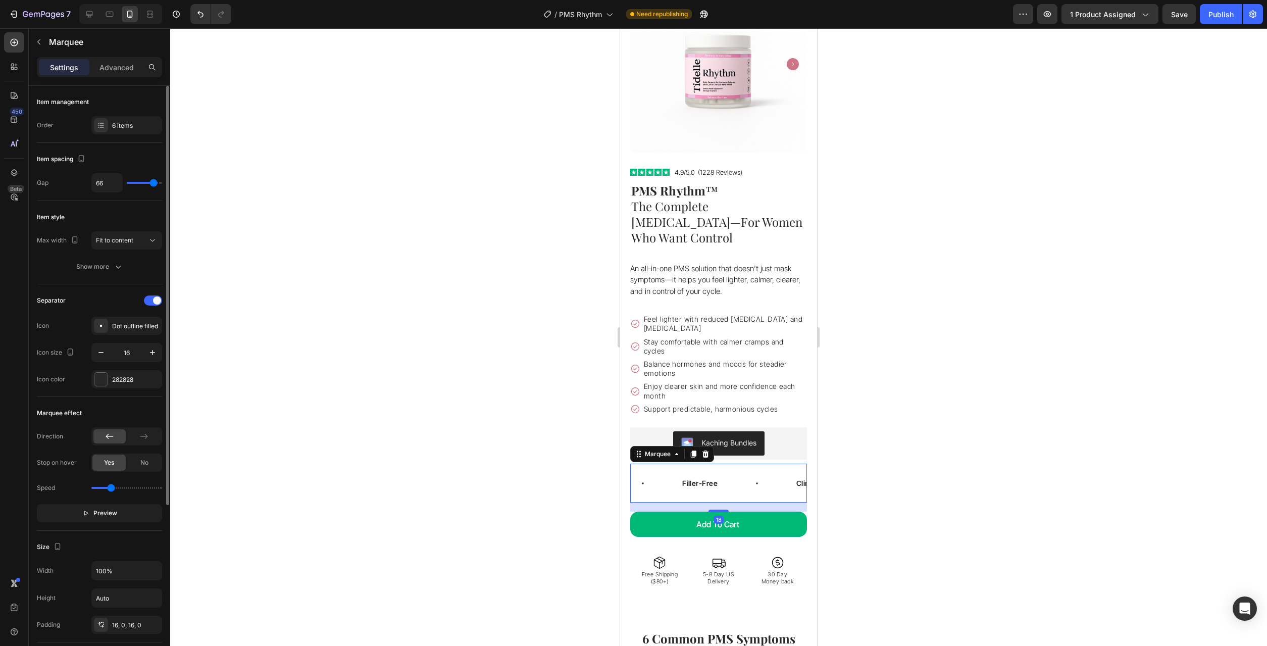
type input "68"
type input "71"
type input "75"
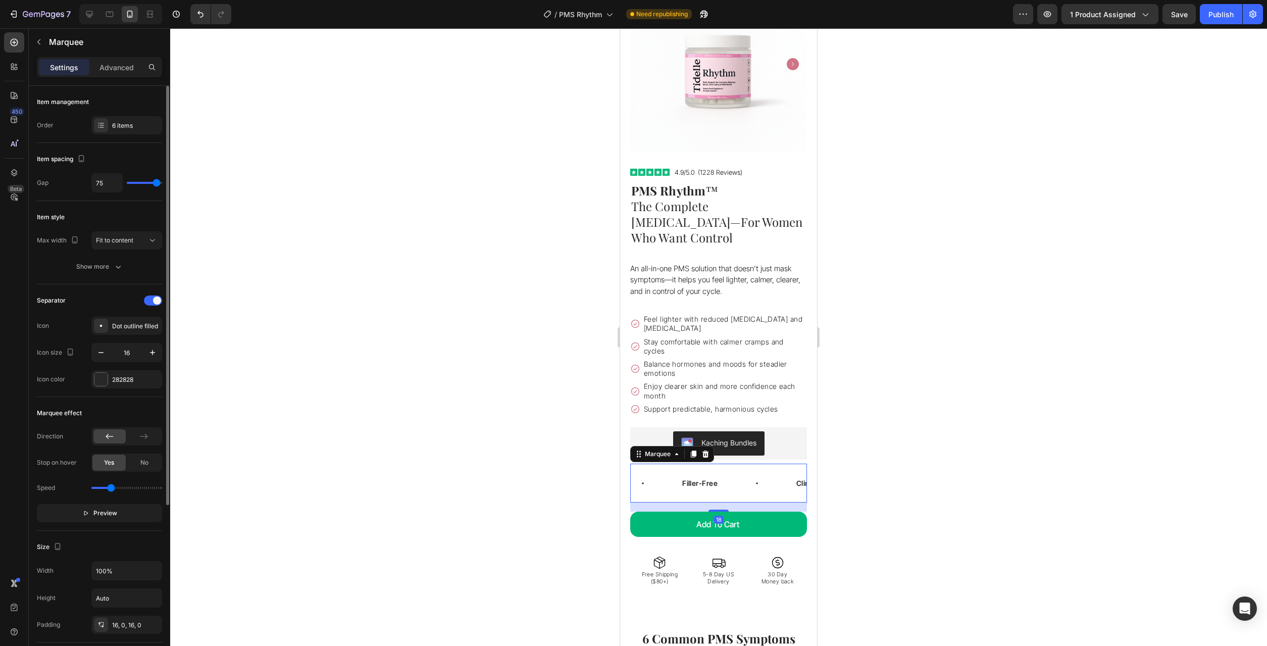
type input "80"
type input "77"
type input "34"
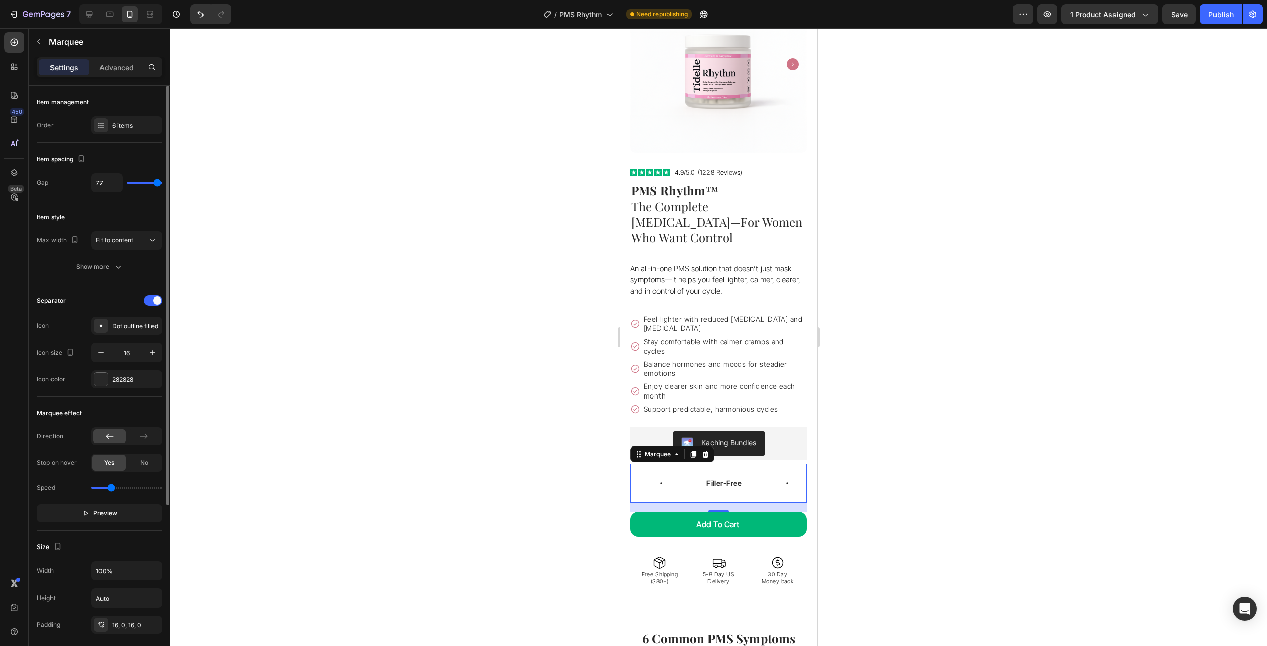
type input "34"
type input "11"
type input "3"
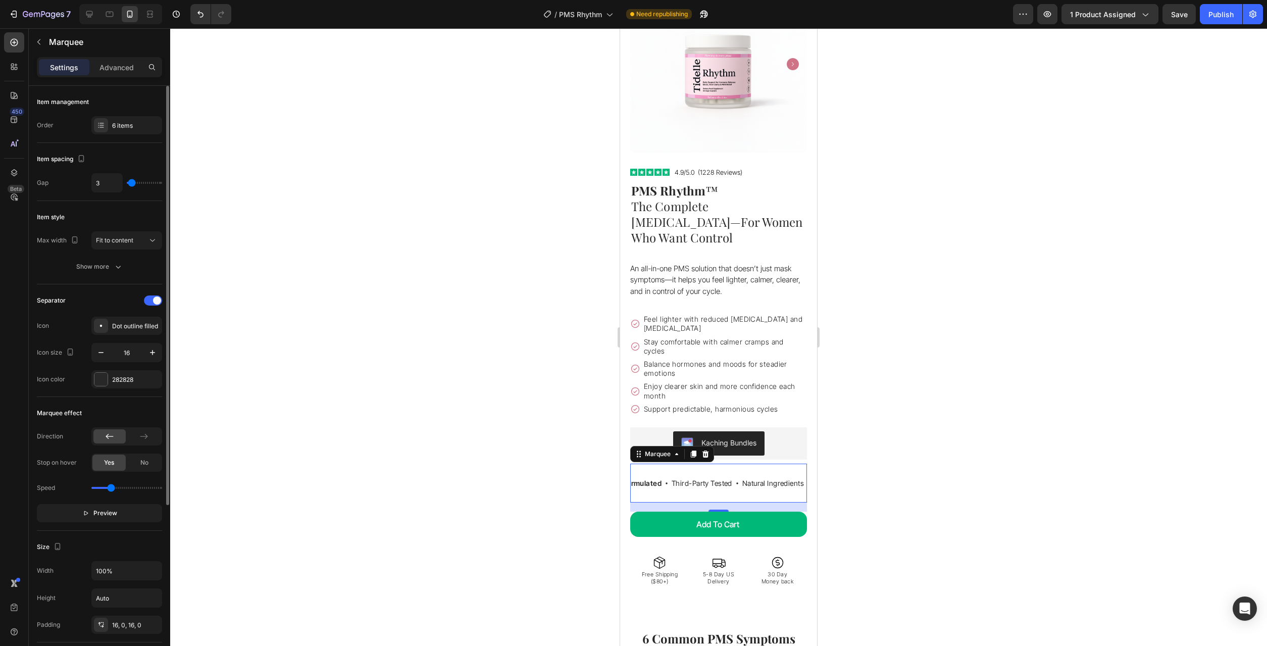
type input "0"
type input "3"
type input "5"
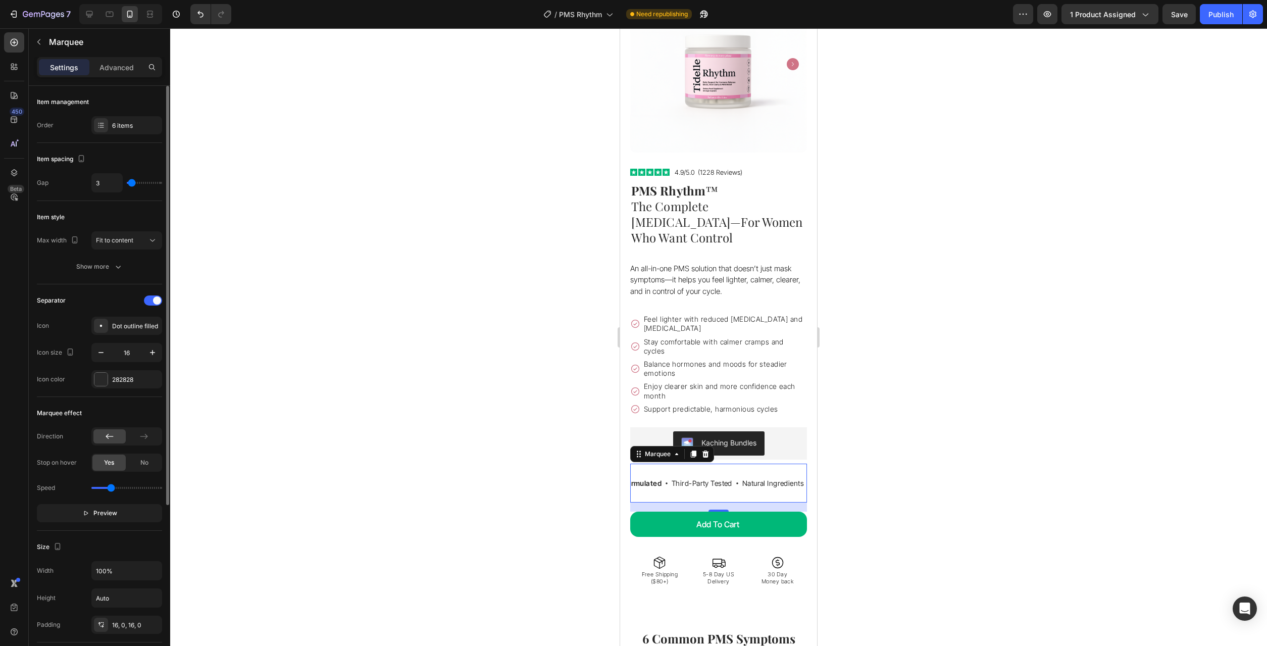
type input "5"
type input "6"
type input "8"
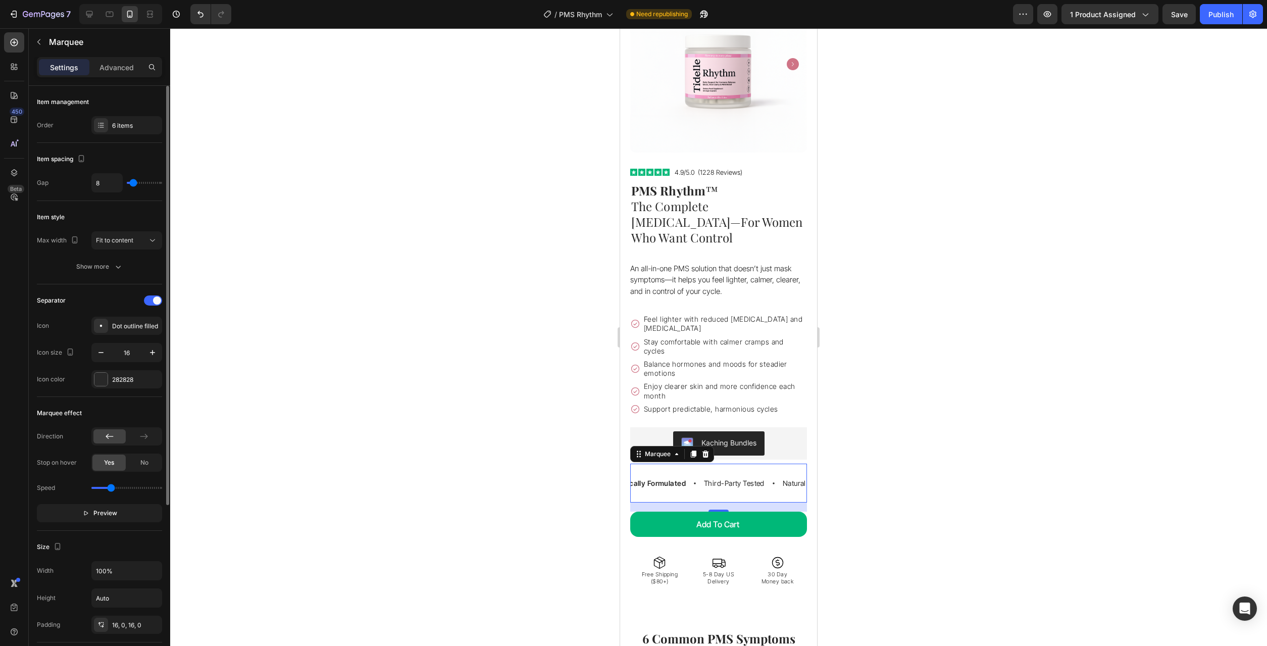
type input "11"
type input "12"
type input "14"
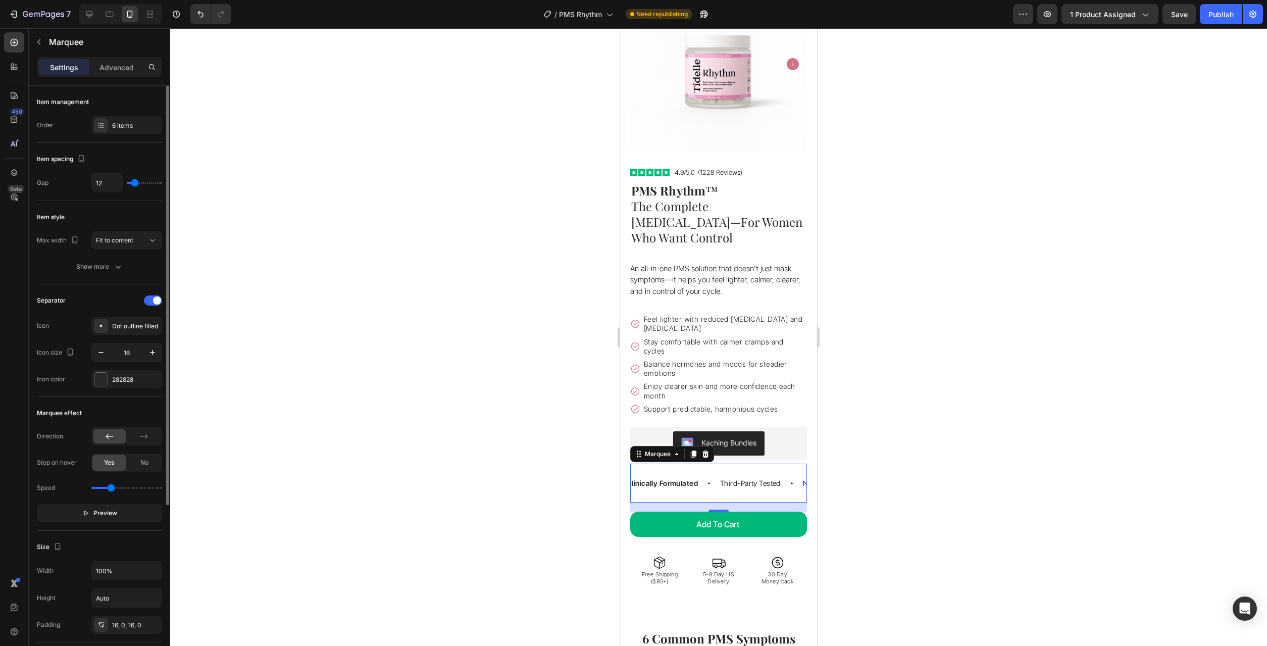
type input "14"
type input "15"
drag, startPoint x: 148, startPoint y: 184, endPoint x: 119, endPoint y: 186, distance: 29.4
type input "14"
click at [136, 184] on input "range" at bounding box center [144, 183] width 35 height 2
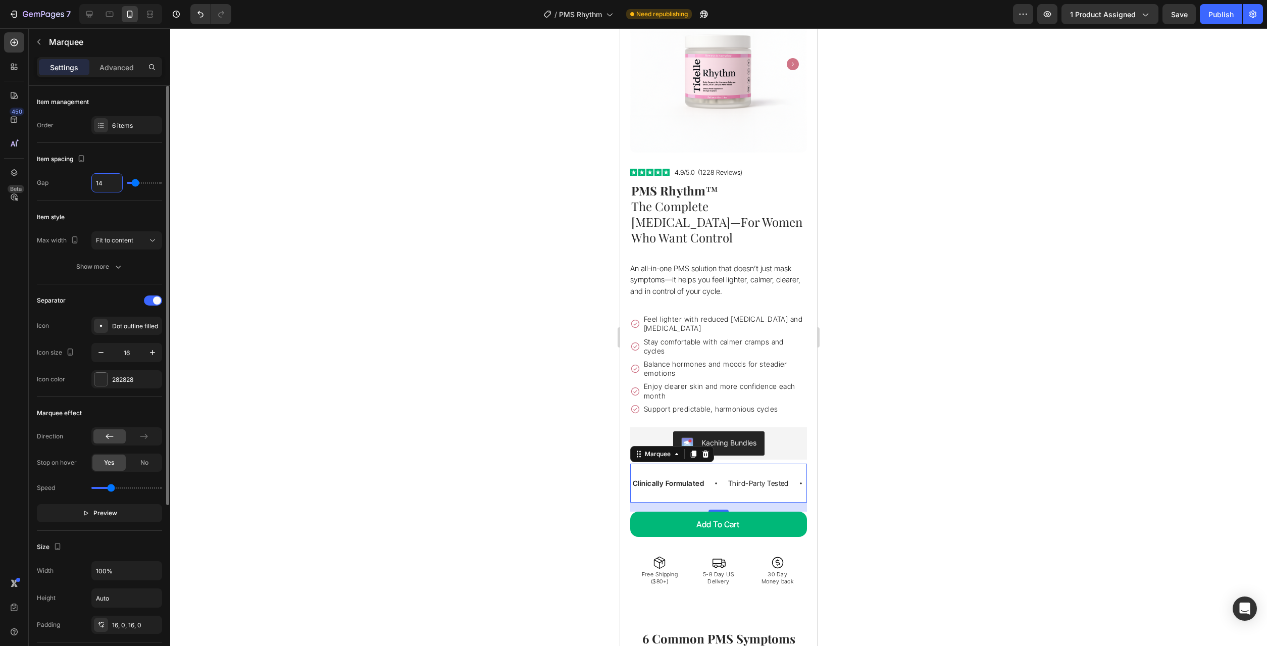
click at [118, 186] on input "14" at bounding box center [107, 183] width 30 height 18
type input "28"
drag, startPoint x: 107, startPoint y: 184, endPoint x: 90, endPoint y: 177, distance: 17.6
click at [92, 177] on input "28" at bounding box center [107, 183] width 30 height 18
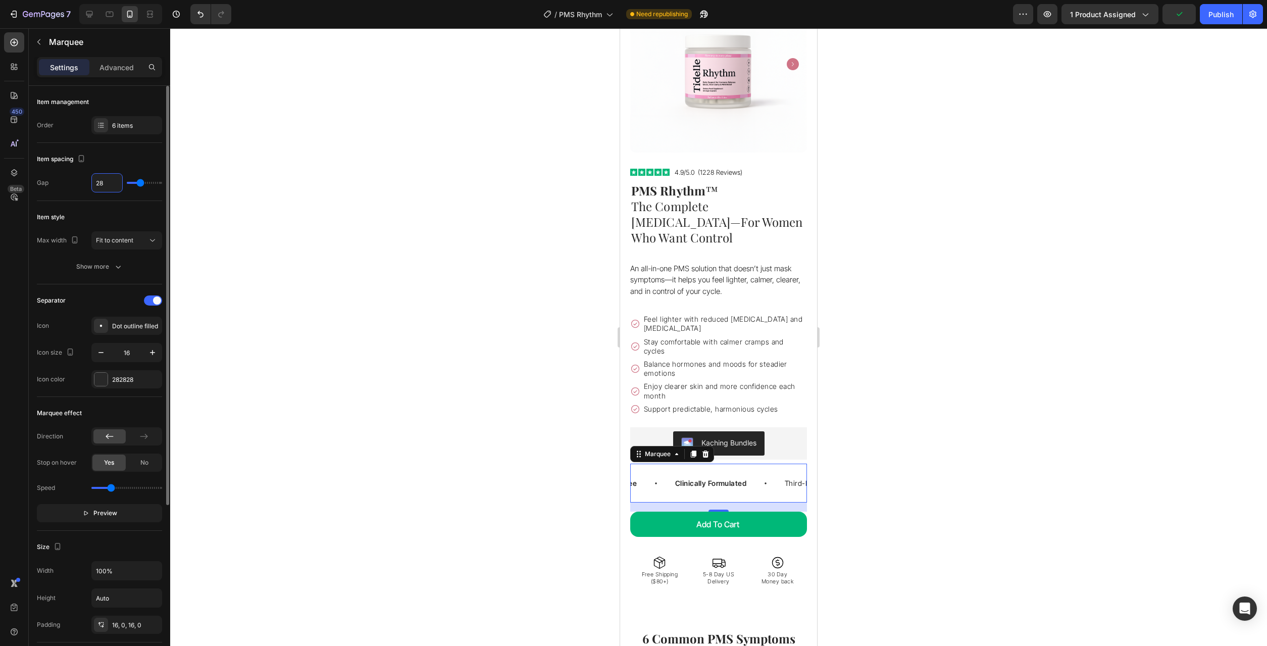
type input "1"
type input "18"
click at [447, 404] on div at bounding box center [718, 336] width 1097 height 617
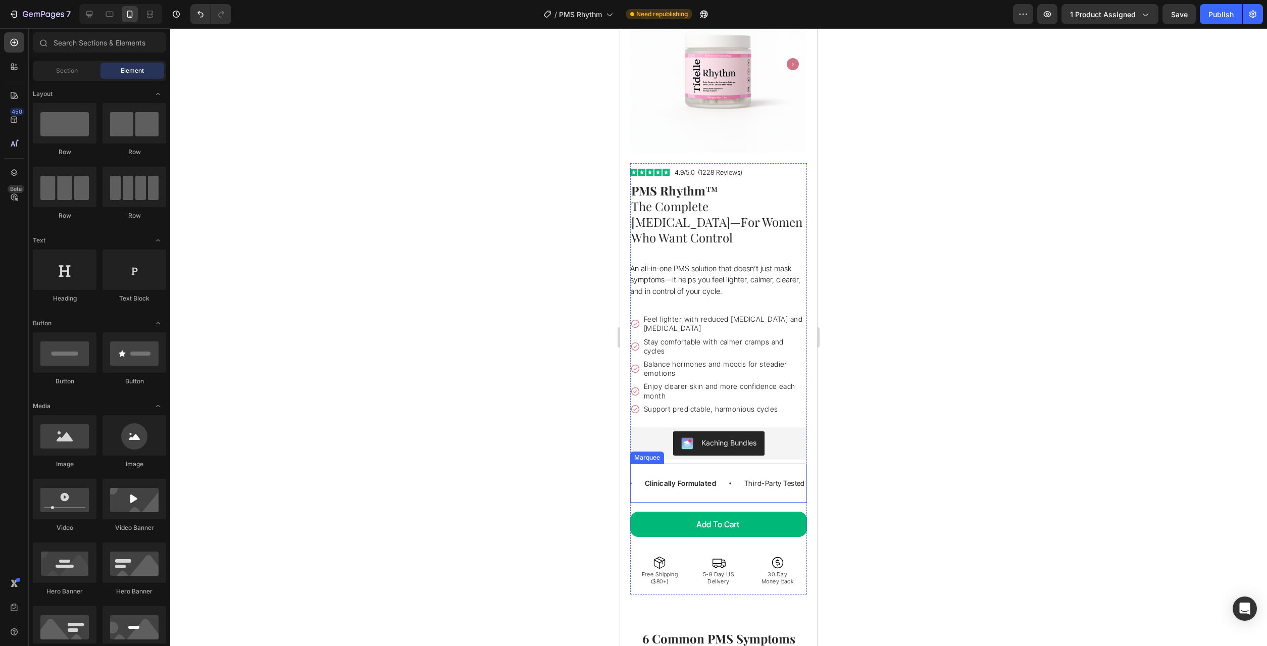
click at [695, 476] on div "Vegan Text Block Non-GMO Text Block Filler-Free Text Block Clinically Formulate…" at bounding box center [718, 482] width 177 height 39
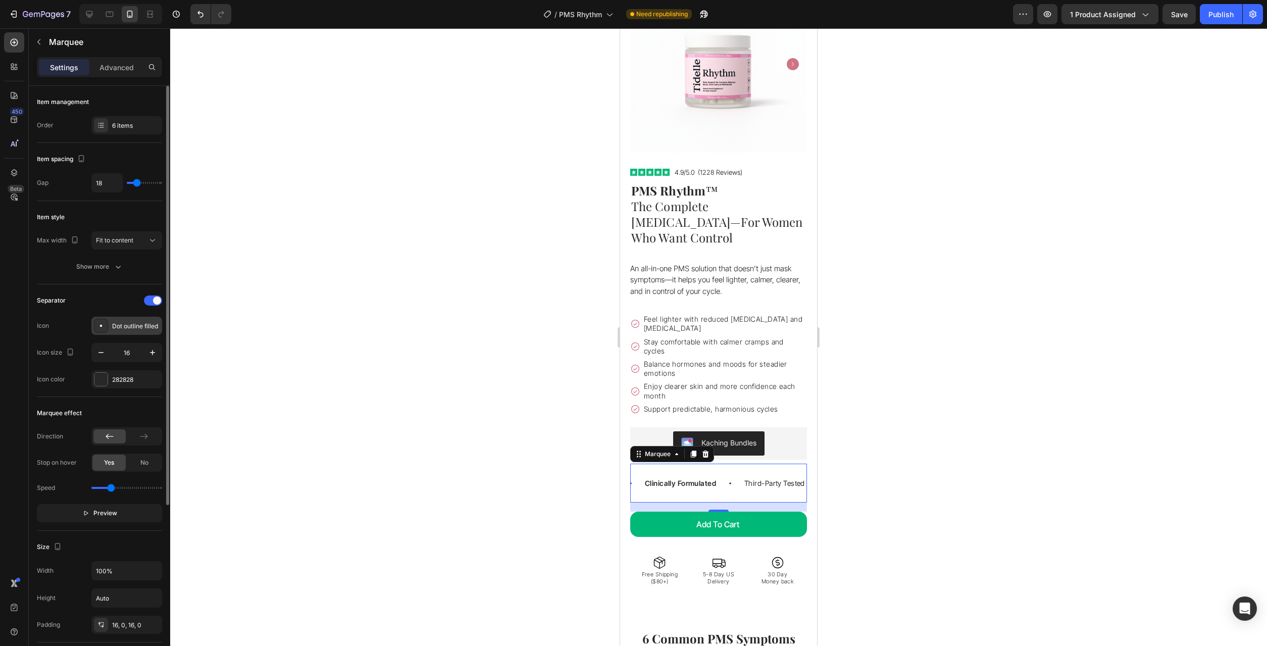
click at [132, 326] on div "Dot outline filled" at bounding box center [135, 326] width 47 height 9
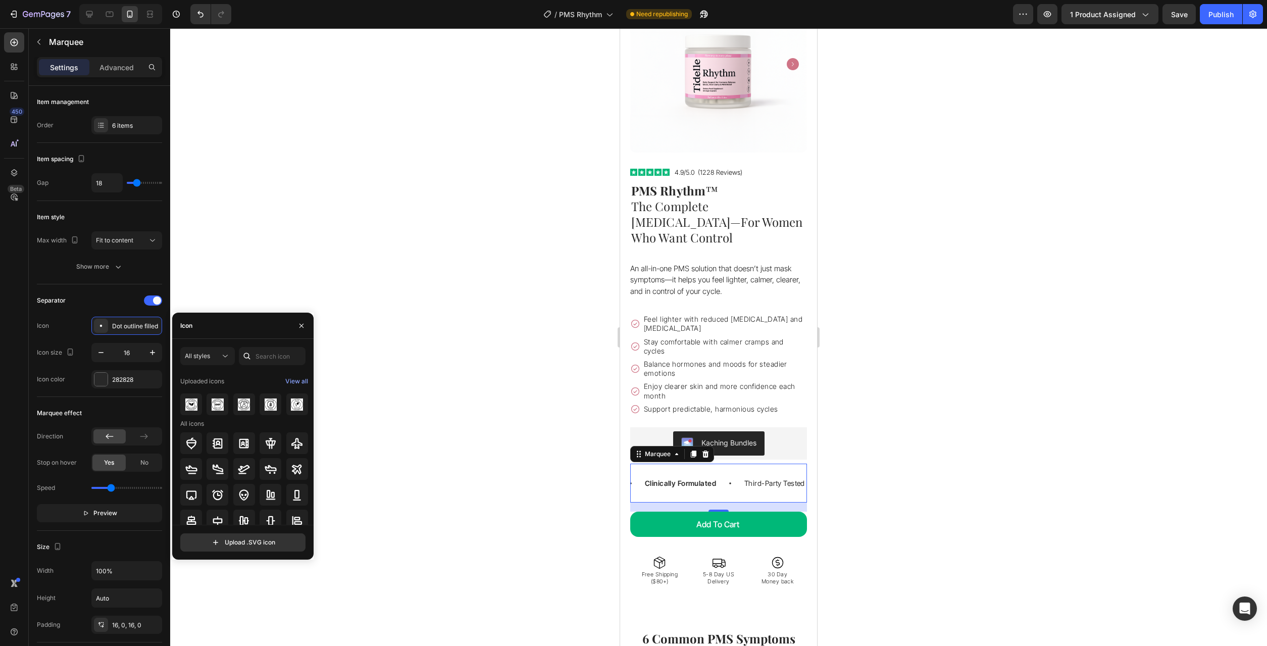
click at [377, 238] on div at bounding box center [718, 336] width 1097 height 617
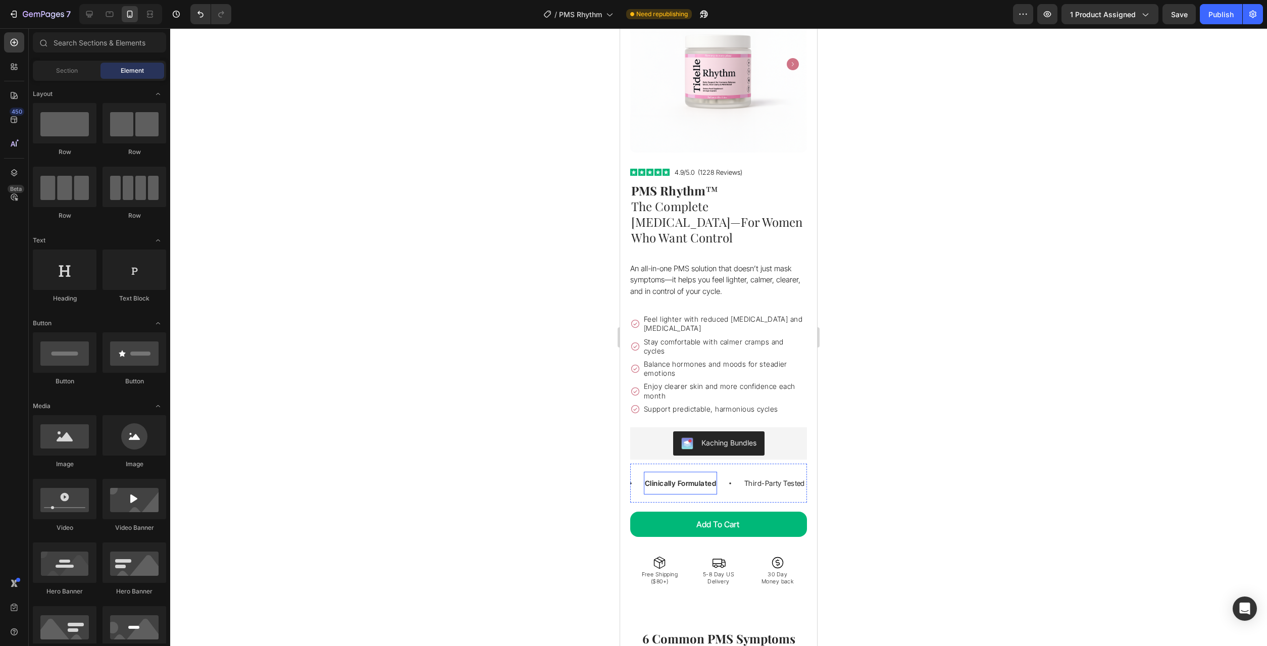
click at [685, 477] on p "Clinically Formulated" at bounding box center [680, 483] width 71 height 13
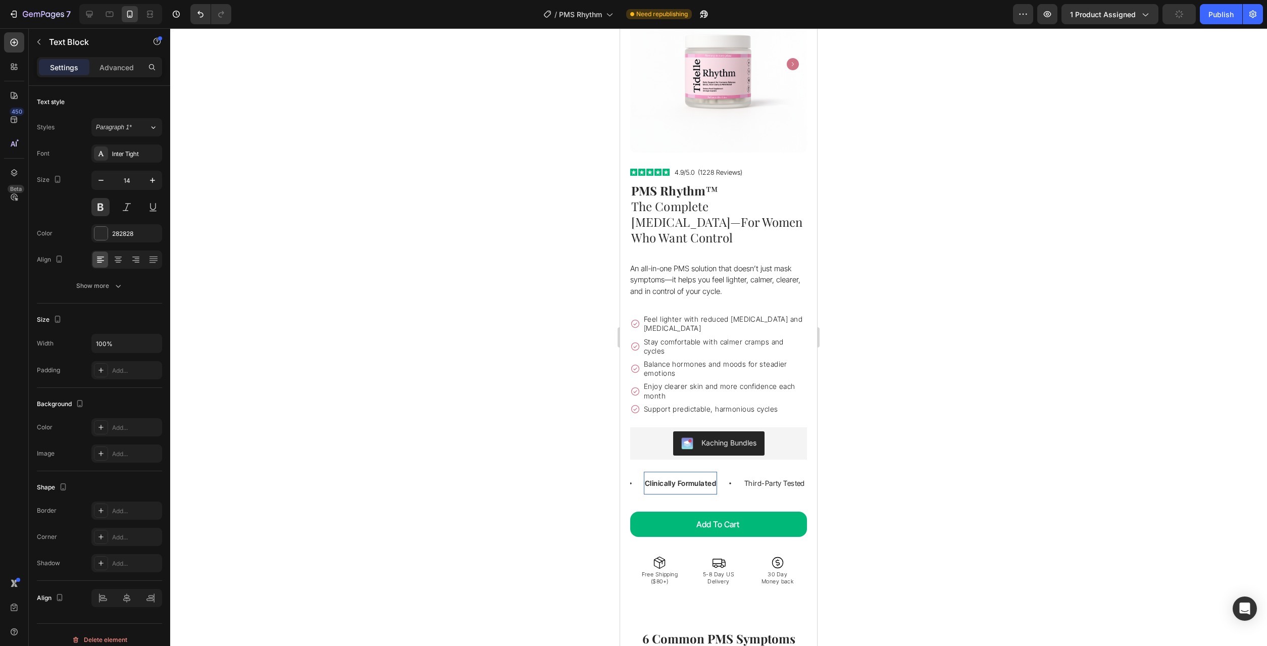
click at [685, 477] on p "Clinically Formulated" at bounding box center [679, 483] width 71 height 13
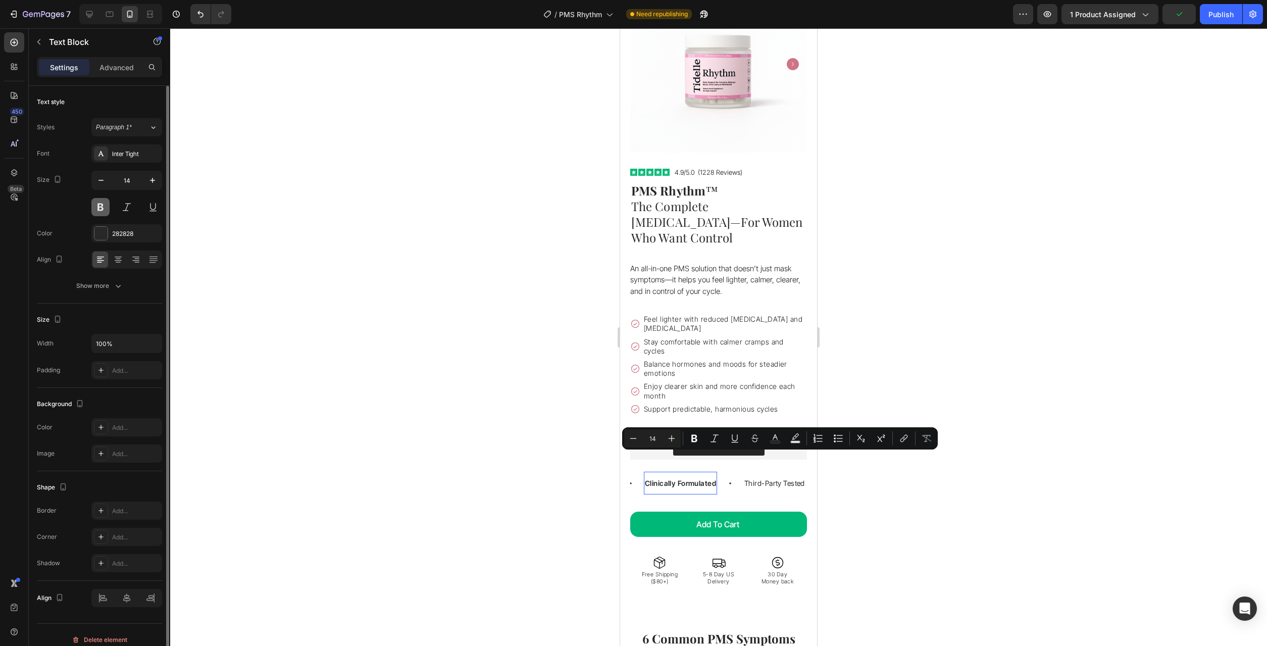
click at [99, 205] on button at bounding box center [100, 207] width 18 height 18
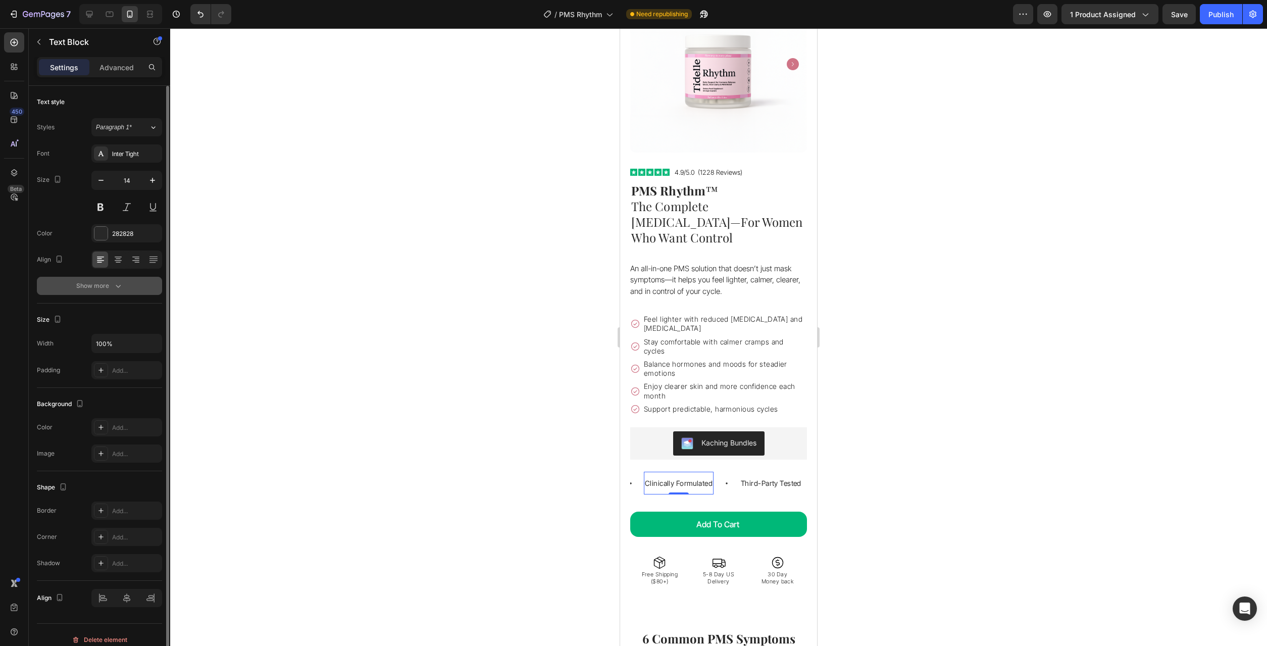
click at [144, 287] on button "Show more" at bounding box center [99, 286] width 125 height 18
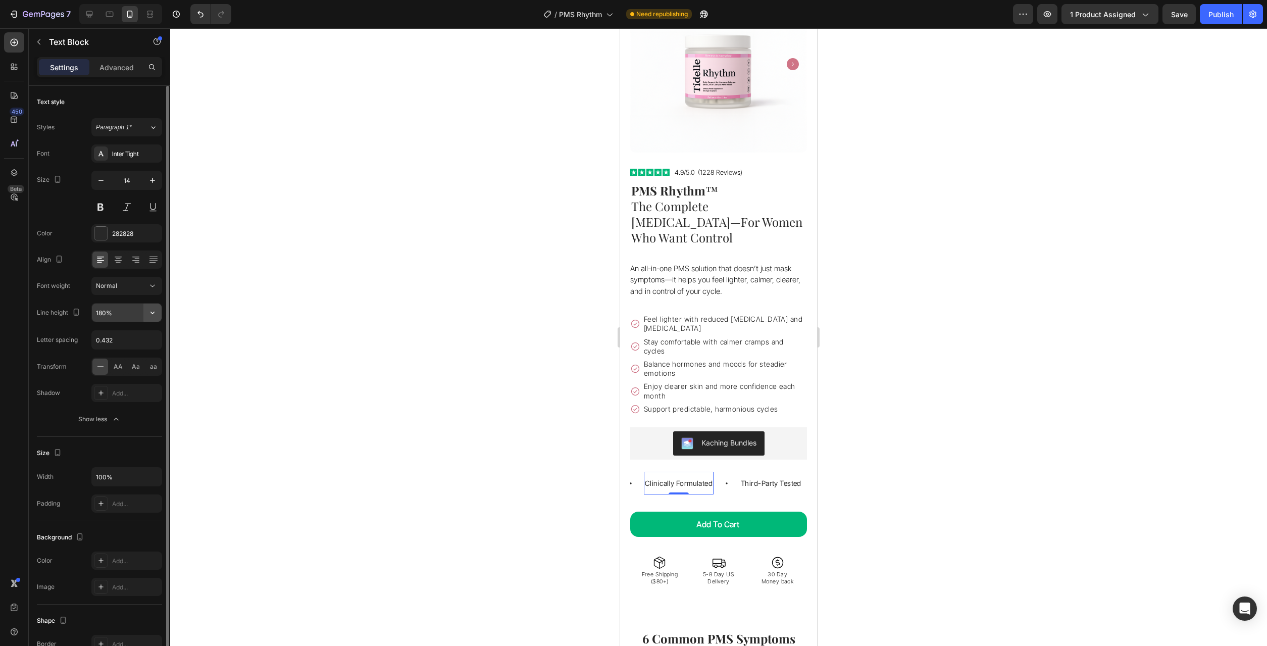
click at [153, 312] on icon "button" at bounding box center [152, 312] width 4 height 3
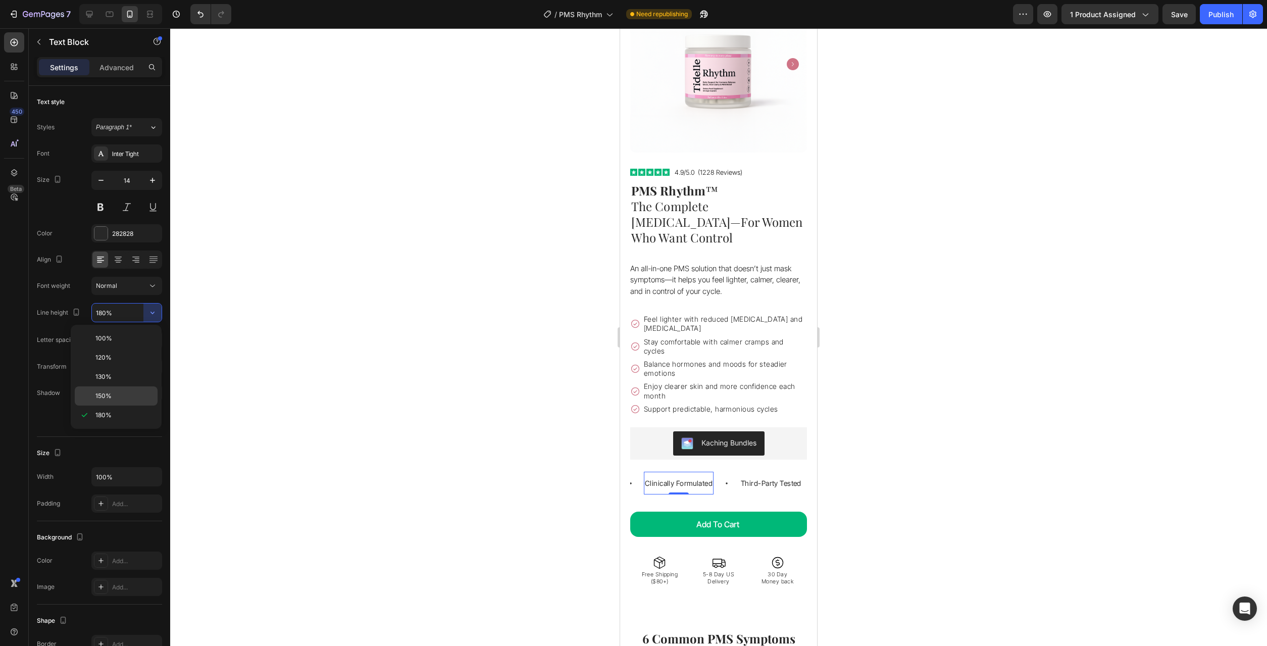
click at [130, 393] on p "150%" at bounding box center [124, 395] width 58 height 9
type input "180%"
click at [677, 474] on div "Vegan Text Block Non-GMO Text Block Filler-Free Text Block Clinically Formulate…" at bounding box center [718, 482] width 177 height 39
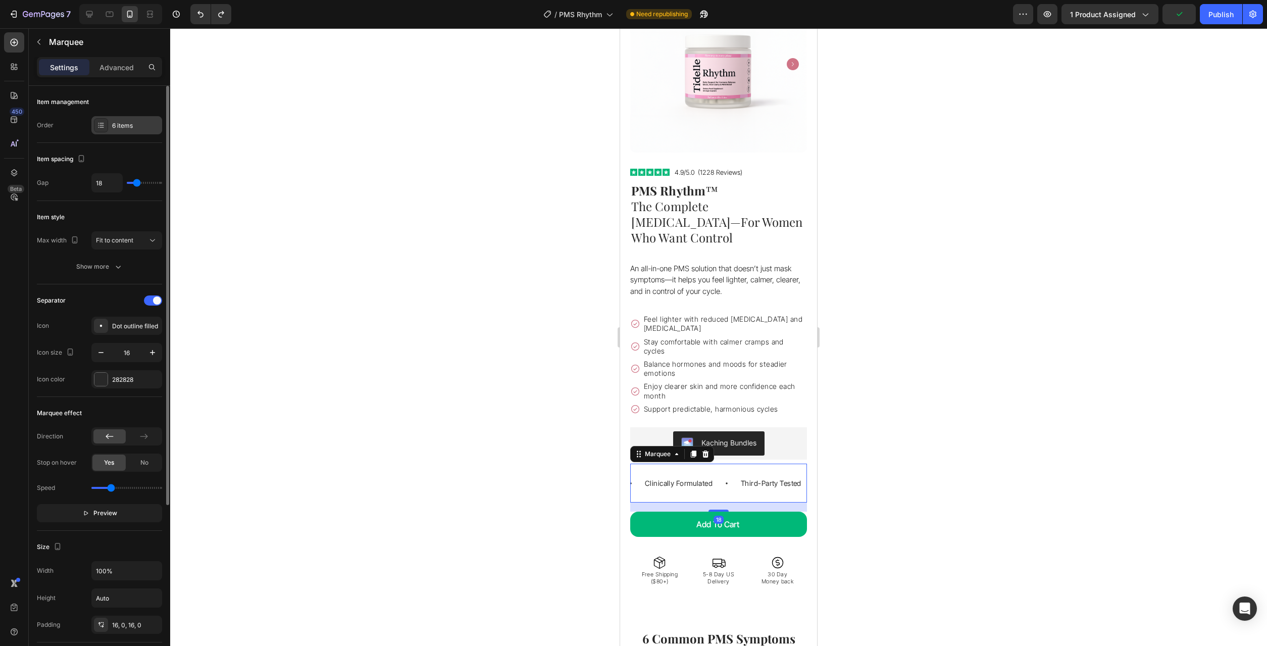
click at [119, 120] on div "6 items" at bounding box center [126, 125] width 71 height 18
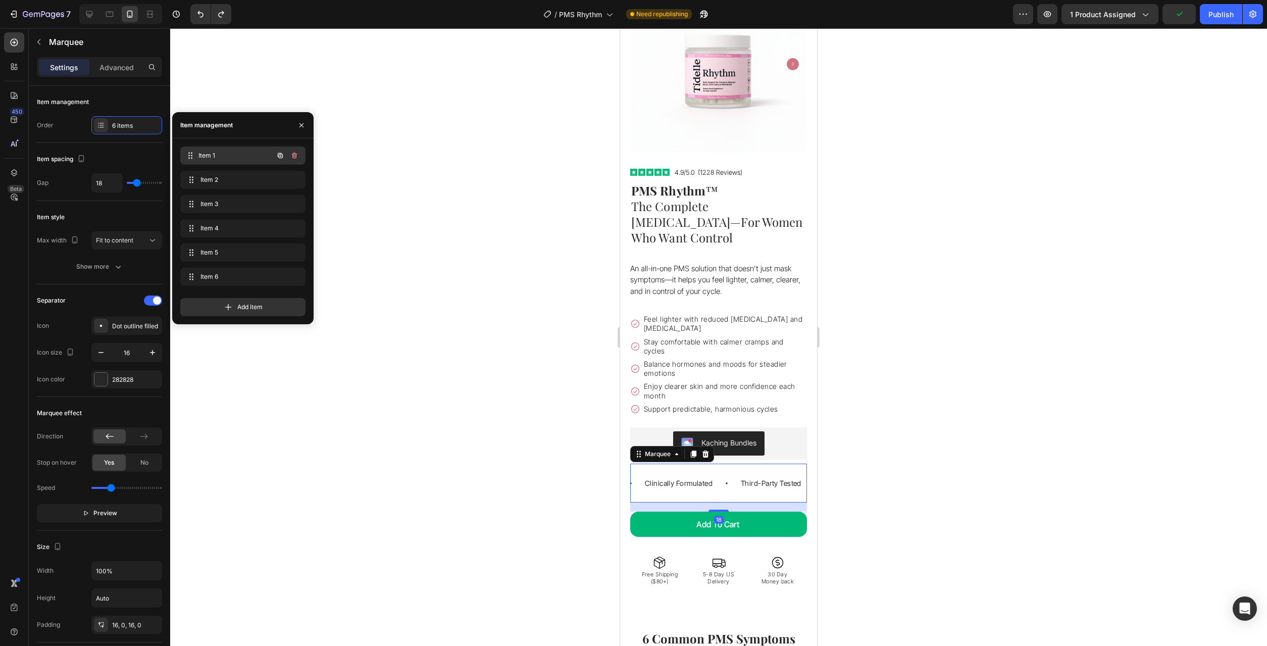
click at [209, 157] on span "Item 1" at bounding box center [235, 155] width 75 height 9
click at [641, 477] on p "Vegan" at bounding box center [643, 483] width 22 height 13
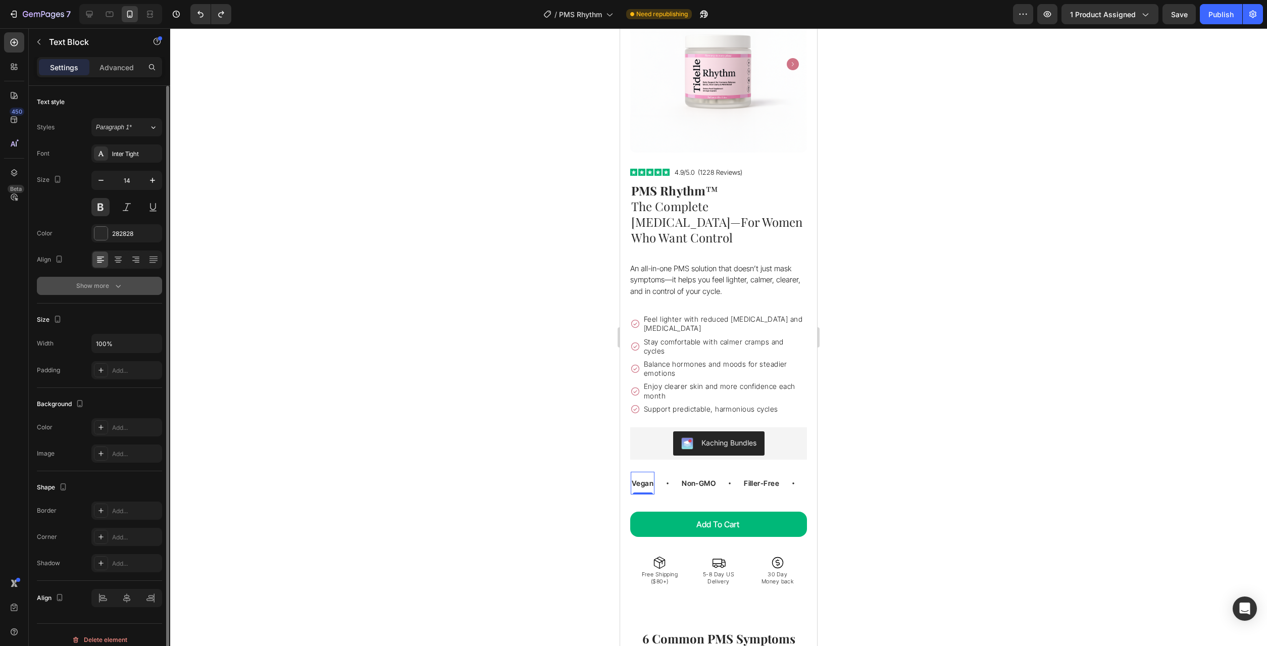
click at [119, 285] on icon "button" at bounding box center [118, 286] width 10 height 10
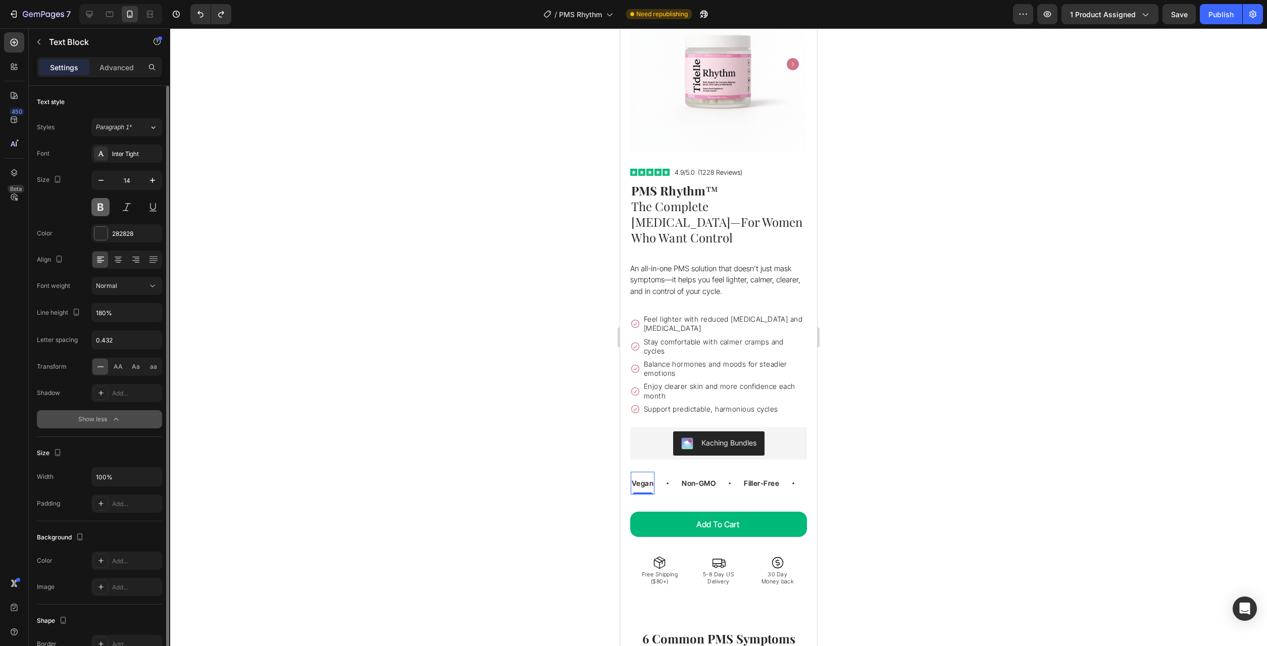
click at [100, 209] on button at bounding box center [100, 207] width 18 height 18
click at [702, 477] on p "Non-GMO" at bounding box center [697, 483] width 34 height 13
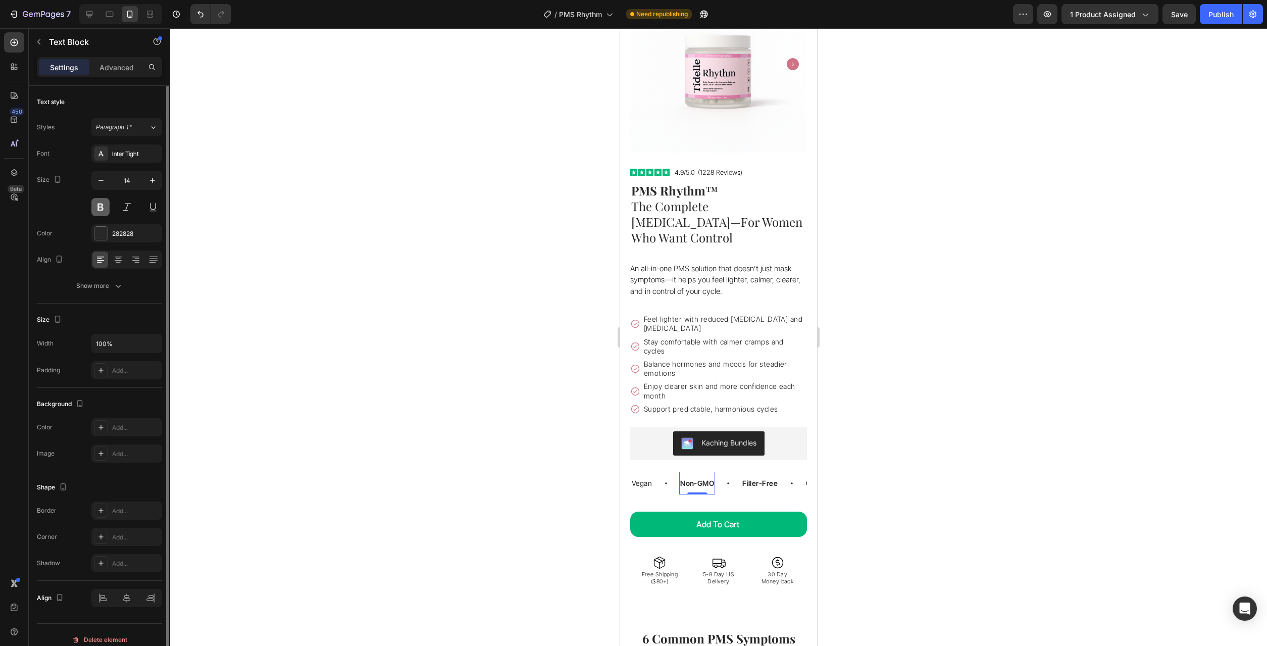
click at [100, 203] on button at bounding box center [100, 207] width 18 height 18
click at [754, 477] on p "Filler-Free" at bounding box center [759, 483] width 35 height 13
click at [98, 203] on button at bounding box center [100, 207] width 18 height 18
click at [710, 475] on div "Vegan Text Block Non-GMO Text Block Filler-Free Text Block 0 Clinically Formula…" at bounding box center [718, 482] width 177 height 39
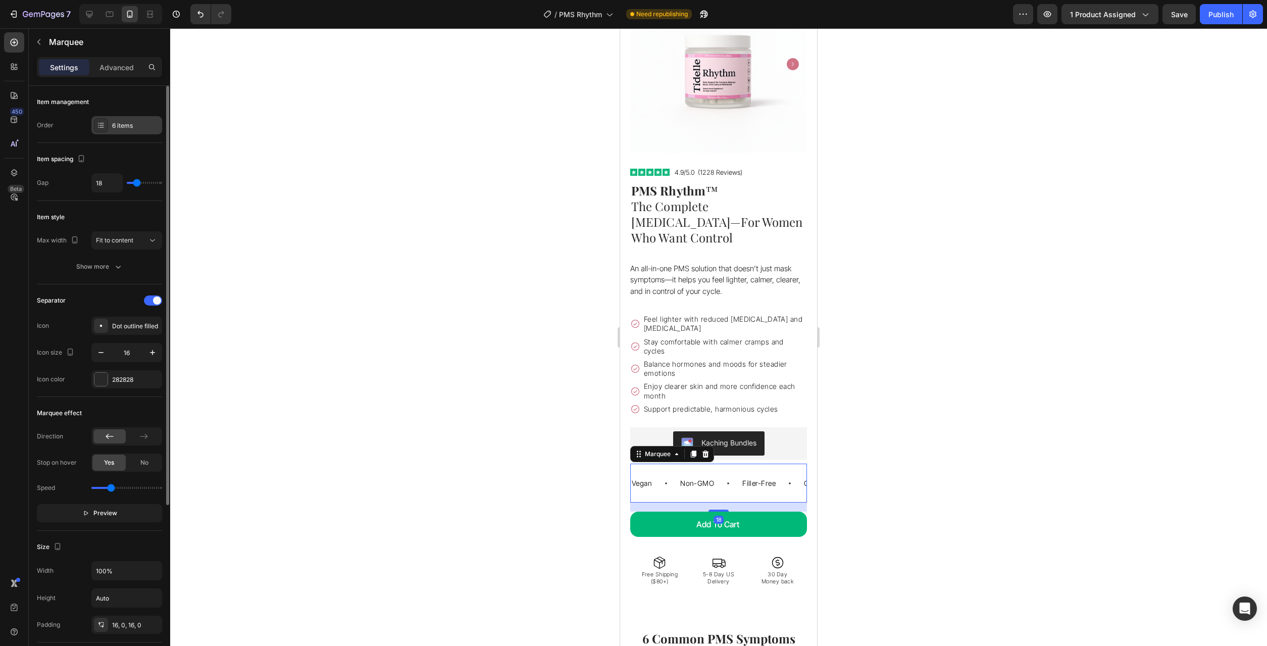
click at [124, 127] on div "6 items" at bounding box center [135, 125] width 47 height 9
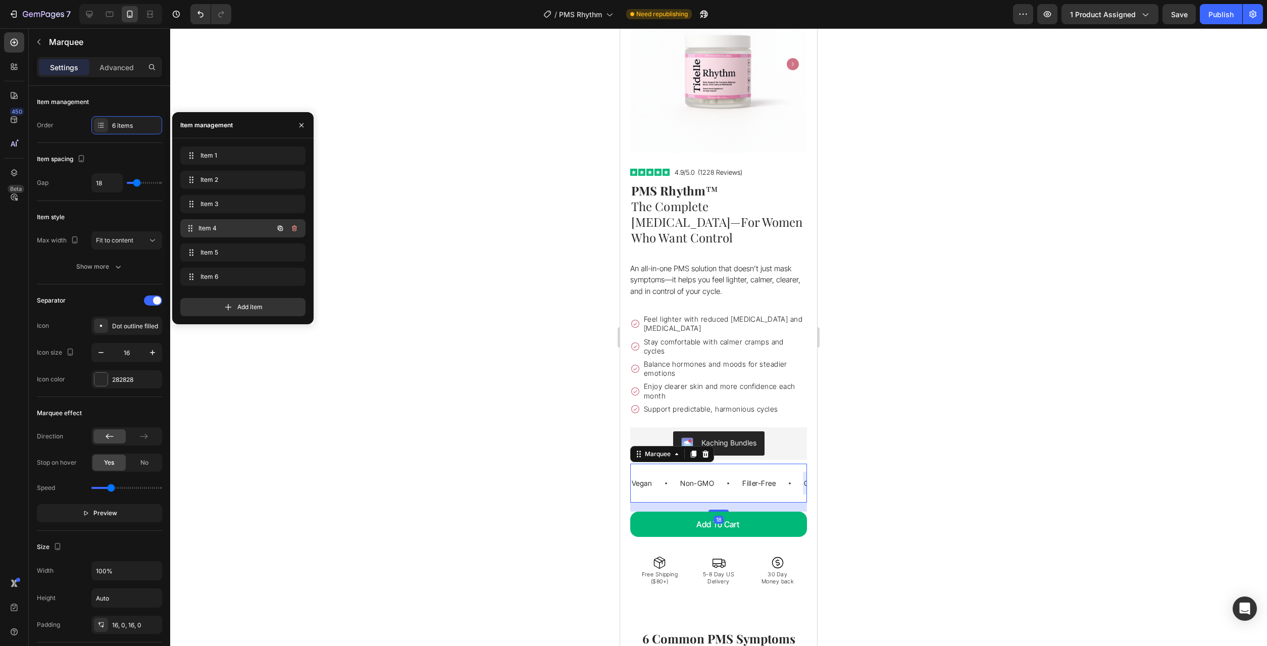
click at [228, 234] on div "Item 4 Item 4" at bounding box center [228, 228] width 89 height 14
click at [222, 245] on div "Item 5 Item 5" at bounding box center [242, 252] width 125 height 18
click at [222, 271] on div "Item 6 Item 6" at bounding box center [242, 277] width 117 height 14
click at [219, 153] on span "Item 1" at bounding box center [228, 155] width 57 height 9
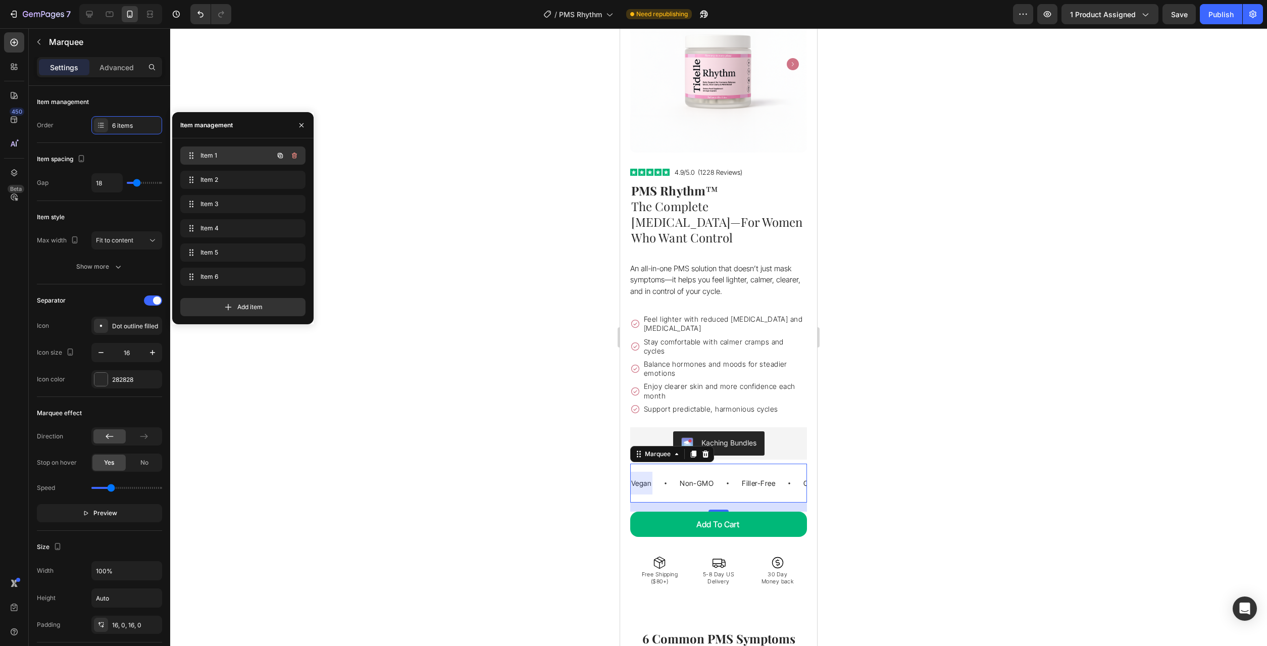
scroll to position [0, 0]
click at [435, 320] on div at bounding box center [718, 336] width 1097 height 617
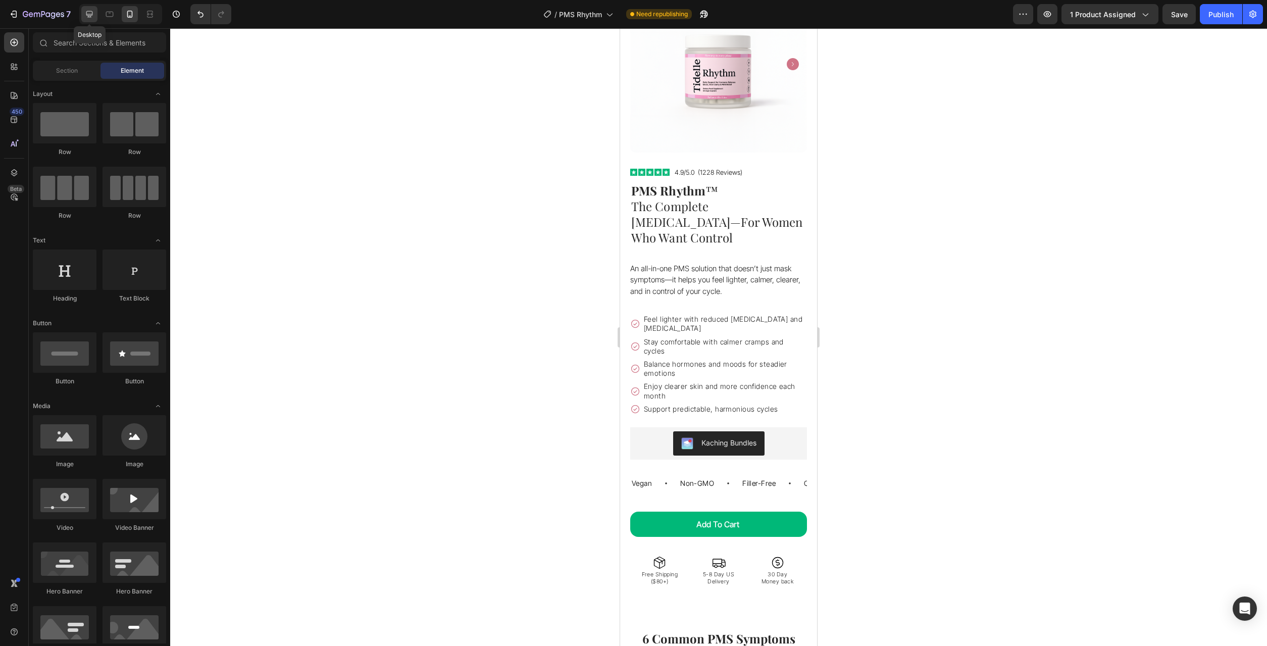
drag, startPoint x: 91, startPoint y: 14, endPoint x: 244, endPoint y: 192, distance: 234.2
click at [91, 14] on icon at bounding box center [89, 14] width 7 height 7
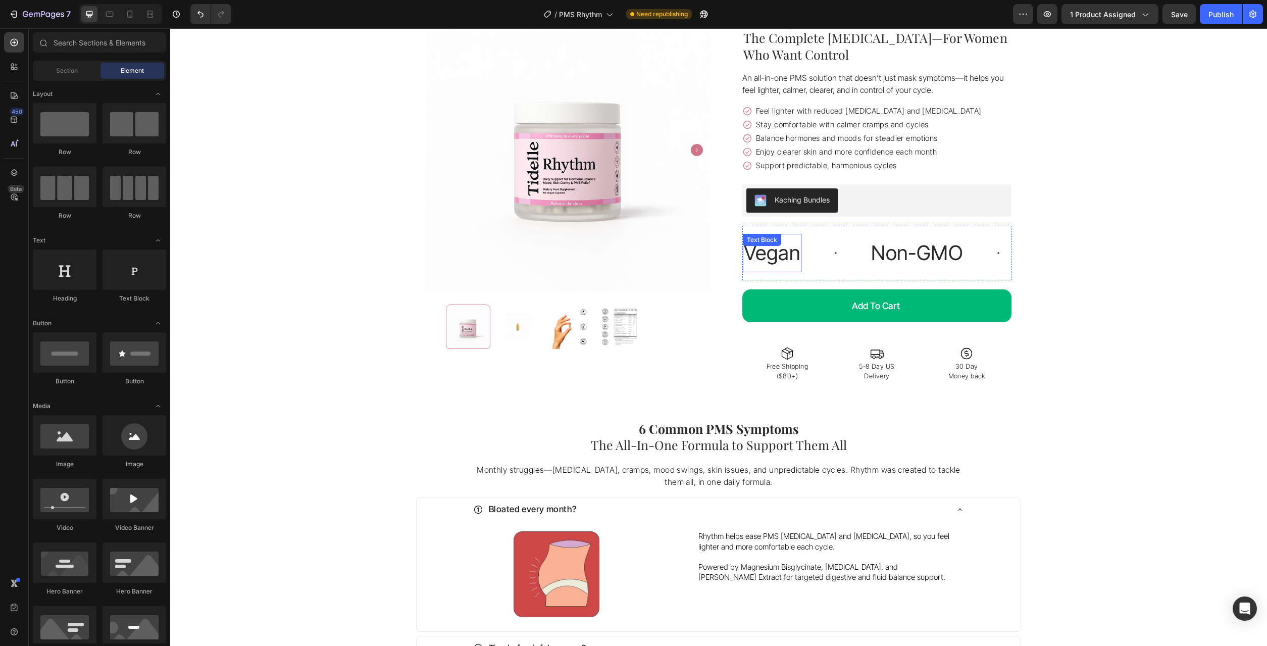
click at [775, 264] on p "Vegan" at bounding box center [772, 253] width 57 height 28
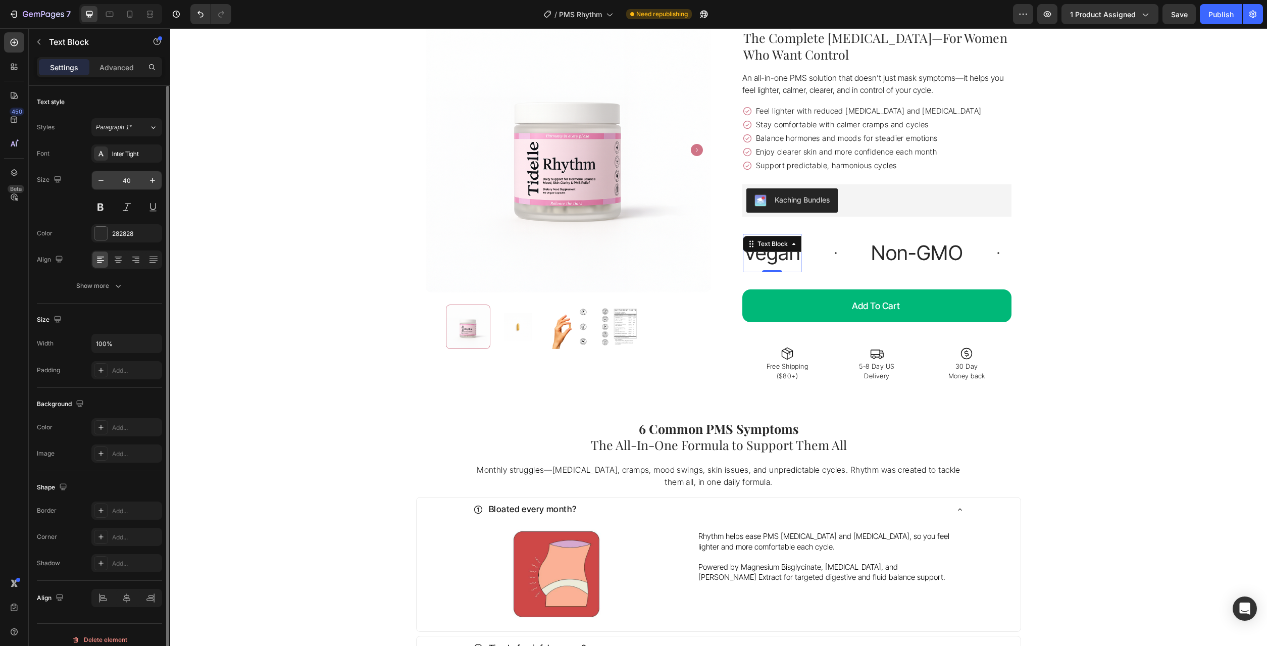
click at [133, 181] on input "40" at bounding box center [126, 180] width 33 height 18
type input "14"
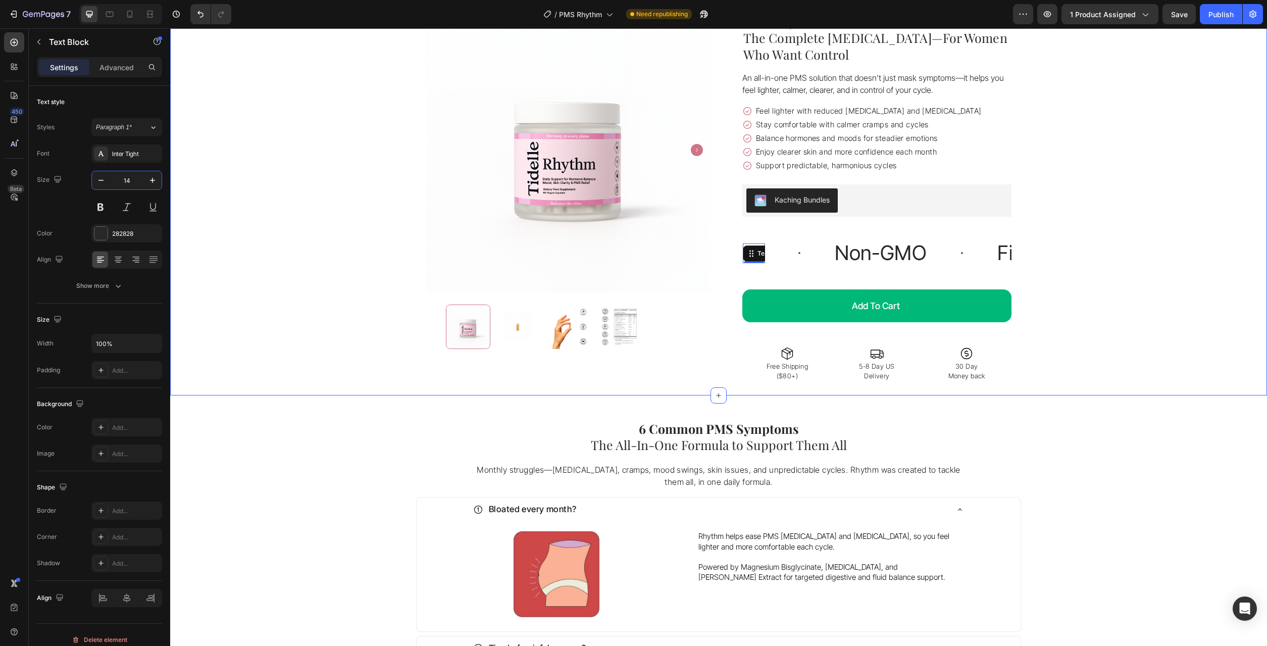
click at [284, 322] on div "Icon Free Shipping Available Text Block Row Icon 10,000+ Empowered Women Text B…" at bounding box center [718, 171] width 1097 height 436
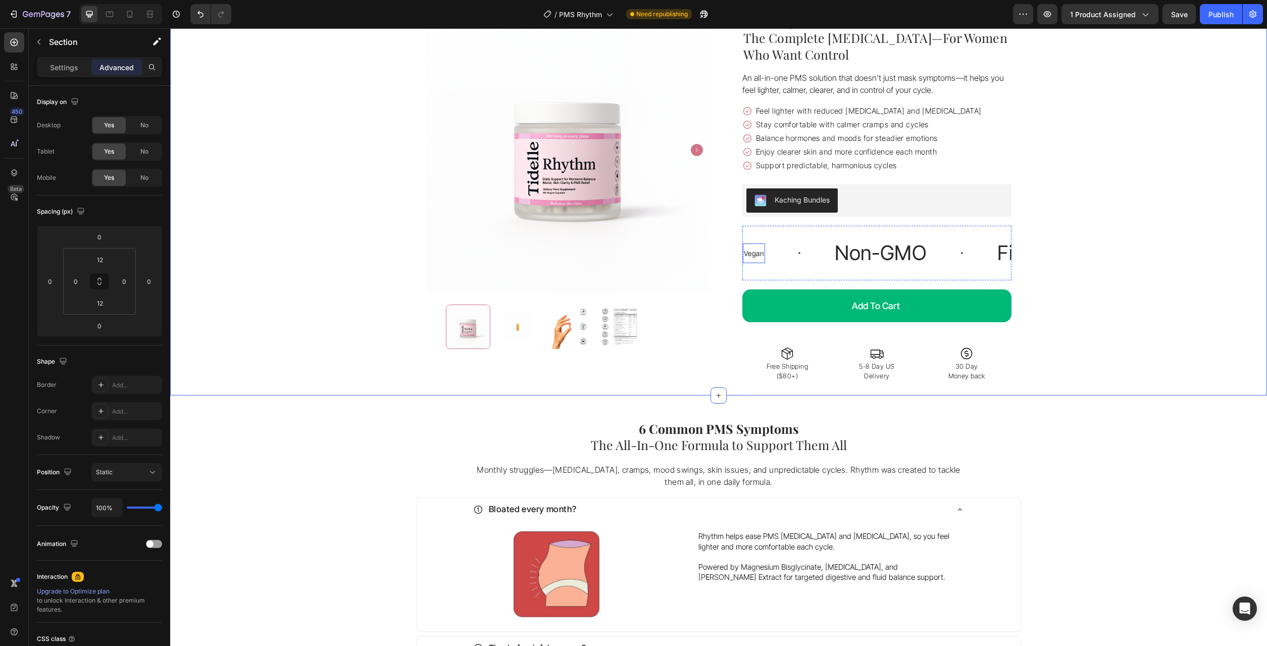
click at [756, 257] on p "Vegan" at bounding box center [753, 253] width 20 height 10
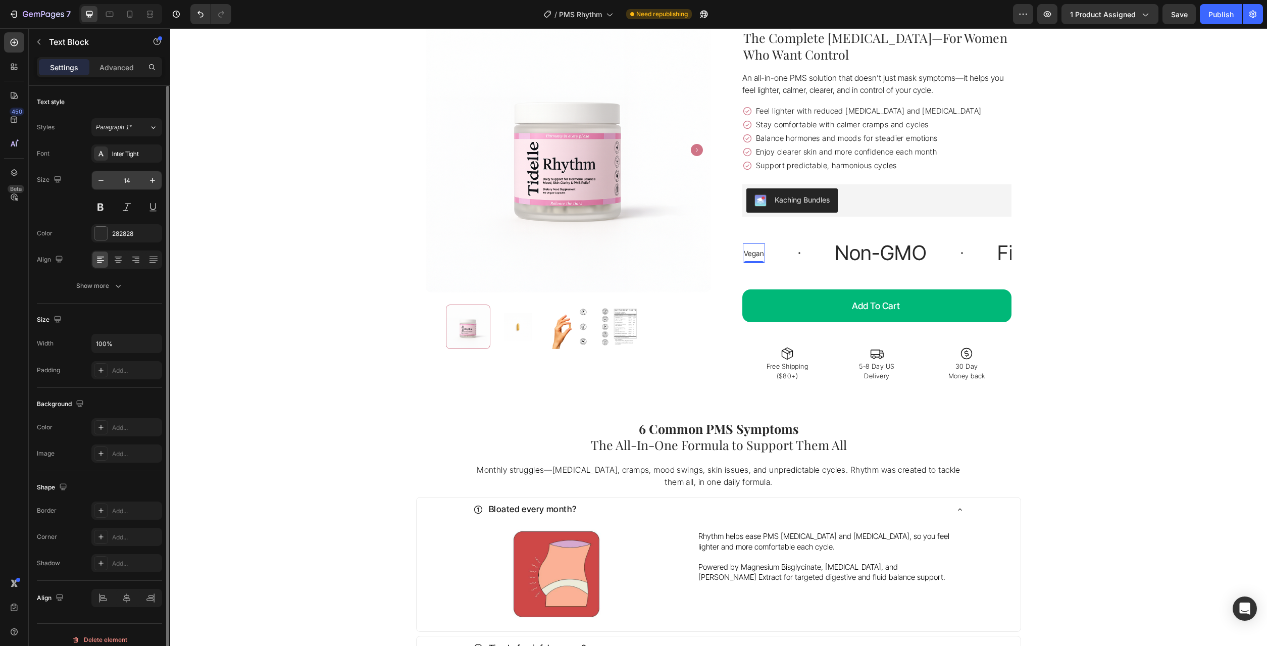
click at [139, 179] on input "14" at bounding box center [126, 180] width 33 height 18
type input "18"
click at [810, 151] on p "Enjoy clearer skin and more confidence each month" at bounding box center [869, 151] width 226 height 11
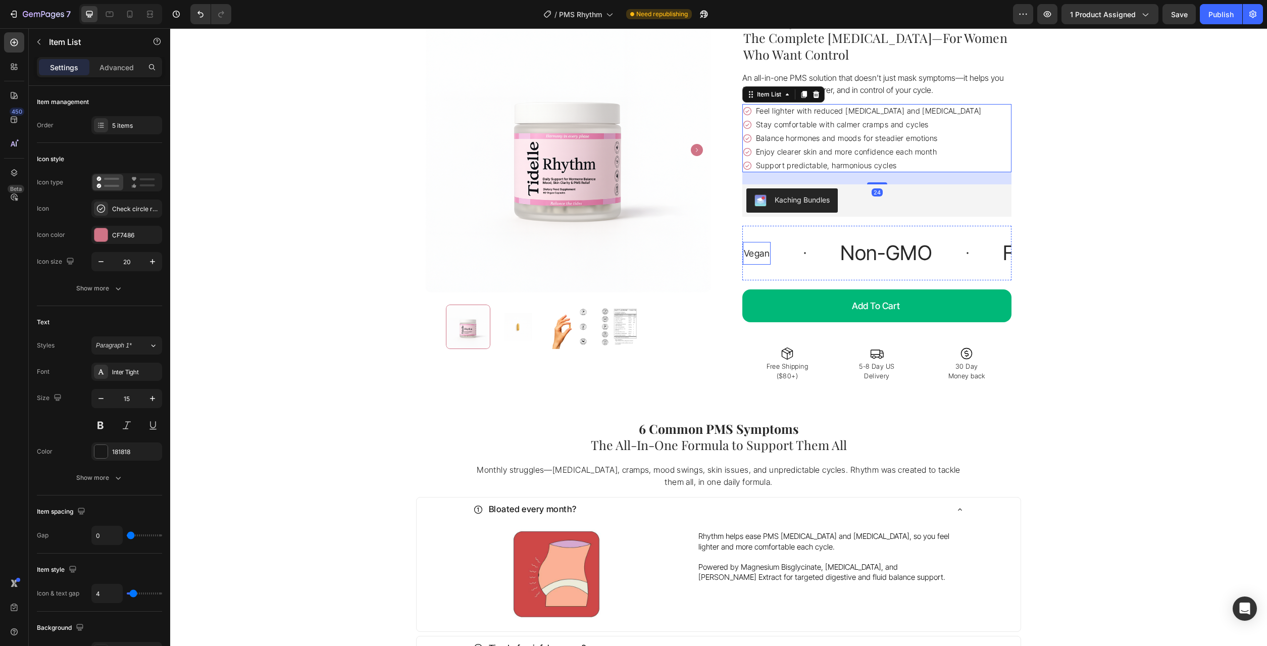
click at [755, 255] on p "Vegan" at bounding box center [756, 253] width 26 height 13
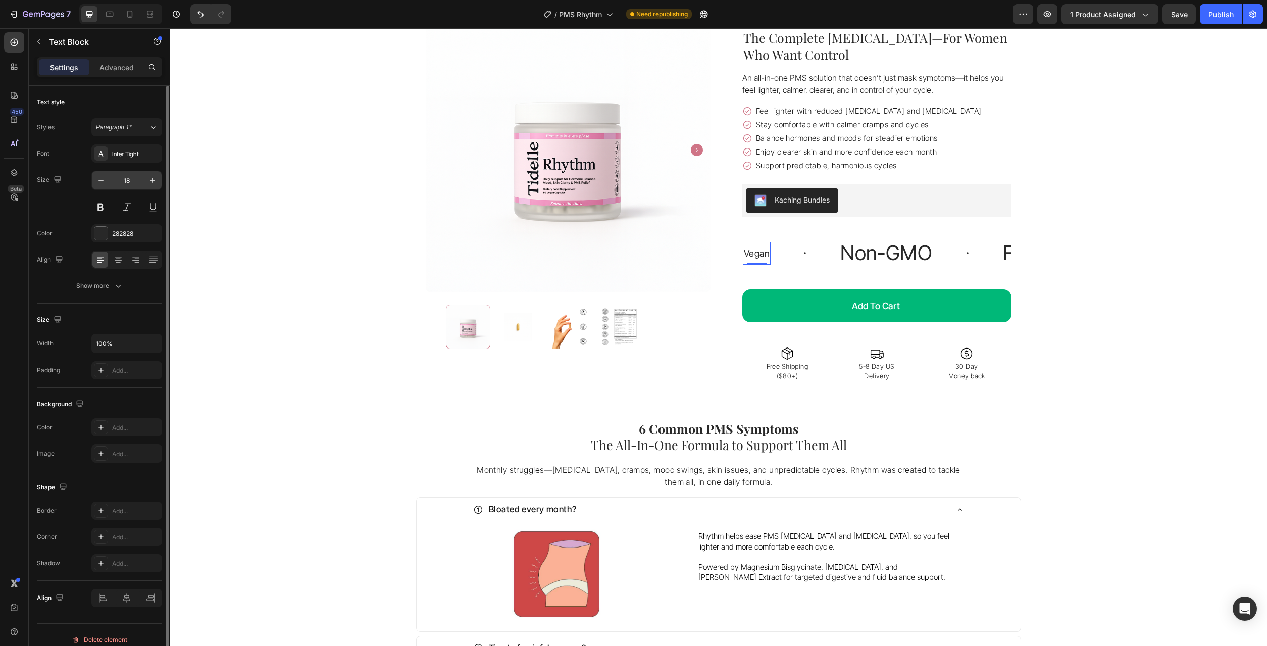
click at [134, 182] on input "18" at bounding box center [126, 180] width 33 height 18
type input "15"
drag, startPoint x: 889, startPoint y: 260, endPoint x: 680, endPoint y: 218, distance: 213.8
click at [859, 260] on p "Non-GMO" at bounding box center [813, 253] width 92 height 28
click at [127, 183] on input "40" at bounding box center [126, 180] width 33 height 18
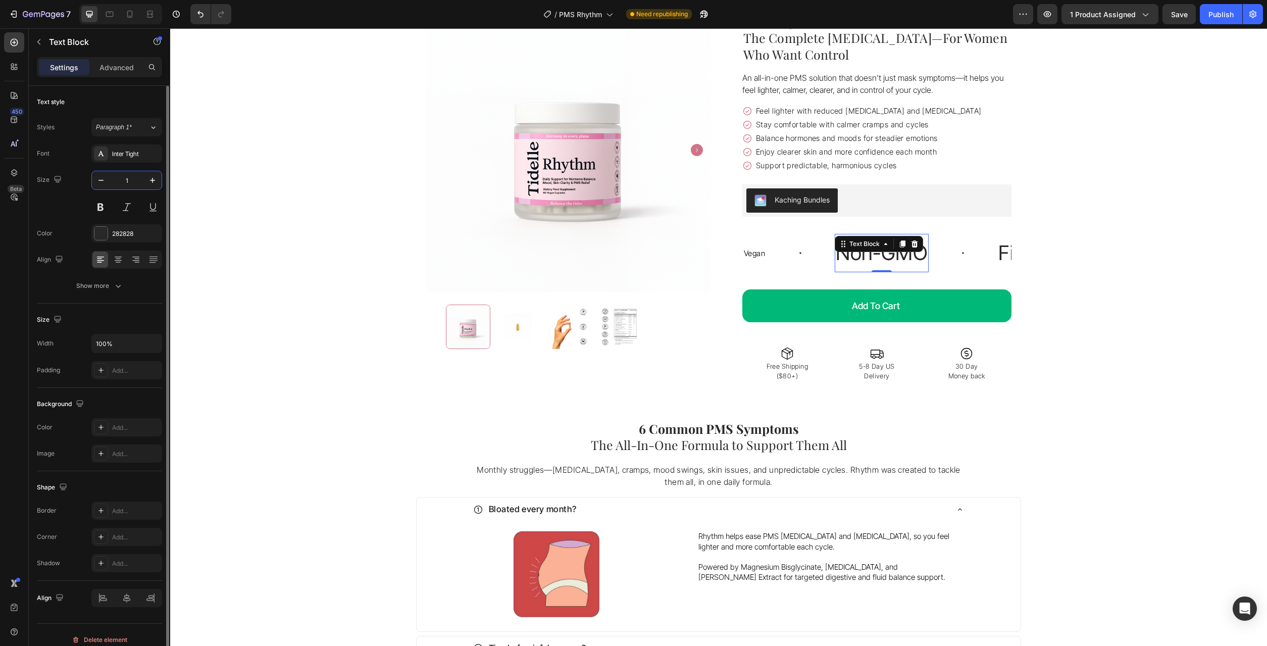
type input "15"
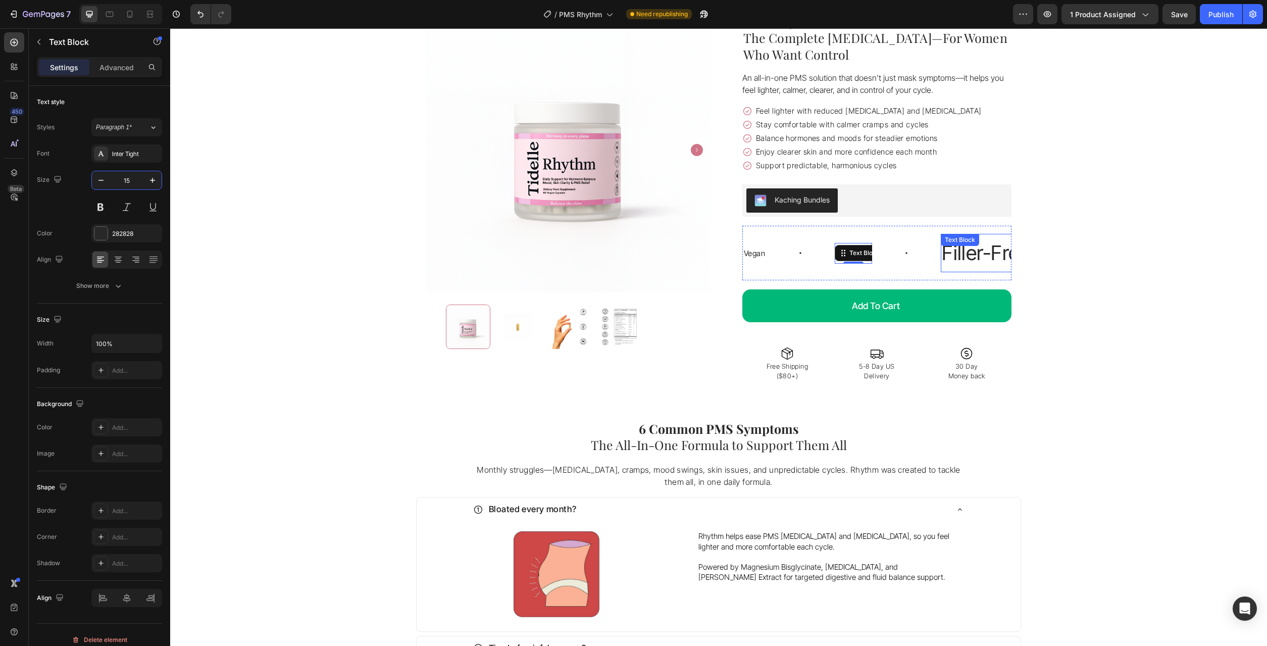
drag, startPoint x: 972, startPoint y: 250, endPoint x: 964, endPoint y: 253, distance: 8.2
click at [972, 250] on div "Filler-Free Text Block" at bounding box center [985, 253] width 90 height 38
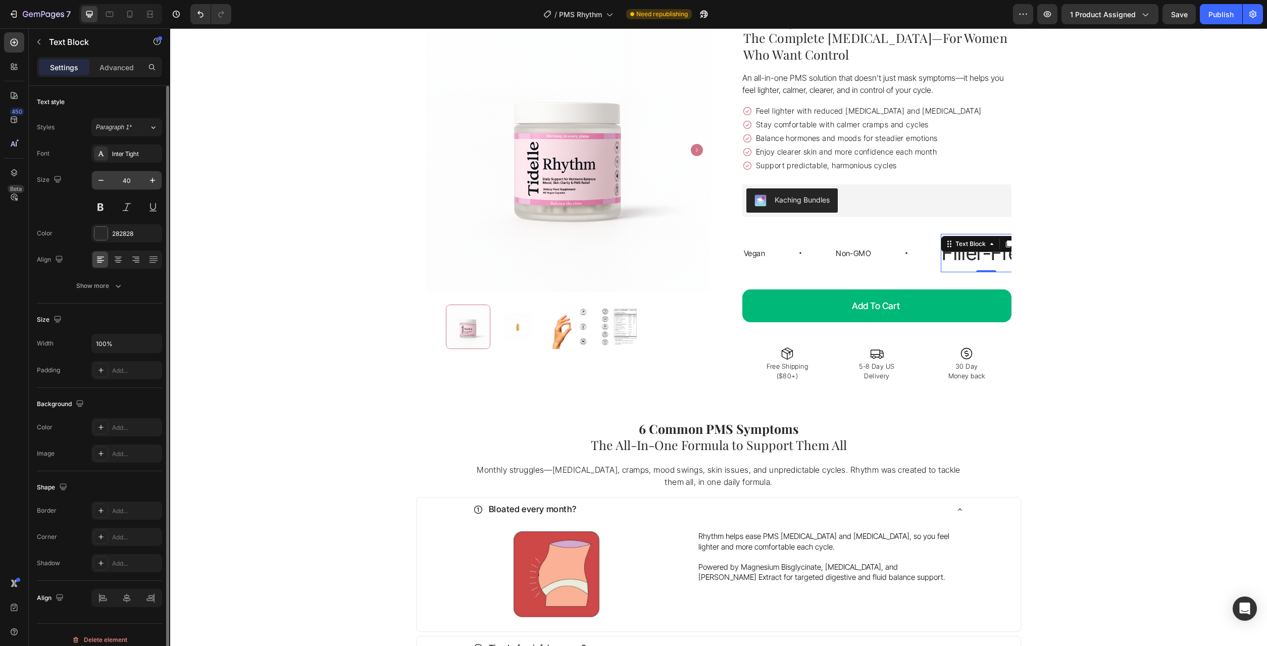
click at [128, 179] on input "40" at bounding box center [126, 180] width 33 height 18
type input "15"
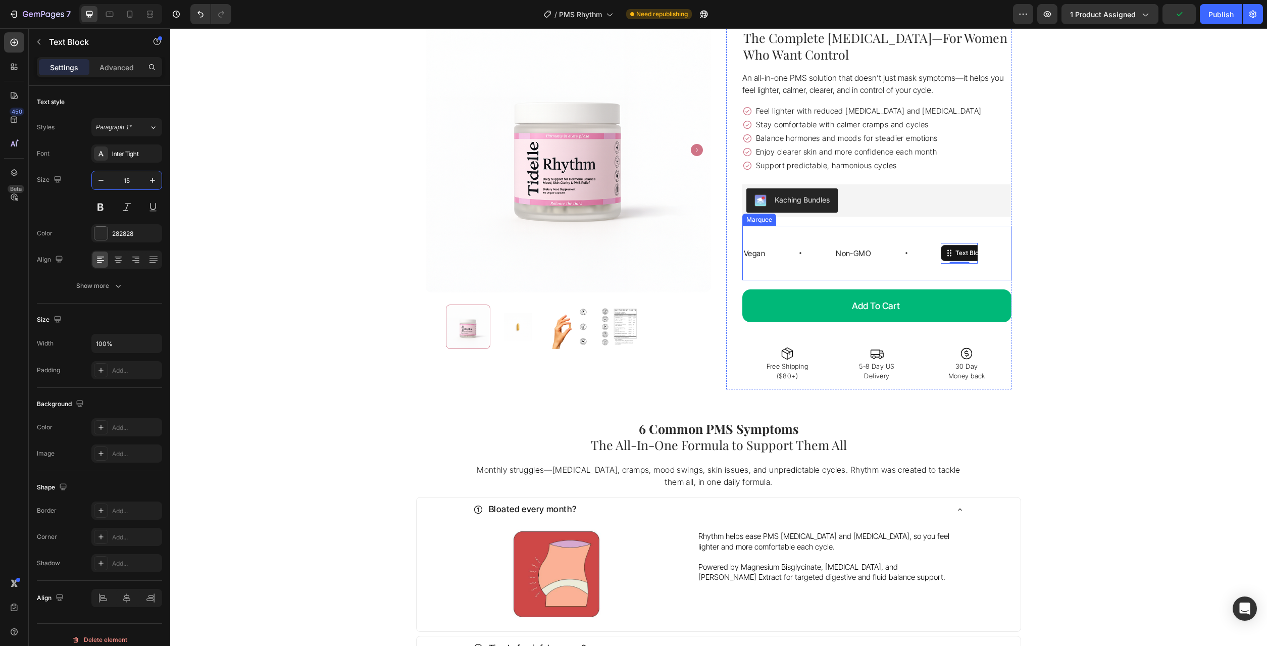
click at [759, 279] on div "Vegan Text Block Non-GMO Text Block Filler-Free Text Block 0 Clinically Formula…" at bounding box center [876, 253] width 269 height 55
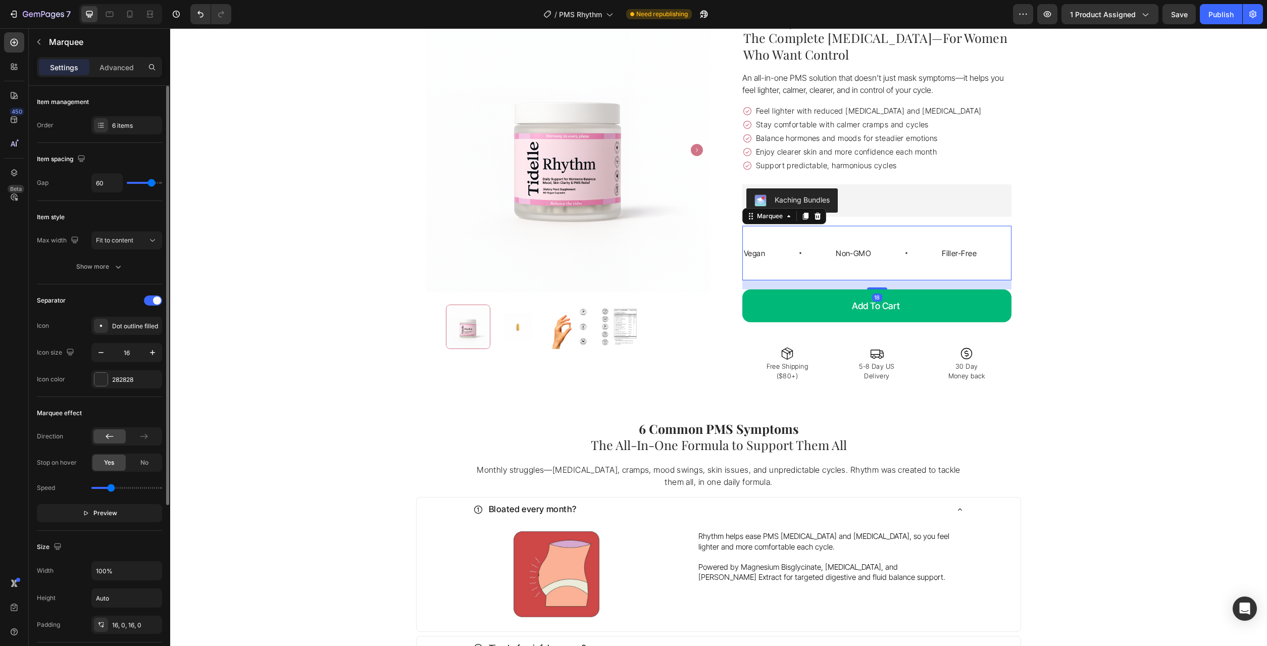
type input "55"
type input "54"
type input "51"
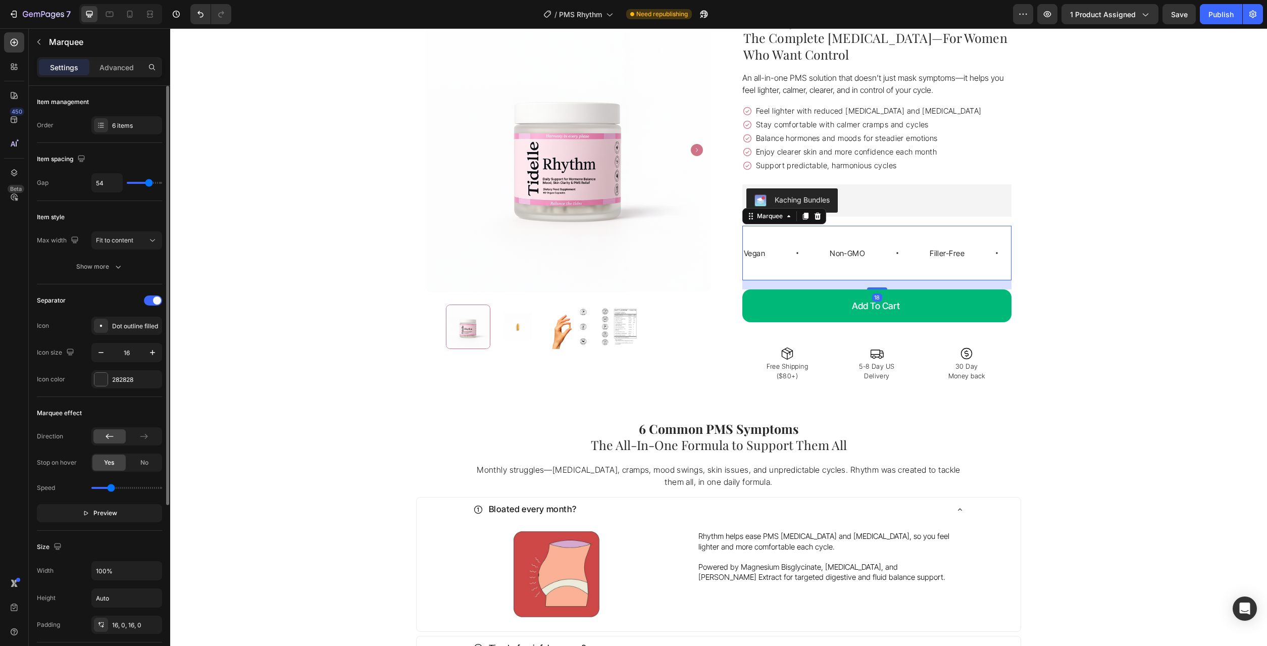
type input "51"
type input "45"
type input "43"
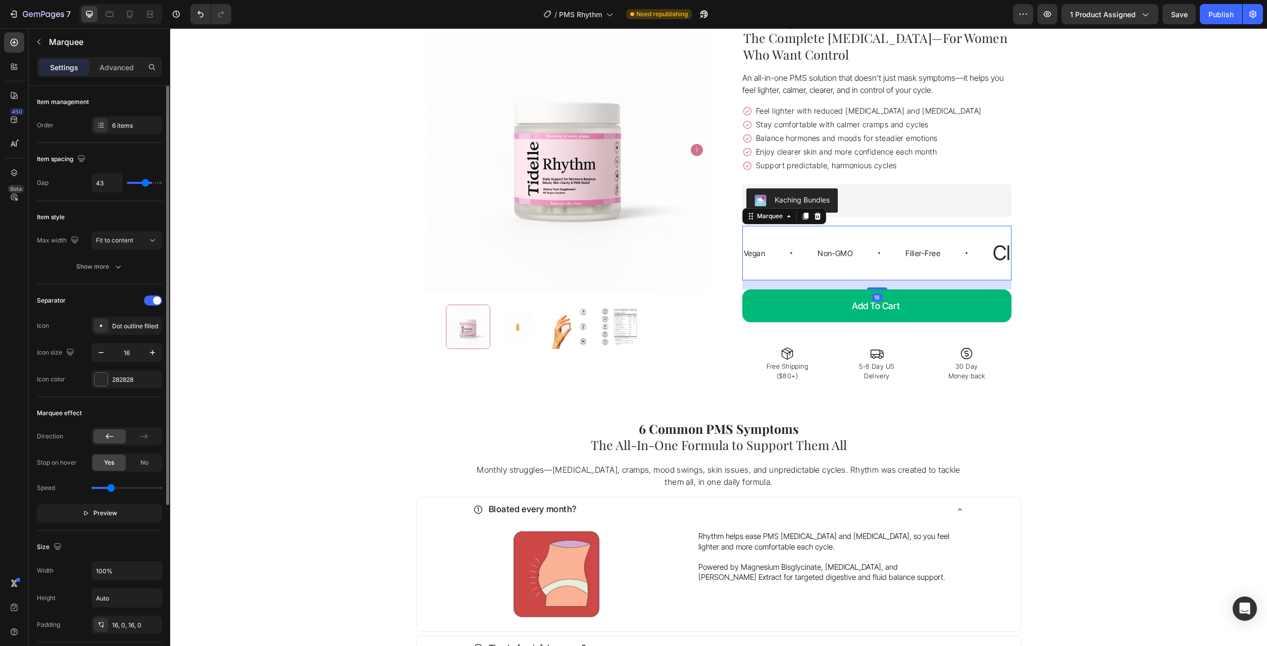
type input "40"
type input "38"
type input "37"
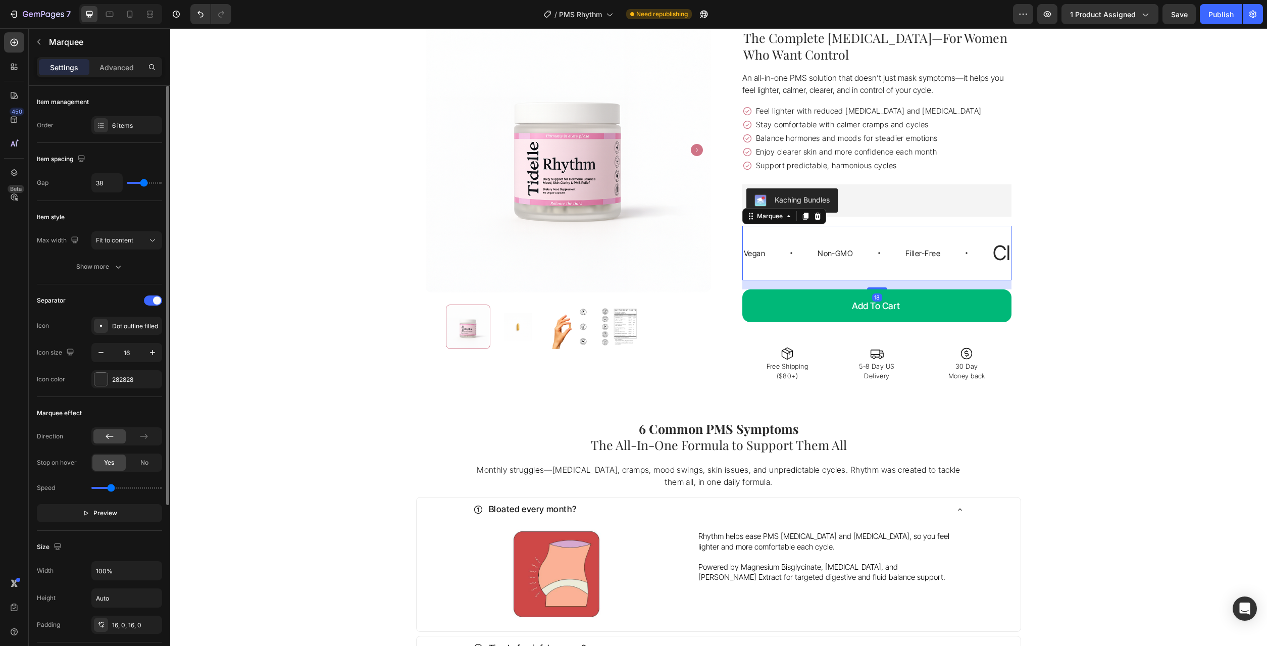
type input "37"
type input "35"
type input "34"
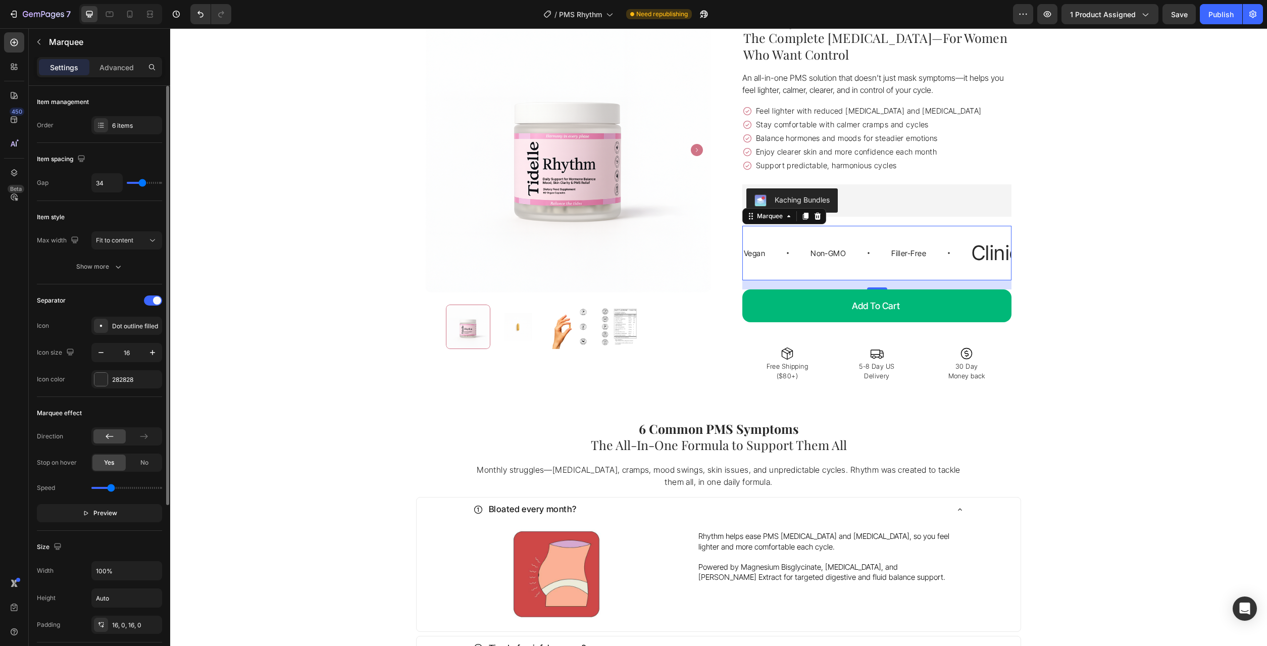
type input "32"
type input "31"
type input "29"
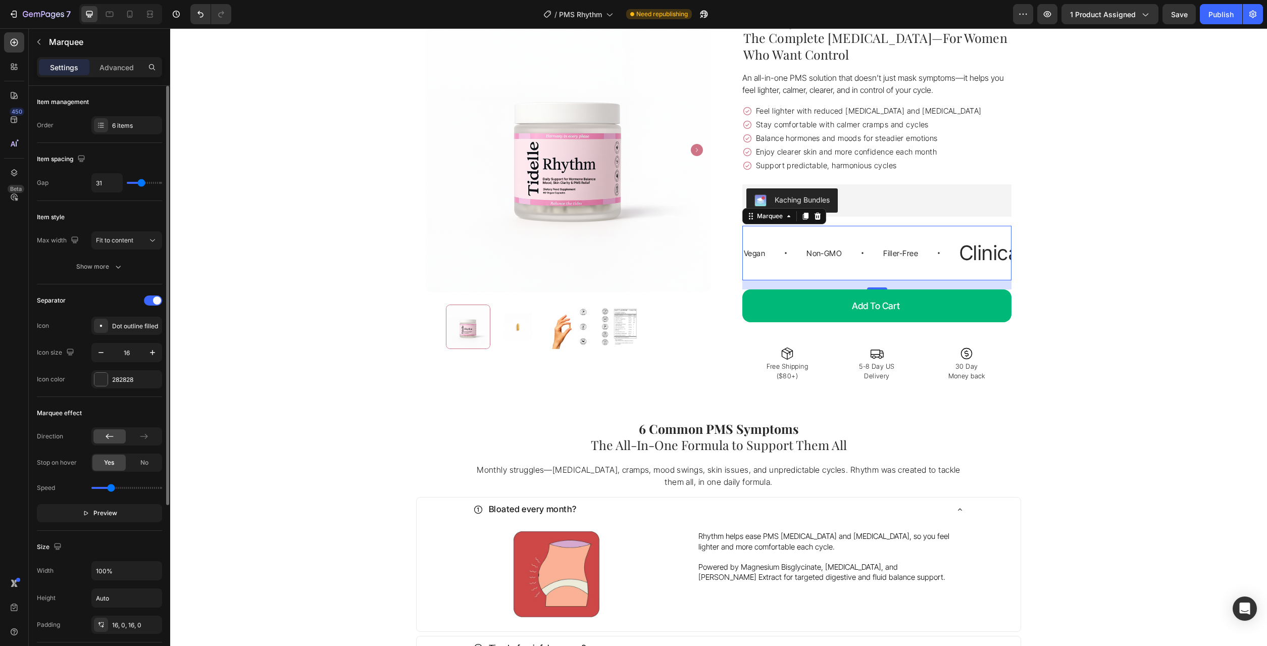
type input "29"
type input "28"
type input "26"
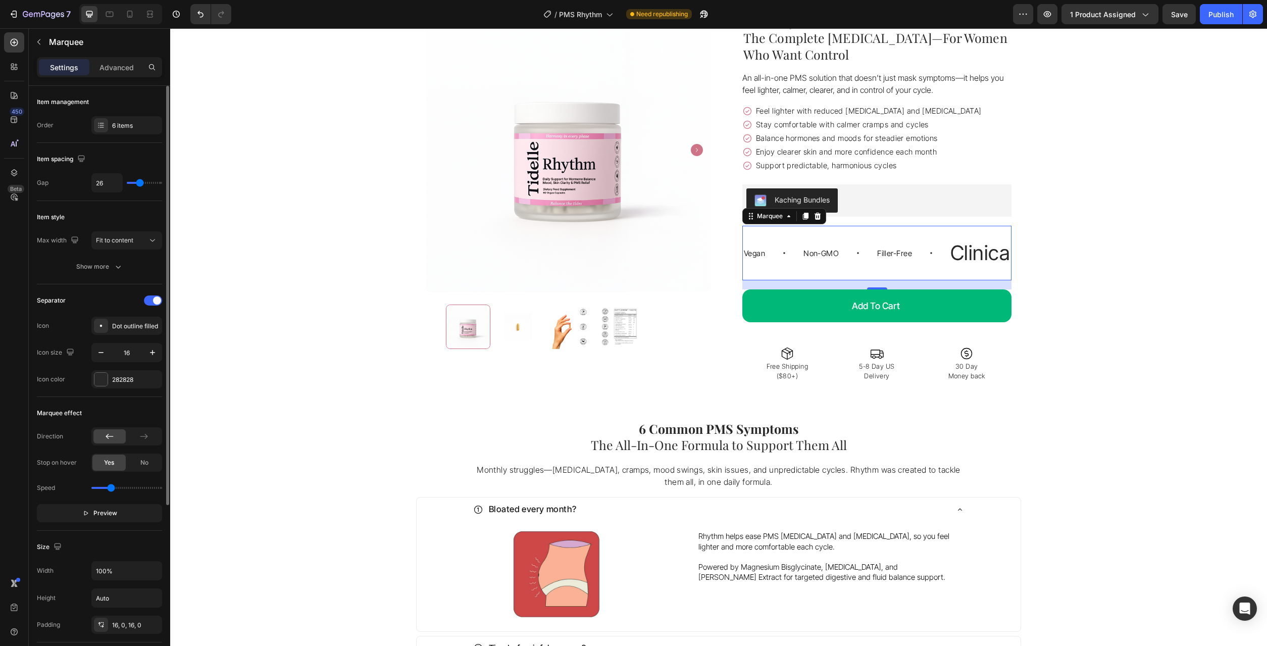
type input "25"
type input "26"
type input "28"
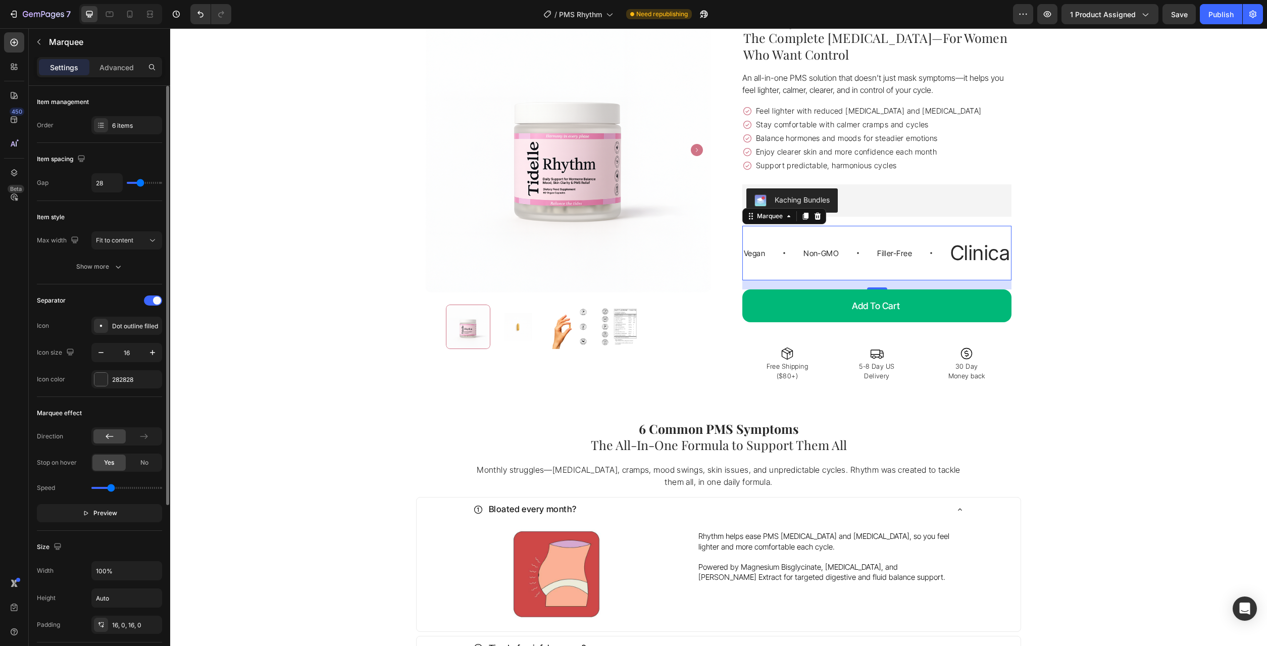
drag, startPoint x: 150, startPoint y: 185, endPoint x: 140, endPoint y: 188, distance: 10.1
type input "28"
click at [140, 184] on input "range" at bounding box center [144, 183] width 35 height 2
click at [965, 253] on p "Clinically Formulated" at bounding box center [1040, 253] width 183 height 28
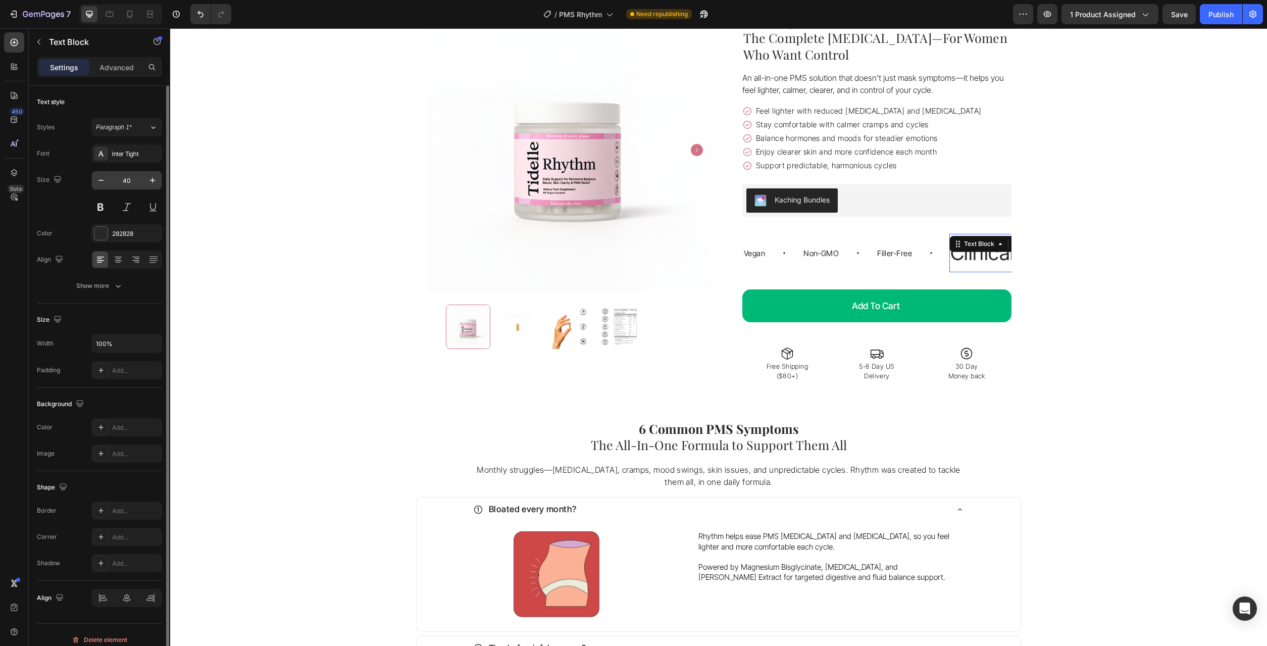
click at [128, 180] on input "40" at bounding box center [126, 180] width 33 height 18
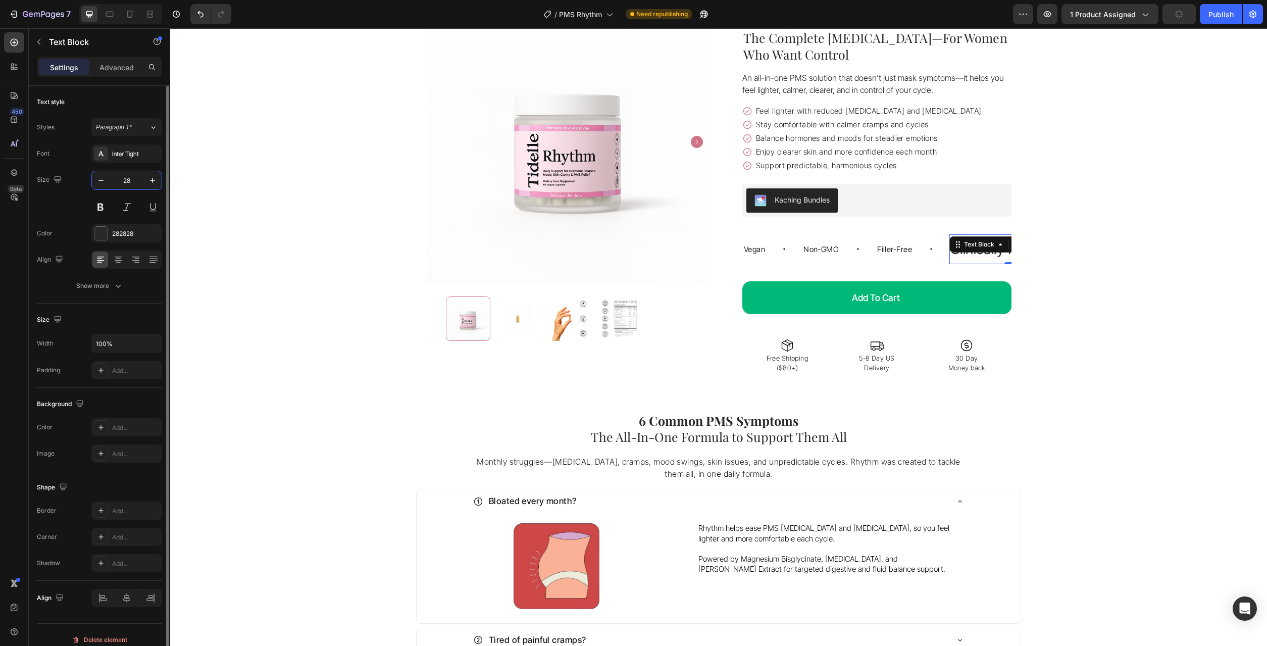
click at [132, 183] on input "28" at bounding box center [126, 180] width 33 height 18
click at [127, 183] on input "28" at bounding box center [126, 180] width 33 height 18
type input "15"
click at [347, 287] on div "Icon Free Shipping Available Text Block Row Icon 10,000+ Empowered Women Text B…" at bounding box center [718, 167] width 1097 height 428
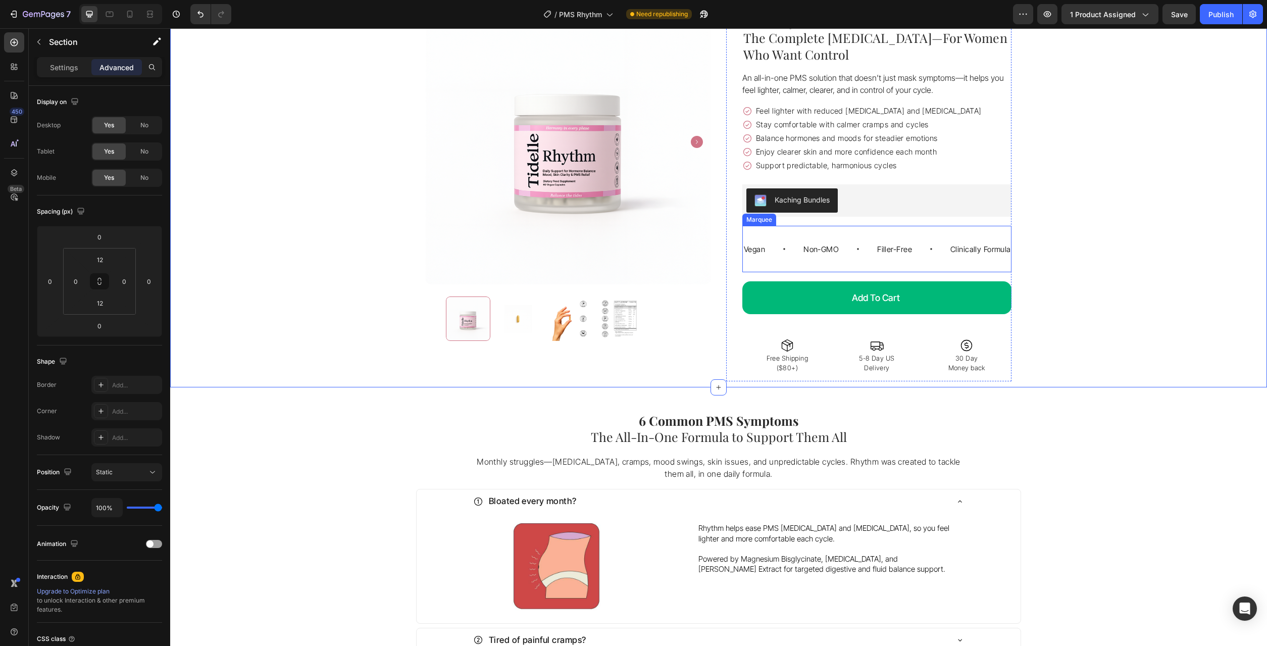
click at [833, 267] on div "Vegan Text Block Non-GMO Text Block Filler-Free Text Block Clinically Formulate…" at bounding box center [876, 249] width 269 height 46
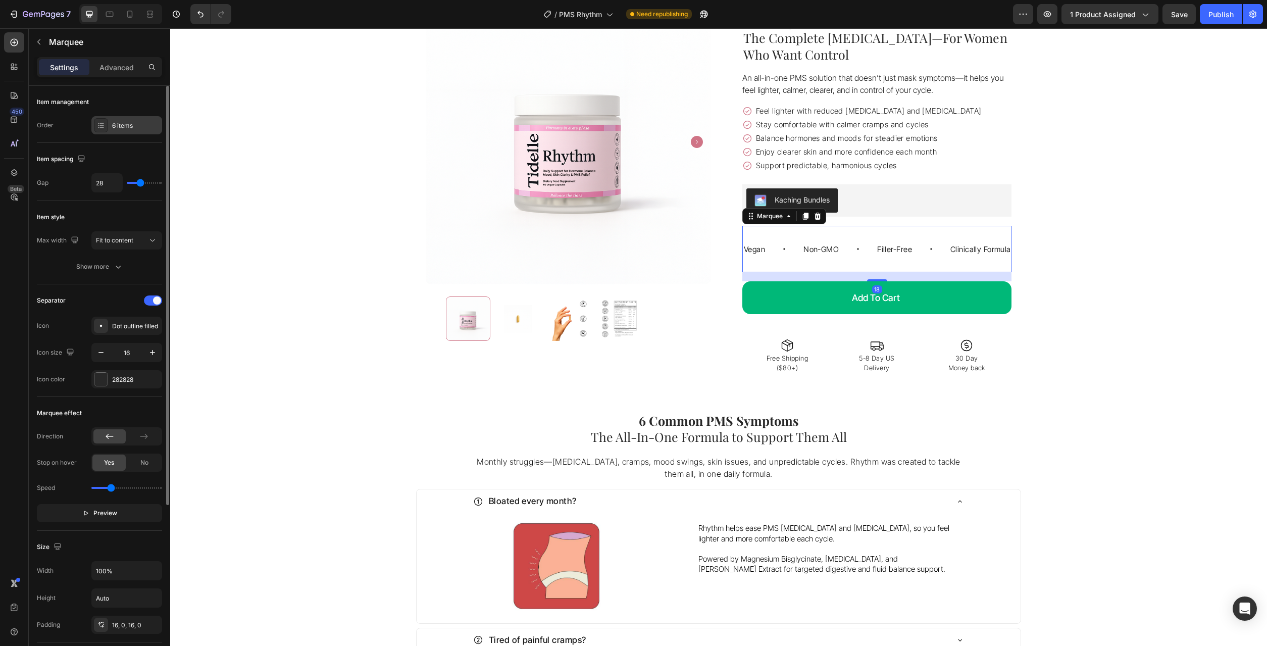
click at [133, 125] on div "6 items" at bounding box center [135, 125] width 47 height 9
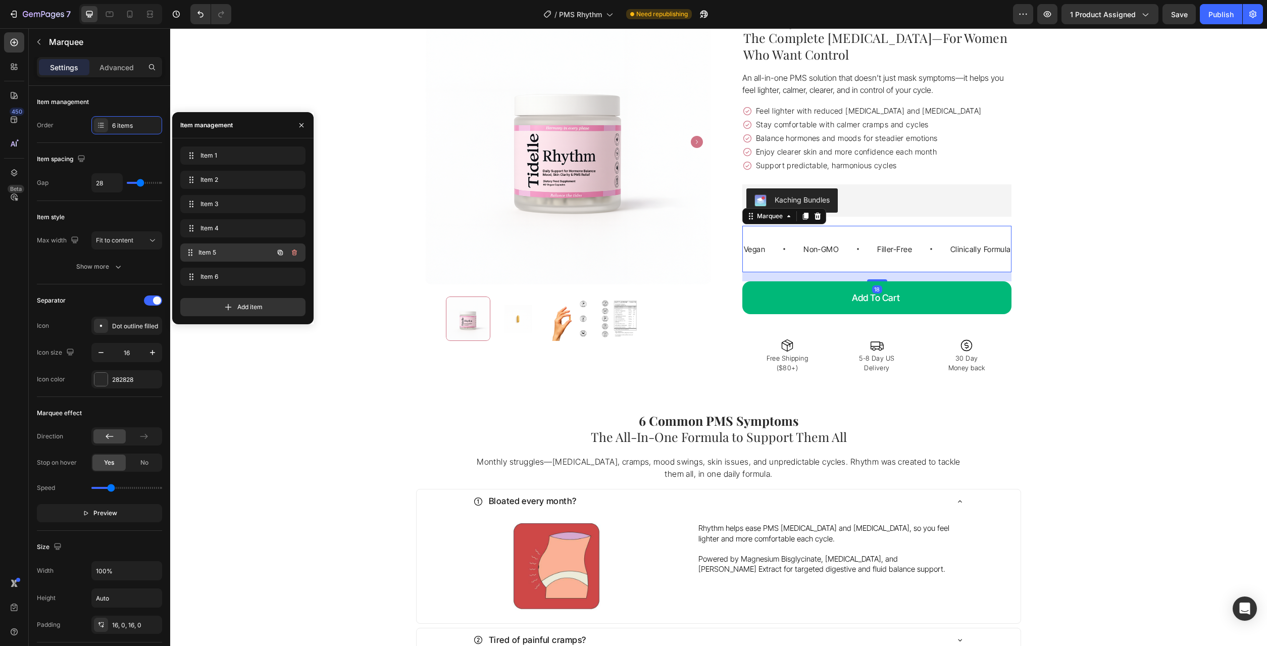
click at [225, 256] on span "Item 5" at bounding box center [235, 252] width 75 height 9
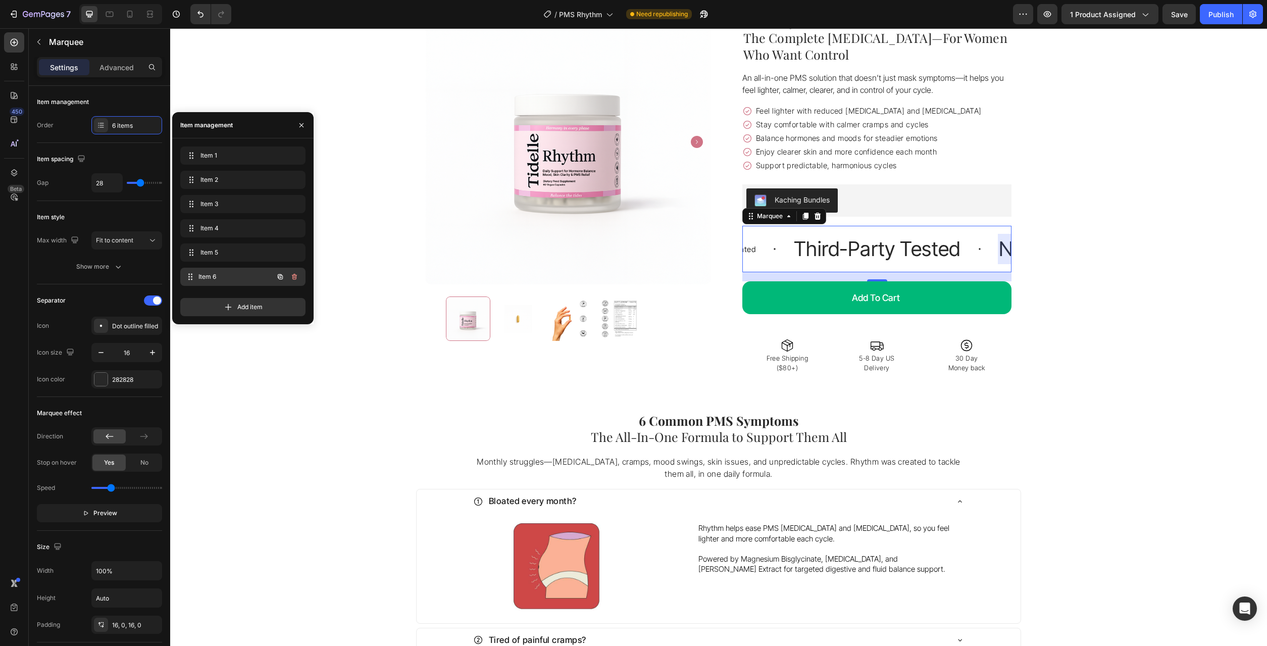
click at [221, 270] on div "Item 6 Item 6" at bounding box center [228, 277] width 89 height 14
click at [750, 257] on p "Third-Party Tested" at bounding box center [670, 249] width 167 height 28
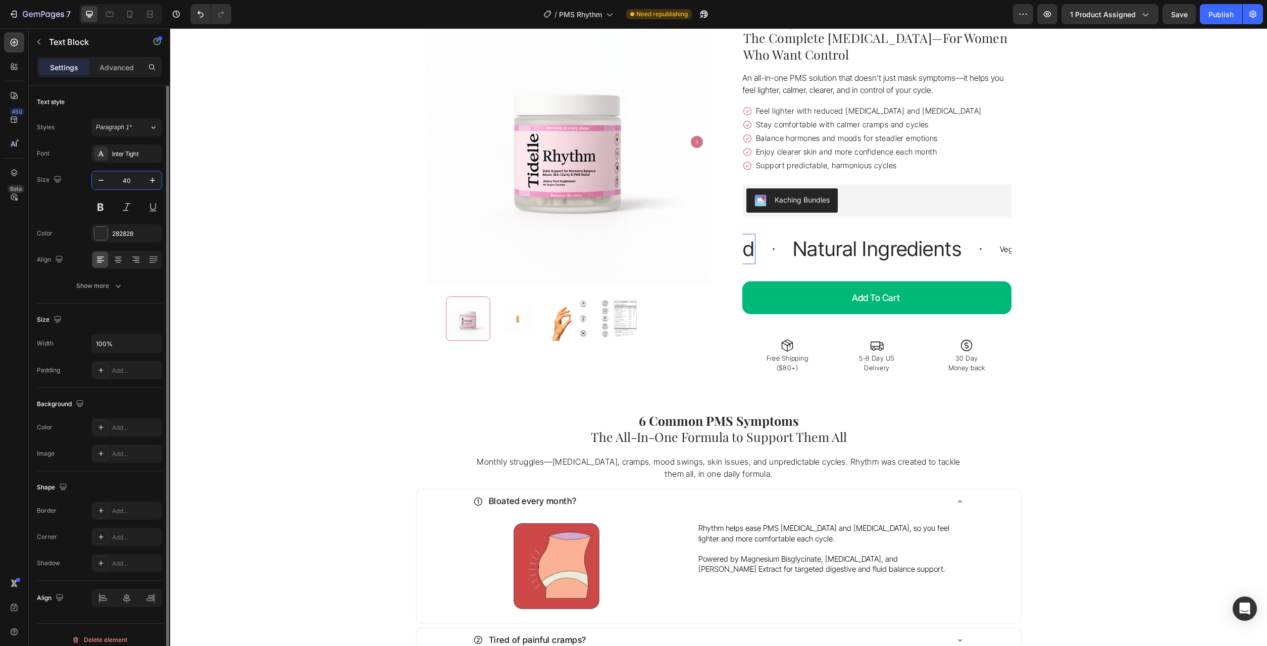
click at [132, 182] on input "40" at bounding box center [126, 180] width 33 height 18
type input "15"
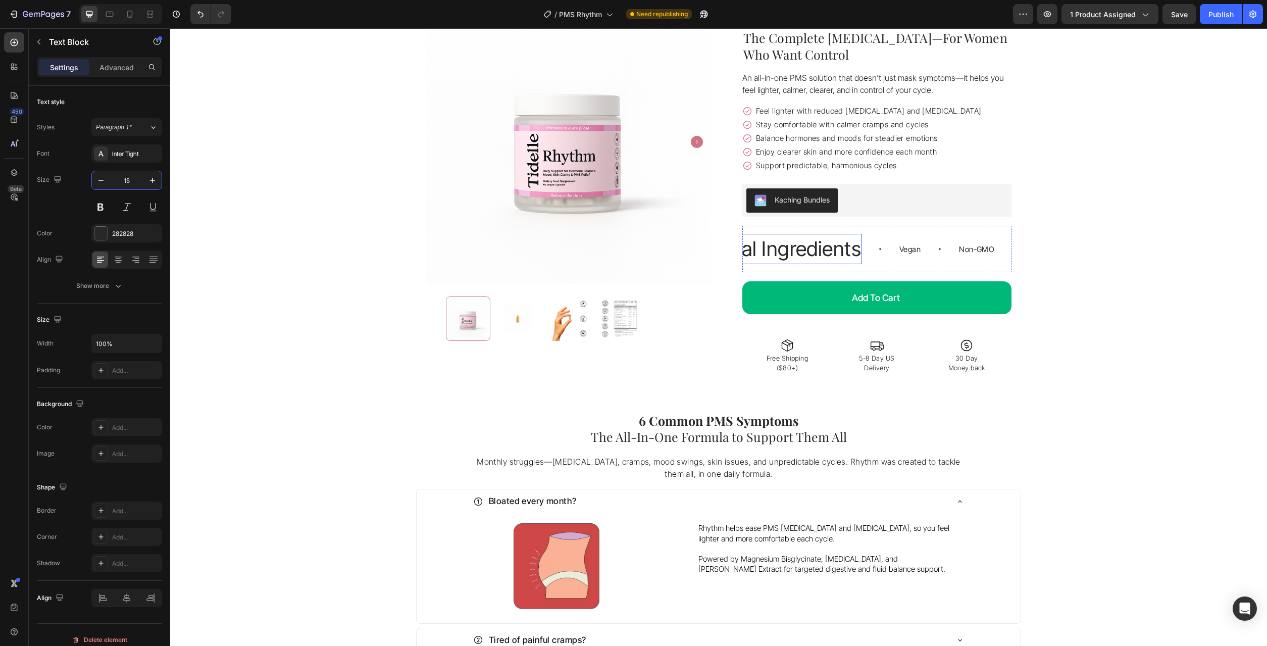
click at [813, 252] on p "Natural Ingredients" at bounding box center [775, 249] width 169 height 28
click at [134, 182] on input "40" at bounding box center [126, 180] width 33 height 18
type input "15"
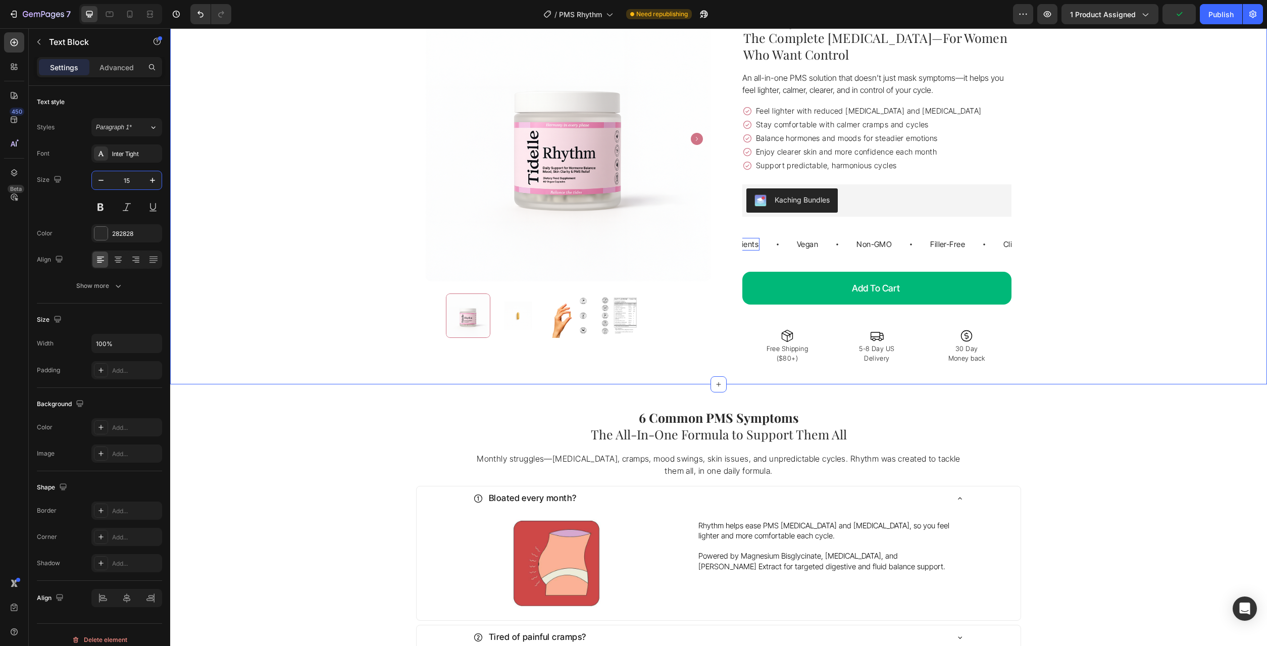
click at [1125, 268] on div "Icon Free Shipping Available Text Block Row Icon 10,000+ Empowered Women Text B…" at bounding box center [718, 165] width 1097 height 425
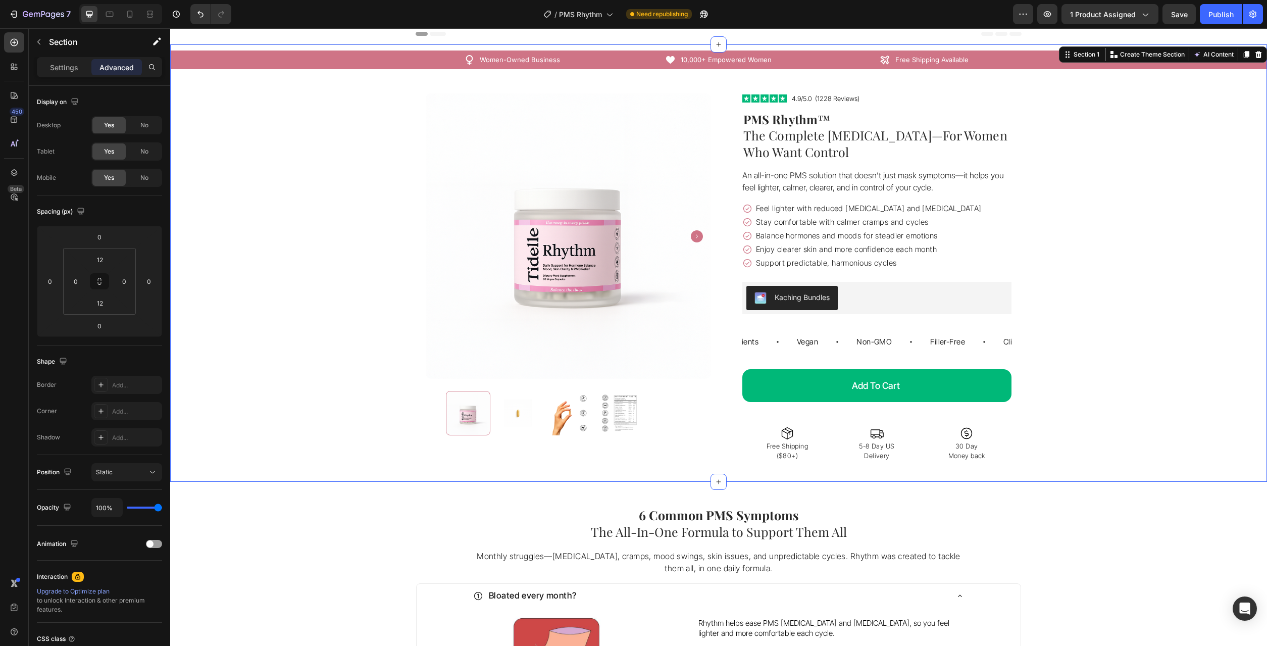
scroll to position [0, 0]
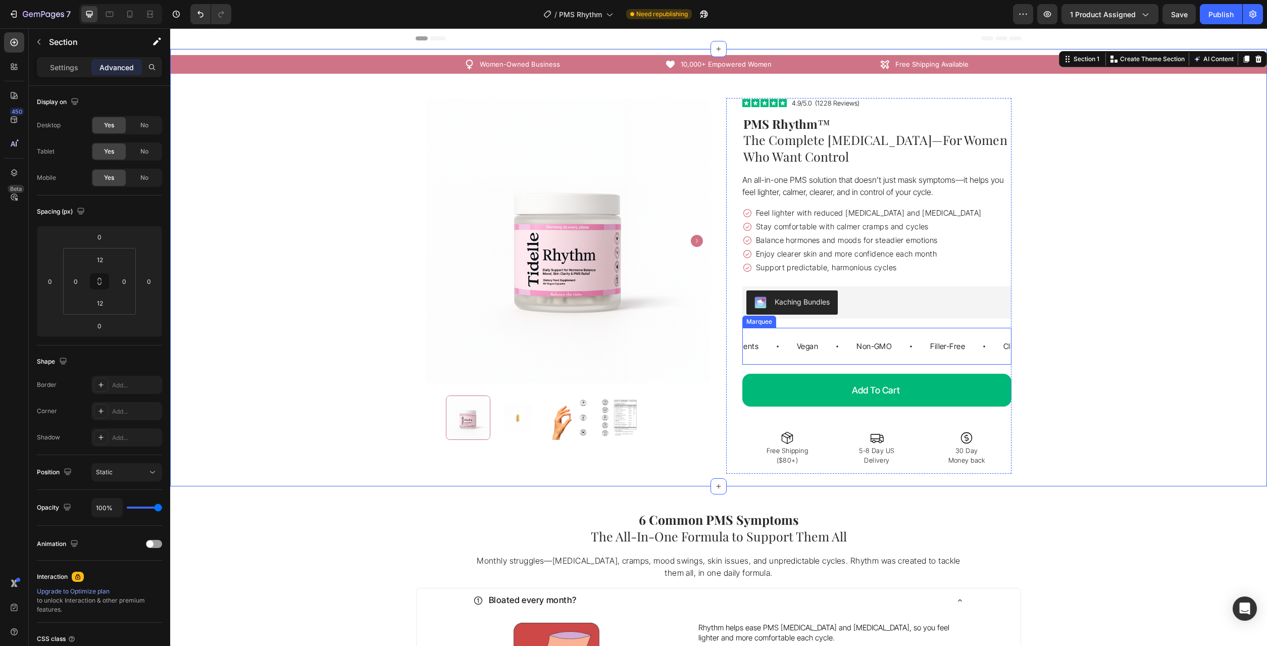
click at [934, 333] on div "Vegan Text Block Non-GMO Text Block Filler-Free Text Block Clinically Formulate…" at bounding box center [876, 346] width 269 height 37
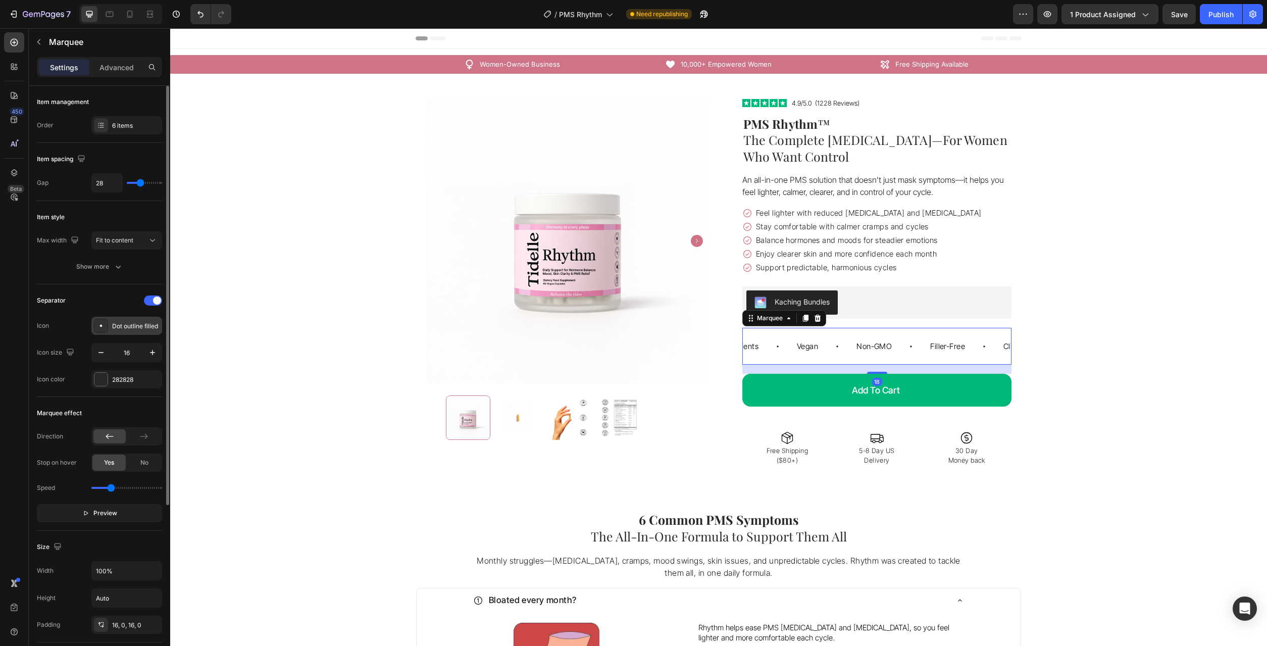
click at [103, 326] on icon at bounding box center [101, 326] width 10 height 10
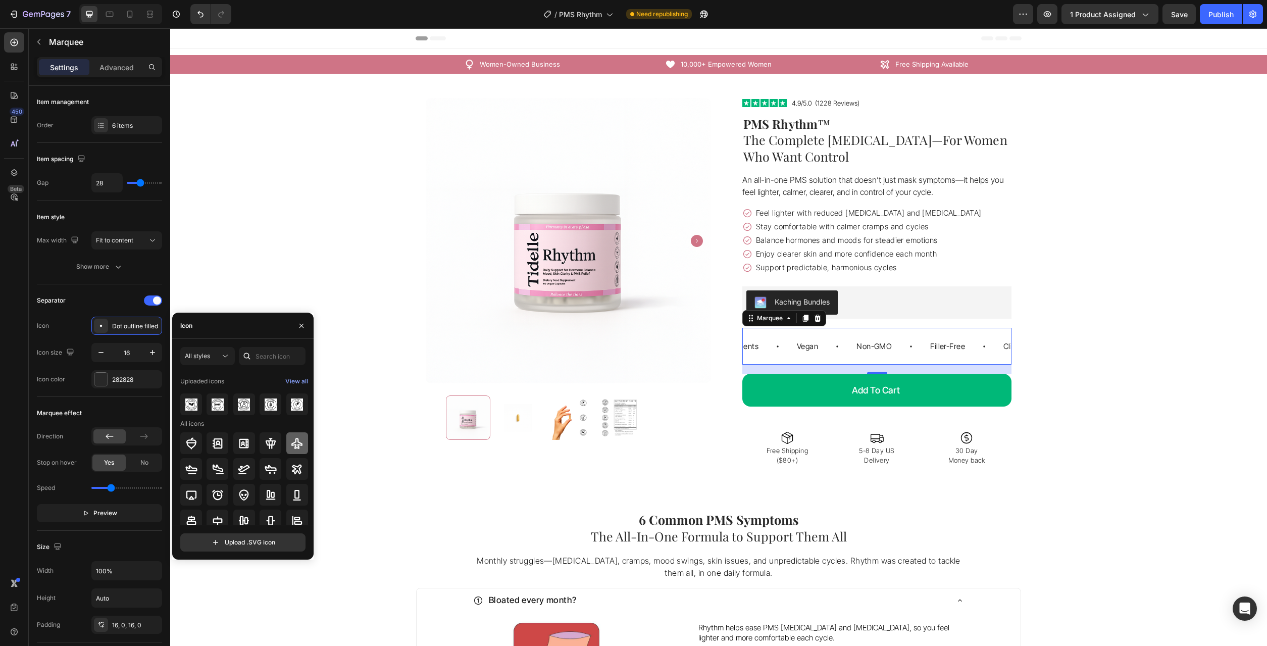
click at [301, 448] on icon at bounding box center [297, 443] width 12 height 12
click at [269, 354] on input "text" at bounding box center [272, 356] width 67 height 18
type input "star"
click at [191, 397] on icon at bounding box center [191, 397] width 9 height 10
click at [273, 475] on icon at bounding box center [271, 475] width 12 height 12
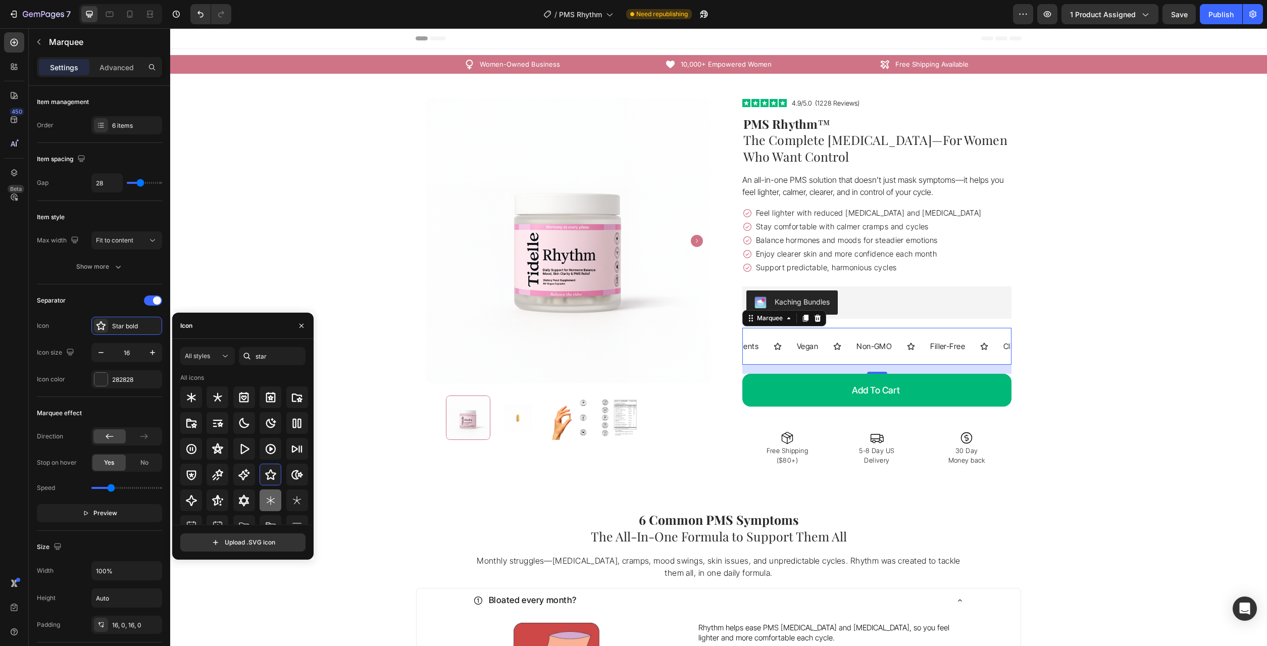
click at [274, 496] on icon at bounding box center [271, 500] width 12 height 12
click at [302, 503] on icon at bounding box center [297, 500] width 12 height 12
click at [266, 497] on icon at bounding box center [271, 500] width 12 height 12
click at [225, 400] on div at bounding box center [217, 397] width 22 height 22
click at [273, 493] on div at bounding box center [270, 500] width 22 height 22
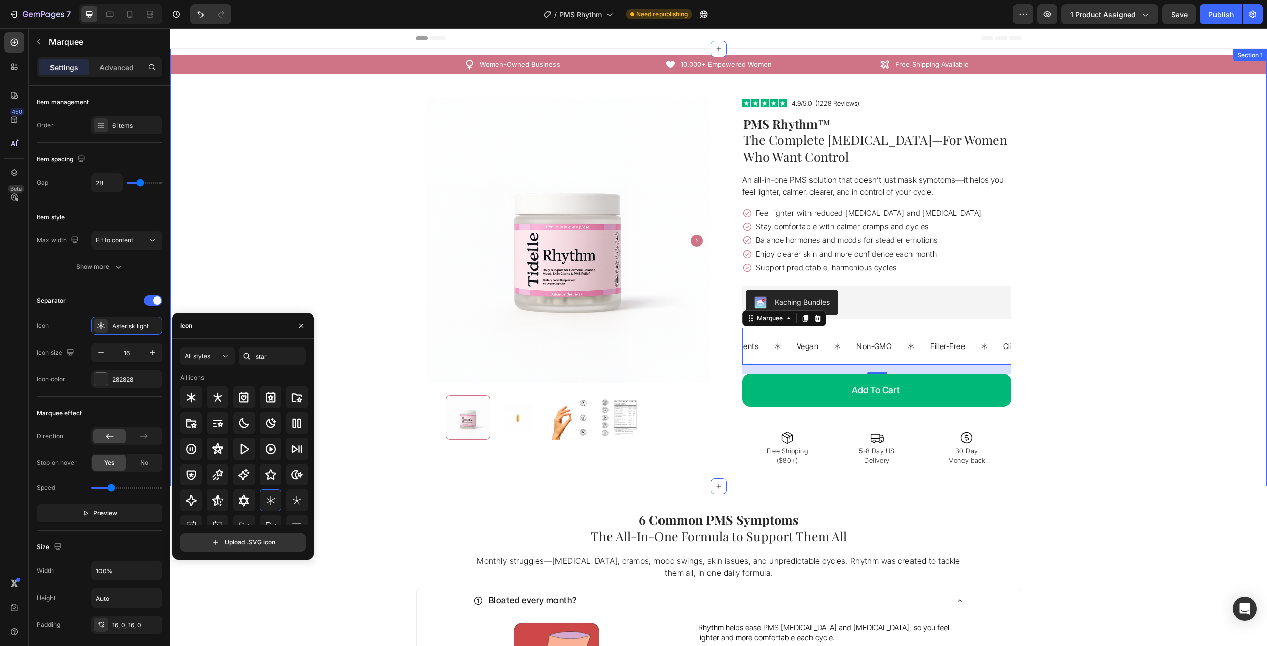
click at [1125, 391] on div "Icon Free Shipping Available Text Block Row Icon 10,000+ Empowered Women Text B…" at bounding box center [718, 267] width 1097 height 425
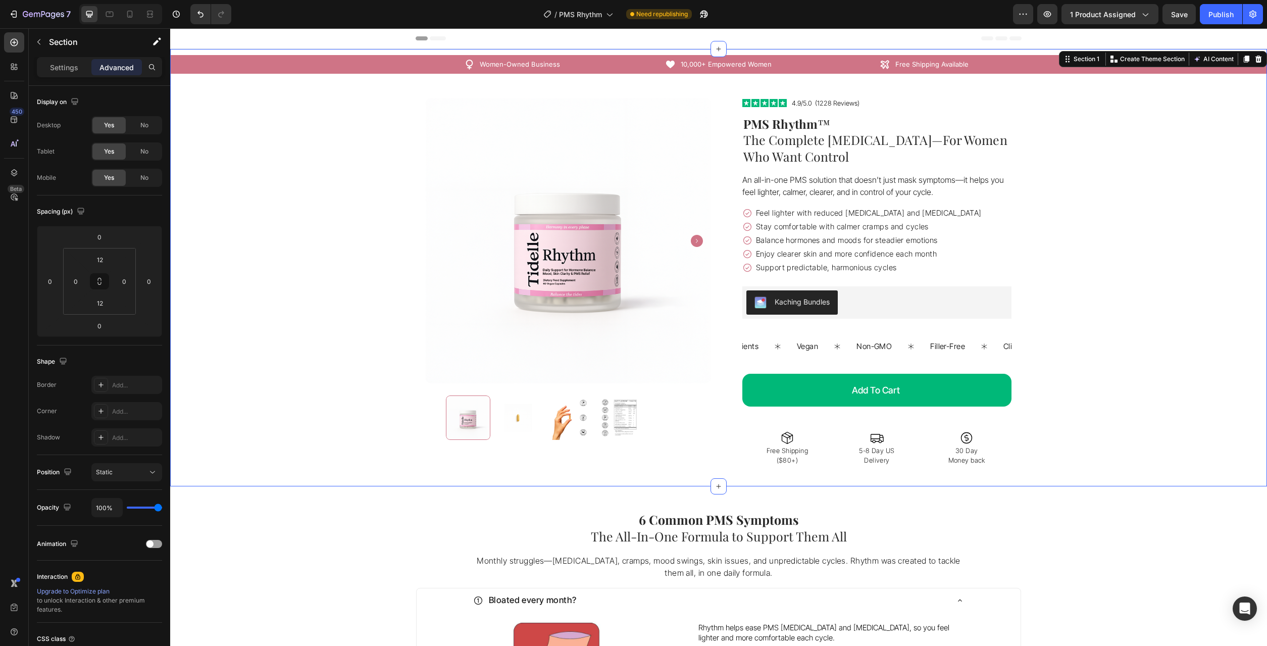
click at [1190, 391] on div "Icon Free Shipping Available Text Block Row Icon 10,000+ Empowered Women Text B…" at bounding box center [718, 267] width 1097 height 425
click at [117, 13] on div at bounding box center [109, 14] width 16 height 16
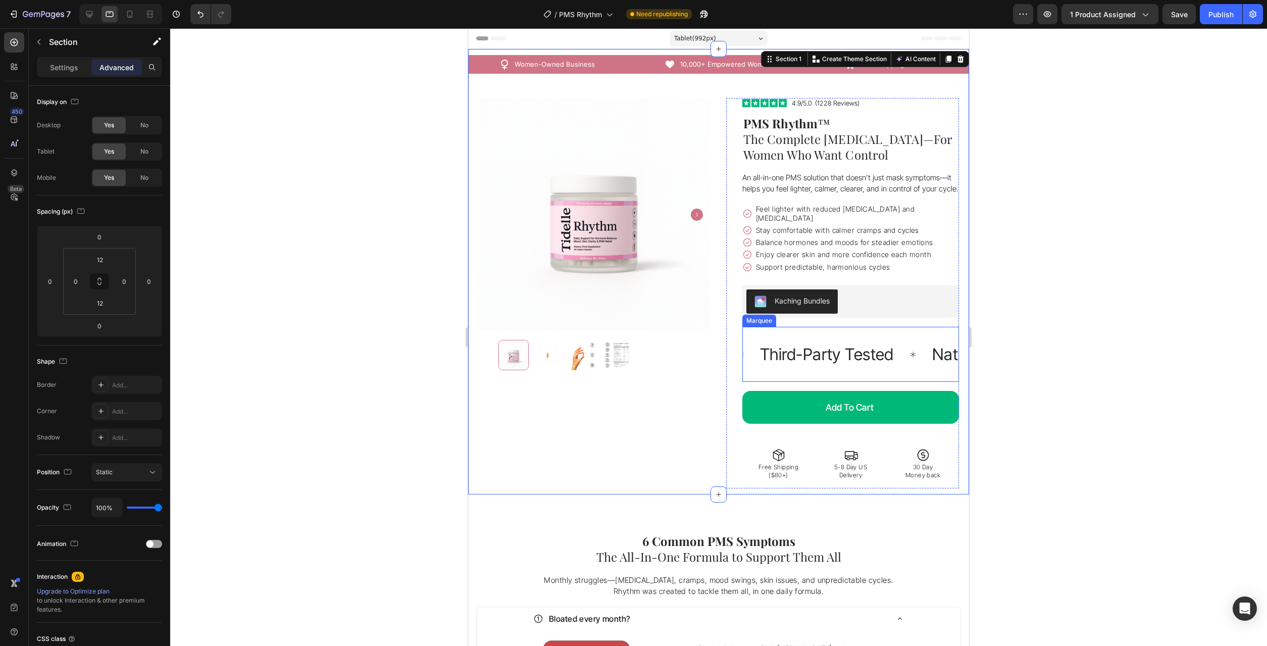
click at [815, 365] on div "Vegan Text Block Non-GMO Text Block Filler-Free Text Block Clinically Formulate…" at bounding box center [687, 354] width 834 height 39
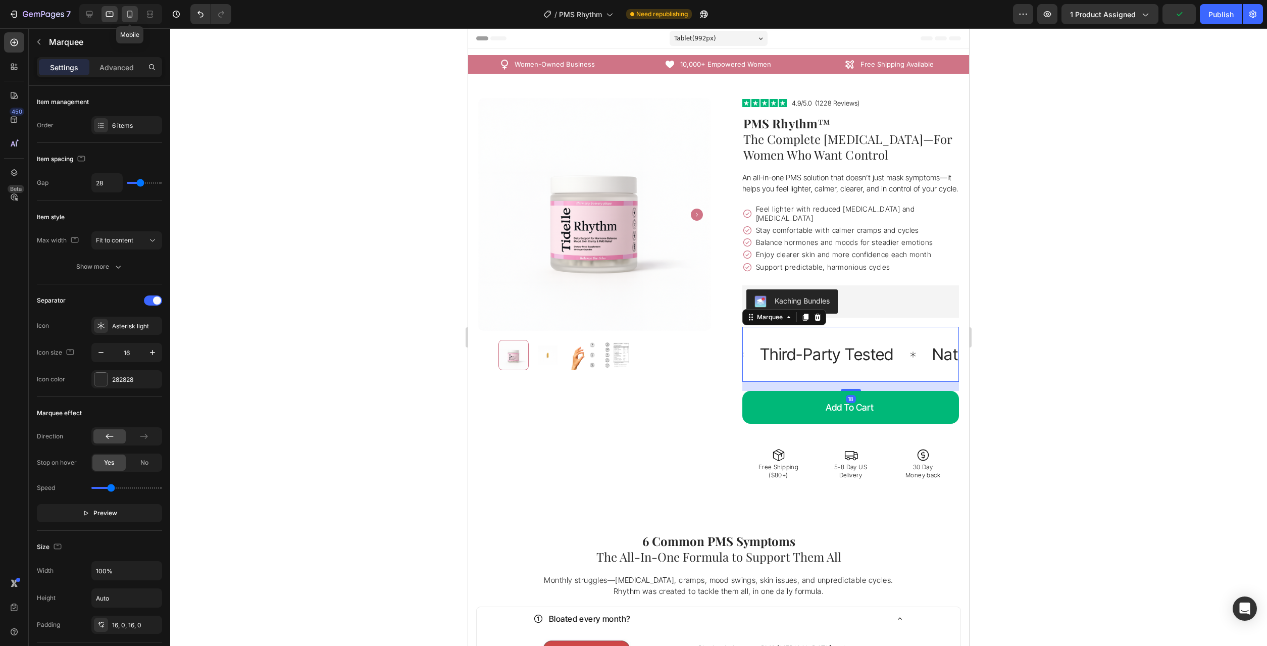
click at [128, 18] on icon at bounding box center [130, 14] width 10 height 10
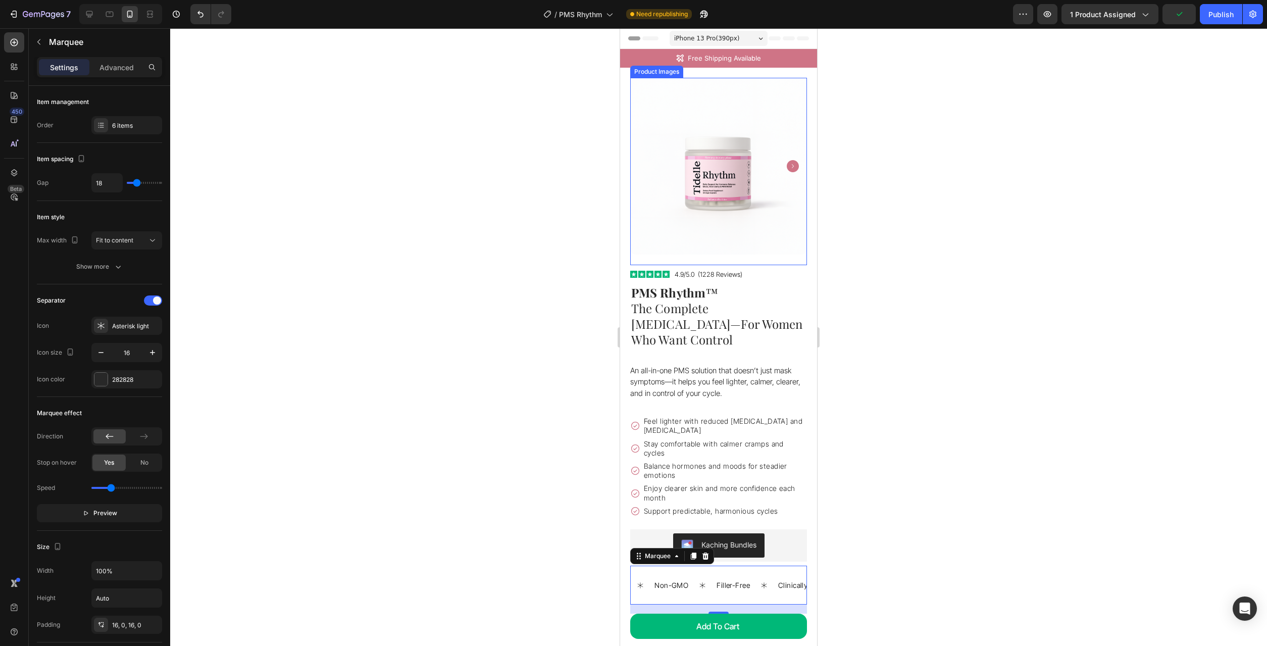
scroll to position [259, 0]
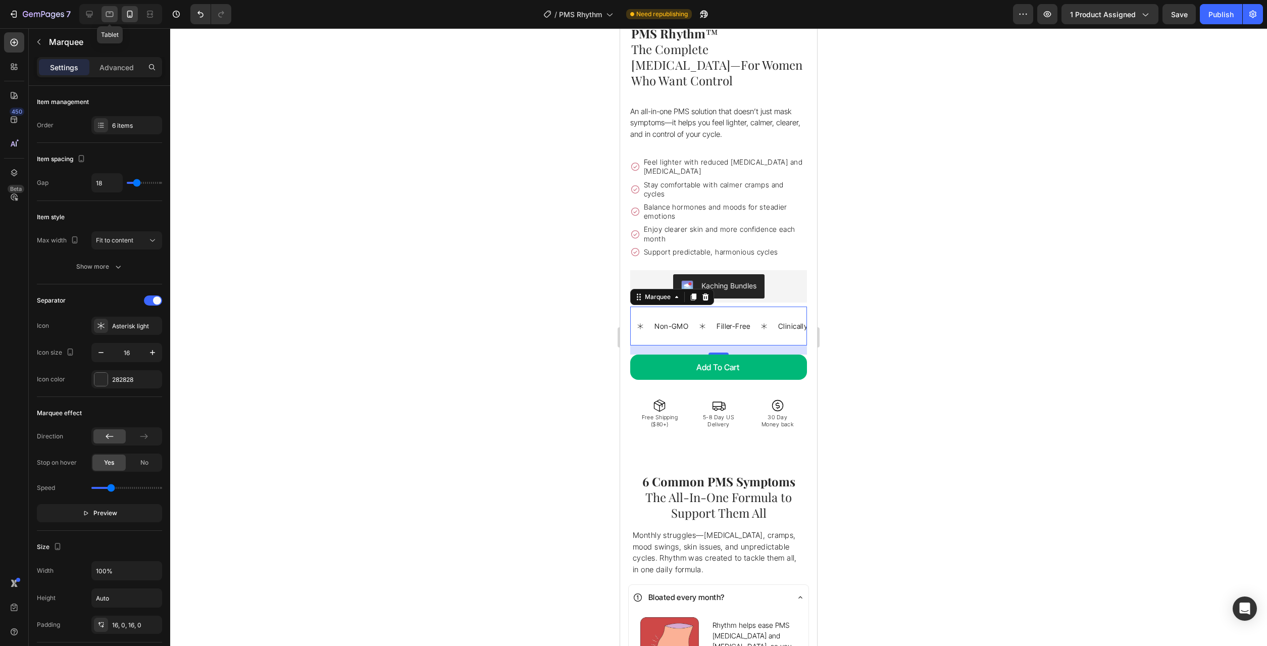
drag, startPoint x: 111, startPoint y: 17, endPoint x: 207, endPoint y: 268, distance: 269.5
click at [111, 17] on icon at bounding box center [110, 15] width 8 height 6
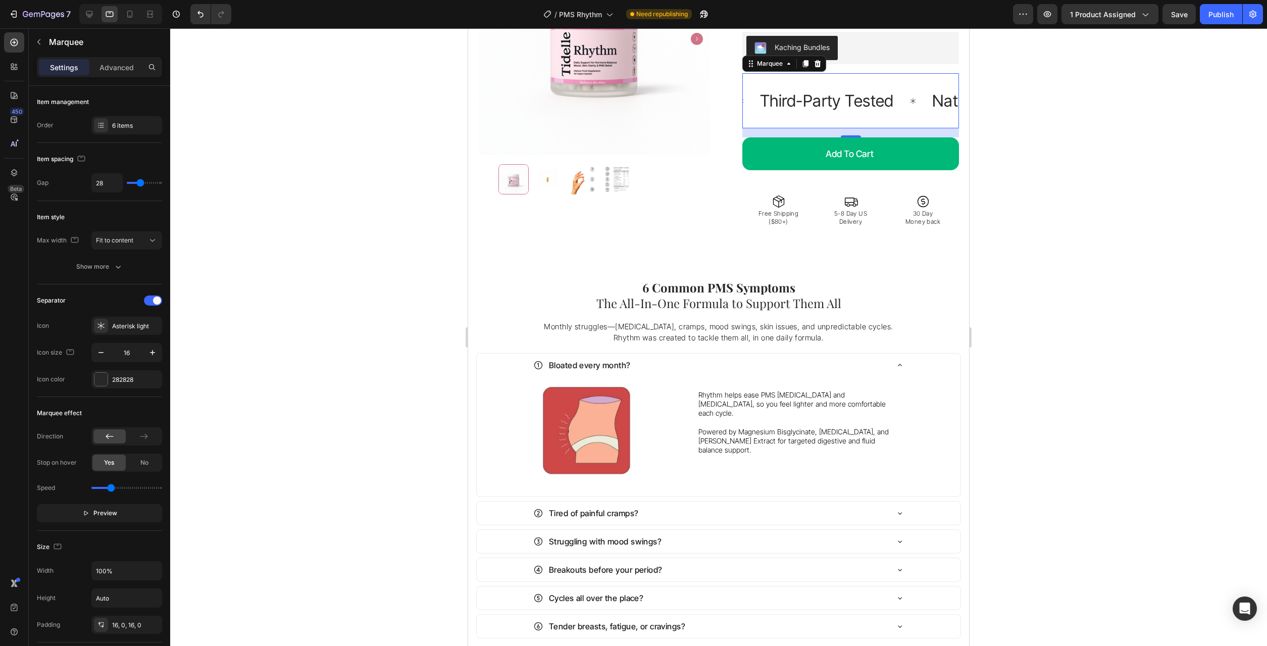
scroll to position [254, 0]
click at [821, 91] on p "Third-Party Tested" at bounding box center [826, 100] width 134 height 29
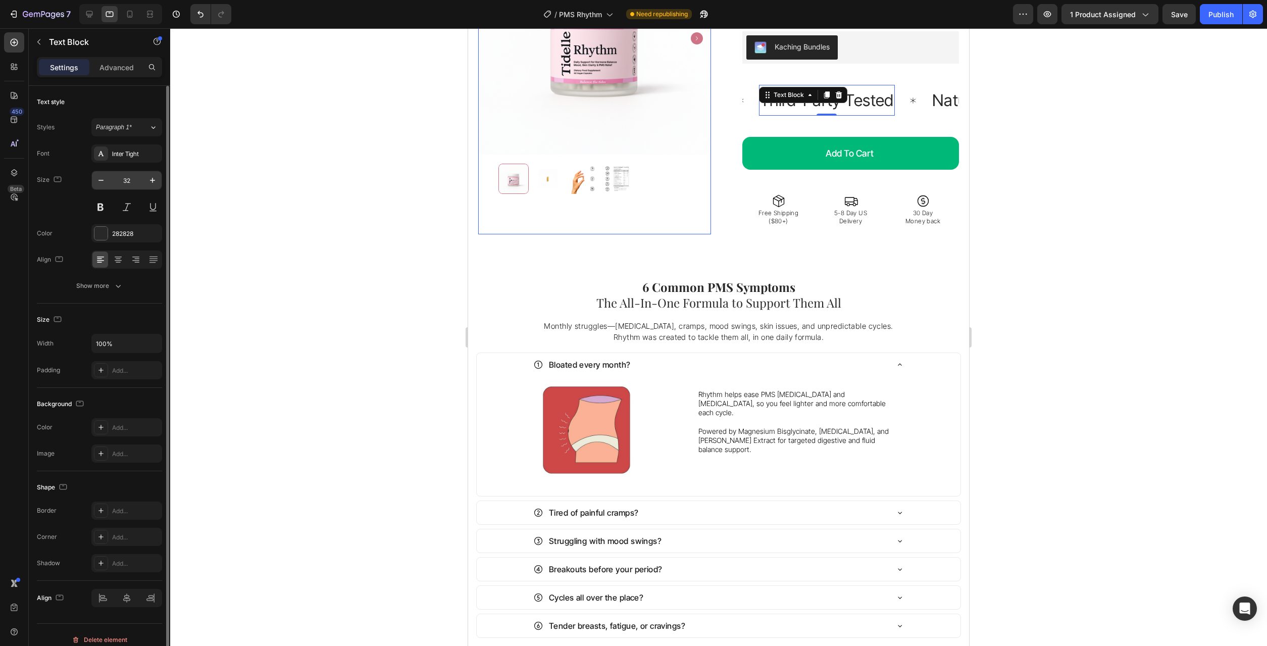
click at [131, 183] on input "32" at bounding box center [126, 180] width 33 height 18
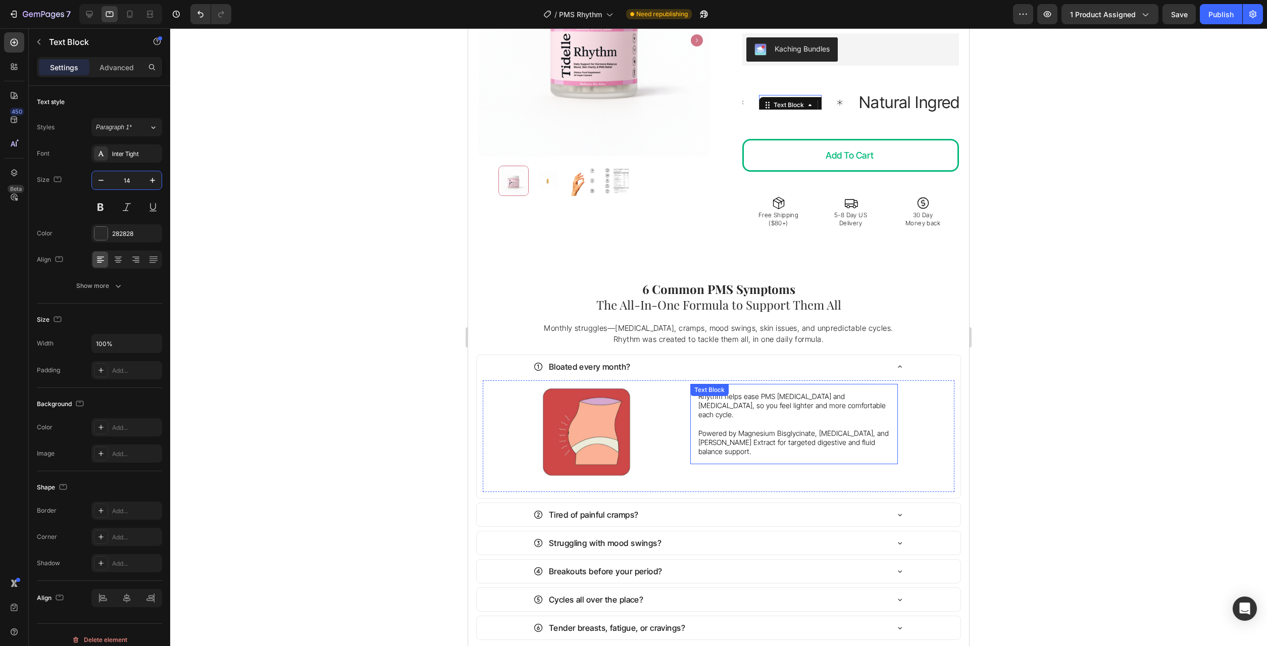
scroll to position [0, 0]
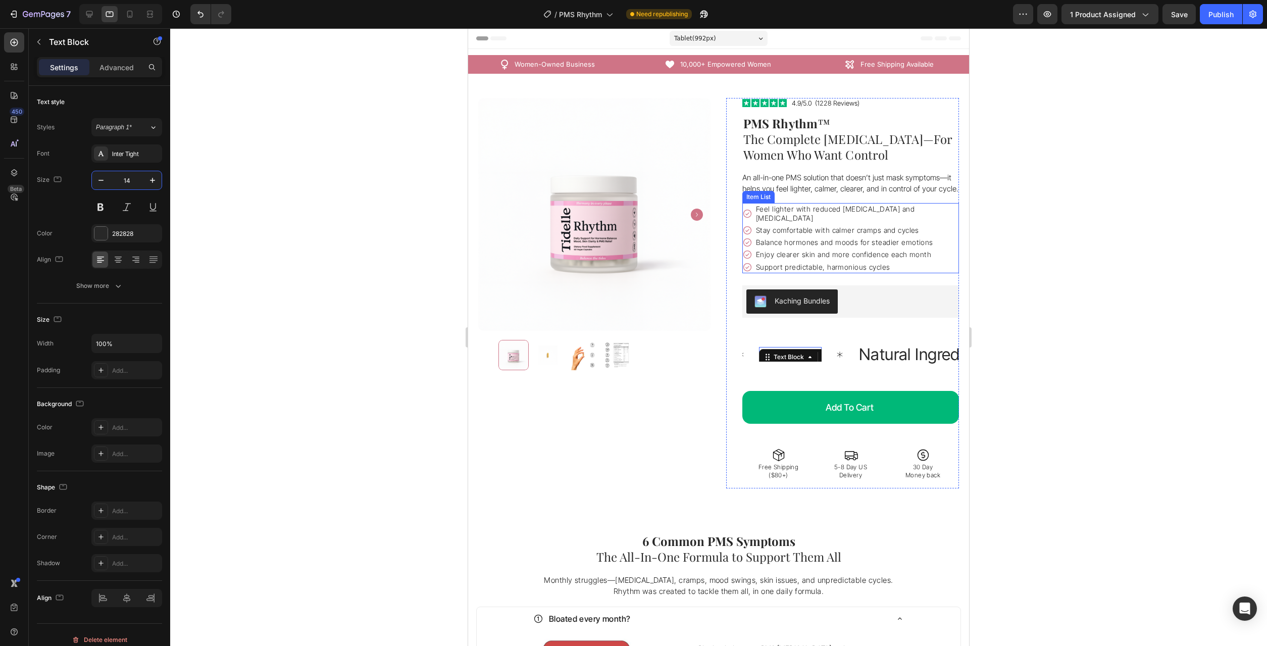
click at [876, 263] on p "Support predictable, harmonious cycles" at bounding box center [856, 267] width 201 height 9
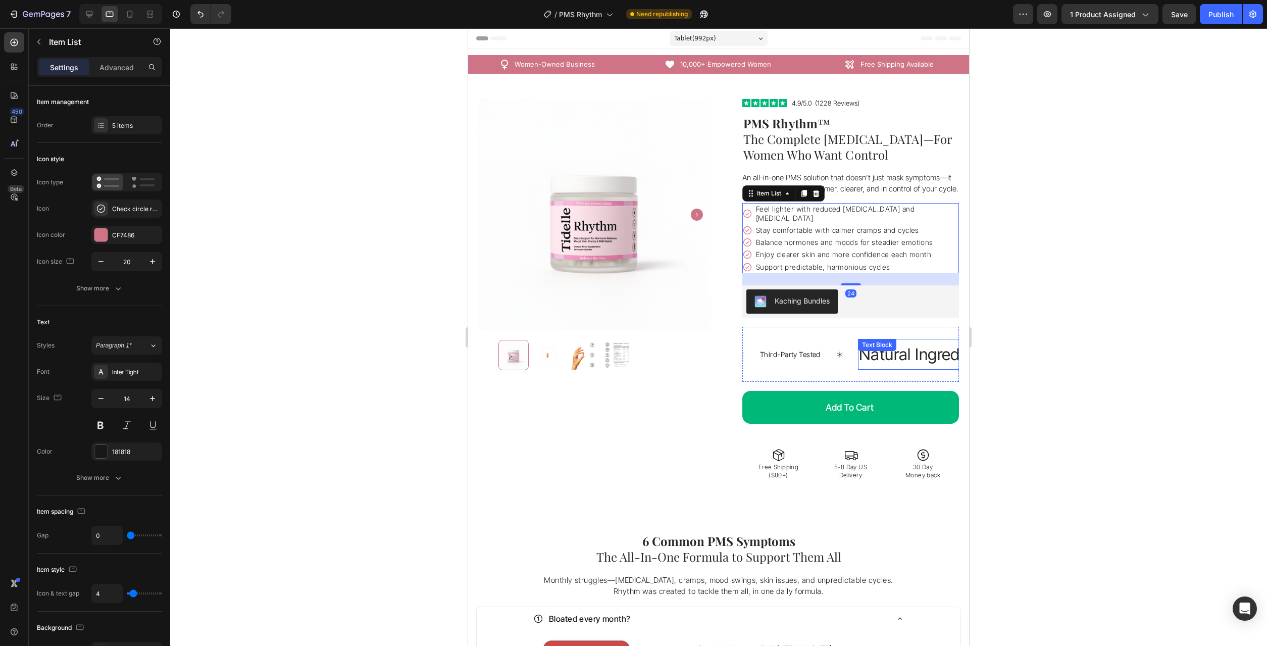
click at [887, 348] on p "Natural Ingredients" at bounding box center [900, 354] width 135 height 29
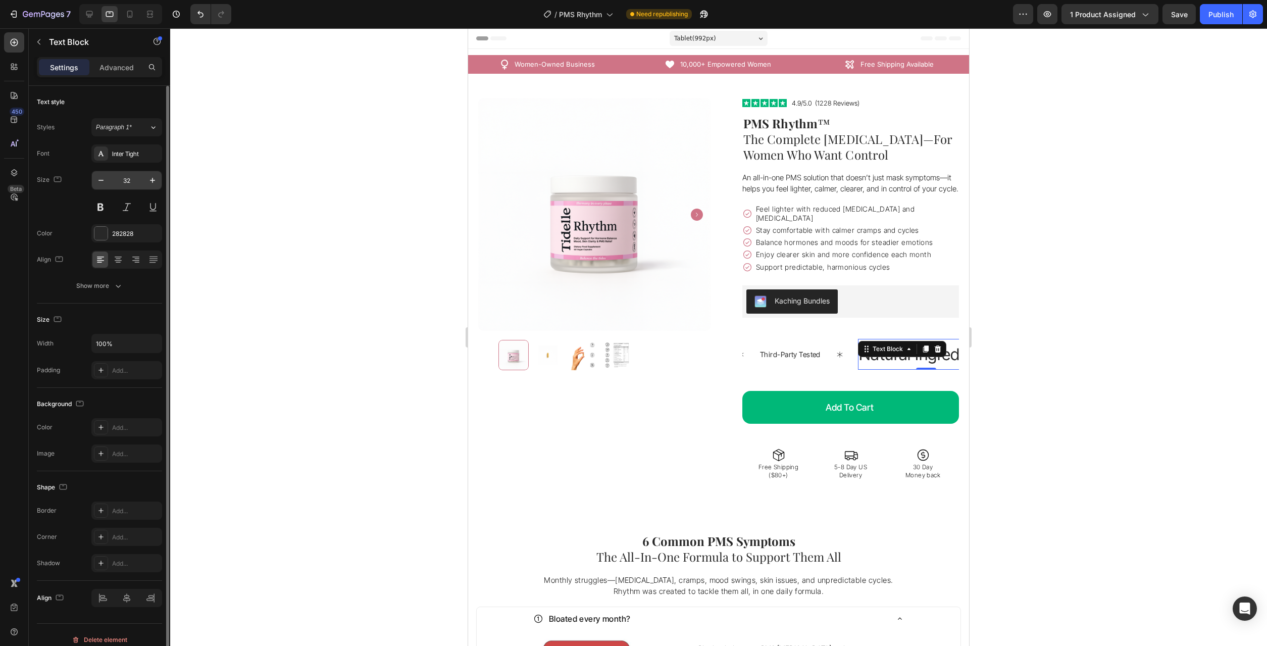
click at [130, 183] on input "32" at bounding box center [126, 180] width 33 height 18
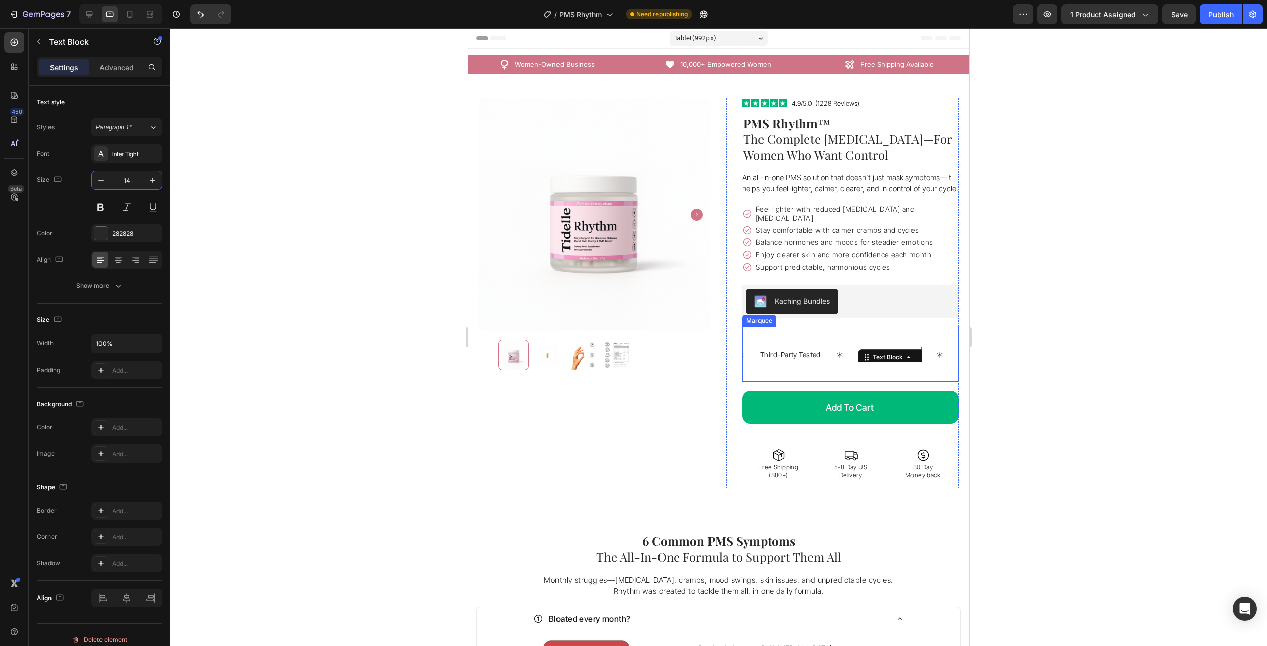
click at [756, 365] on div "Clinically Formulated Text Block" at bounding box center [666, 354] width 185 height 39
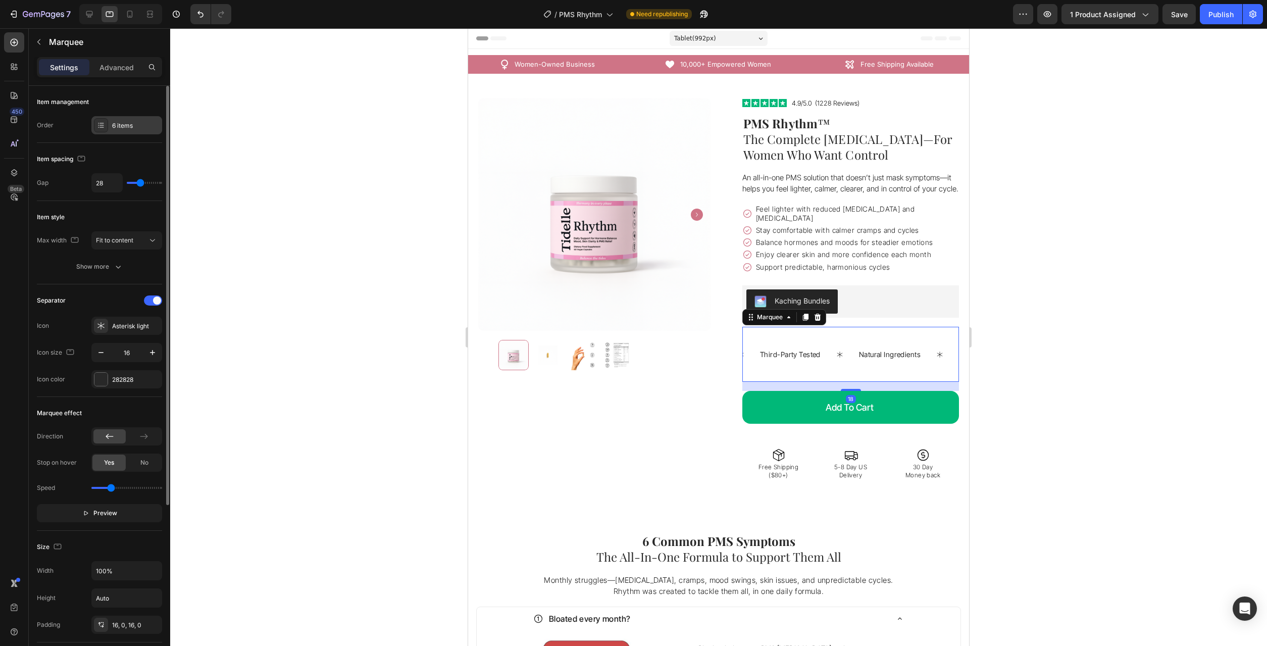
click at [120, 128] on div "6 items" at bounding box center [135, 125] width 47 height 9
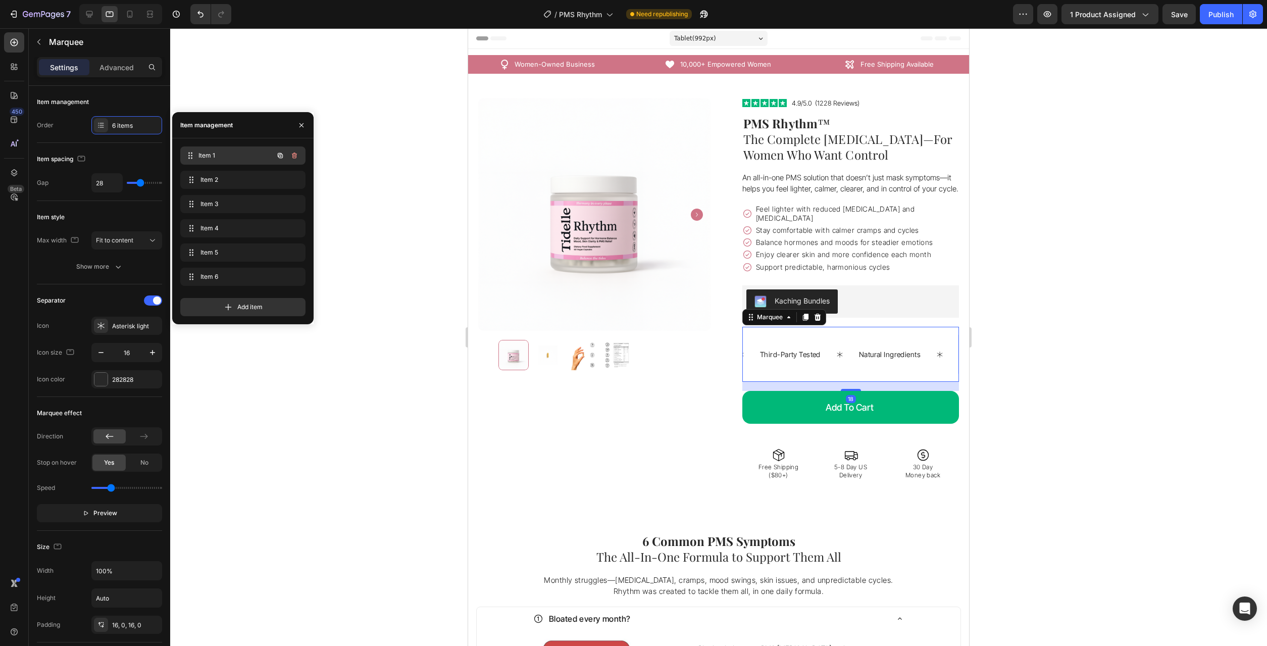
click at [203, 159] on span "Item 1" at bounding box center [235, 155] width 75 height 9
click at [778, 347] on p "Vegan" at bounding box center [764, 354] width 45 height 29
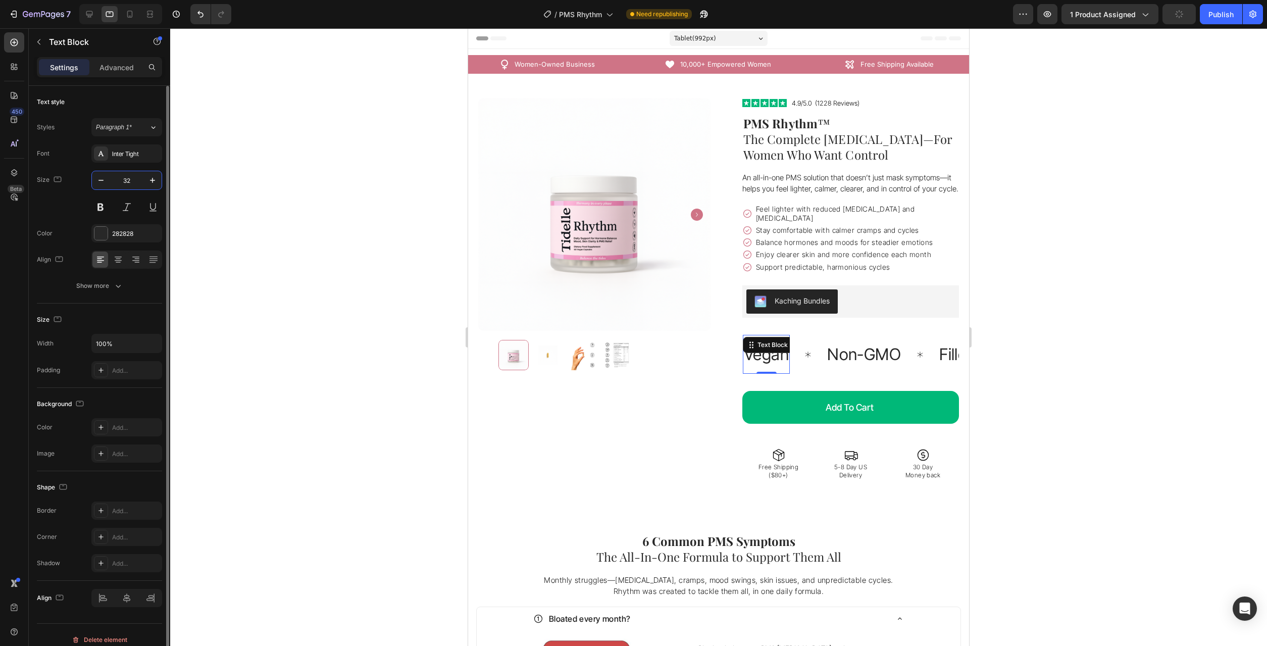
click at [132, 175] on input "32" at bounding box center [126, 180] width 33 height 18
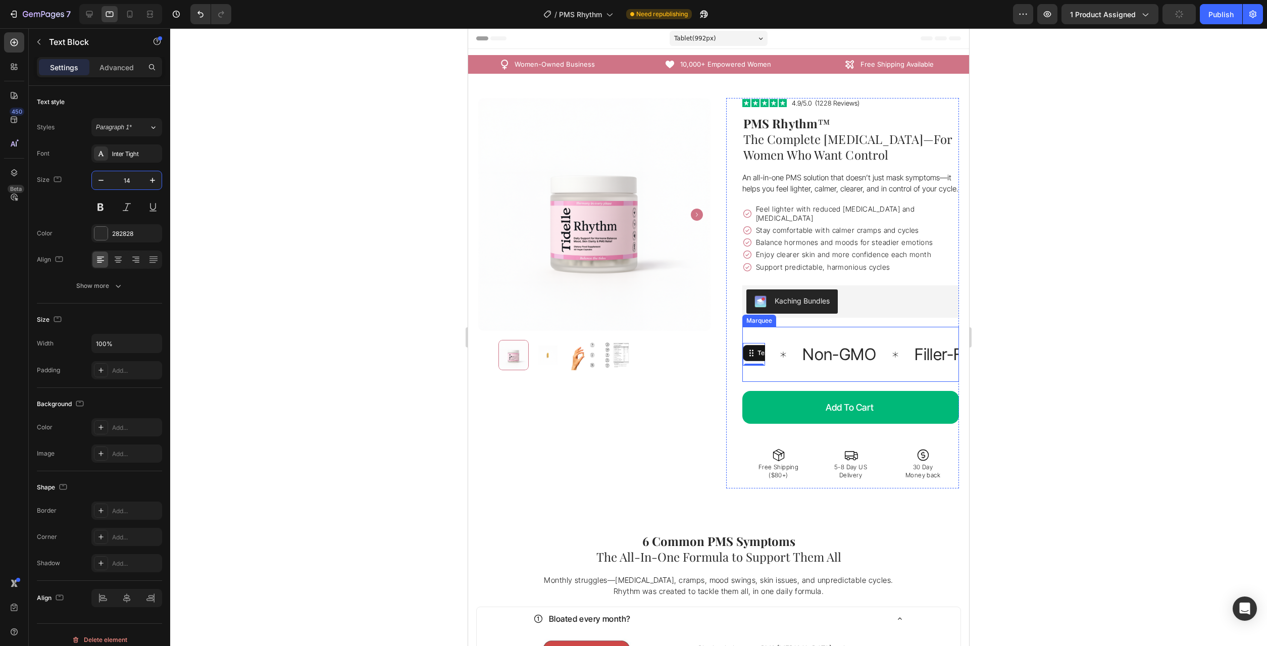
click at [852, 353] on p "Non-GMO" at bounding box center [839, 354] width 74 height 29
click at [928, 347] on p "Filler-Free" at bounding box center [949, 354] width 70 height 29
click at [838, 340] on div "Non-GMO Text Block" at bounding box center [839, 354] width 76 height 39
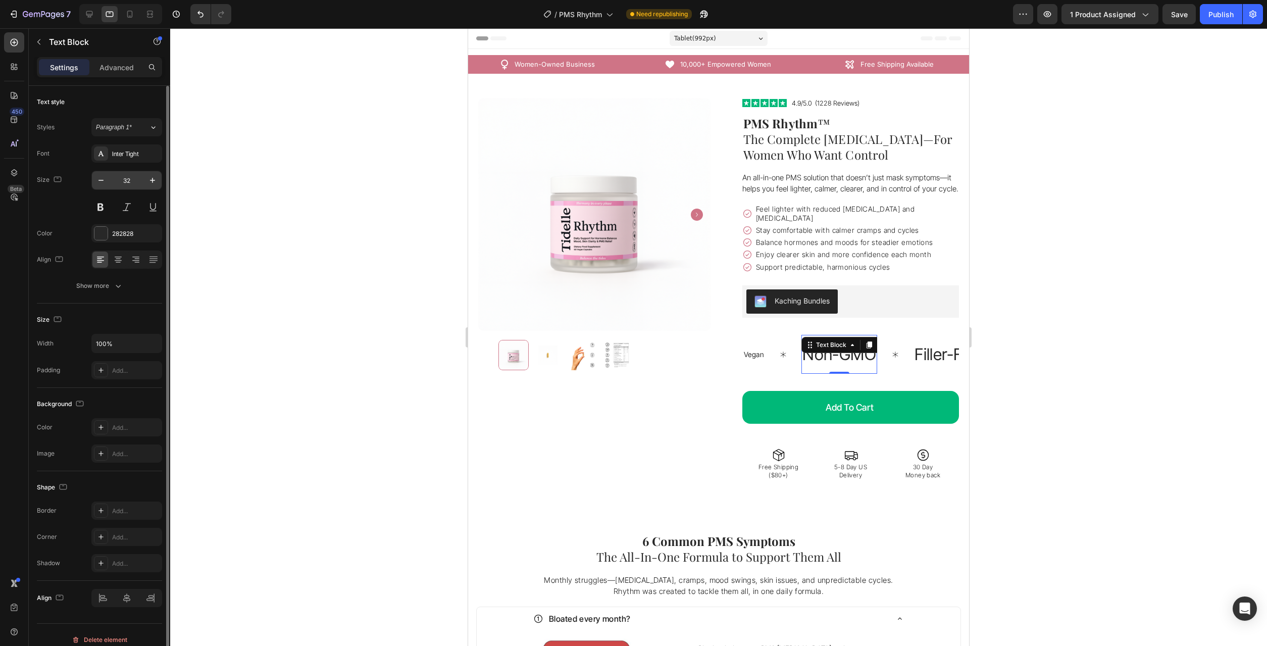
drag, startPoint x: 121, startPoint y: 178, endPoint x: 257, endPoint y: 259, distance: 158.7
click at [121, 178] on input "32" at bounding box center [126, 180] width 33 height 18
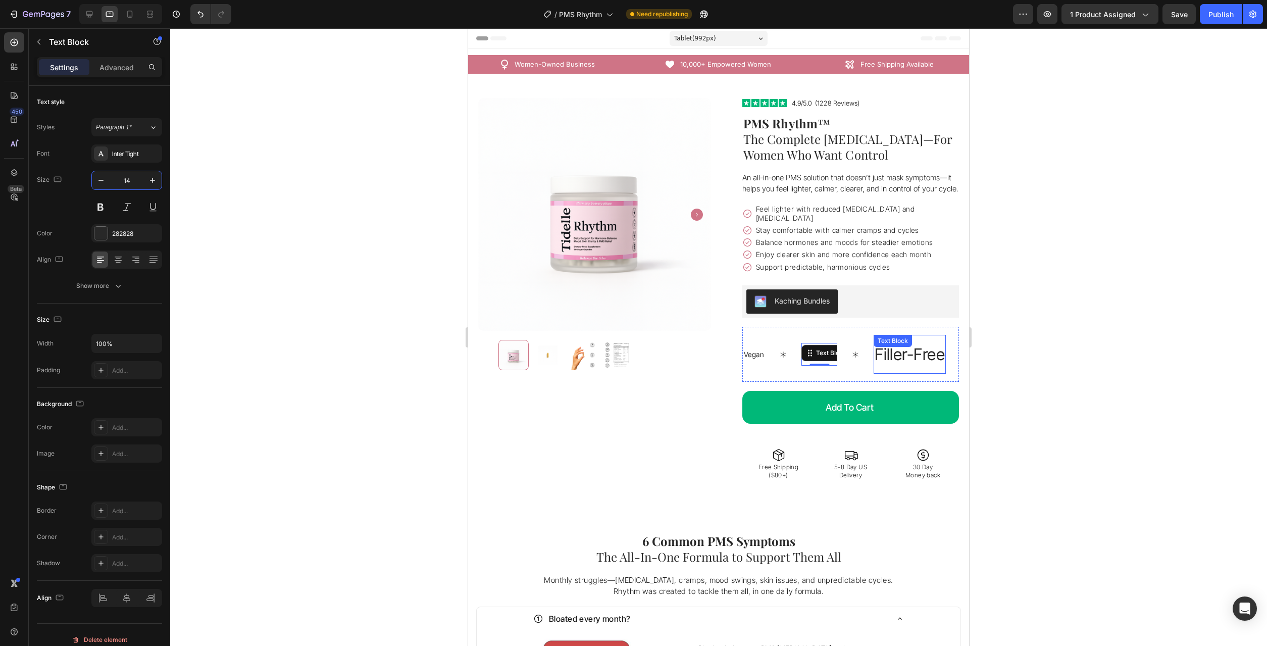
click at [896, 349] on p "Filler-Free" at bounding box center [909, 354] width 70 height 29
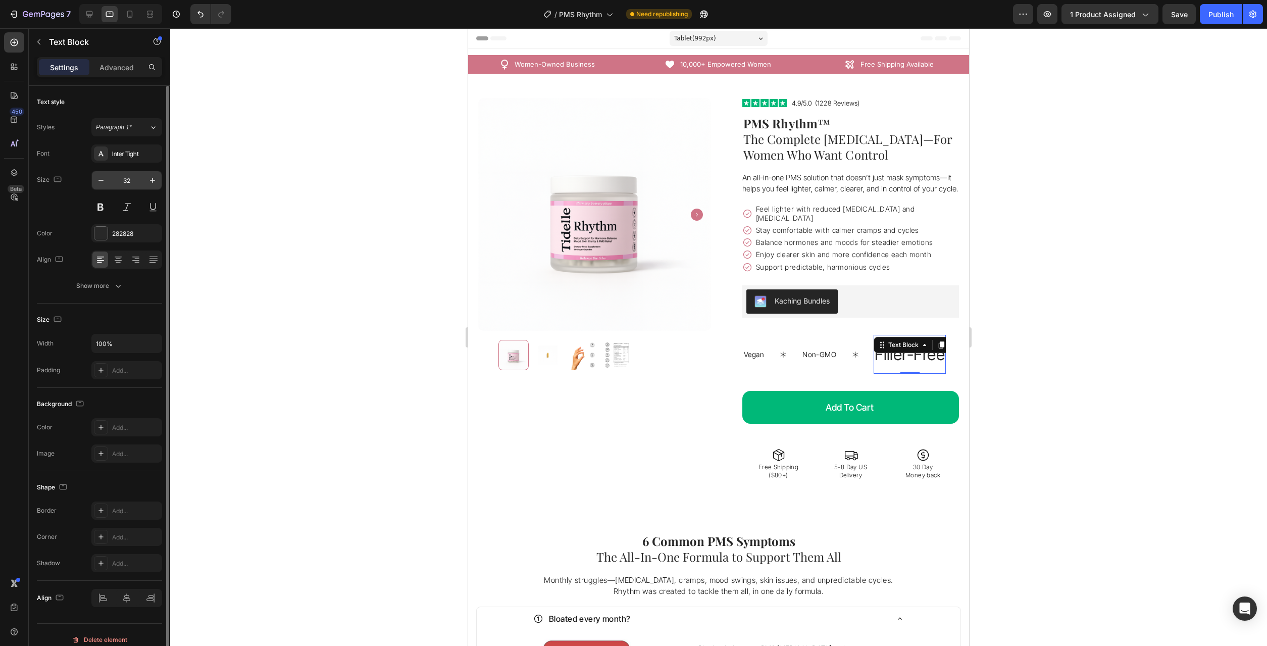
click at [132, 180] on input "32" at bounding box center [126, 180] width 33 height 18
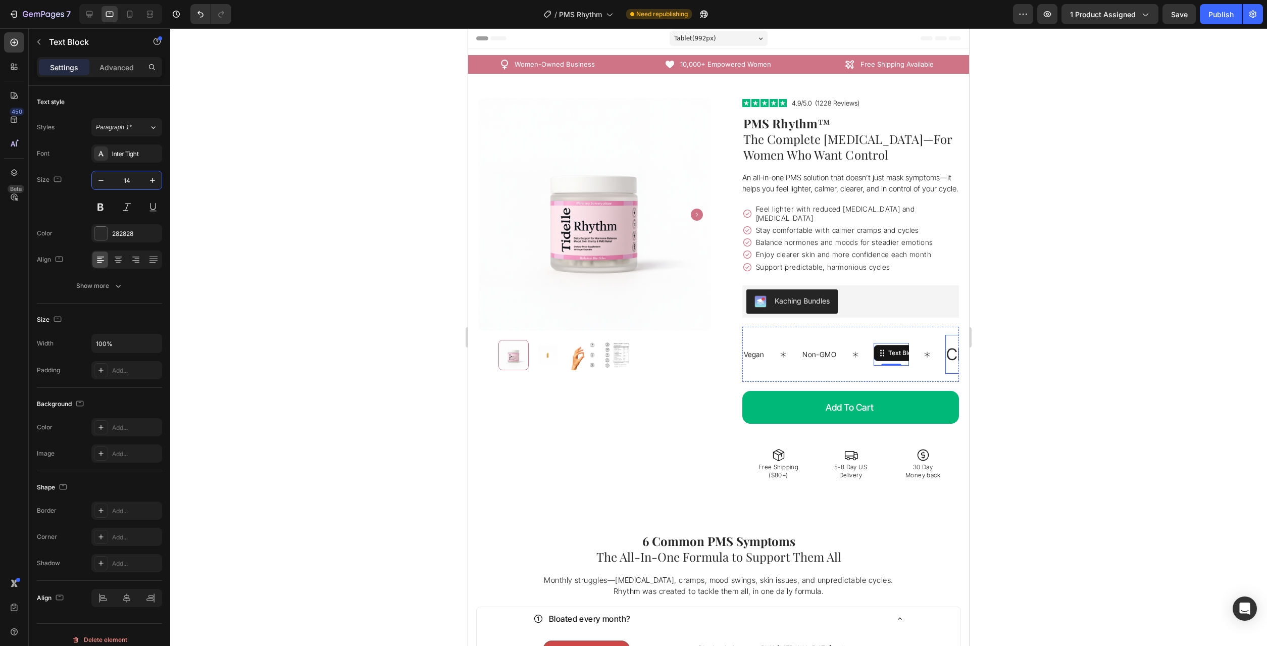
click at [948, 344] on p "Clinically Formulated" at bounding box center [1019, 354] width 146 height 29
click at [132, 176] on input "32" at bounding box center [126, 180] width 33 height 18
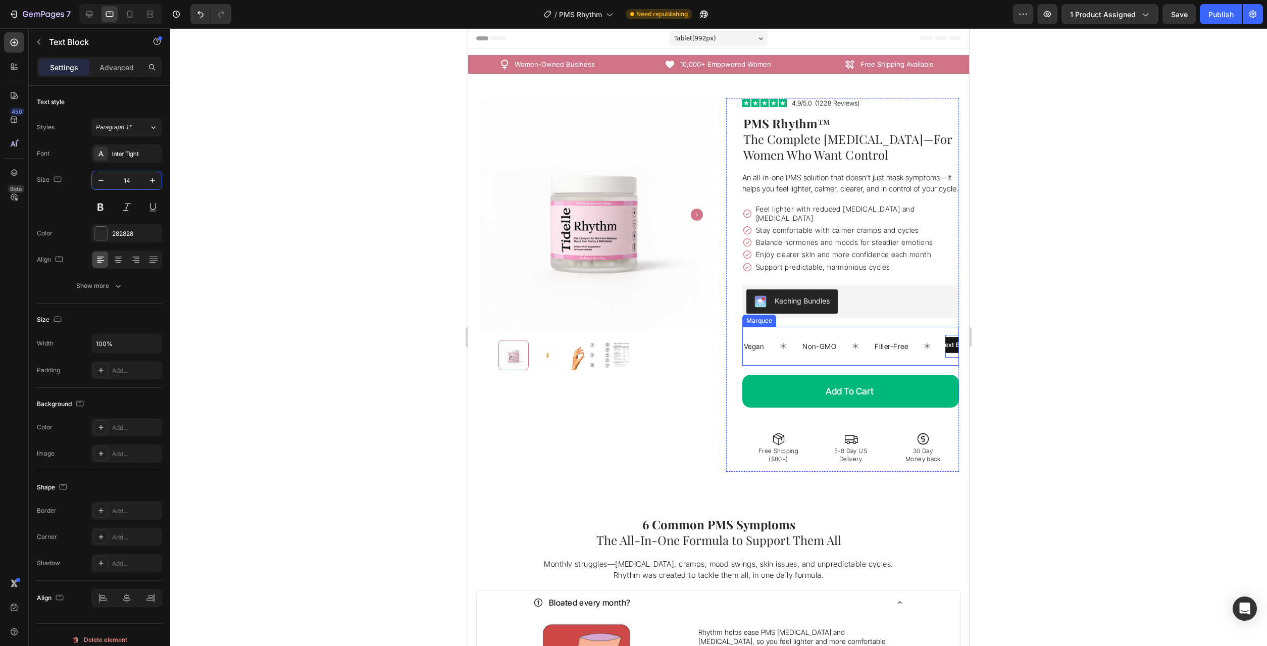
click at [918, 350] on div "Vegan Text Block Non-GMO Text Block Filler-Free Text Block Clinically Formulate…" at bounding box center [850, 346] width 217 height 39
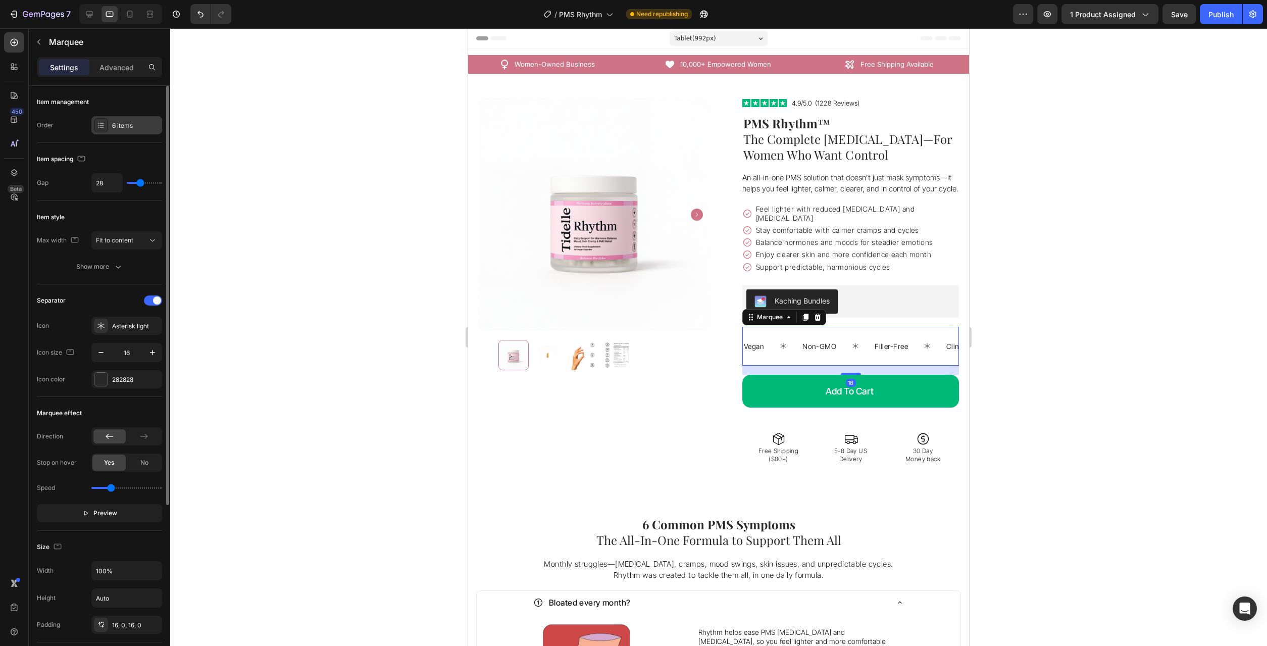
click at [133, 119] on div "6 items" at bounding box center [126, 125] width 71 height 18
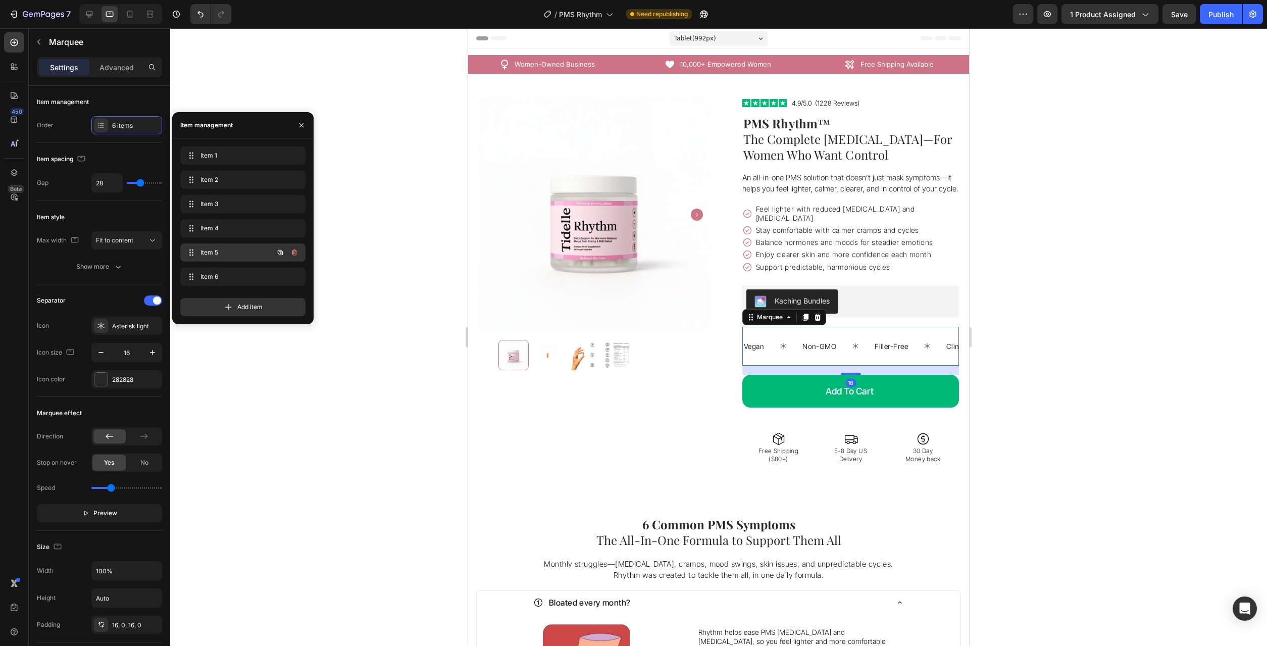
click at [216, 246] on div "Item 5 Item 5" at bounding box center [228, 252] width 89 height 14
click at [235, 271] on div "Item 6 Item 6" at bounding box center [228, 277] width 89 height 14
click at [226, 161] on div "Item 1 Item 1" at bounding box center [228, 155] width 89 height 14
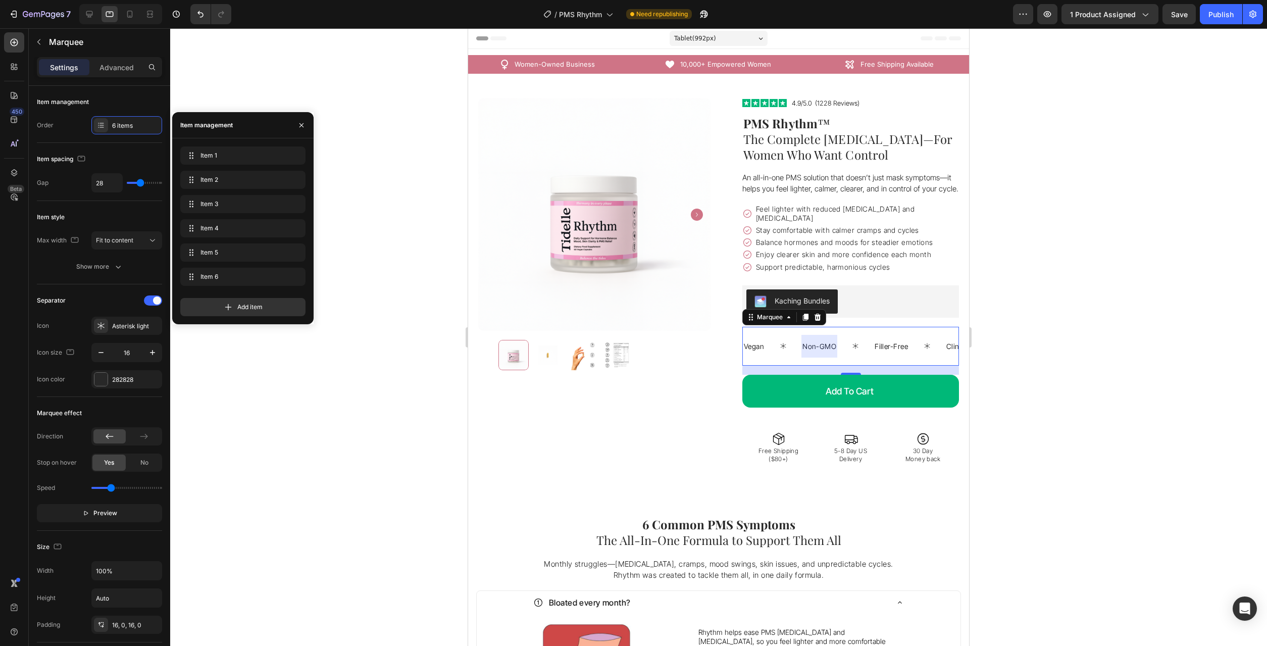
click at [1072, 345] on div at bounding box center [718, 336] width 1097 height 617
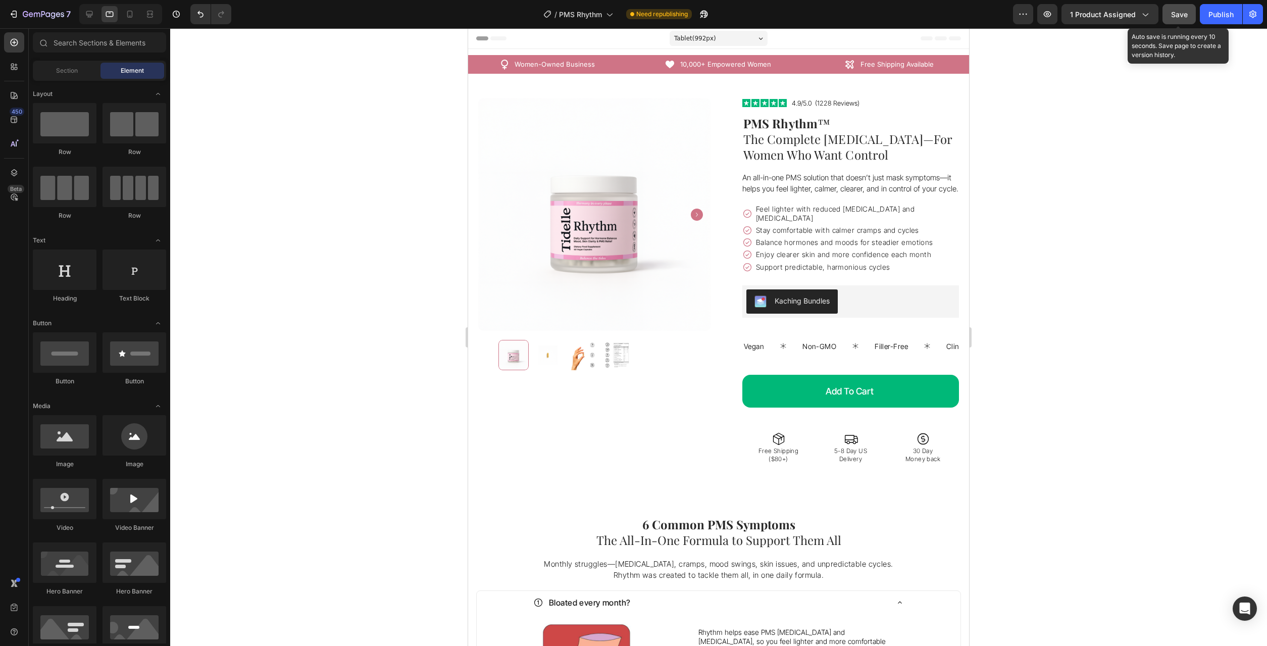
click at [1176, 21] on button "Save" at bounding box center [1178, 14] width 33 height 20
click at [1136, 298] on div at bounding box center [718, 336] width 1097 height 617
click at [125, 18] on icon at bounding box center [130, 14] width 10 height 10
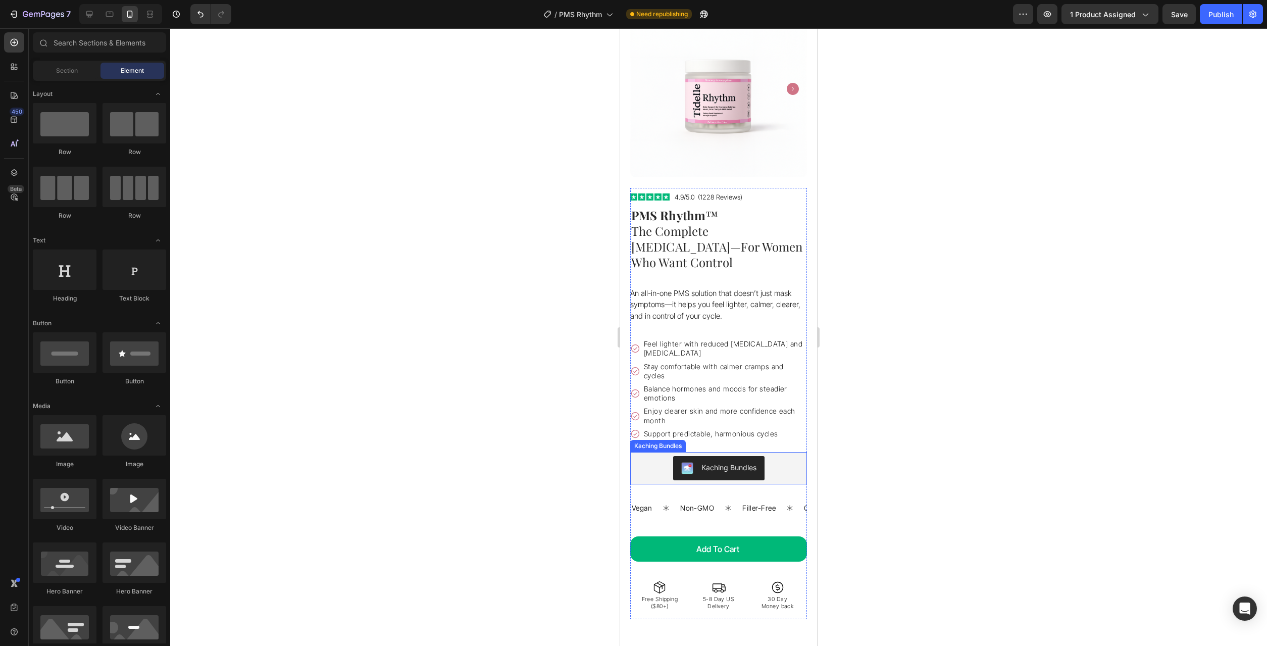
scroll to position [206, 0]
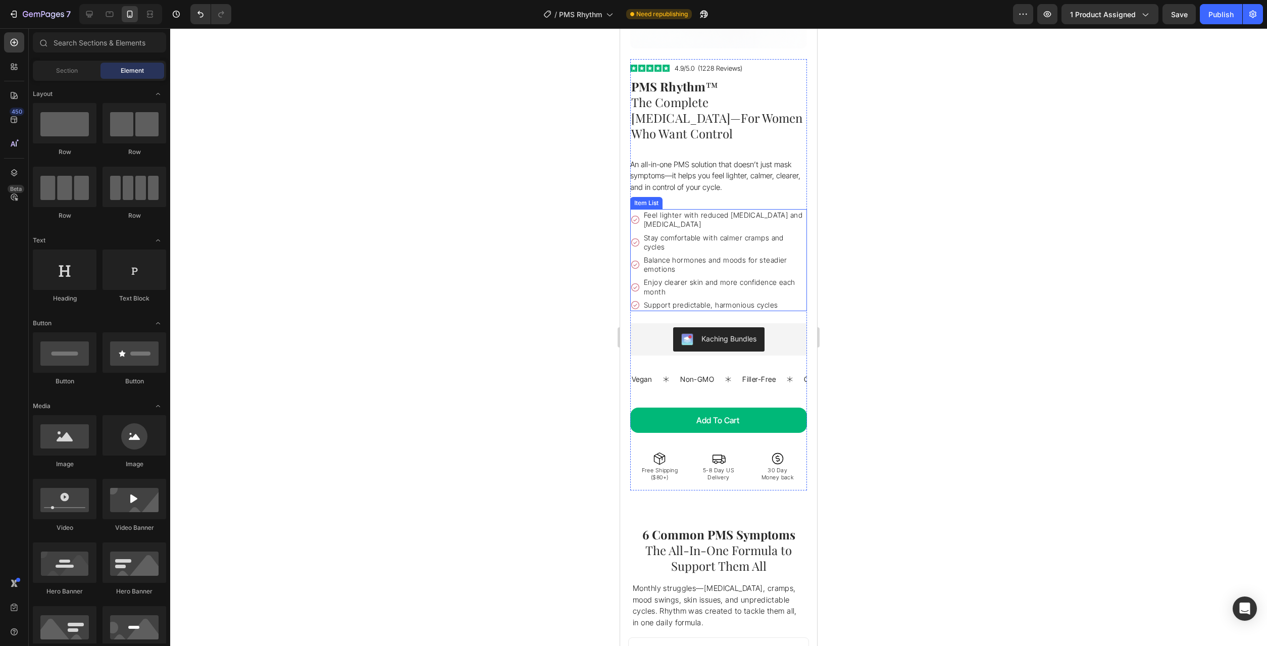
click at [639, 197] on div "Item List" at bounding box center [646, 203] width 32 height 12
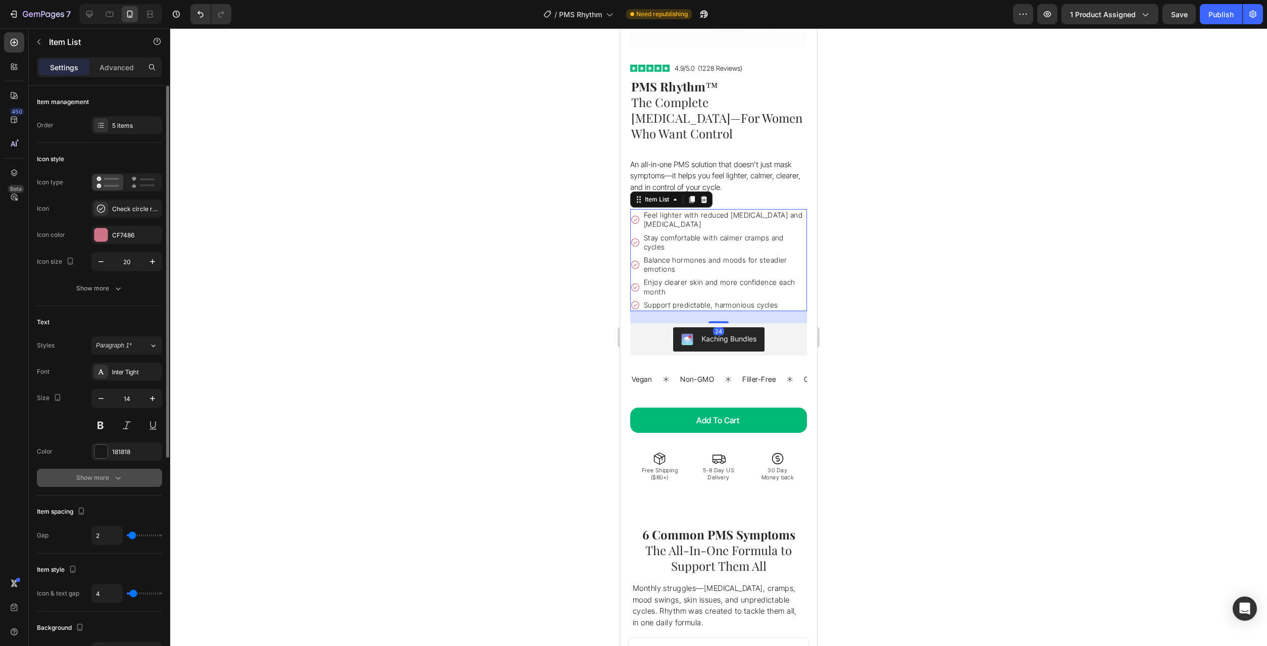
click at [108, 471] on button "Show more" at bounding box center [99, 478] width 125 height 18
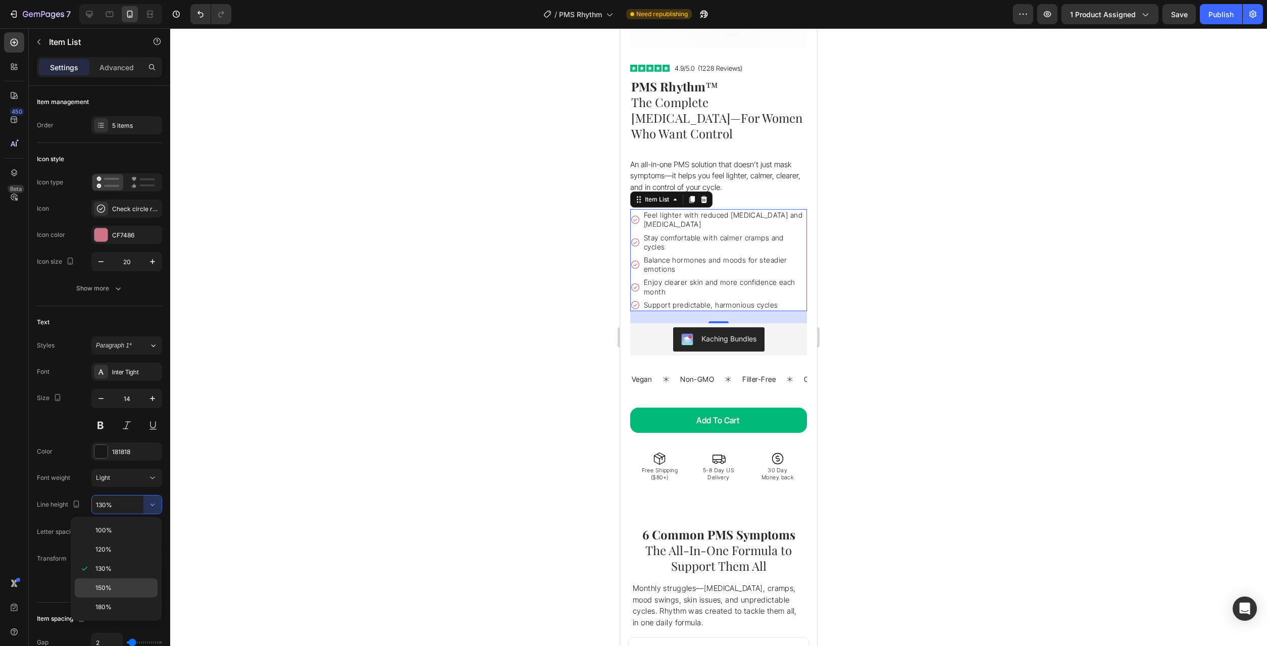
click at [121, 588] on p "150%" at bounding box center [124, 587] width 58 height 9
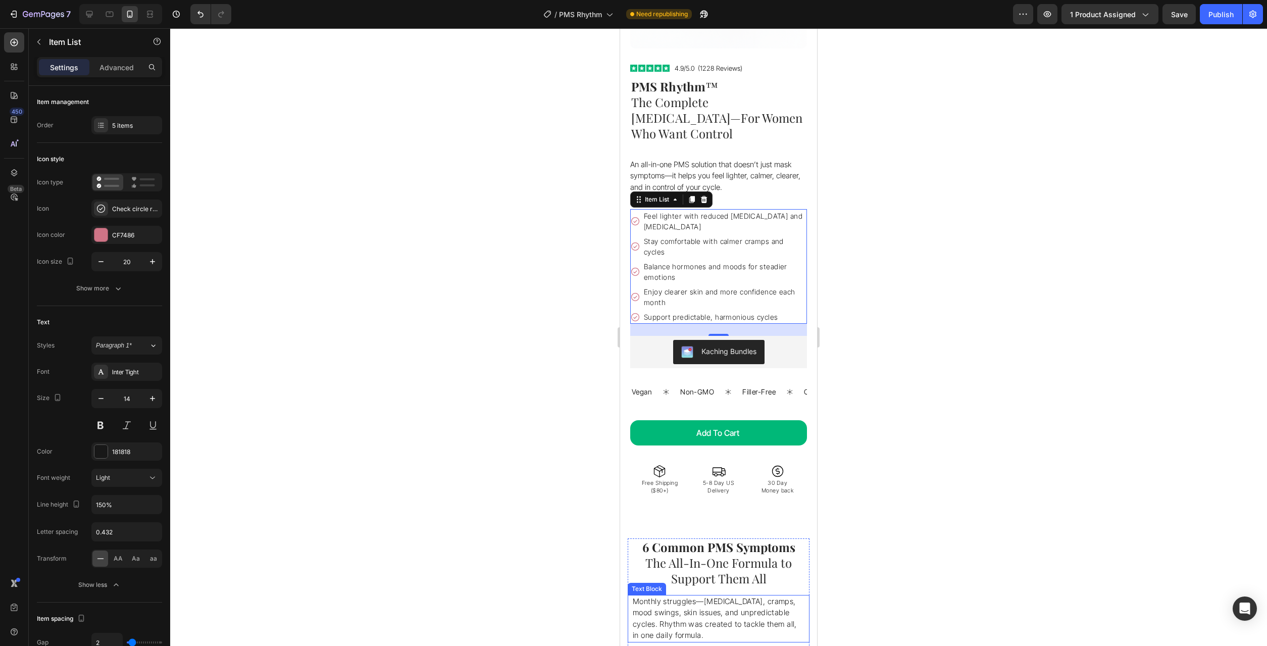
scroll to position [154, 0]
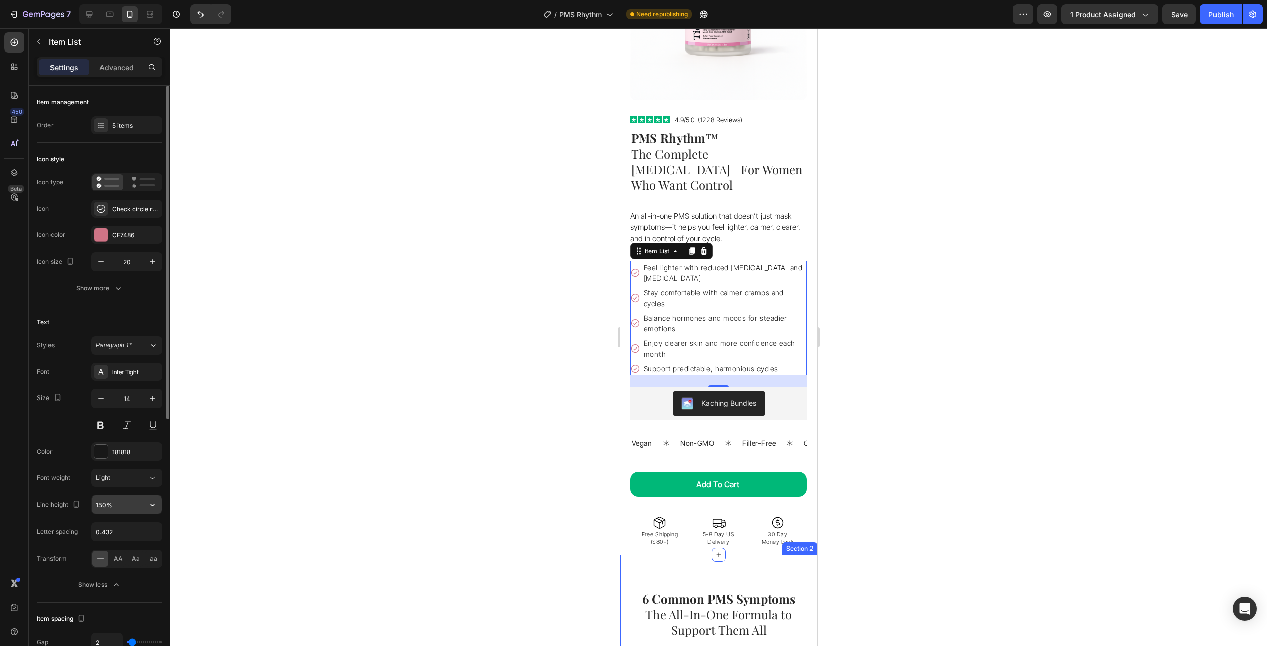
click at [155, 509] on icon "button" at bounding box center [152, 504] width 10 height 10
click at [134, 560] on div "130%" at bounding box center [116, 568] width 83 height 19
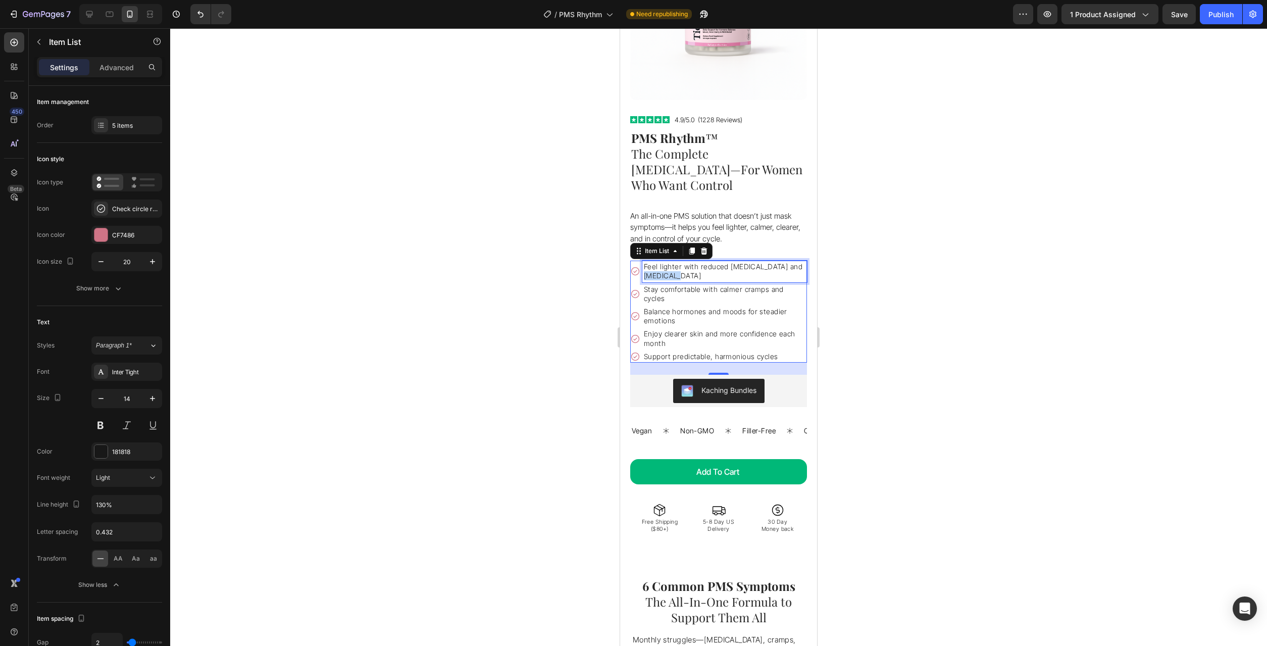
click at [668, 262] on p "Feel lighter with reduced [MEDICAL_DATA] and [MEDICAL_DATA]" at bounding box center [725, 271] width 162 height 18
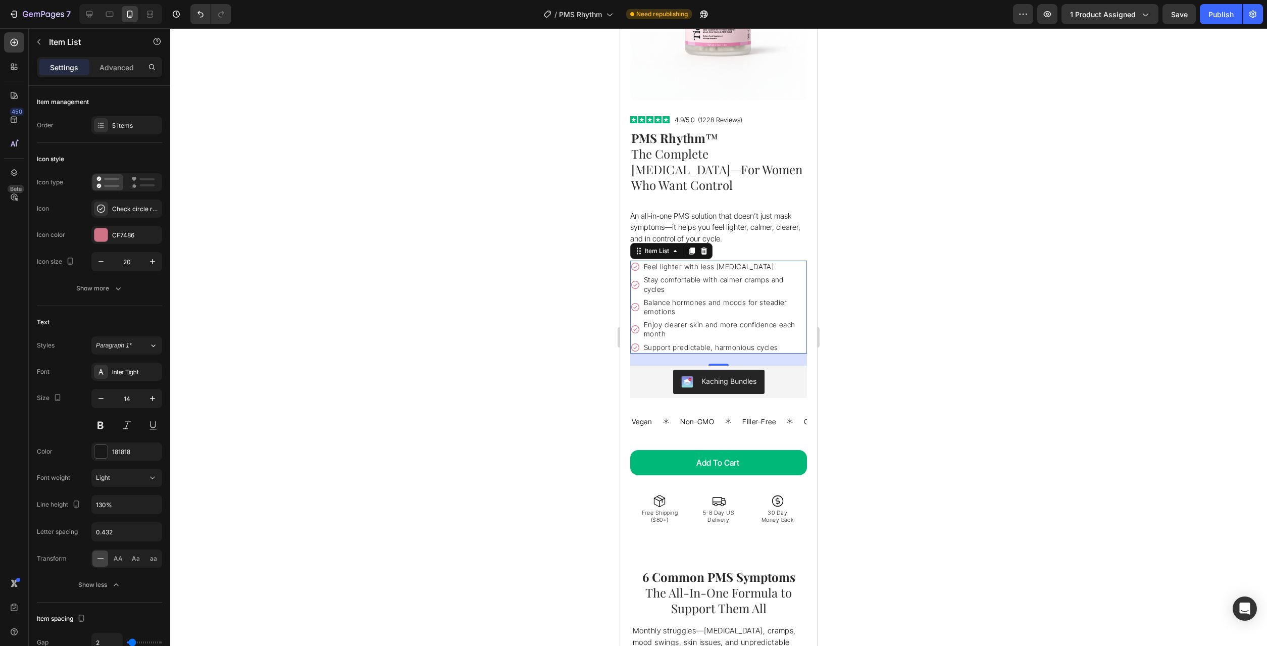
click at [769, 275] on p "Stay comfortable with calmer cramps and cycles" at bounding box center [725, 284] width 162 height 18
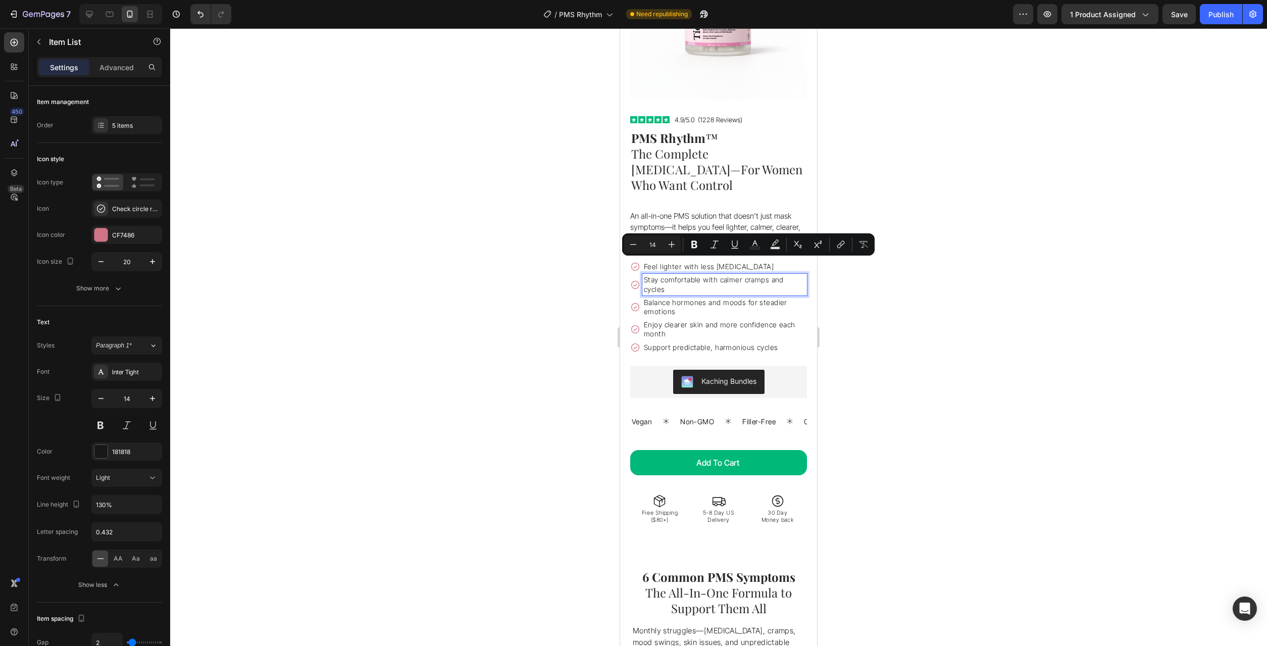
click at [769, 275] on p "Stay comfortable with calmer cramps and cycles" at bounding box center [725, 284] width 162 height 18
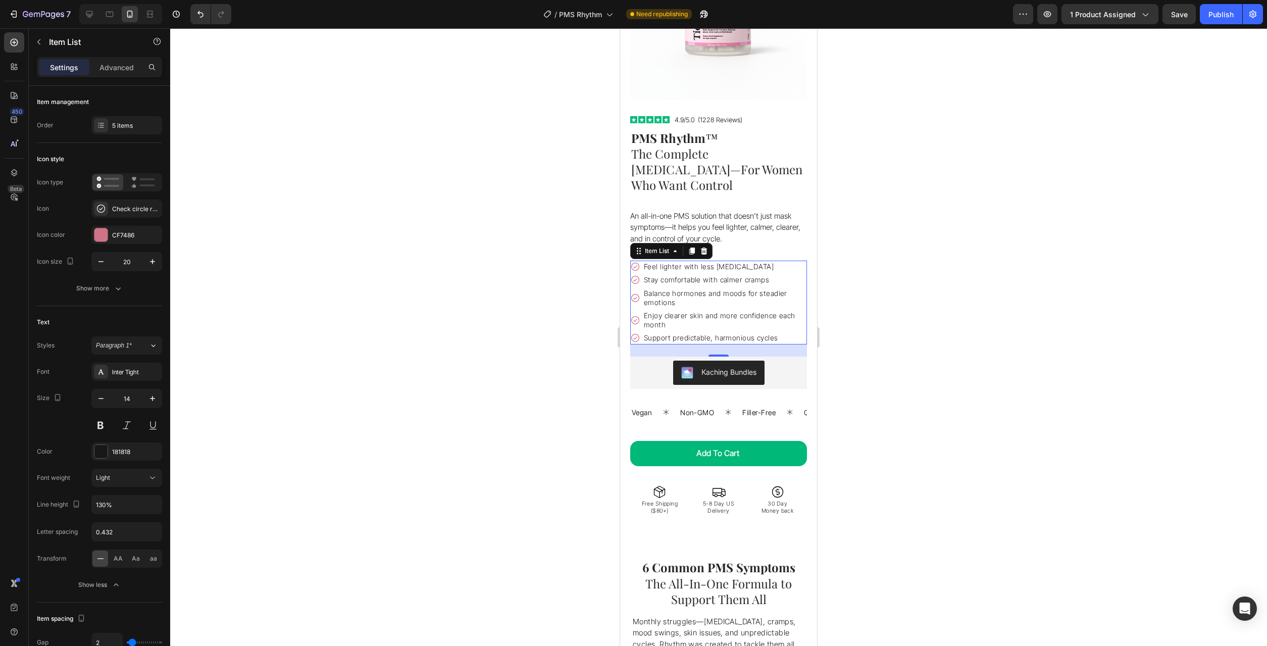
click at [701, 289] on p "Balance hormones and moods for steadier emotions" at bounding box center [725, 298] width 162 height 18
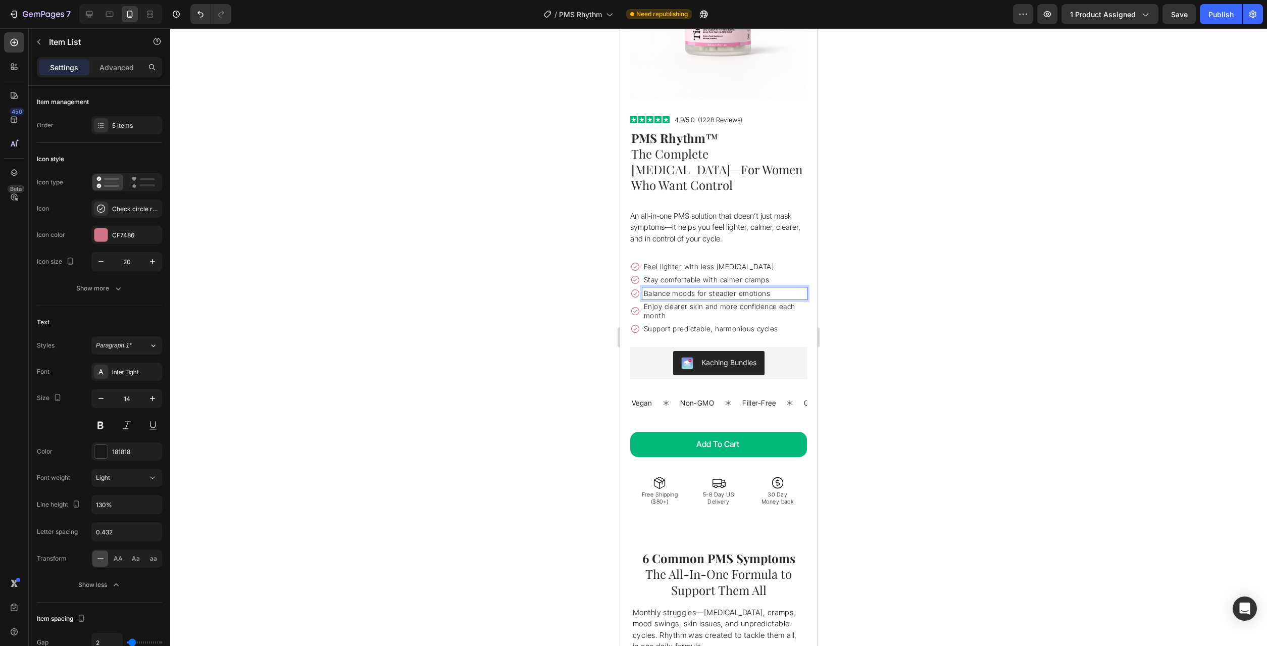
click at [674, 289] on p "Balance moods for steadier emotions" at bounding box center [725, 293] width 162 height 9
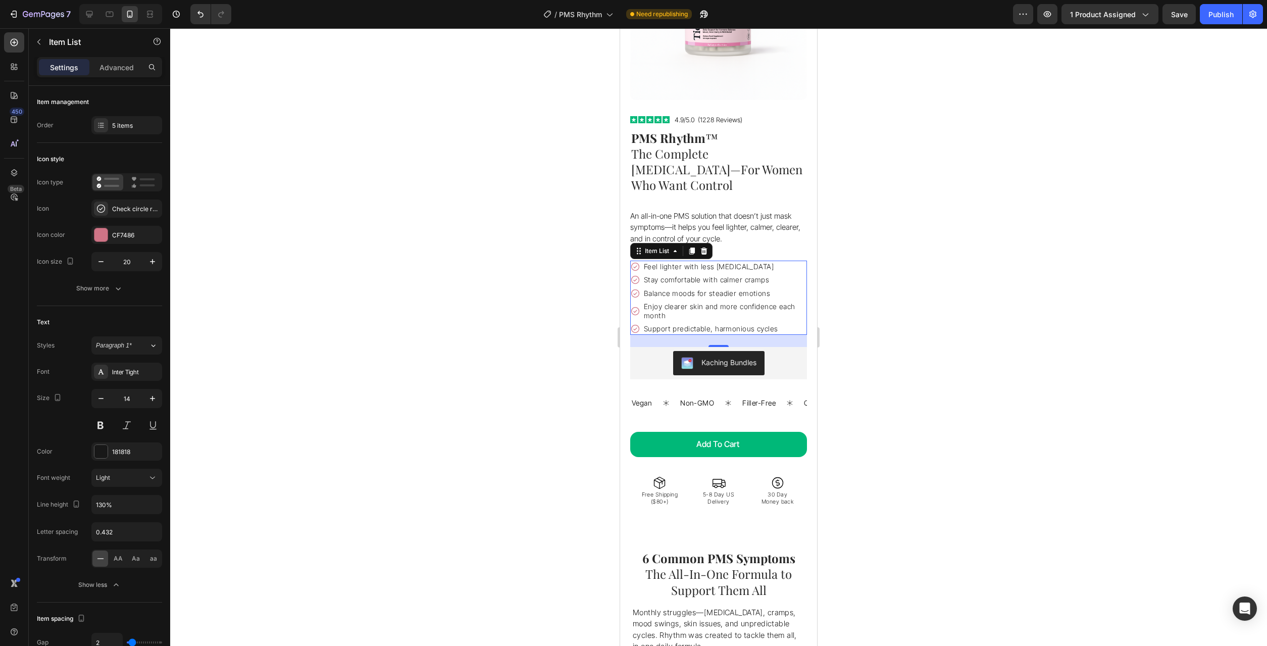
click at [692, 302] on p "Enjoy clearer skin and more confidence each month" at bounding box center [725, 311] width 162 height 18
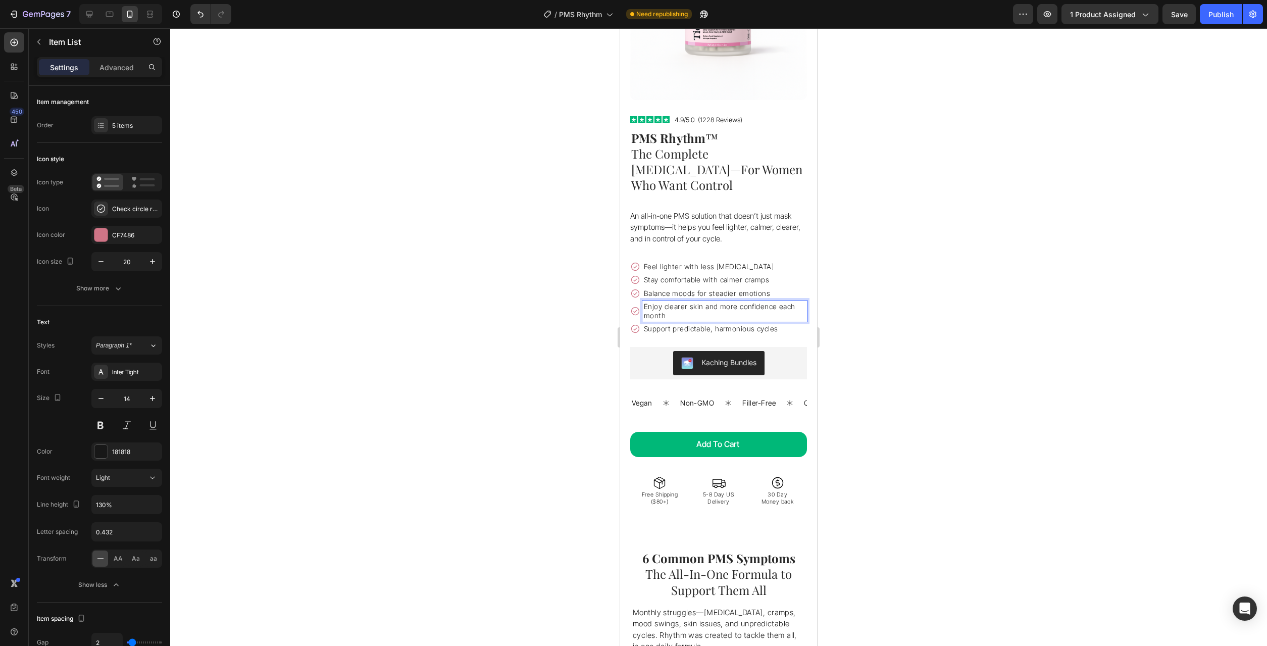
click at [692, 302] on p "Enjoy clearer skin and more confidence each month" at bounding box center [725, 311] width 162 height 18
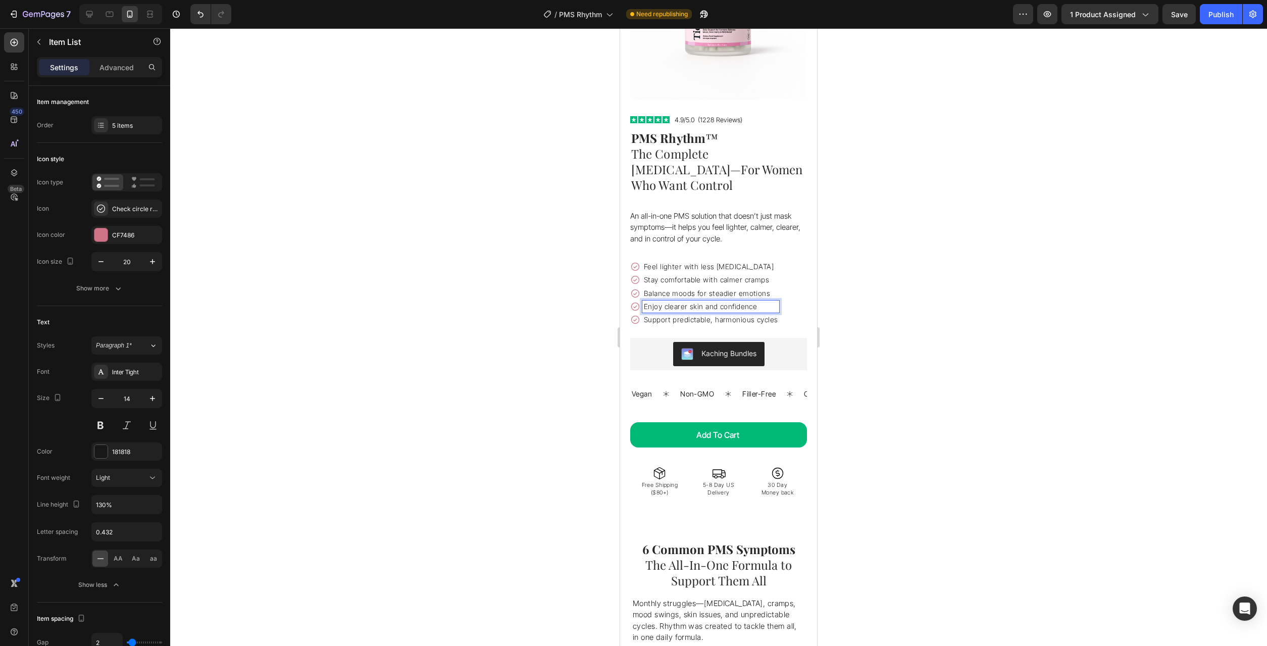
click at [714, 302] on p "Enjoy clearer skin and confidence" at bounding box center [711, 306] width 134 height 9
click at [718, 302] on p "Enjoy clearer skin and confidence" at bounding box center [711, 306] width 134 height 9
click at [670, 315] on p "Support predictable, harmonious cycles" at bounding box center [711, 319] width 134 height 9
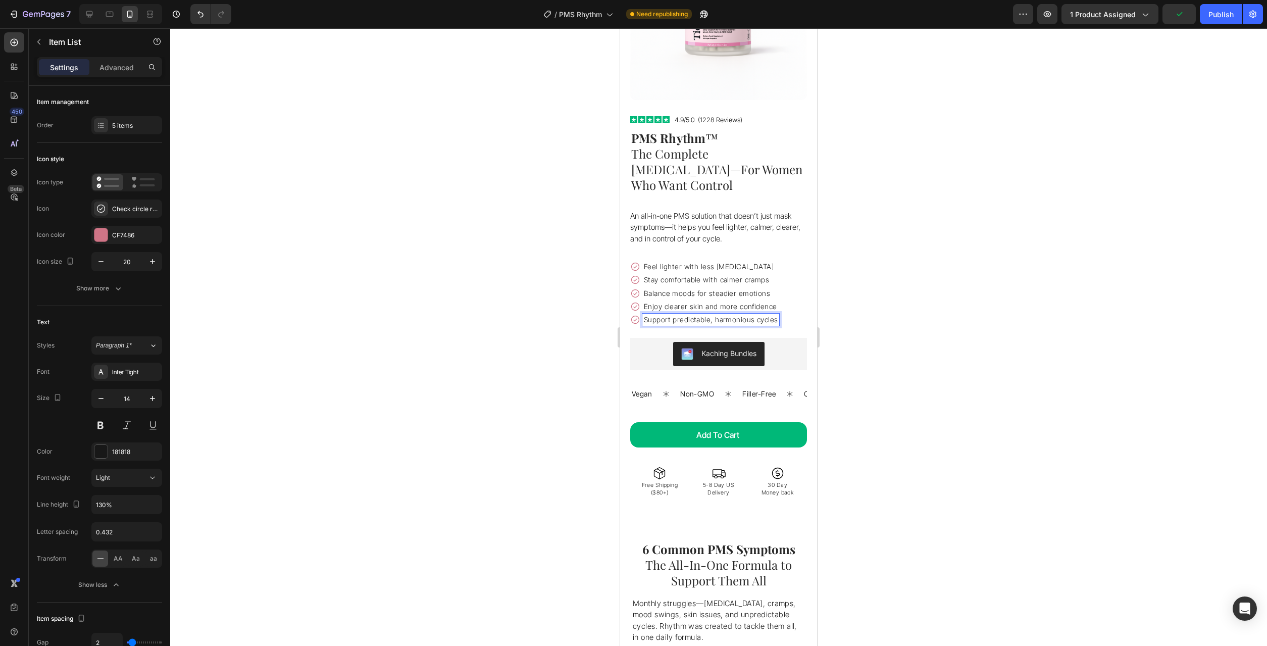
click at [961, 326] on div at bounding box center [718, 336] width 1097 height 617
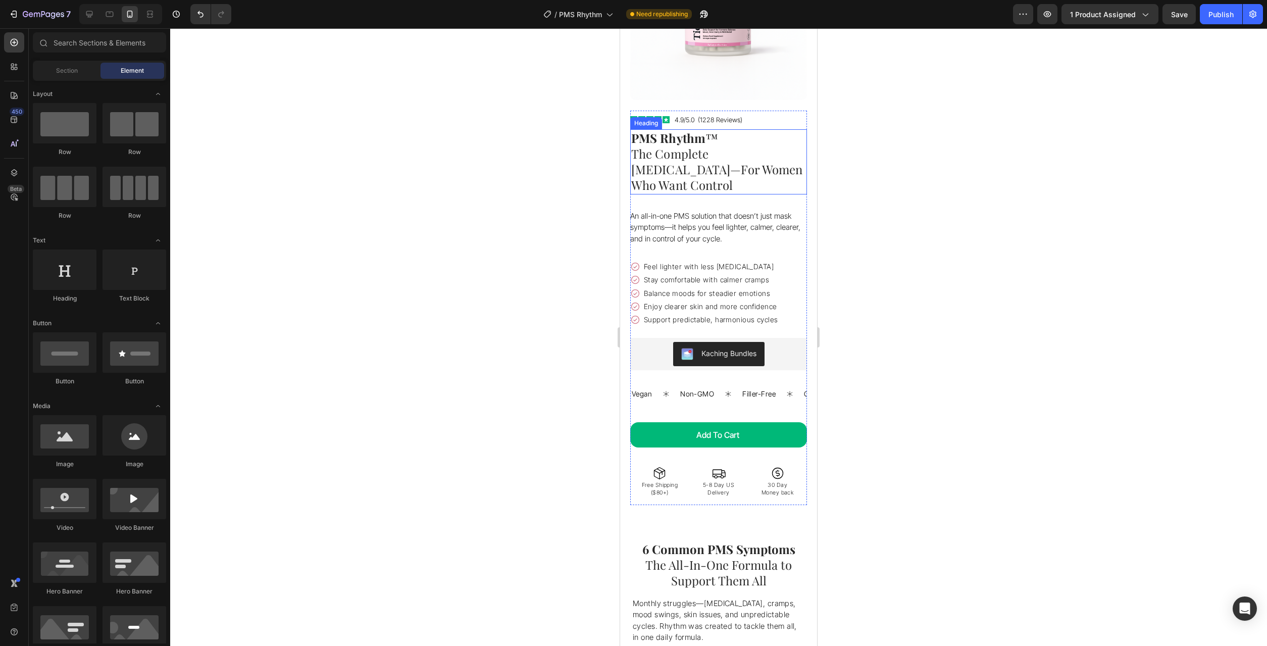
click at [666, 138] on strong "PMS Rhythm" at bounding box center [668, 138] width 74 height 16
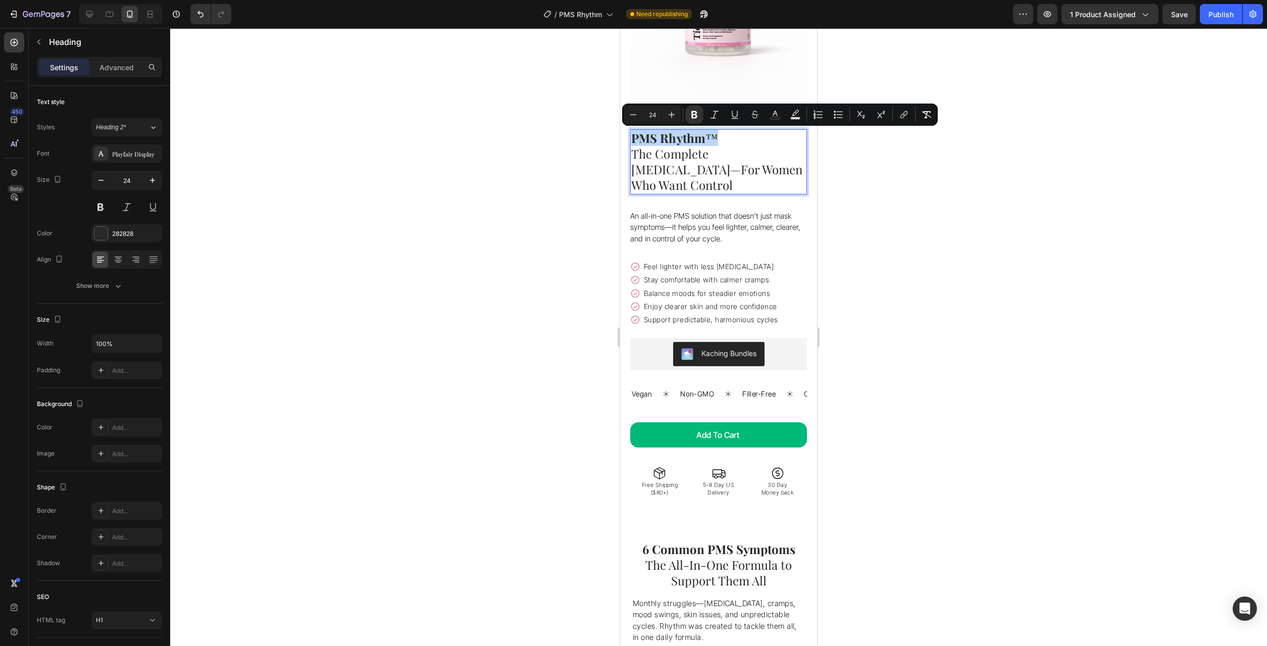
drag, startPoint x: 719, startPoint y: 140, endPoint x: 630, endPoint y: 137, distance: 89.4
click at [630, 137] on h1 "PMS Rhythm ™ The Complete [MEDICAL_DATA]—For Women Who Want Control" at bounding box center [718, 161] width 177 height 65
click at [713, 136] on span "PMS Rhythm ™" at bounding box center [674, 138] width 87 height 16
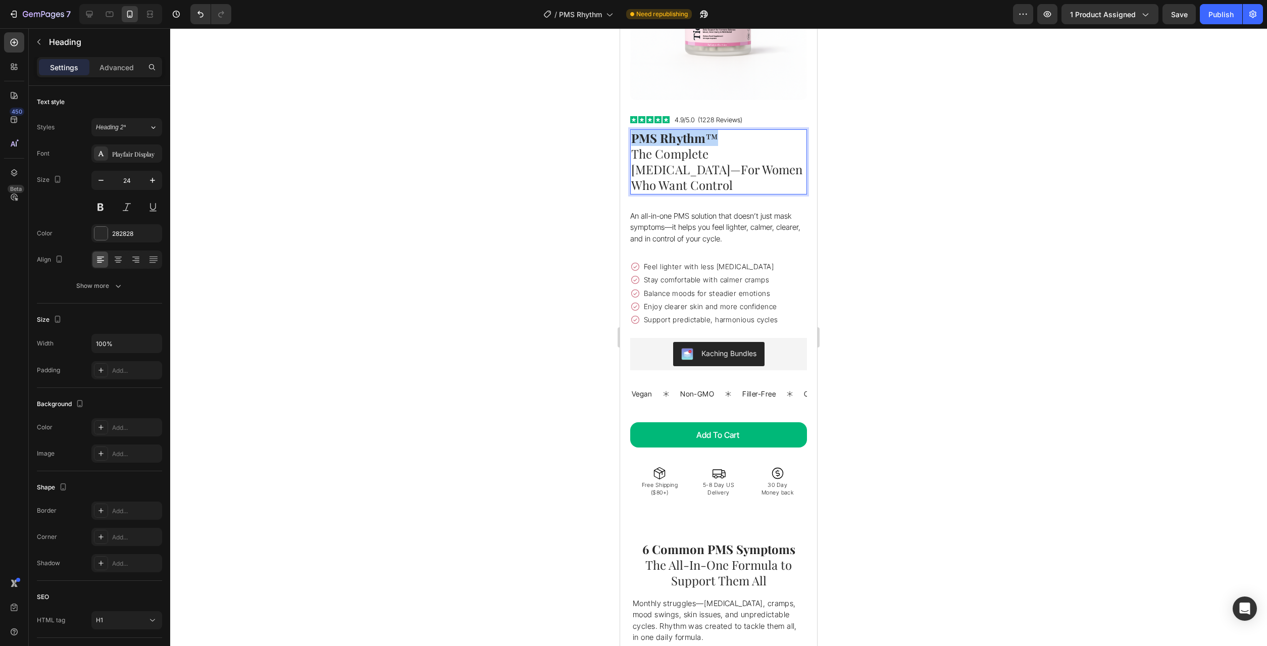
drag, startPoint x: 711, startPoint y: 138, endPoint x: 641, endPoint y: 129, distance: 70.8
click at [630, 135] on h1 "PMS Rhythm ™ The Complete [MEDICAL_DATA]—For Women Who Want Control" at bounding box center [718, 161] width 177 height 65
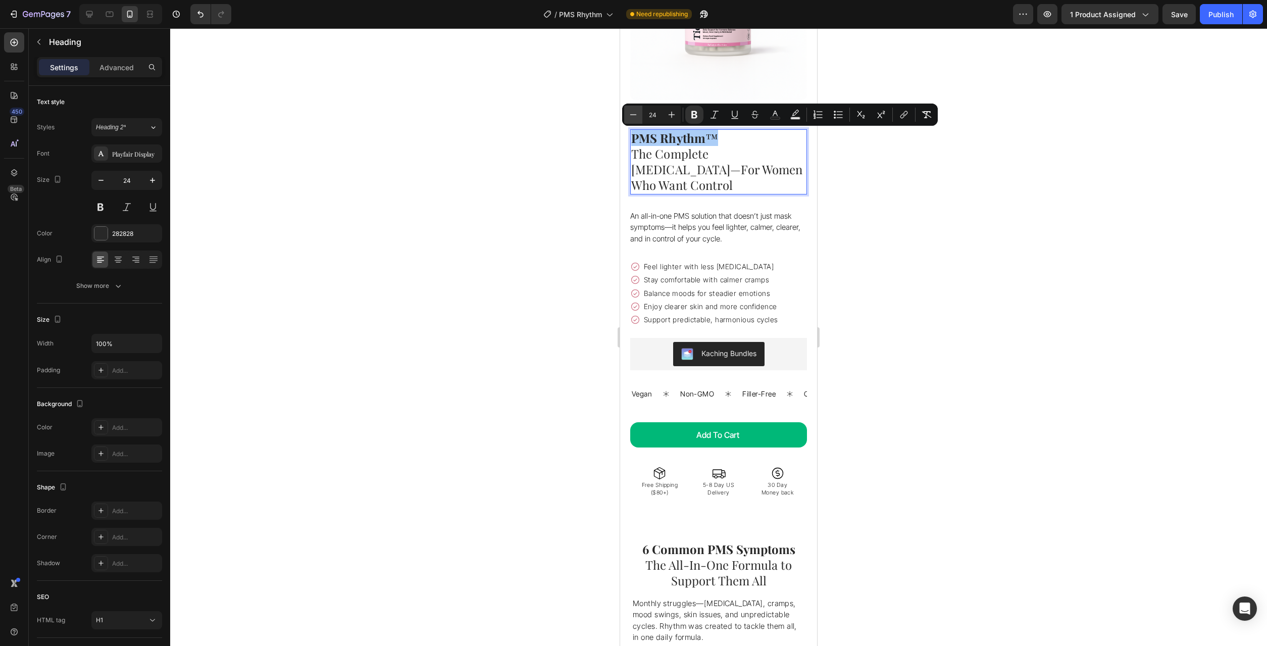
click at [634, 112] on icon "Editor contextual toolbar" at bounding box center [633, 115] width 10 height 10
click at [963, 179] on div at bounding box center [718, 336] width 1097 height 617
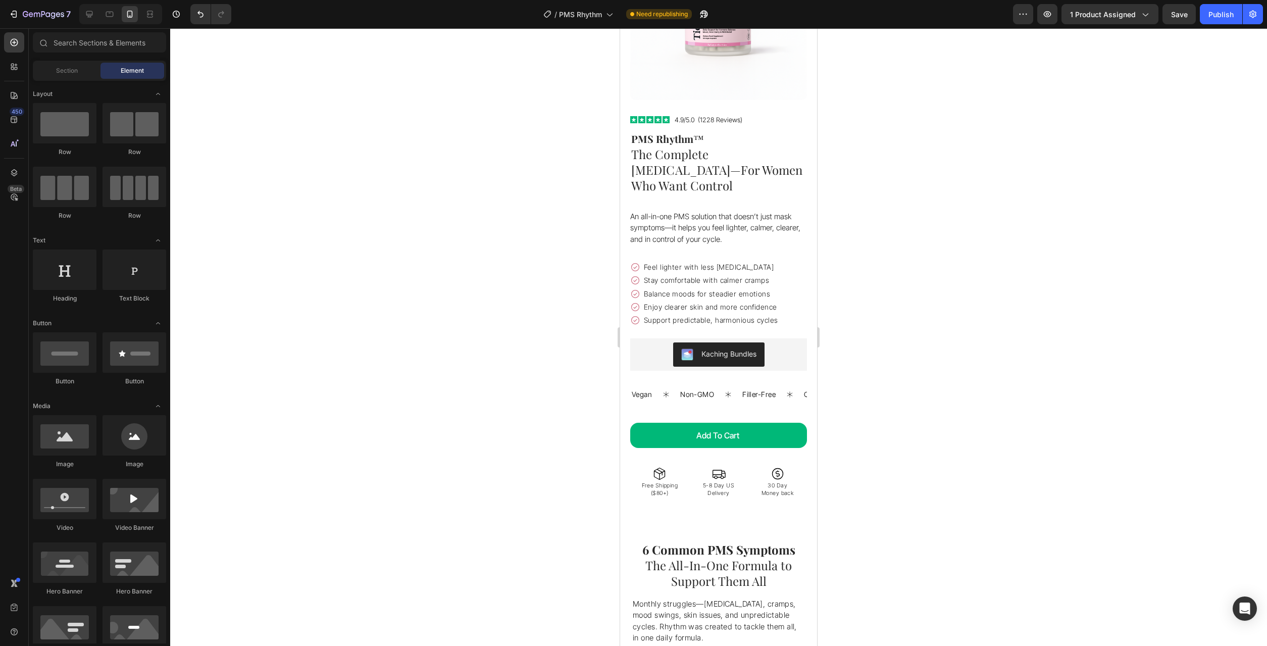
click at [965, 179] on div at bounding box center [718, 336] width 1097 height 617
click at [740, 138] on p "⁠⁠⁠⁠⁠⁠⁠ PMS Rhythm ™ The Complete [MEDICAL_DATA]—For Women Who Want Control" at bounding box center [718, 162] width 175 height 64
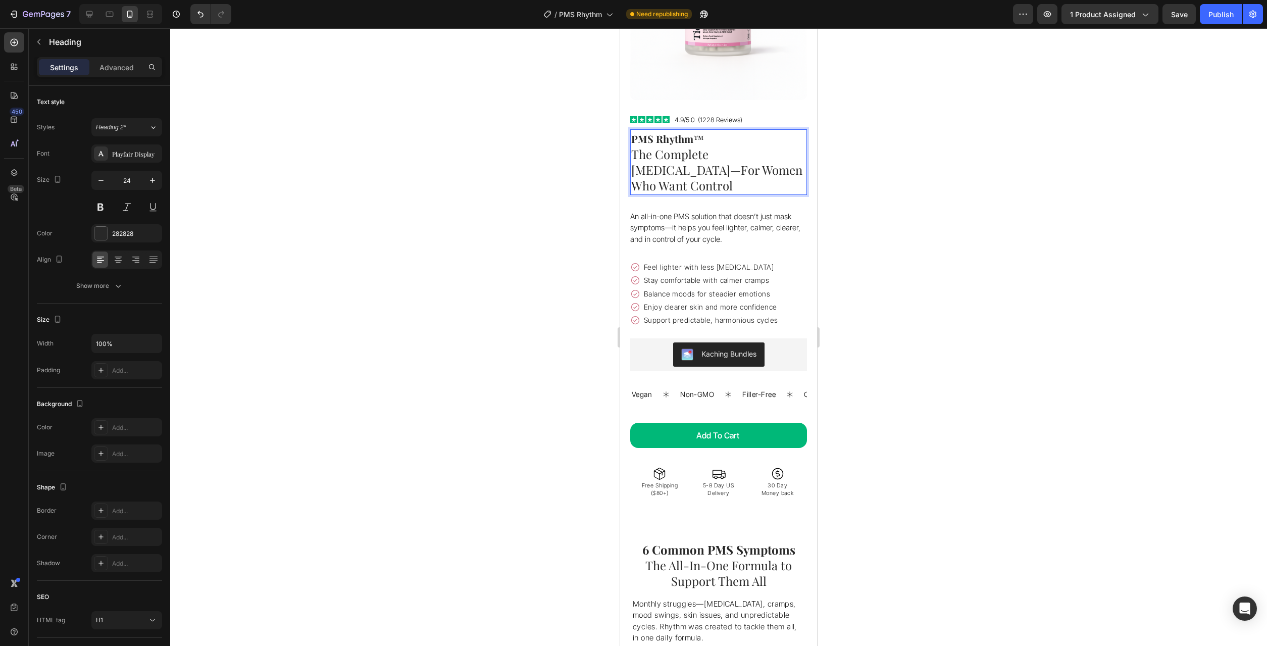
click at [1008, 185] on div at bounding box center [718, 336] width 1097 height 617
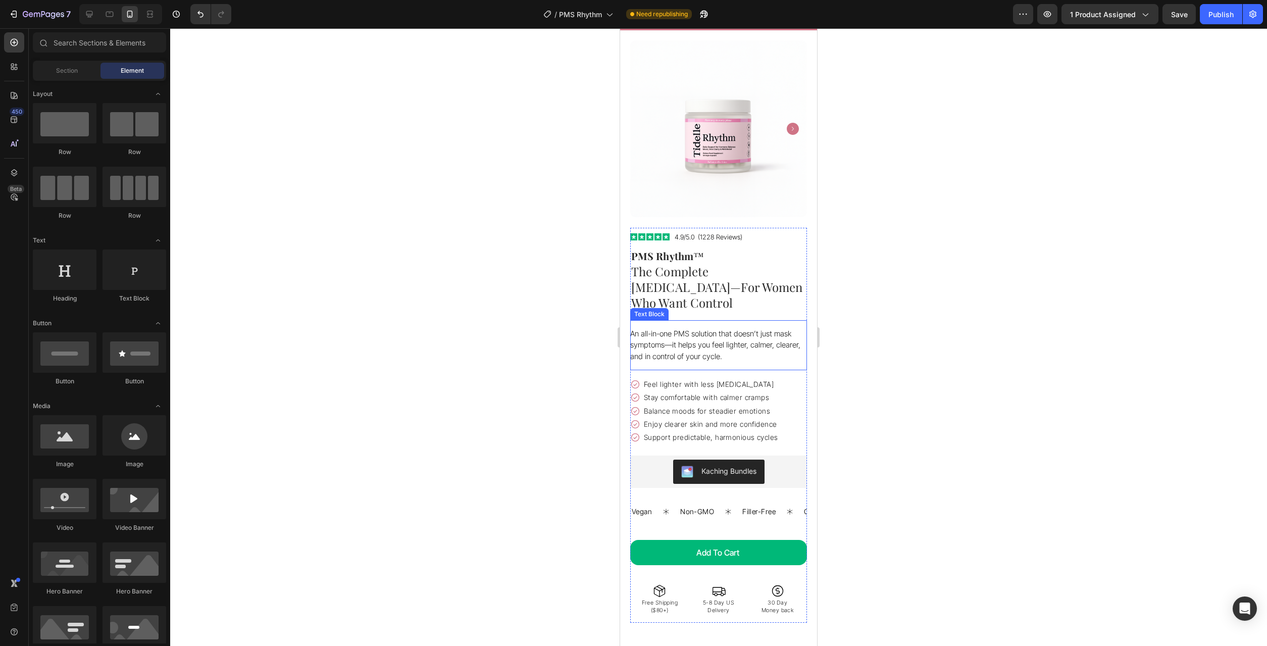
scroll to position [0, 0]
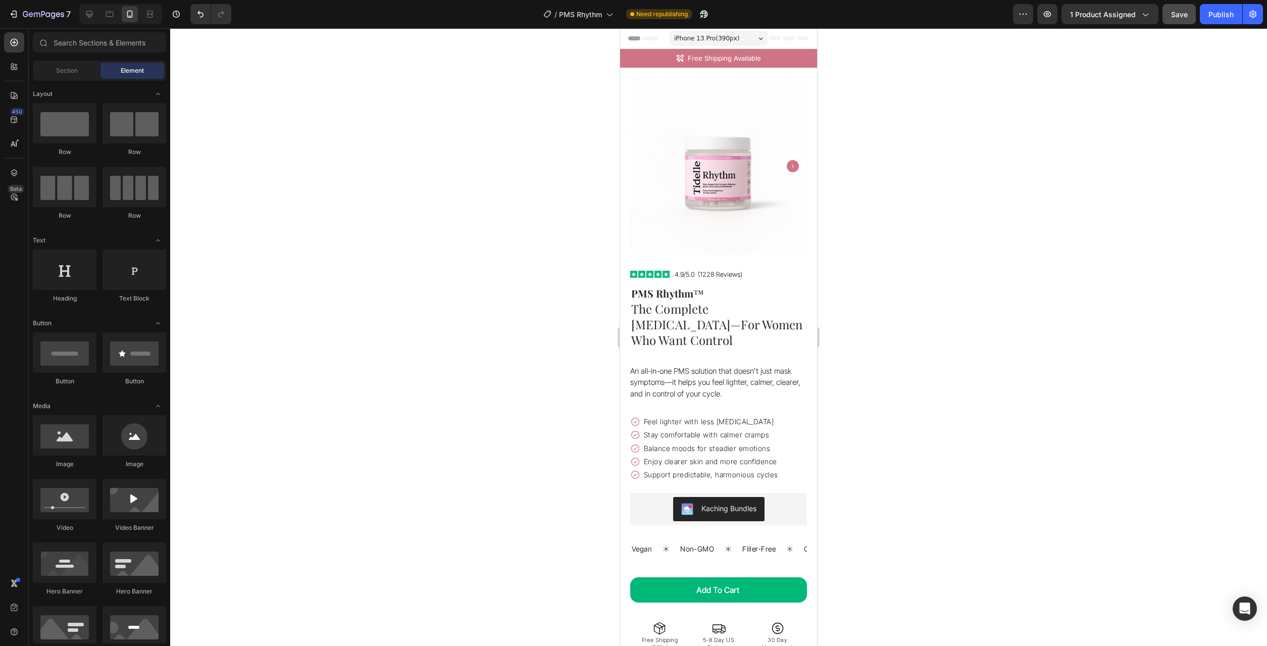
click at [1179, 18] on span "Save" at bounding box center [1179, 14] width 17 height 9
click at [717, 457] on p "Enjoy clearer skin and more confidence" at bounding box center [711, 461] width 134 height 9
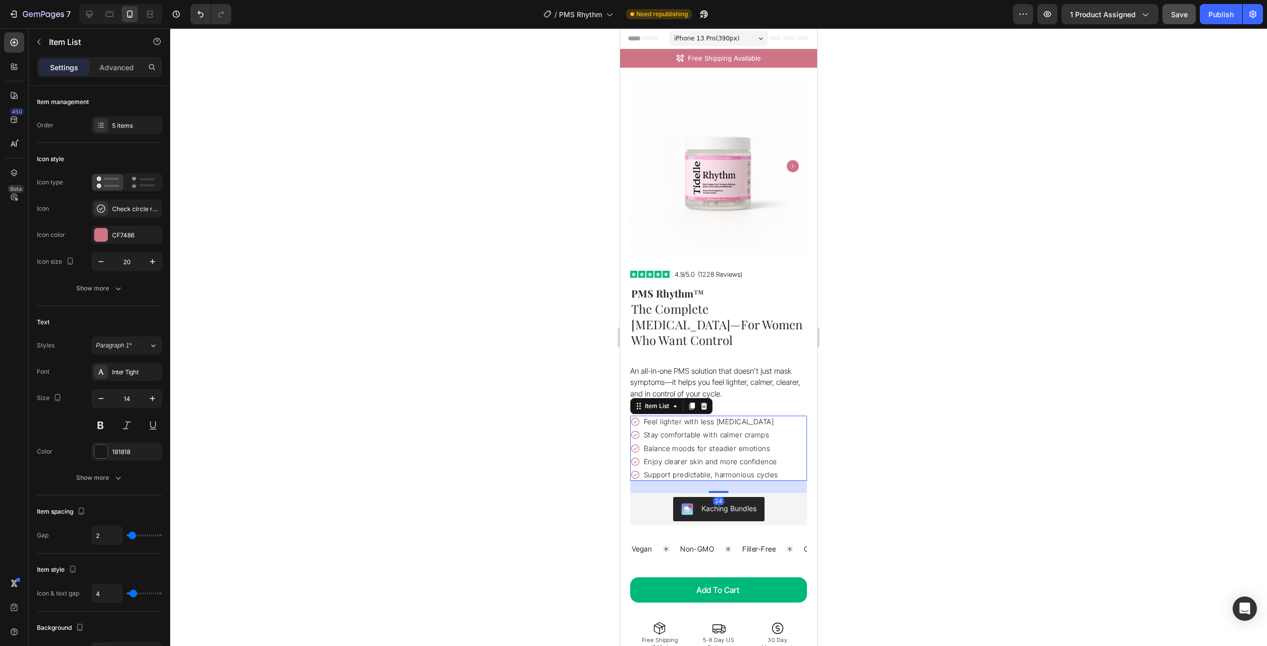
click at [706, 457] on p "Enjoy clearer skin and more confidence" at bounding box center [711, 461] width 134 height 9
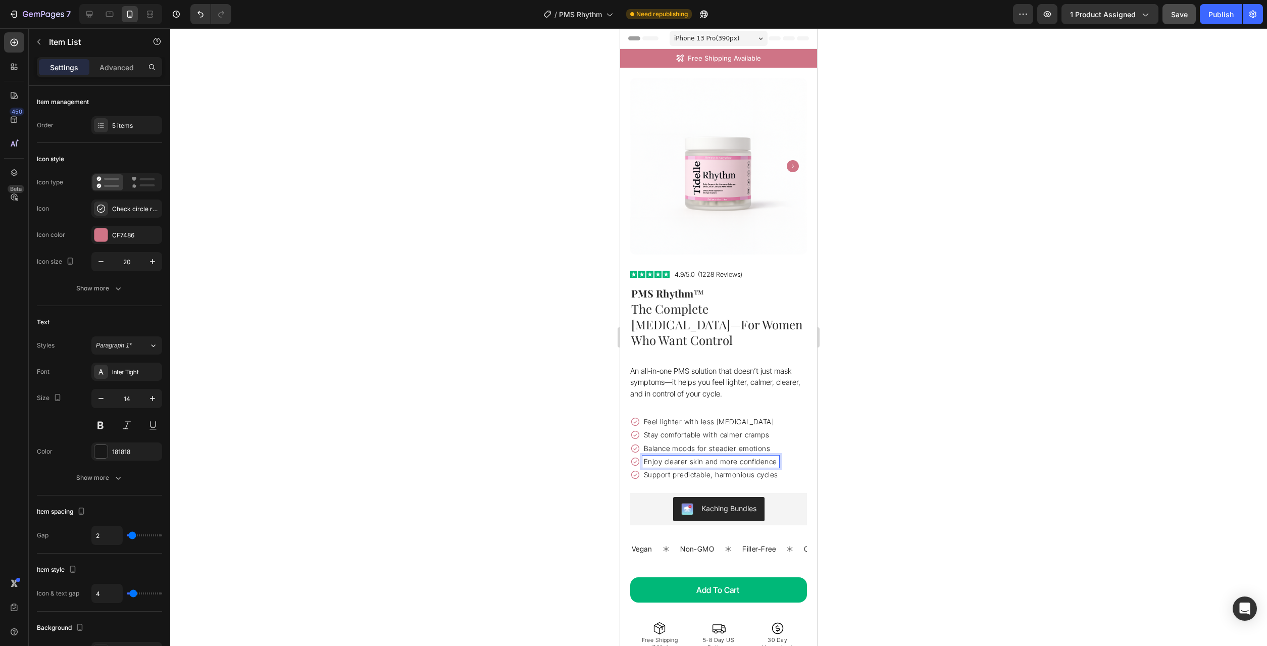
click at [700, 457] on p "Enjoy clearer skin and more confidence" at bounding box center [711, 461] width 134 height 9
drag, startPoint x: 735, startPoint y: 447, endPoint x: 701, endPoint y: 449, distance: 33.9
click at [701, 457] on p "Enjoy clearer skin and more confidence" at bounding box center [711, 461] width 134 height 9
click at [921, 393] on div at bounding box center [718, 336] width 1097 height 617
